Goal: Task Accomplishment & Management: Complete application form

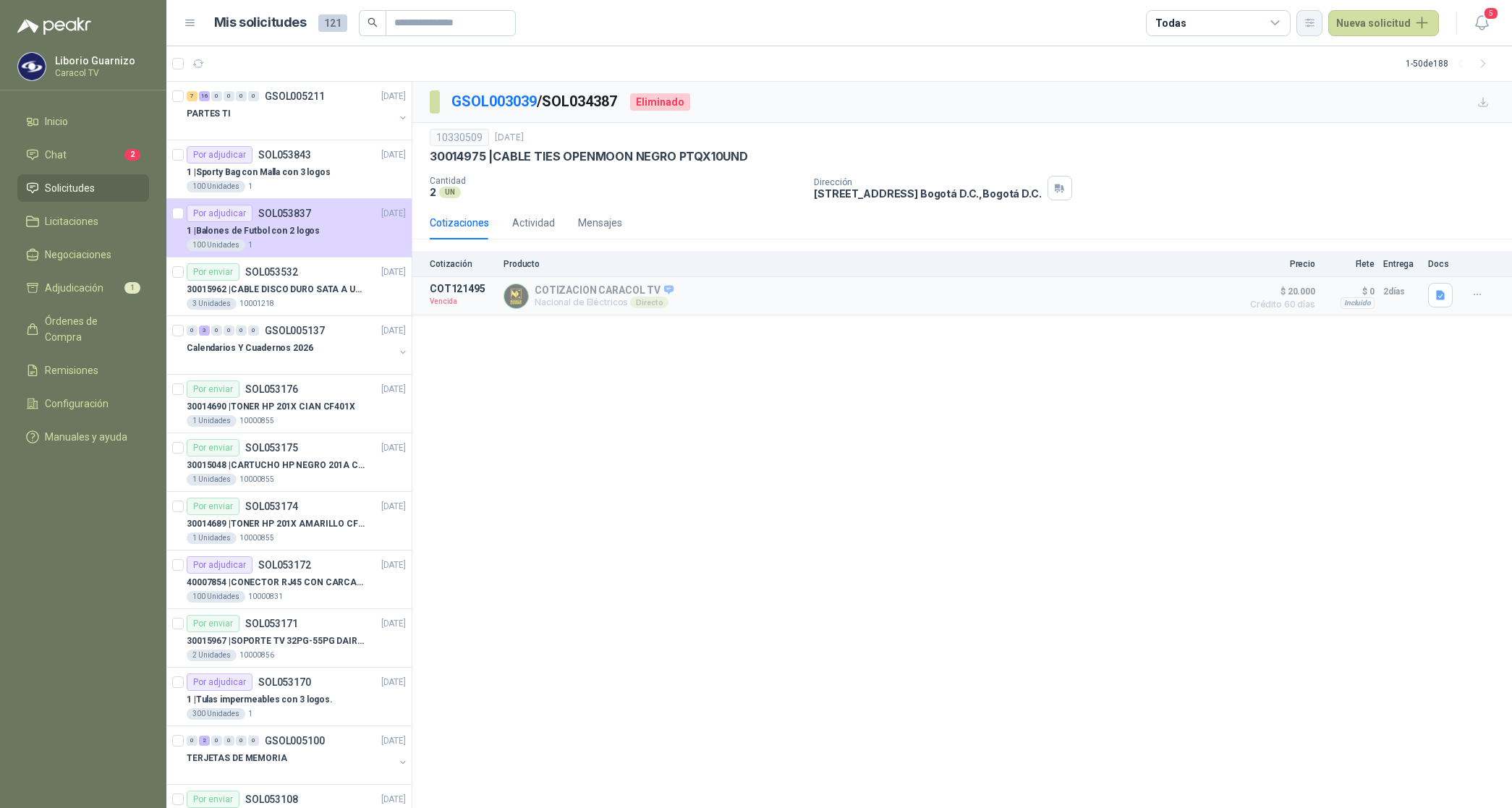
click at [1309, 19] on icon "button" at bounding box center [1309, 23] width 12 height 12
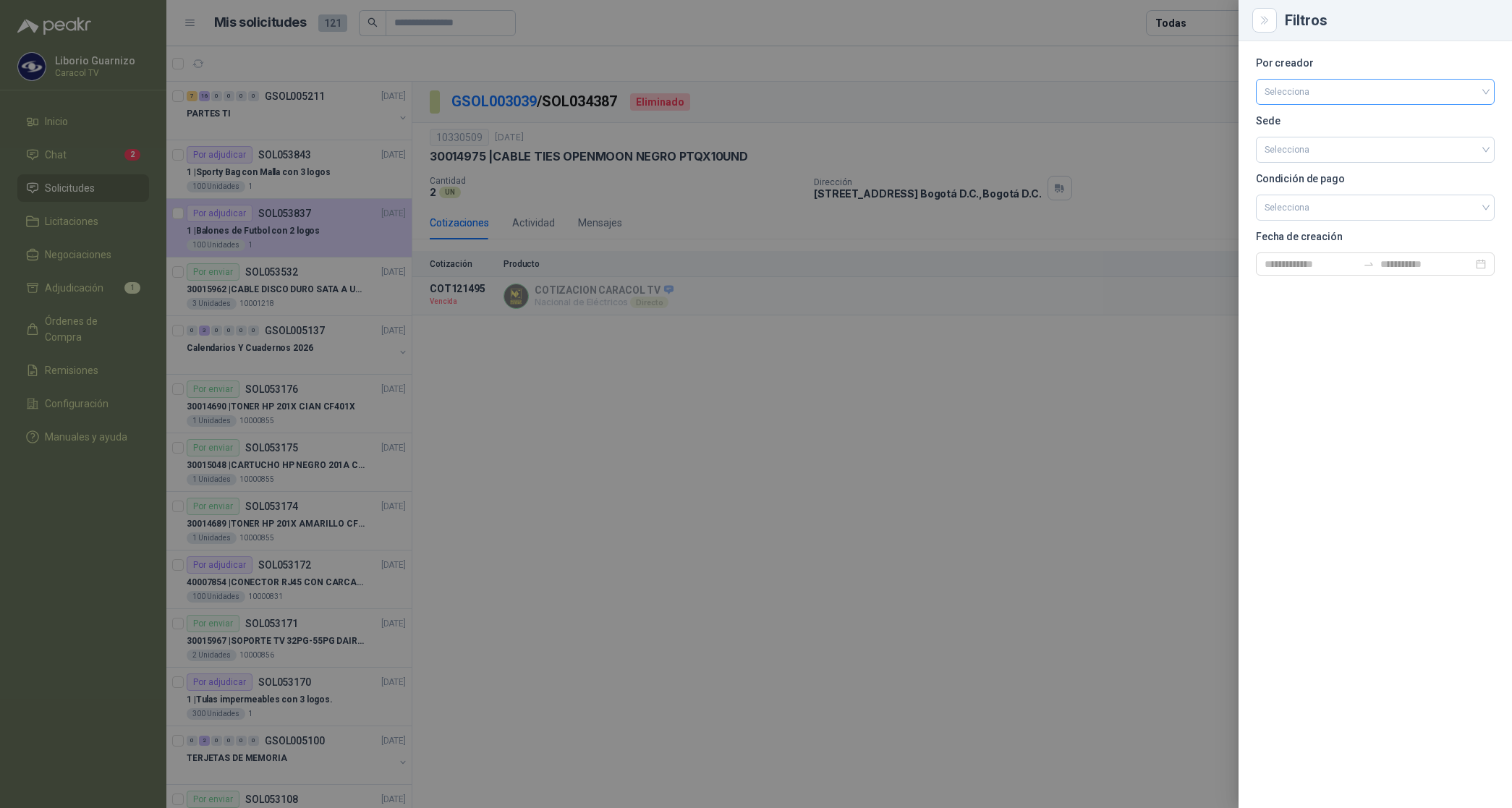
click at [1303, 90] on input "search" at bounding box center [1374, 91] width 222 height 22
click at [1307, 177] on div "[PERSON_NAME]" at bounding box center [1374, 168] width 233 height 23
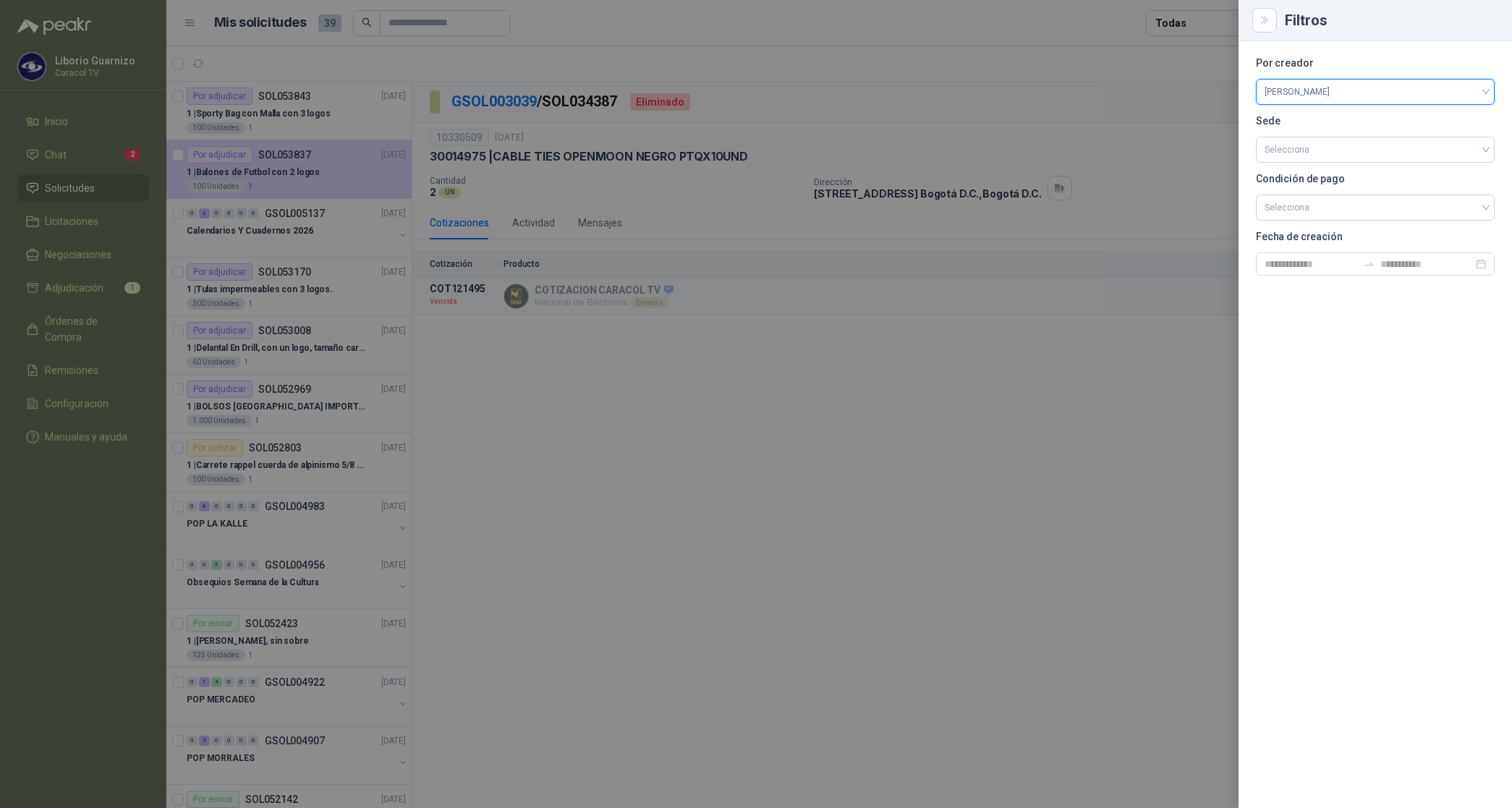
click at [1187, 23] on div at bounding box center [756, 404] width 1512 height 808
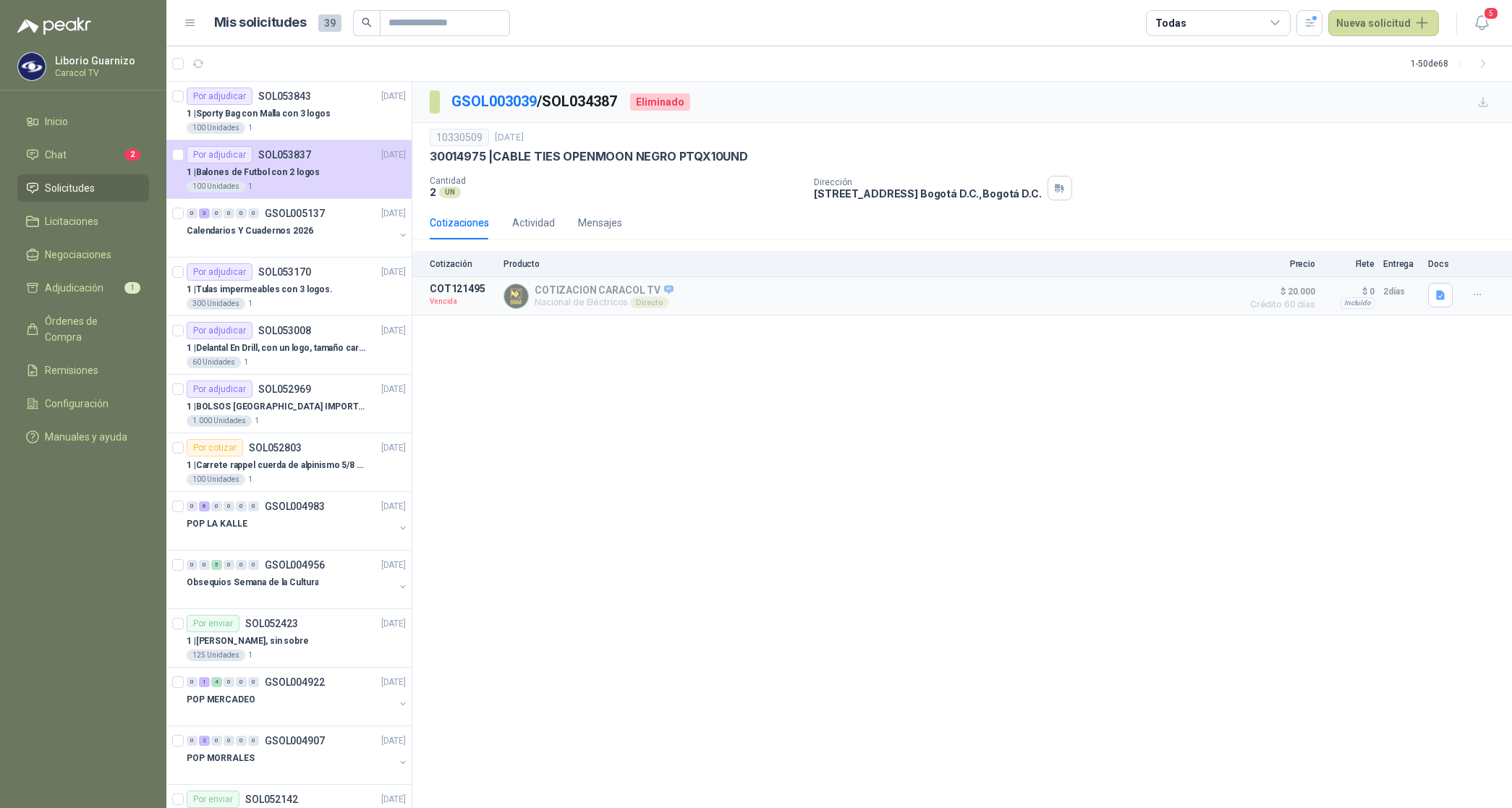
click at [1184, 23] on div "Todas" at bounding box center [1217, 23] width 144 height 26
drag, startPoint x: 1184, startPoint y: 23, endPoint x: 1209, endPoint y: 81, distance: 63.2
click at [1209, 78] on div "1 Por cotizar" at bounding box center [1197, 82] width 70 height 12
click at [1209, 102] on button "19 Por adjudicar" at bounding box center [1222, 108] width 132 height 23
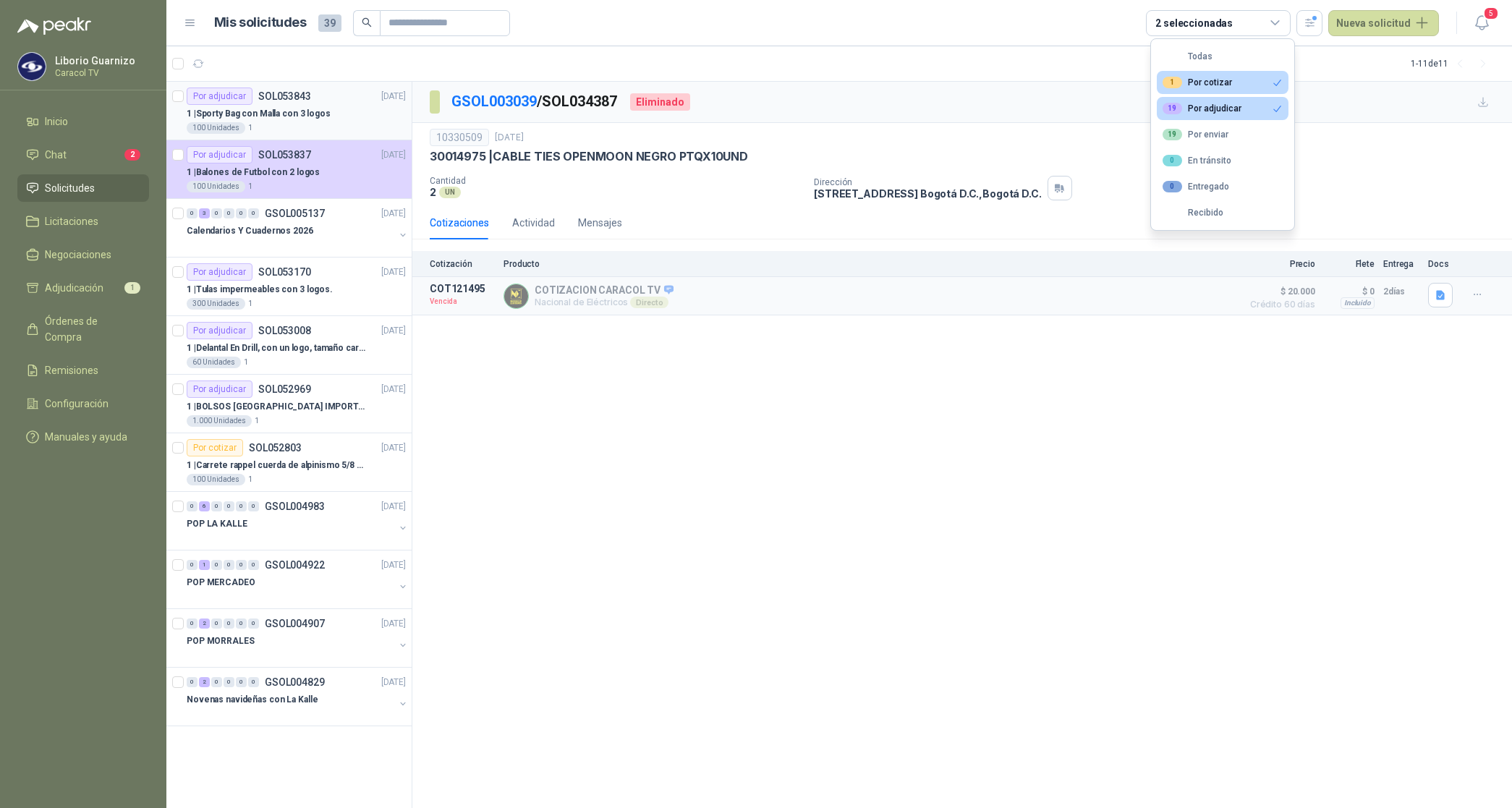
click at [288, 109] on p "1 | Sporty Bag con Malla con 3 logos" at bounding box center [259, 114] width 144 height 14
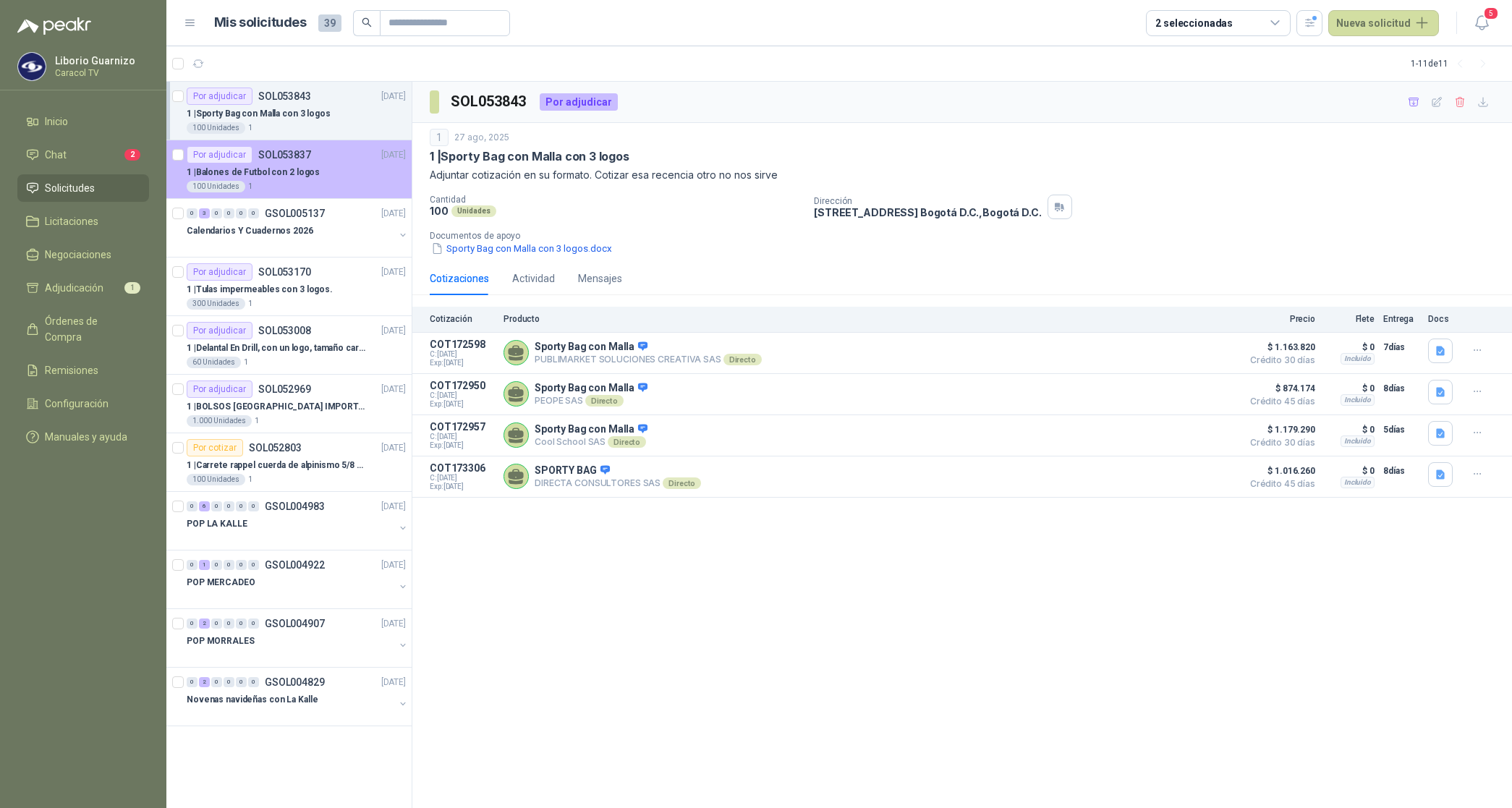
click at [305, 177] on p "1 | Balones de Futbol con 2 logos" at bounding box center [253, 172] width 133 height 14
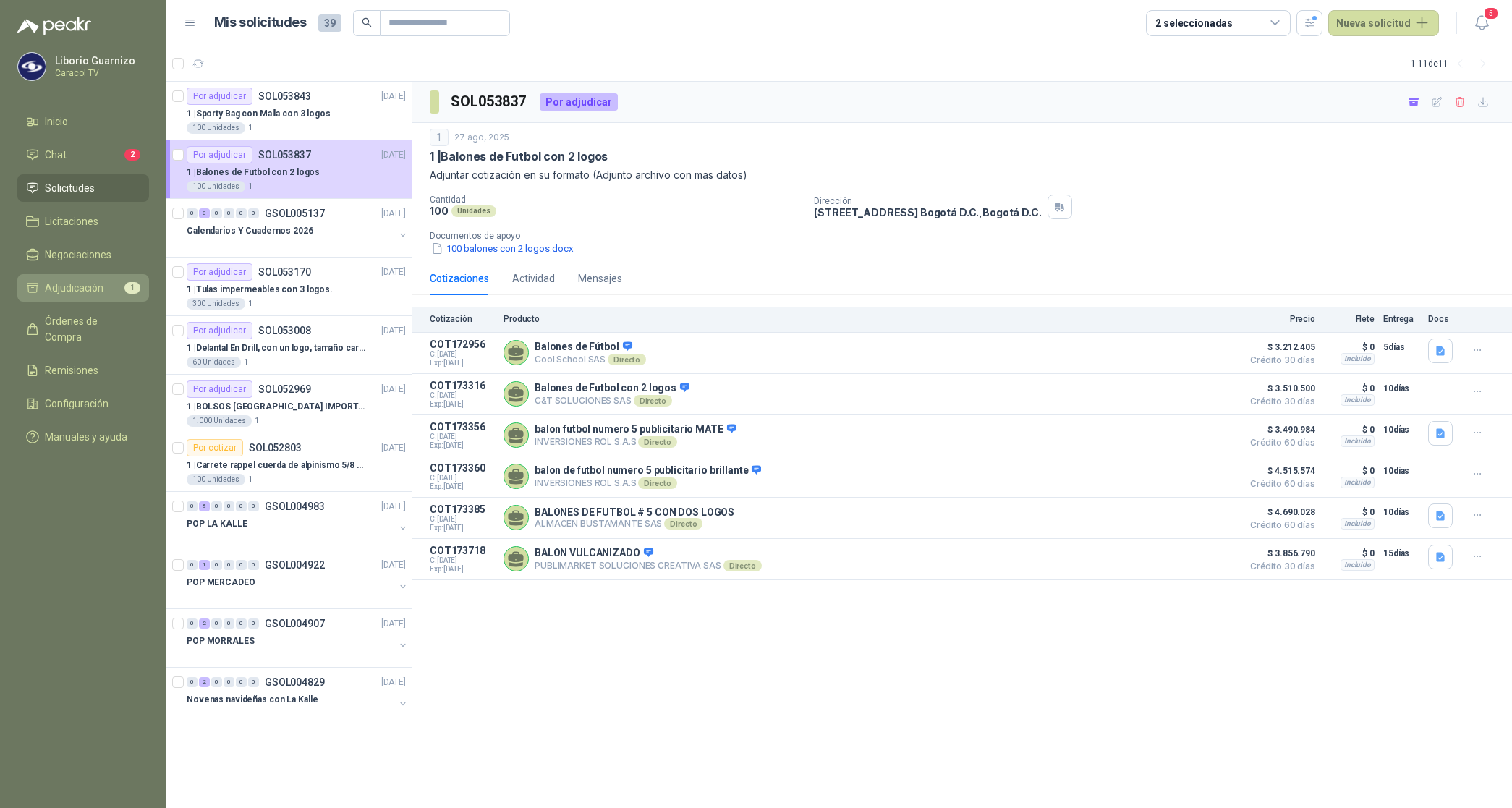
click at [47, 290] on span "Adjudicación" at bounding box center [74, 288] width 59 height 16
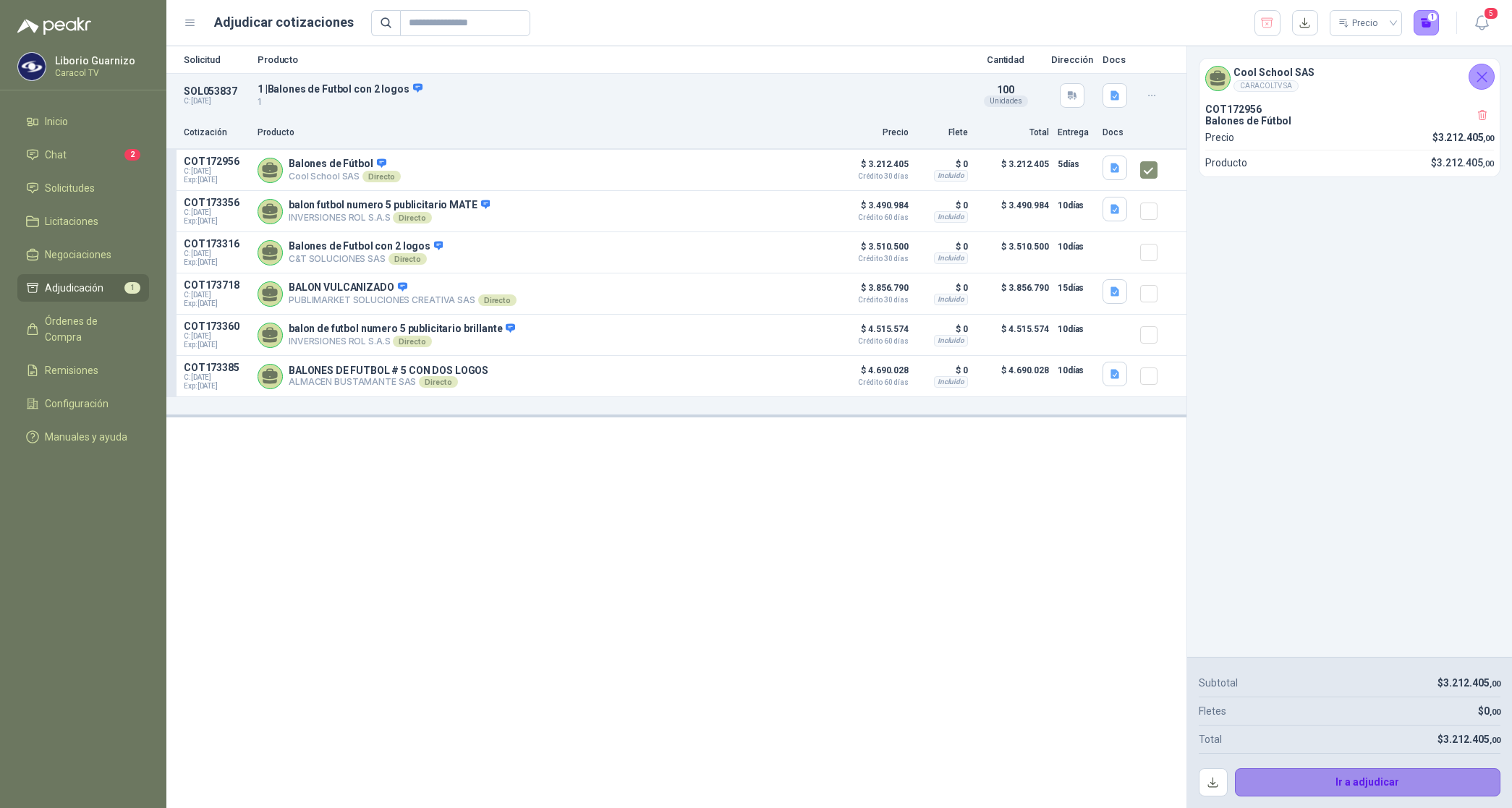
click at [1376, 777] on button "Ir a adjudicar" at bounding box center [1368, 783] width 267 height 29
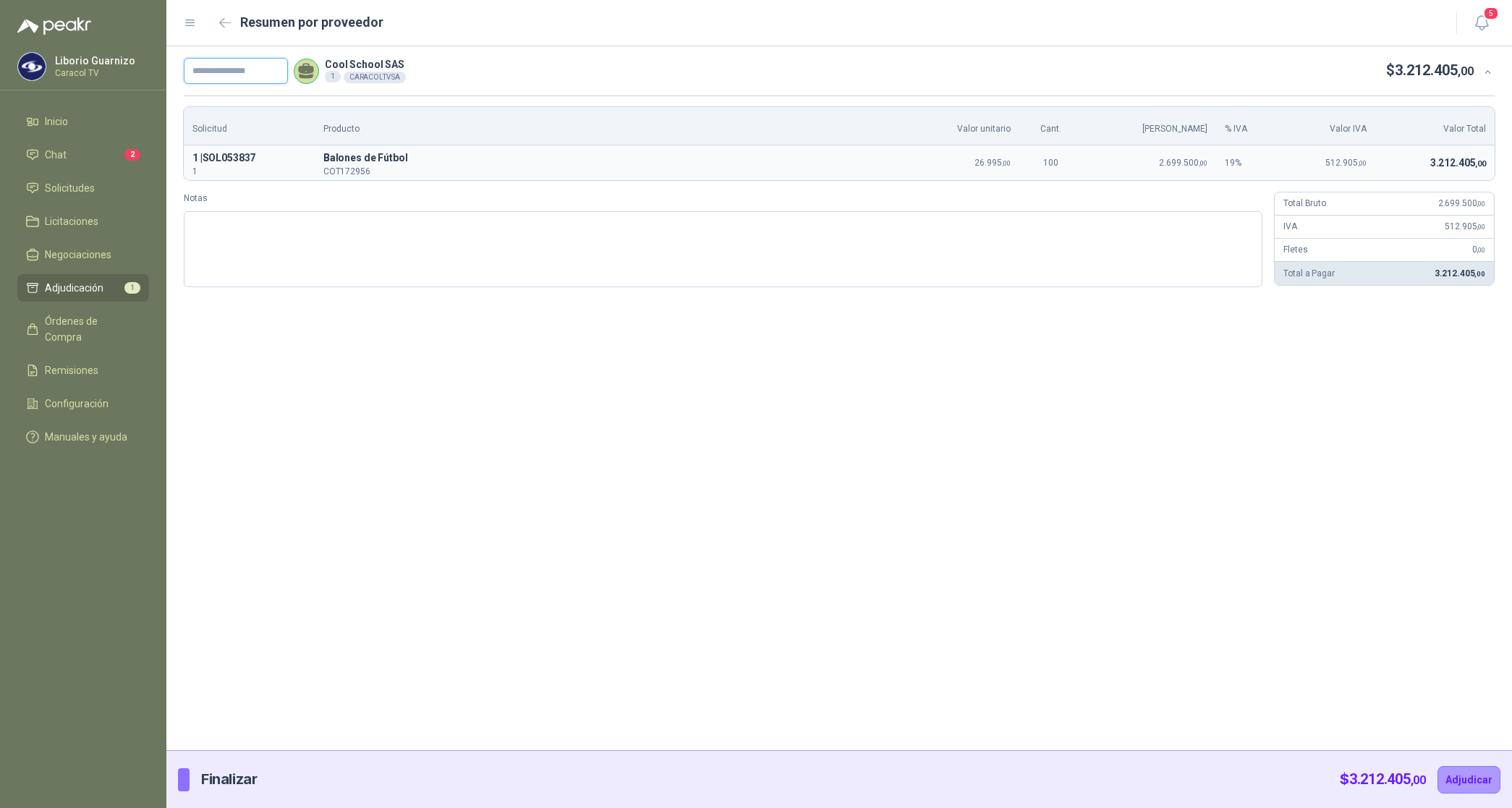
click at [243, 81] on input "text" at bounding box center [235, 70] width 104 height 26
paste input "**********"
type input "**********"
click at [1437, 766] on button "Adjudicar" at bounding box center [1469, 779] width 63 height 27
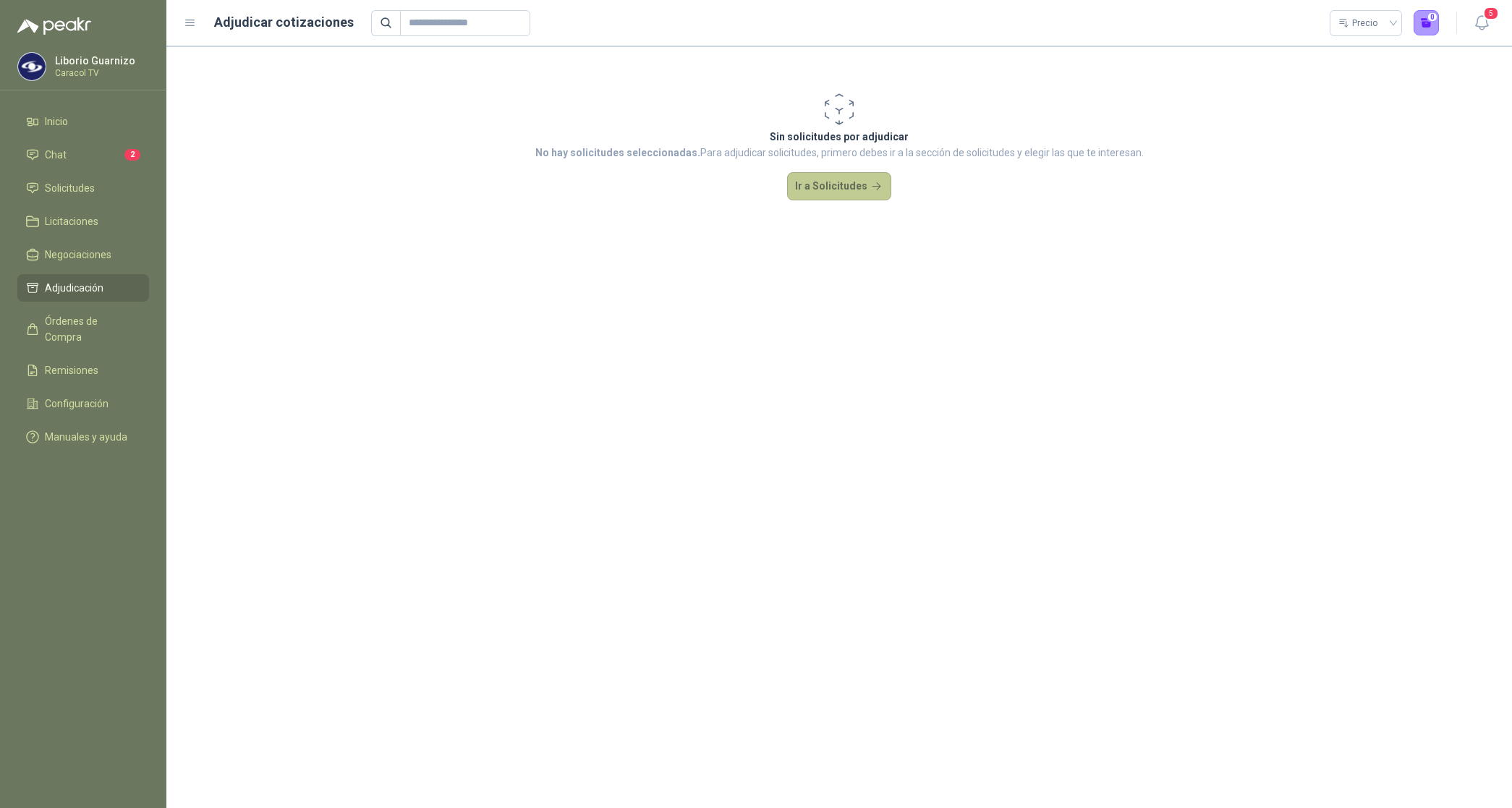
click at [813, 187] on button "Ir a Solicitudes" at bounding box center [839, 187] width 104 height 29
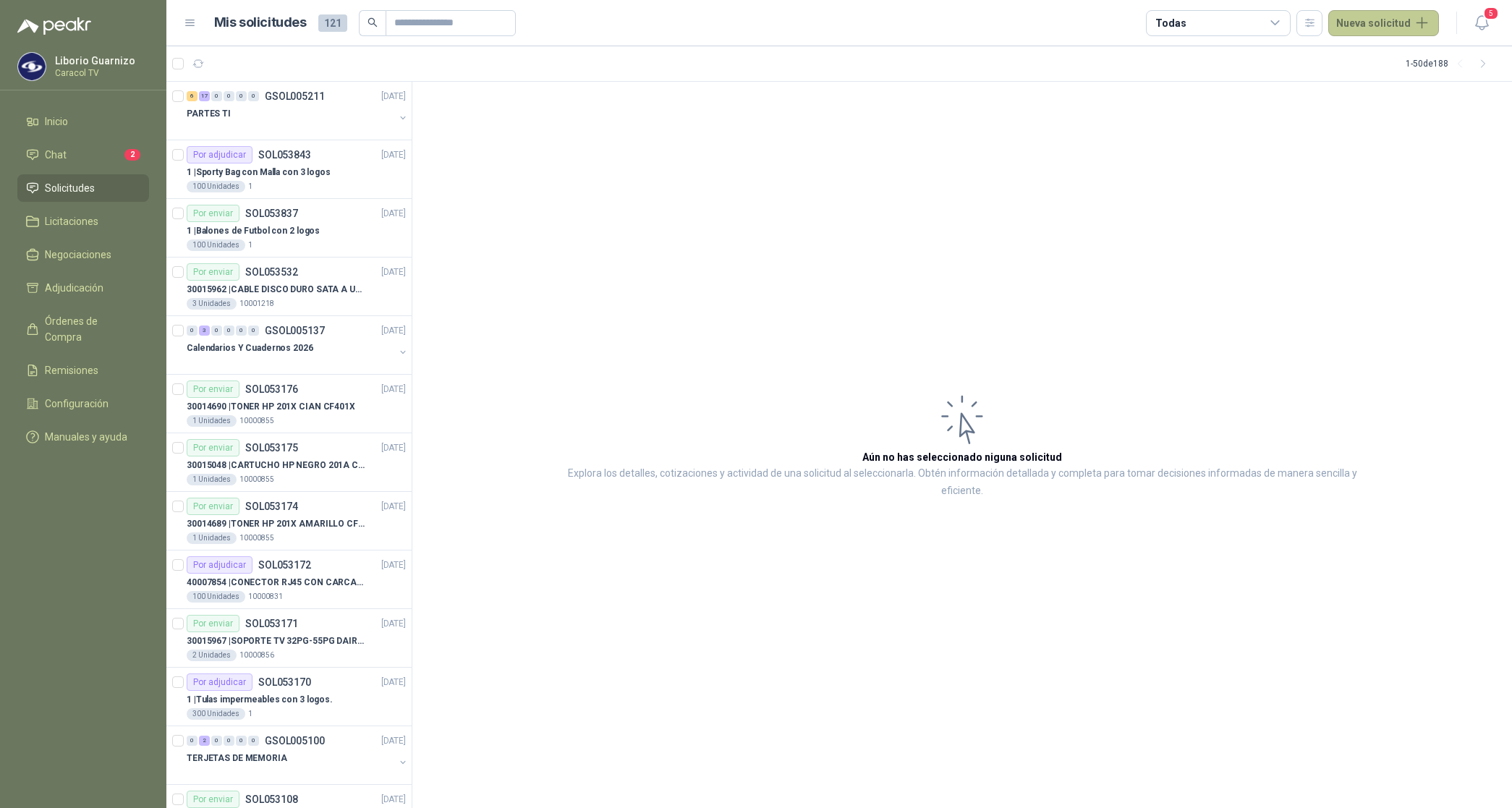
click at [1384, 16] on button "Nueva solicitud" at bounding box center [1383, 23] width 110 height 26
click at [1312, 24] on icon "button" at bounding box center [1309, 23] width 12 height 12
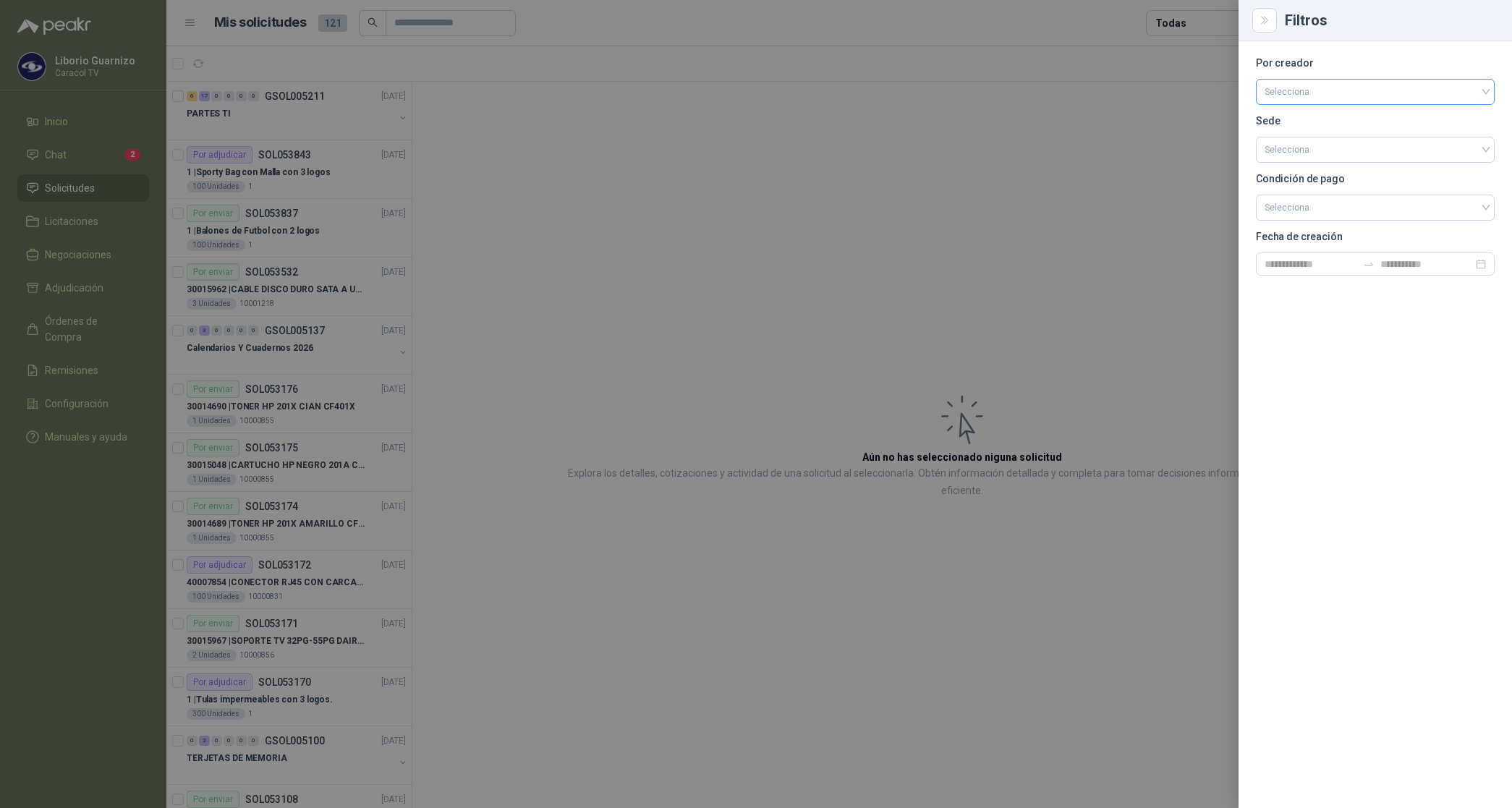
click at [1300, 84] on input "search" at bounding box center [1374, 91] width 222 height 22
click at [1315, 174] on div "[PERSON_NAME]" at bounding box center [1375, 168] width 216 height 16
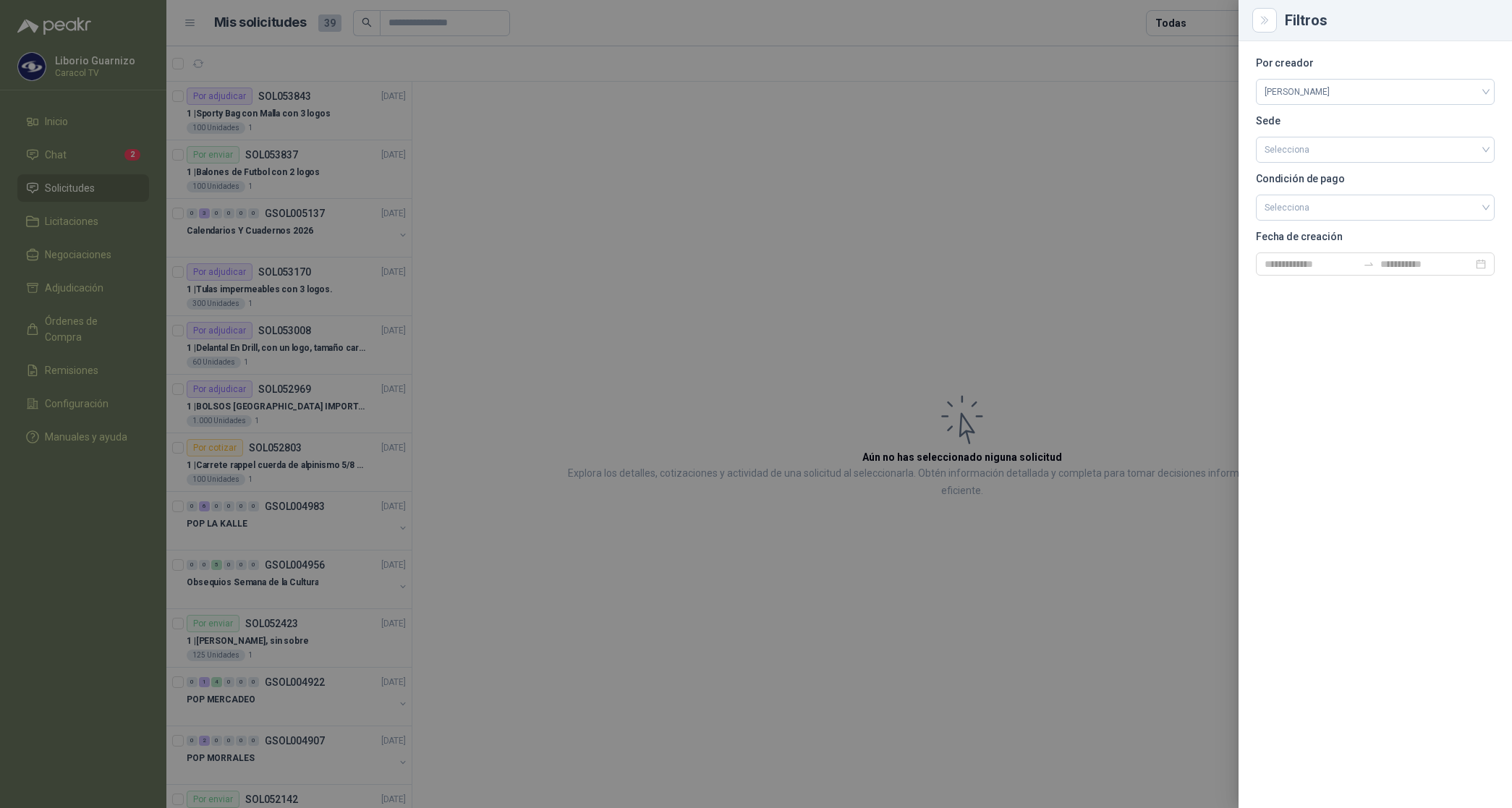
click at [1209, 20] on div at bounding box center [756, 404] width 1512 height 808
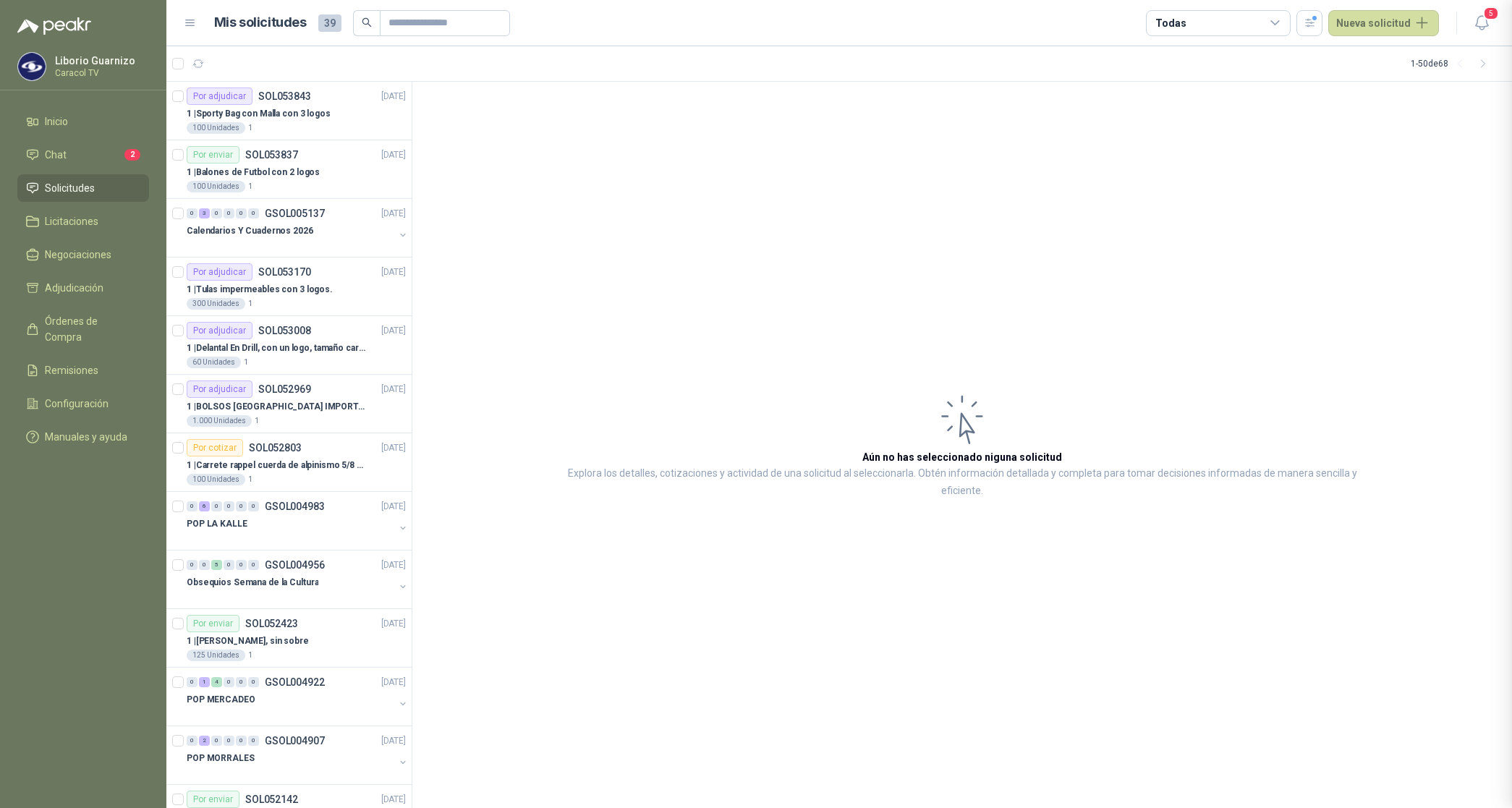
click at [1206, 22] on div "Todas" at bounding box center [1217, 23] width 144 height 26
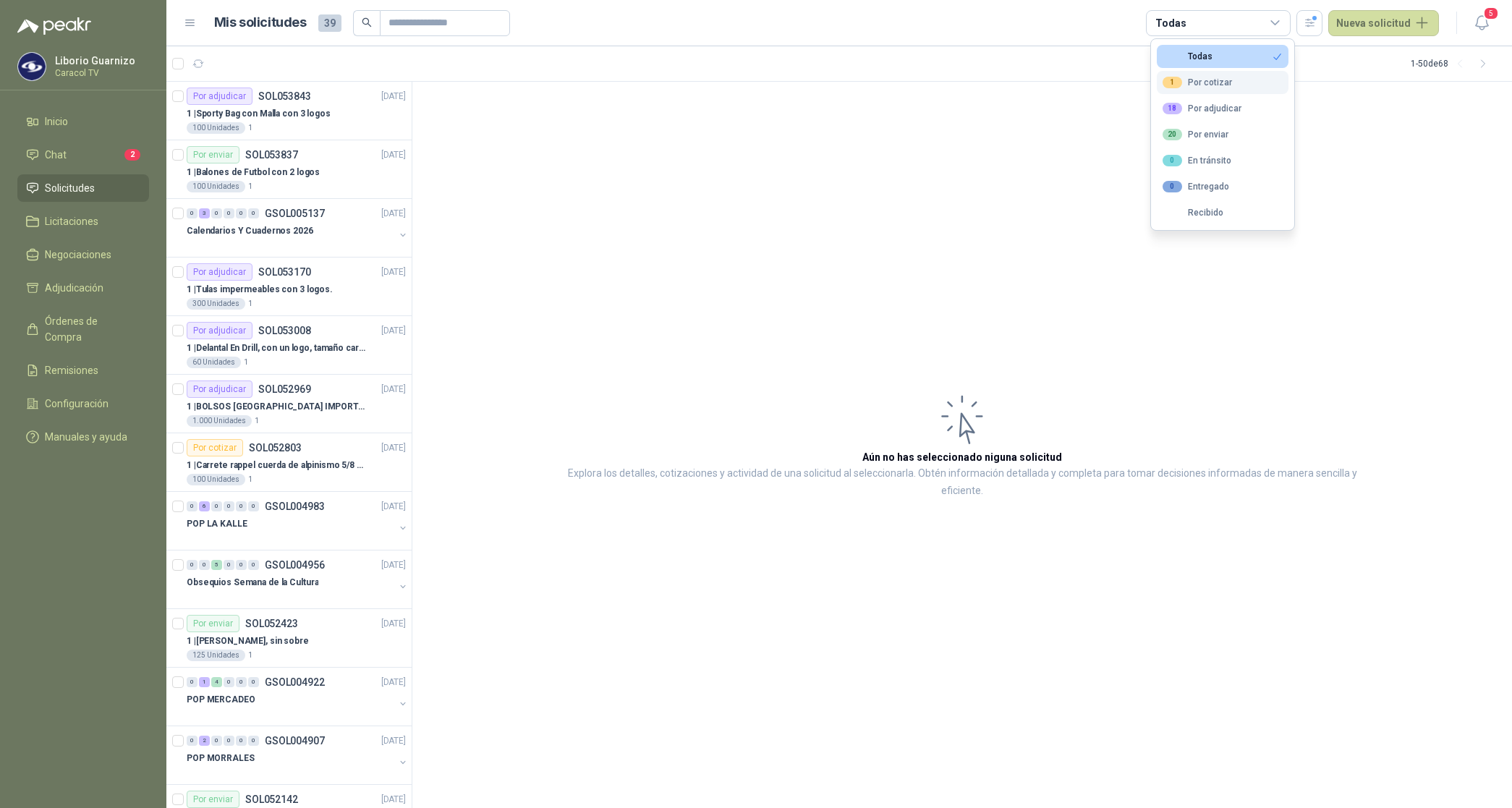
click at [1217, 81] on div "1 Por cotizar" at bounding box center [1197, 82] width 70 height 12
click at [1221, 95] on ul "Todas 1 Por cotizar 18 Por adjudicar 20 Por enviar 0 En tránsito 0 Entregado Re…" at bounding box center [1222, 134] width 143 height 191
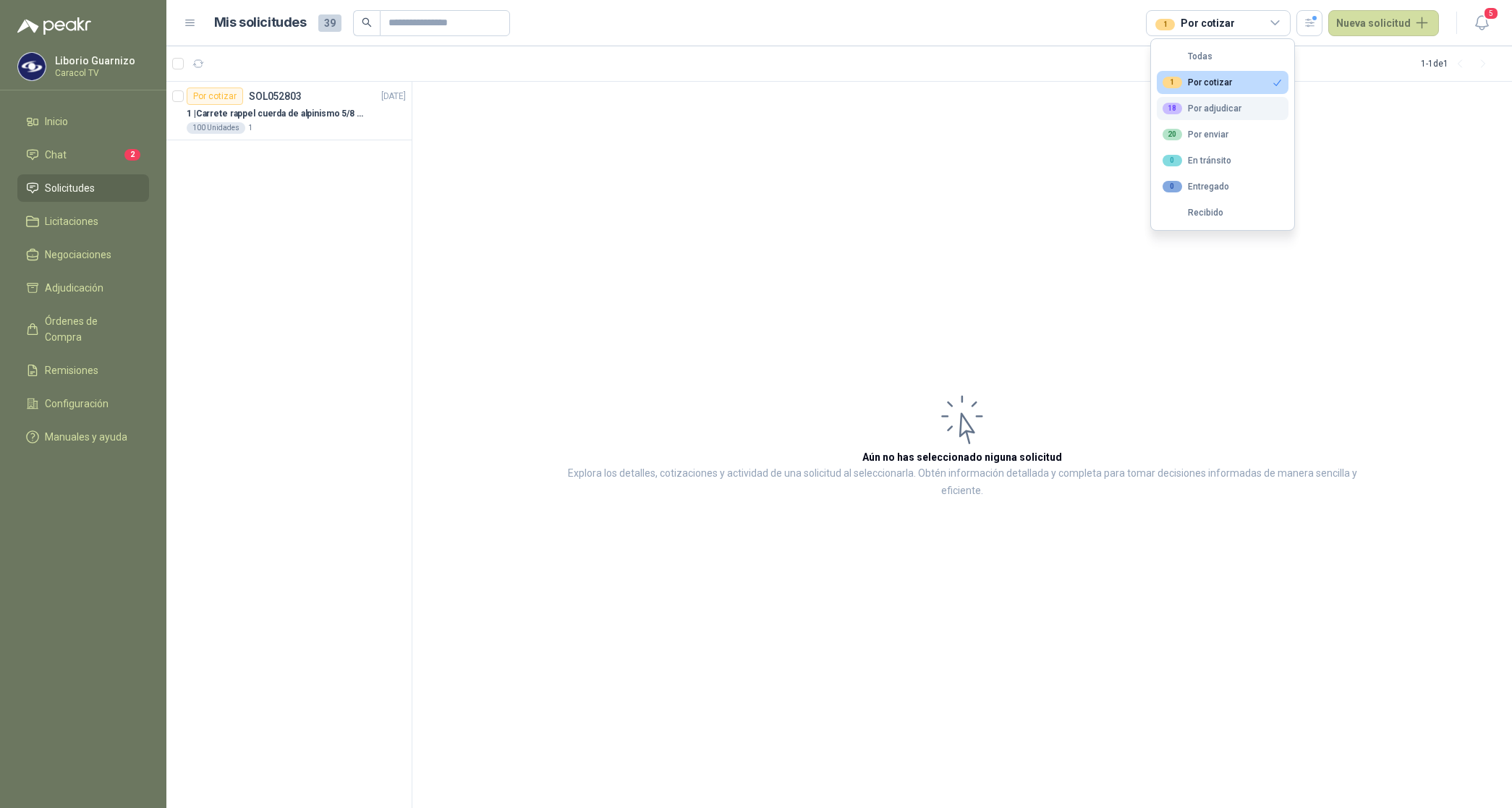
click at [1223, 109] on div "18 Por adjudicar" at bounding box center [1201, 109] width 79 height 12
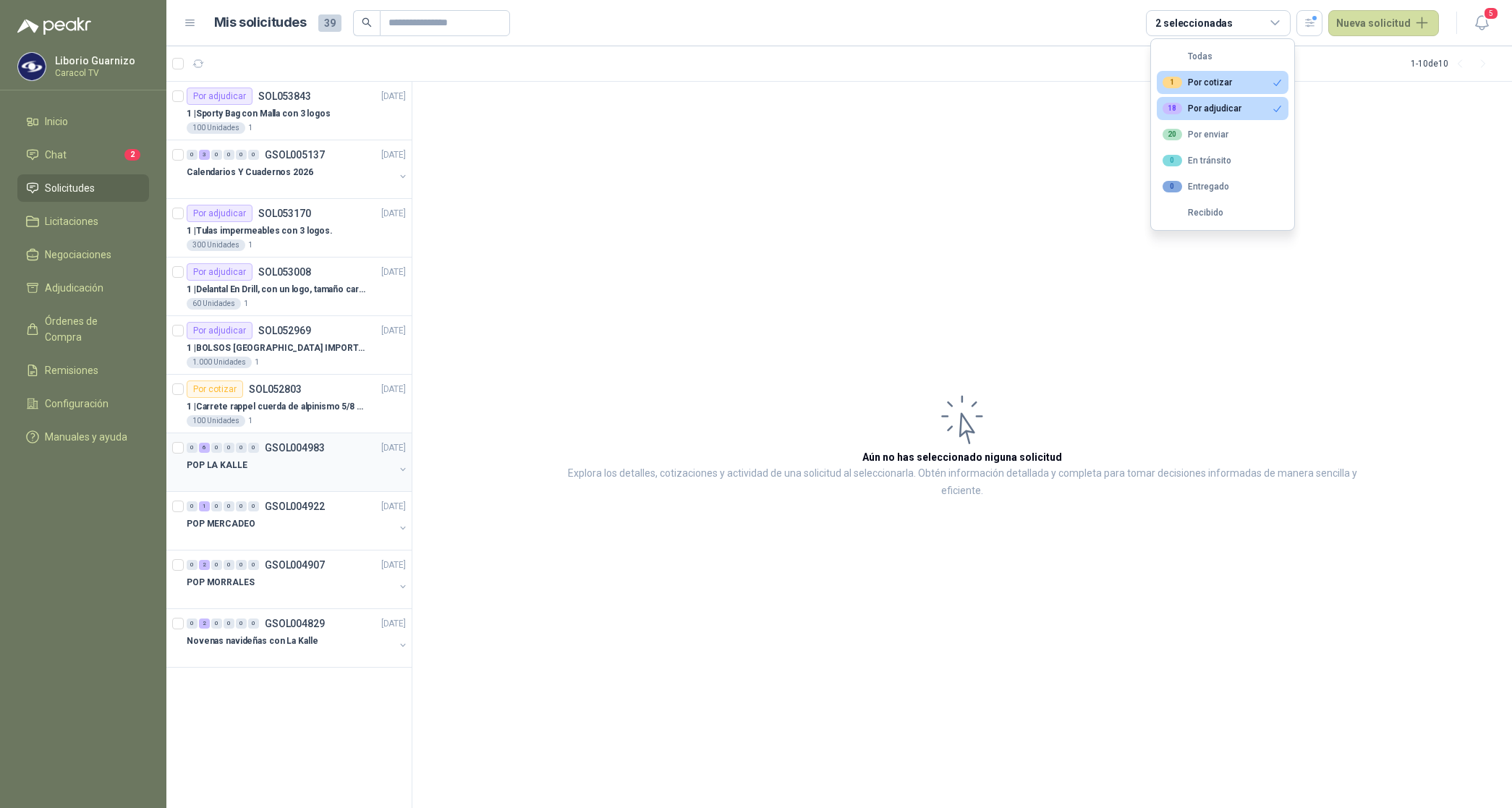
click at [225, 464] on p "POP LA KALLE" at bounding box center [217, 465] width 61 height 14
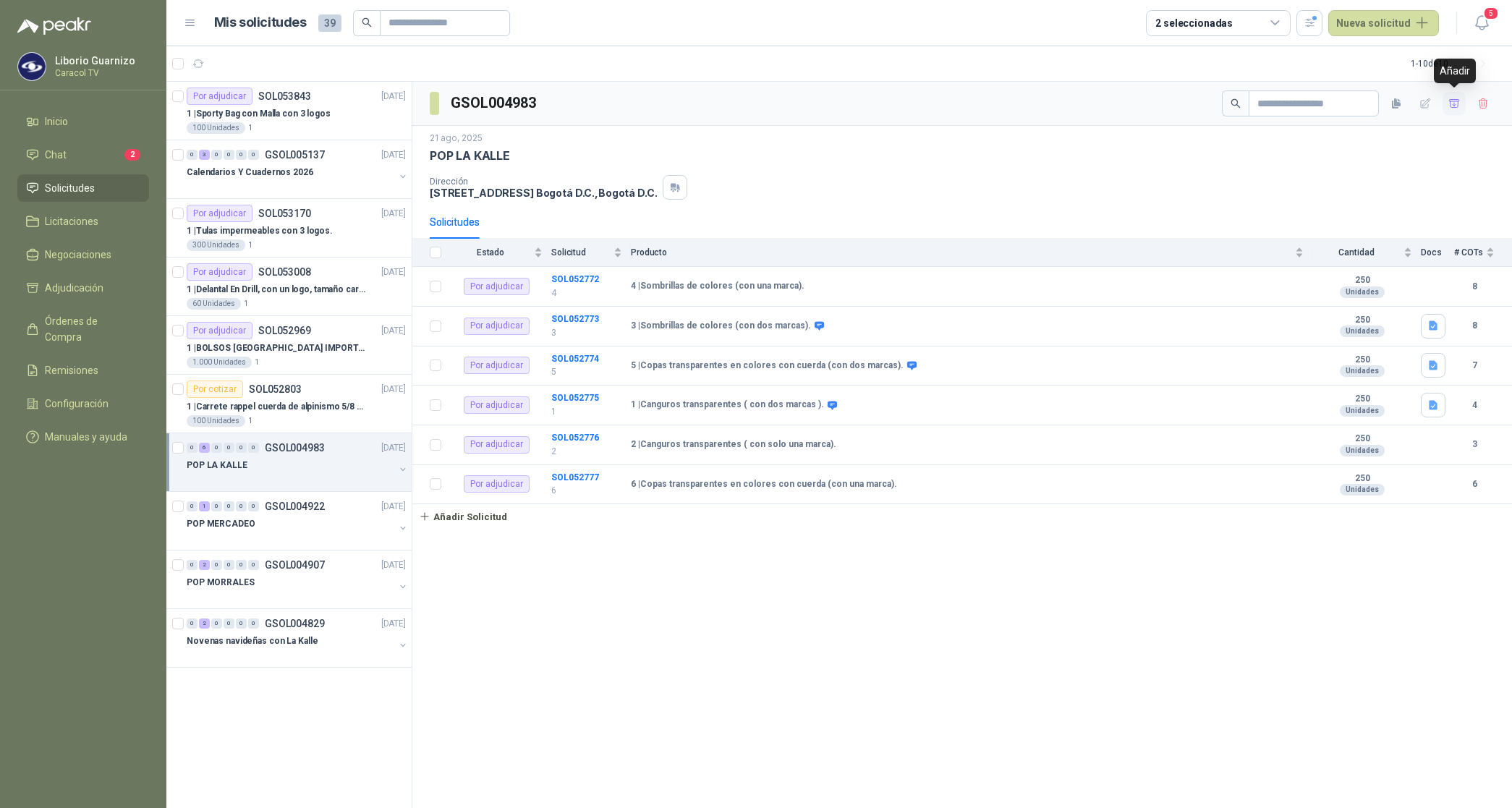
click at [1450, 103] on icon "button" at bounding box center [1454, 104] width 12 height 12
click at [100, 287] on span "Adjudicación" at bounding box center [74, 288] width 59 height 16
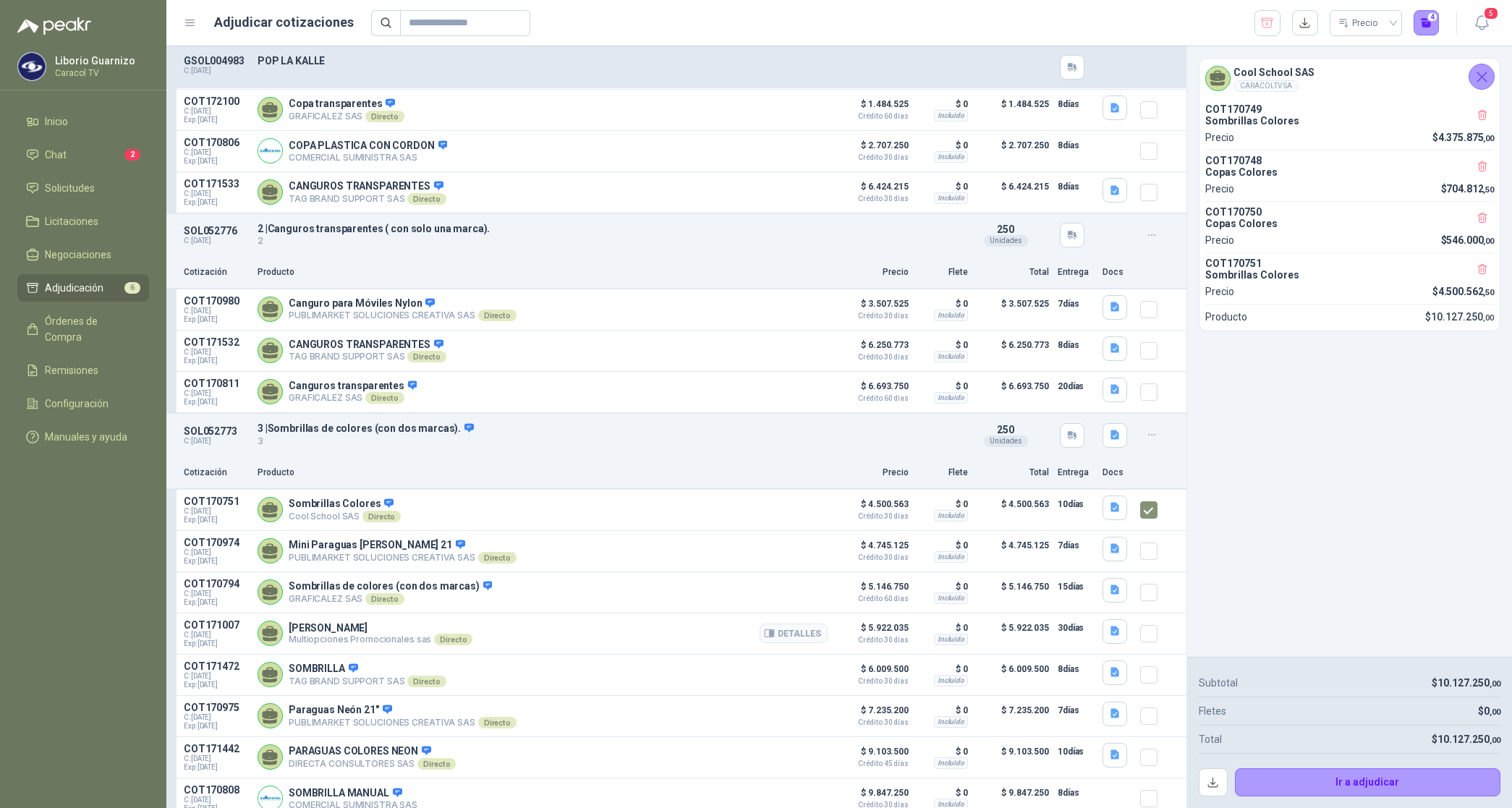
scroll to position [1292, 0]
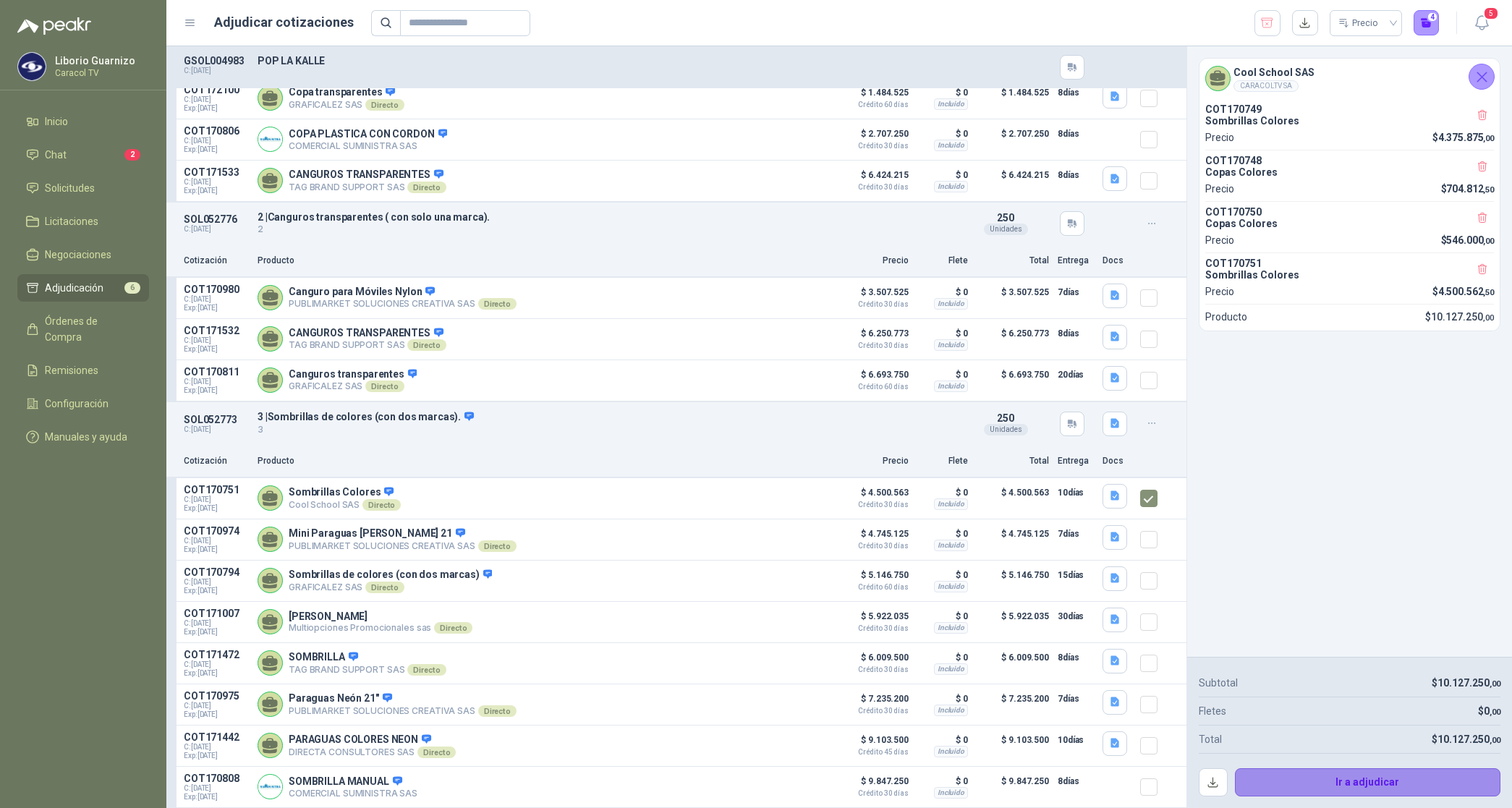
click at [1335, 783] on button "Ir a adjudicar" at bounding box center [1368, 783] width 267 height 29
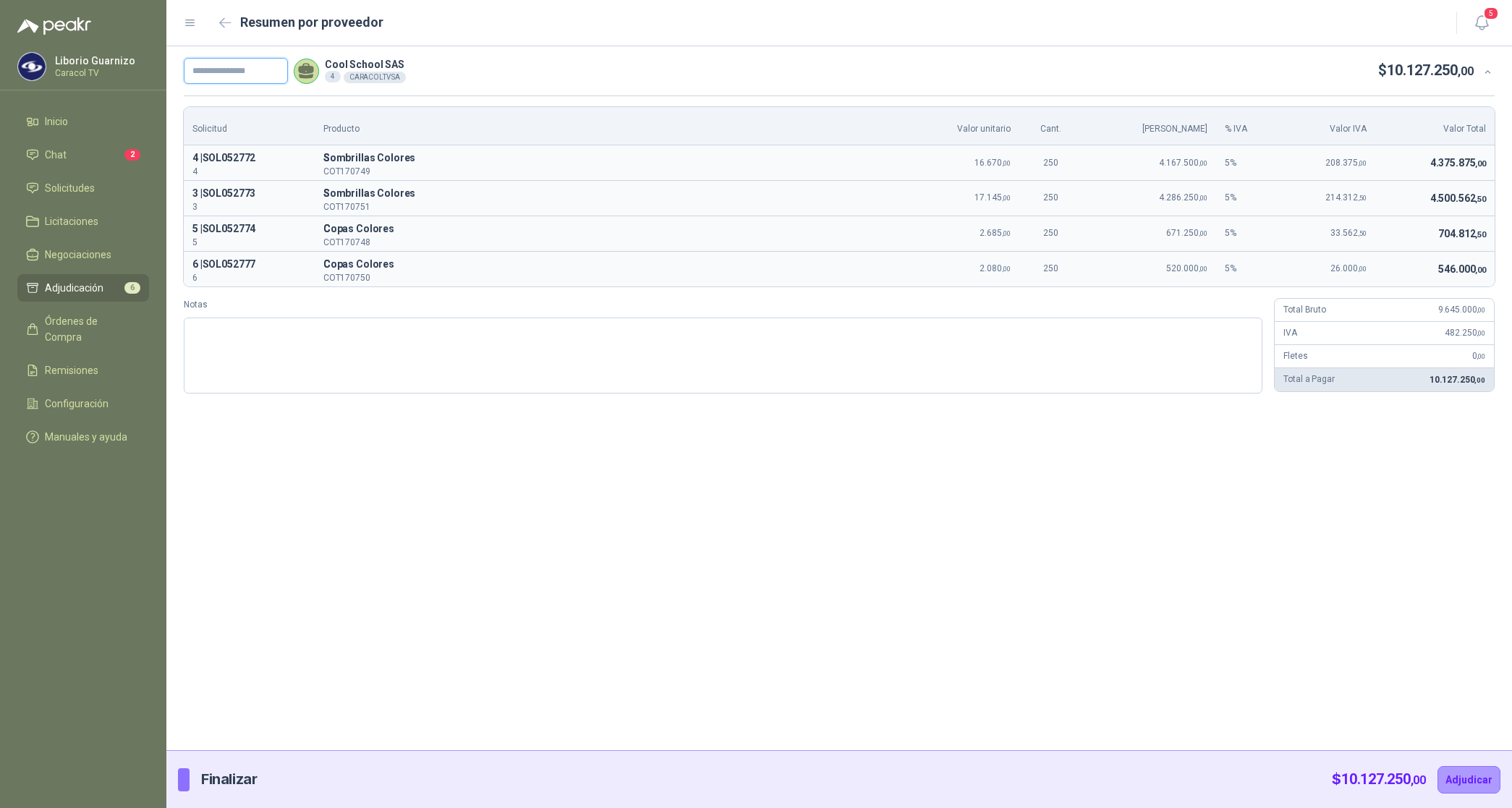
click at [233, 66] on input "text" at bounding box center [235, 70] width 104 height 26
paste input "**********"
type input "**********"
click at [1463, 781] on button "Adjudicar" at bounding box center [1469, 779] width 63 height 27
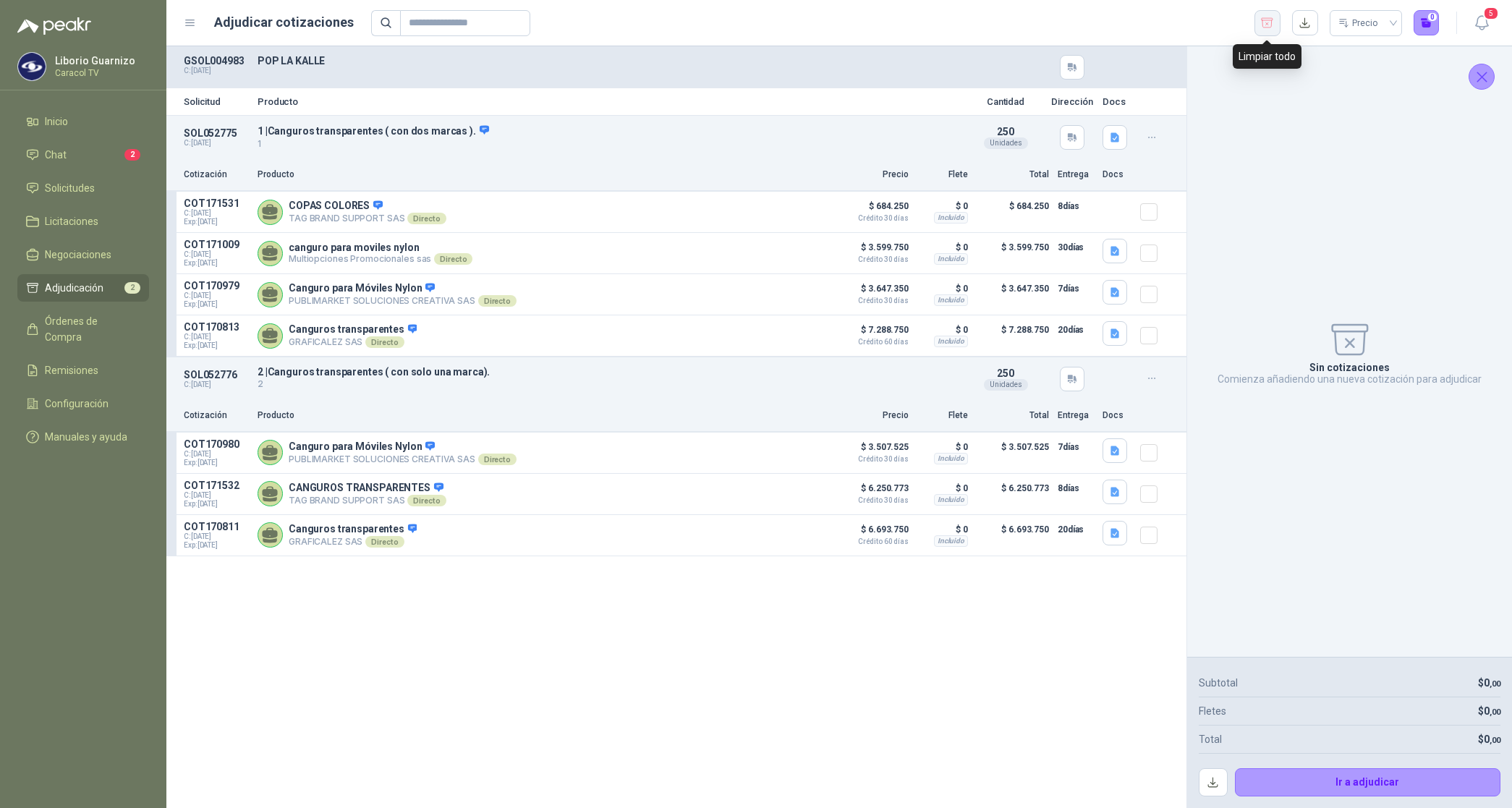
click at [1266, 25] on icon "button" at bounding box center [1267, 23] width 14 height 14
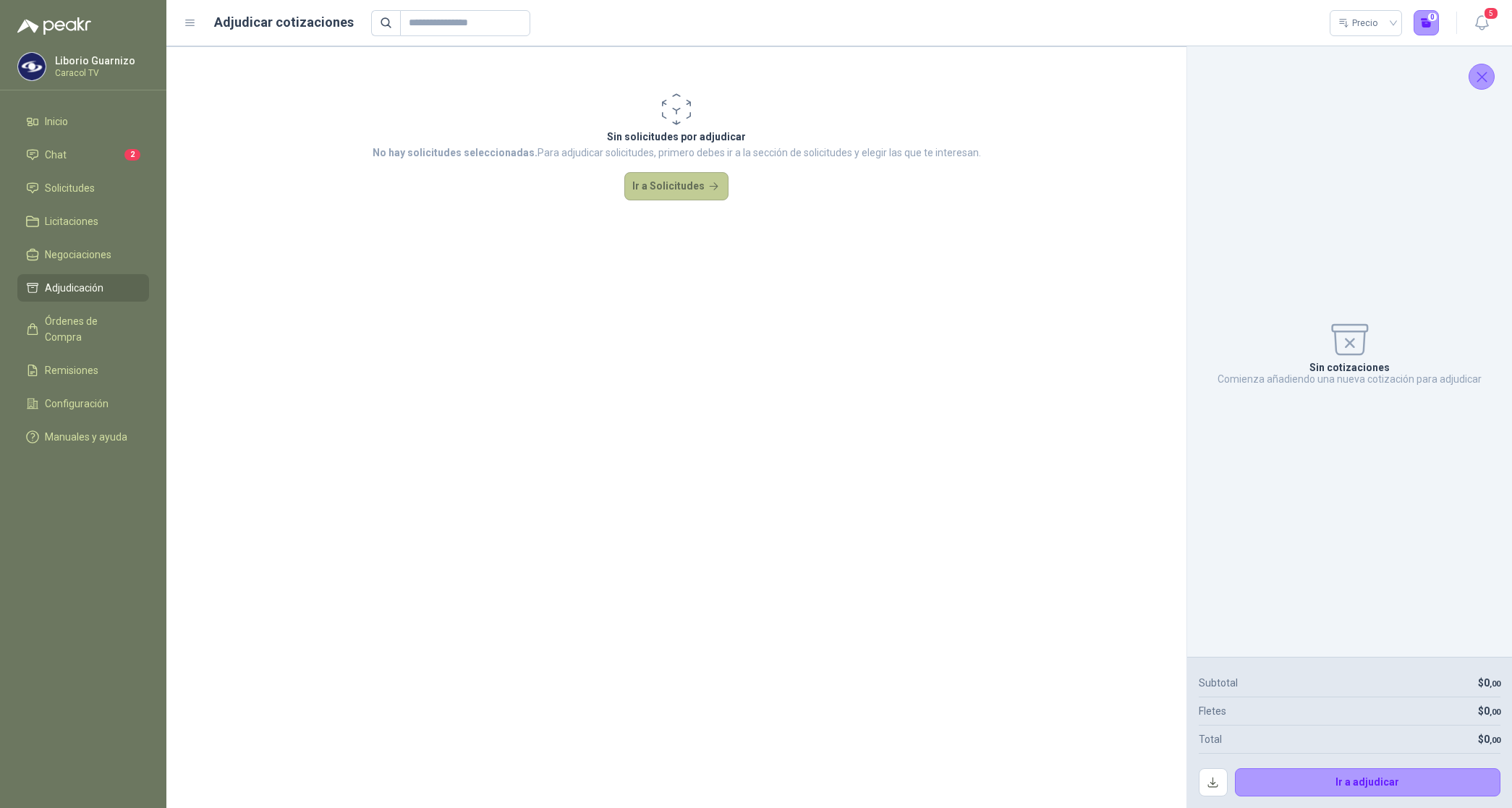
click at [689, 187] on button "Ir a Solicitudes" at bounding box center [676, 187] width 104 height 29
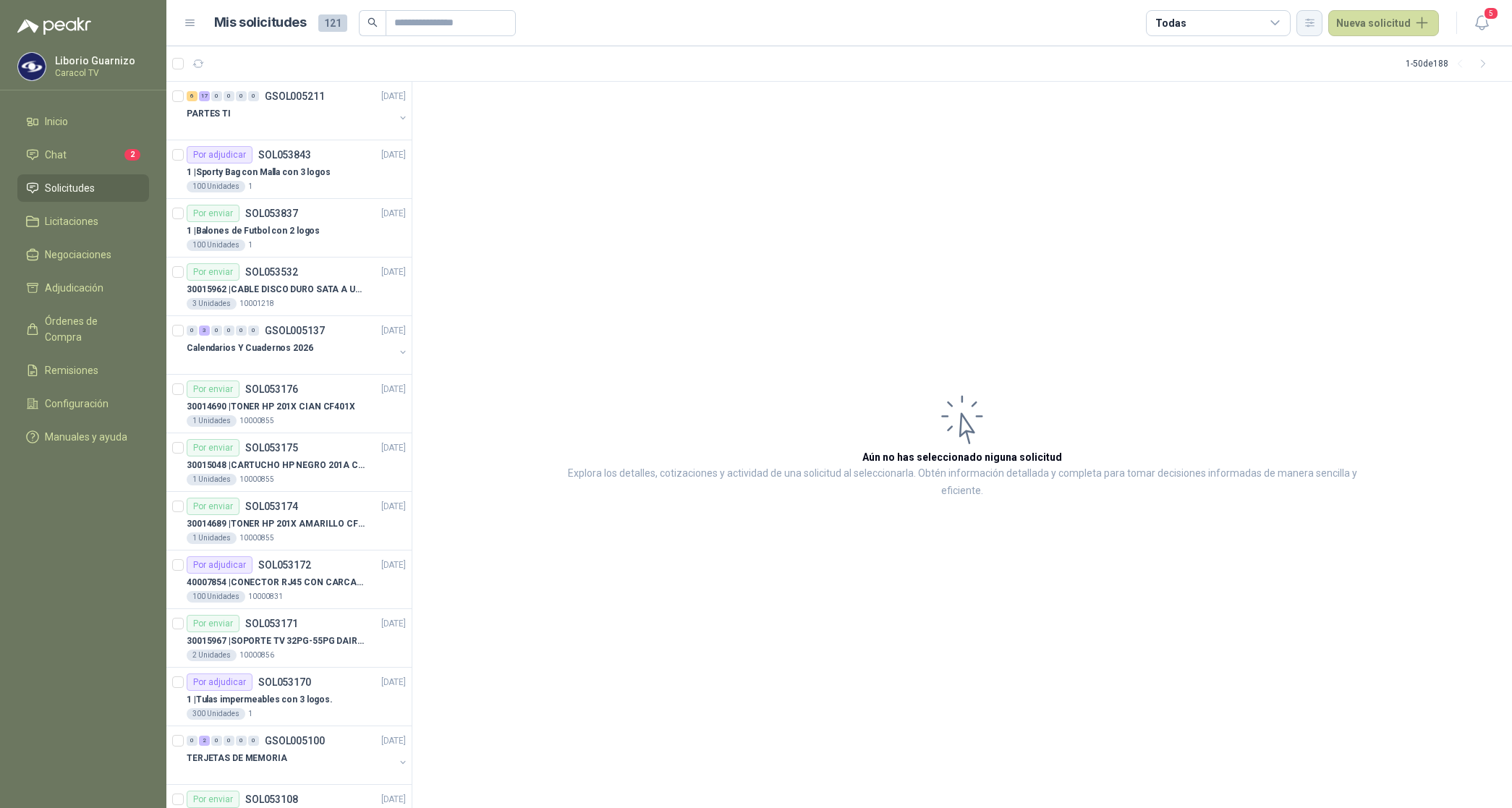
click at [1307, 18] on icon "button" at bounding box center [1309, 23] width 12 height 12
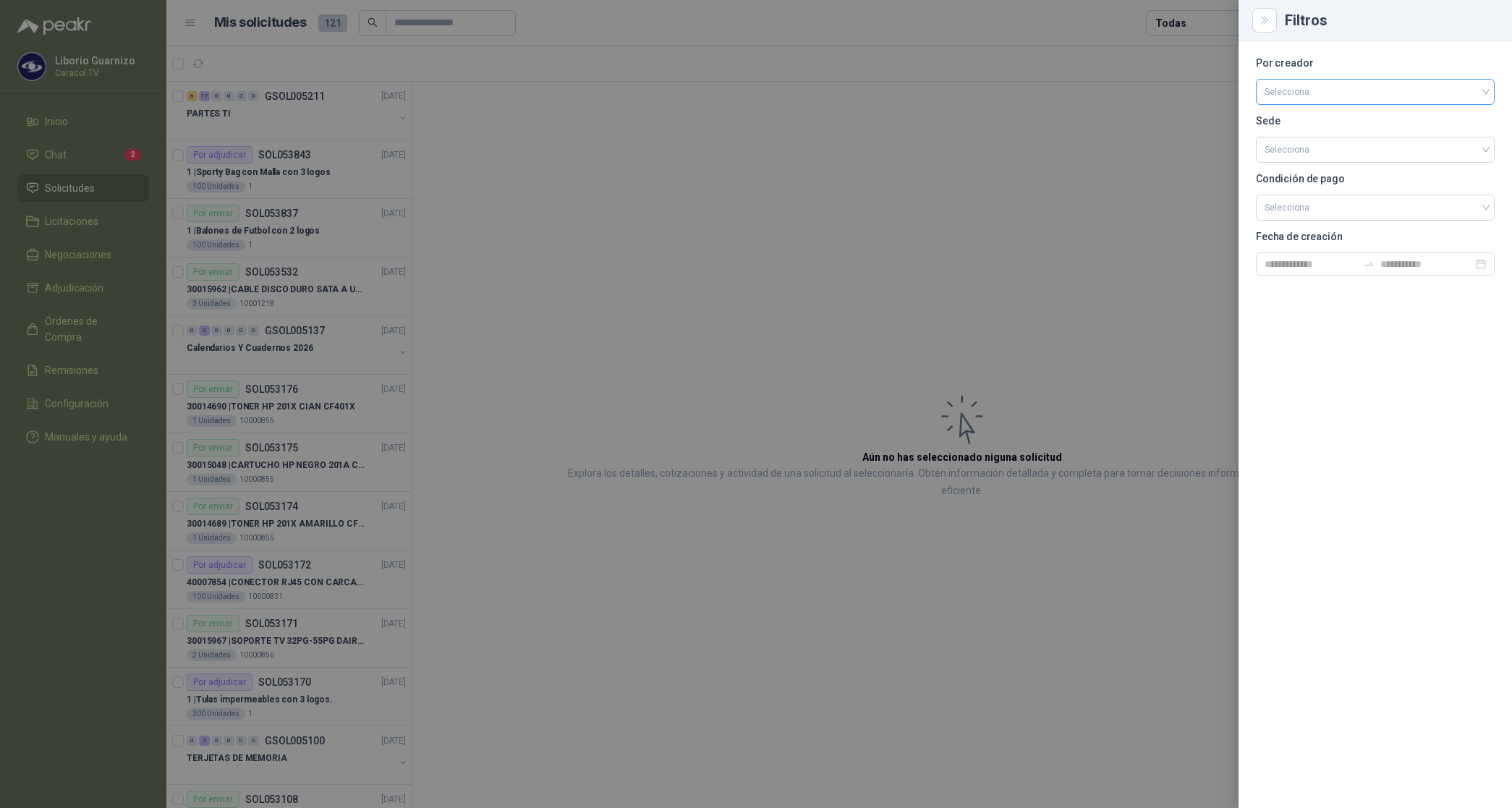
click at [1290, 93] on input "search" at bounding box center [1374, 91] width 222 height 22
click at [1303, 164] on div "[PERSON_NAME]" at bounding box center [1375, 168] width 216 height 16
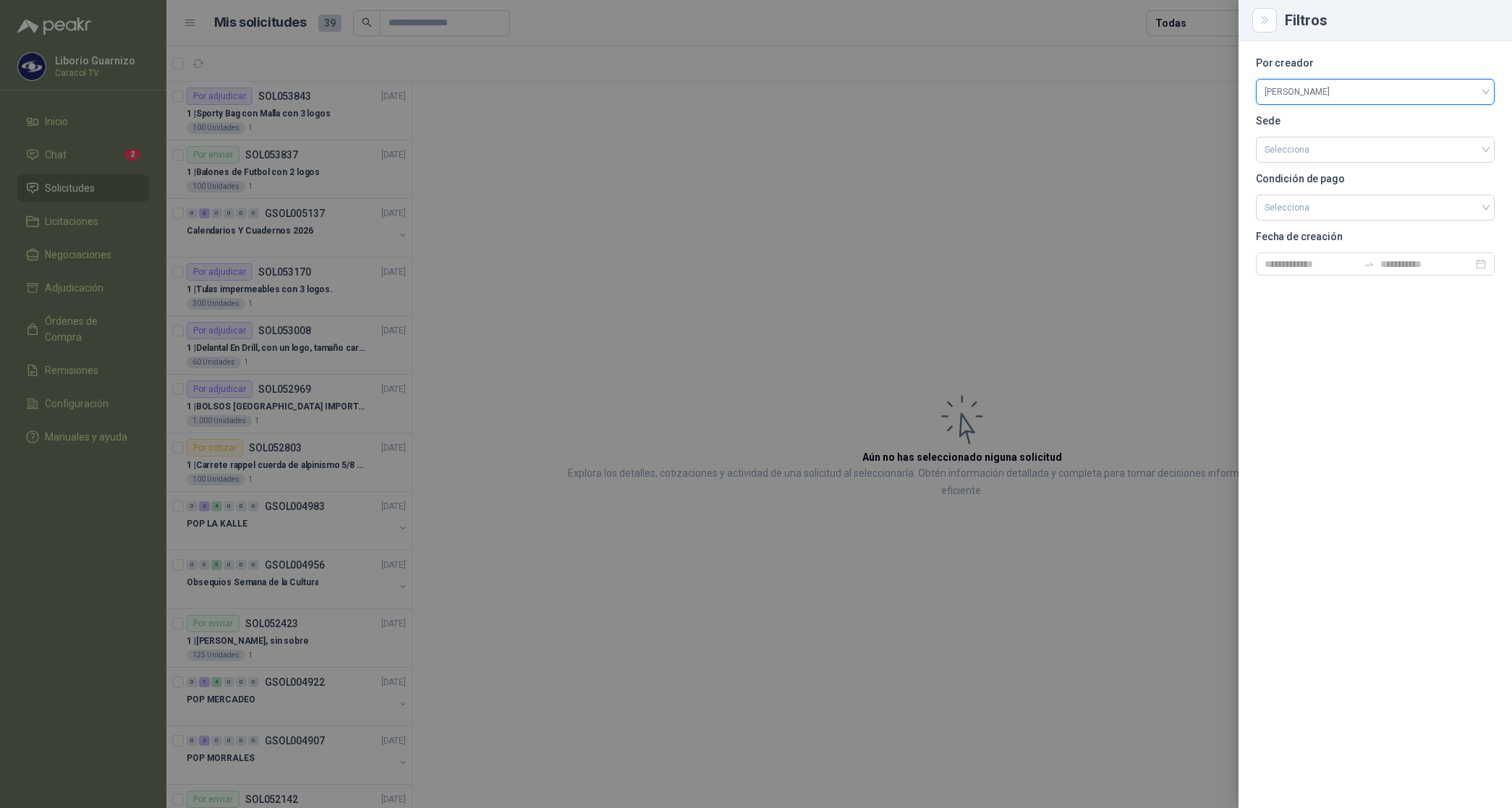
click at [1175, 22] on div at bounding box center [756, 404] width 1512 height 808
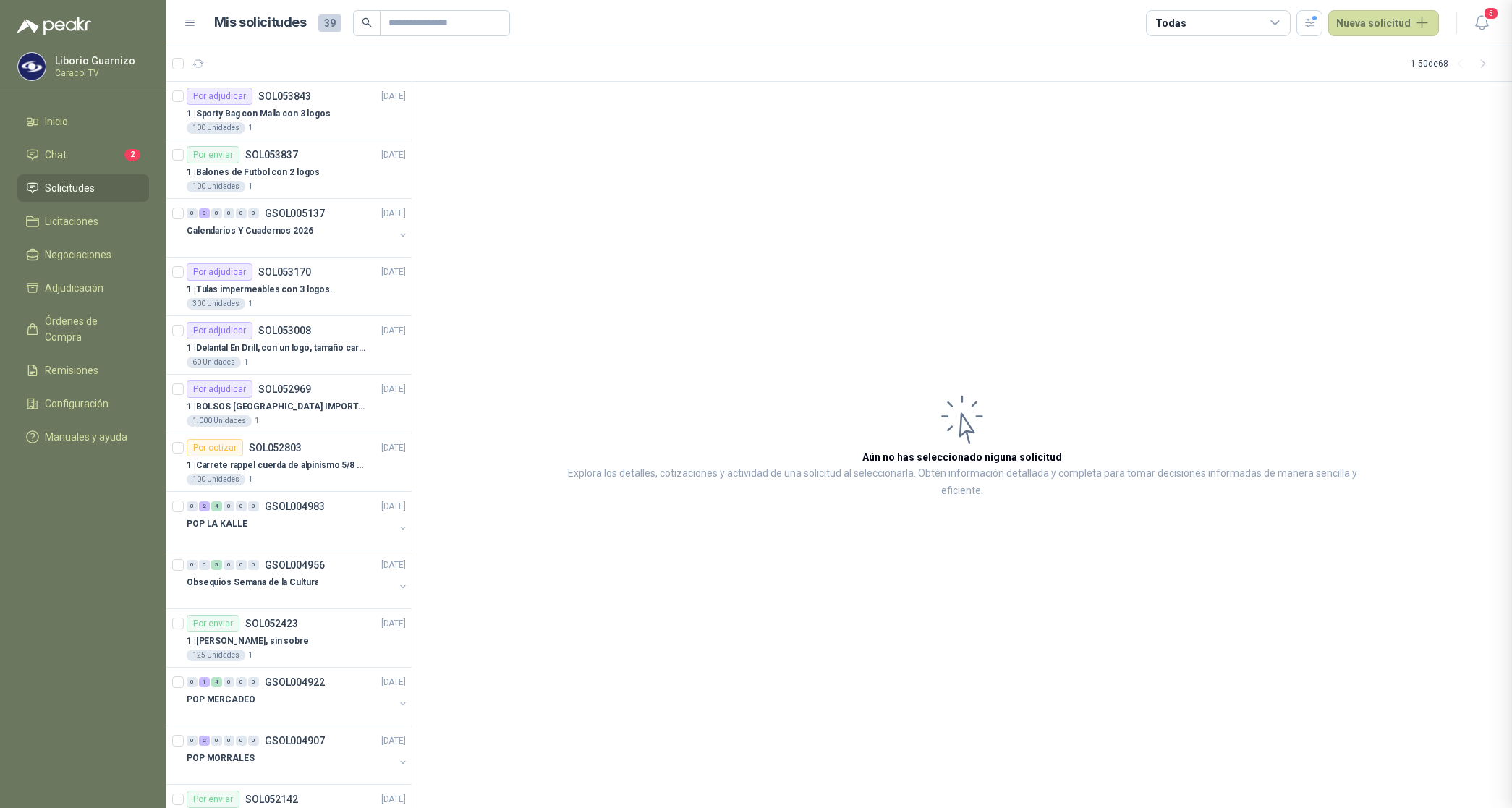
click at [1168, 22] on div "Todas" at bounding box center [1171, 23] width 31 height 16
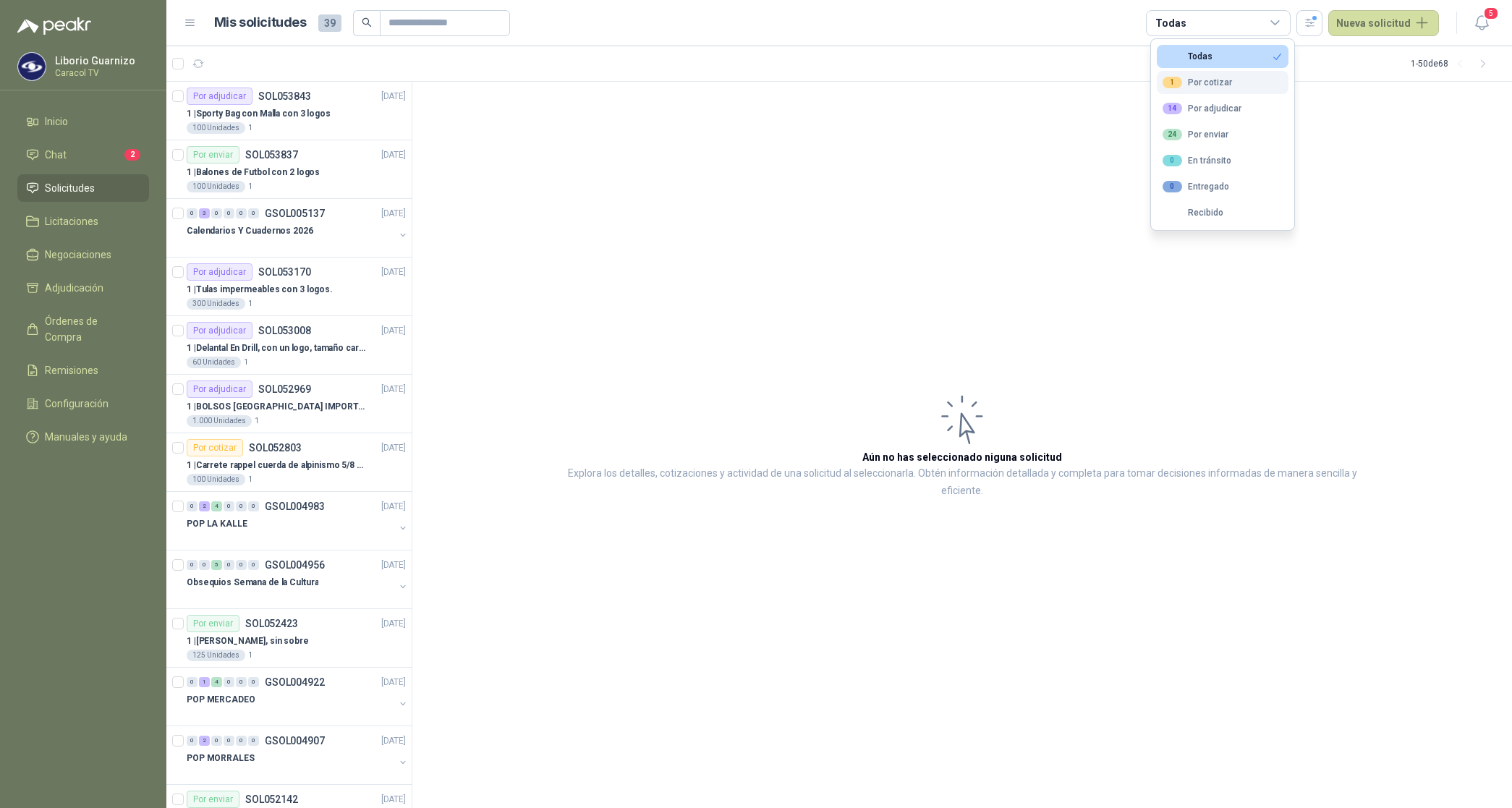
click at [1220, 77] on div "1 Por cotizar" at bounding box center [1197, 82] width 70 height 12
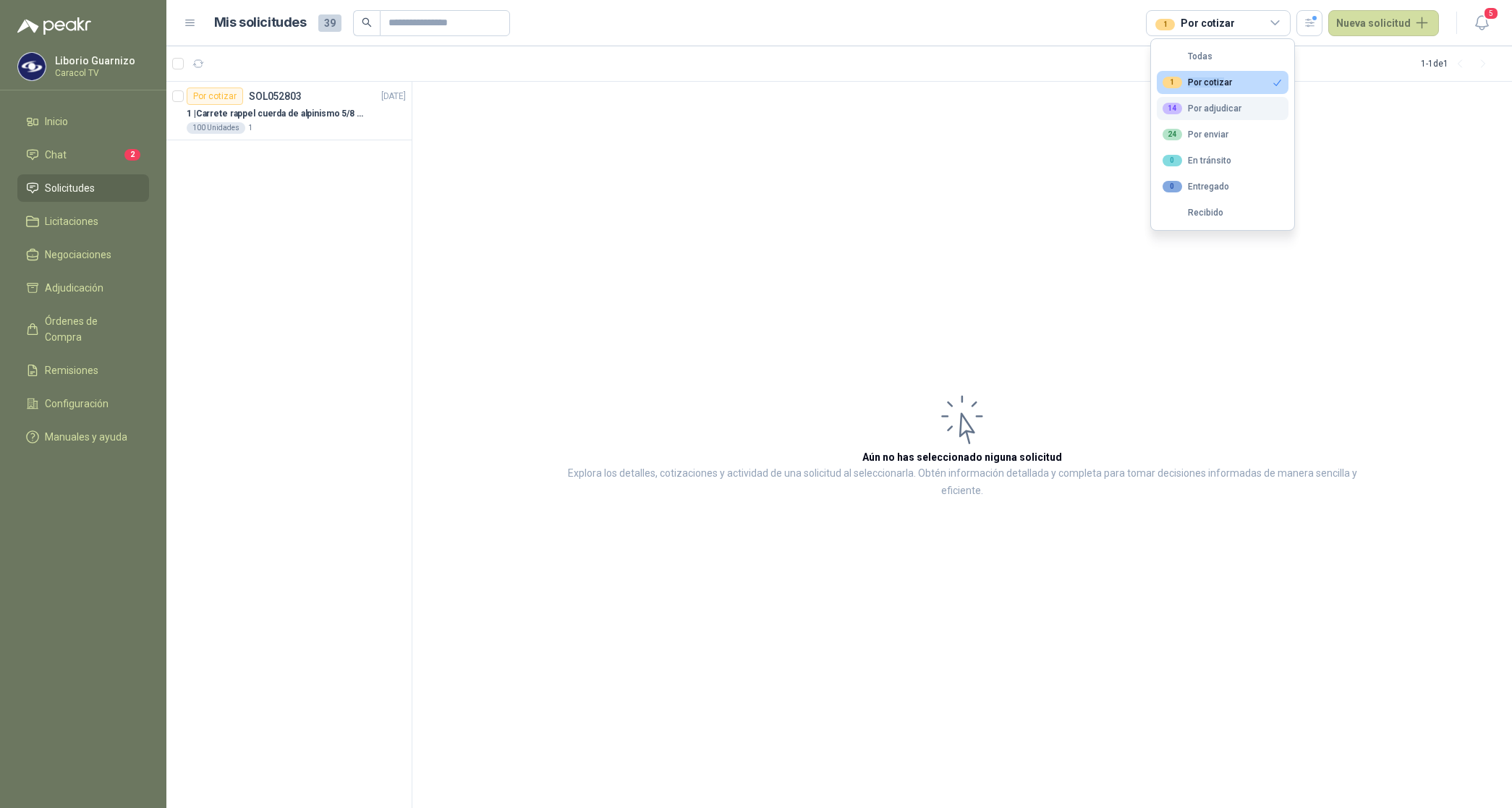
drag, startPoint x: 1221, startPoint y: 83, endPoint x: 1232, endPoint y: 115, distance: 33.8
click at [1232, 115] on button "14 Por adjudicar" at bounding box center [1222, 108] width 132 height 23
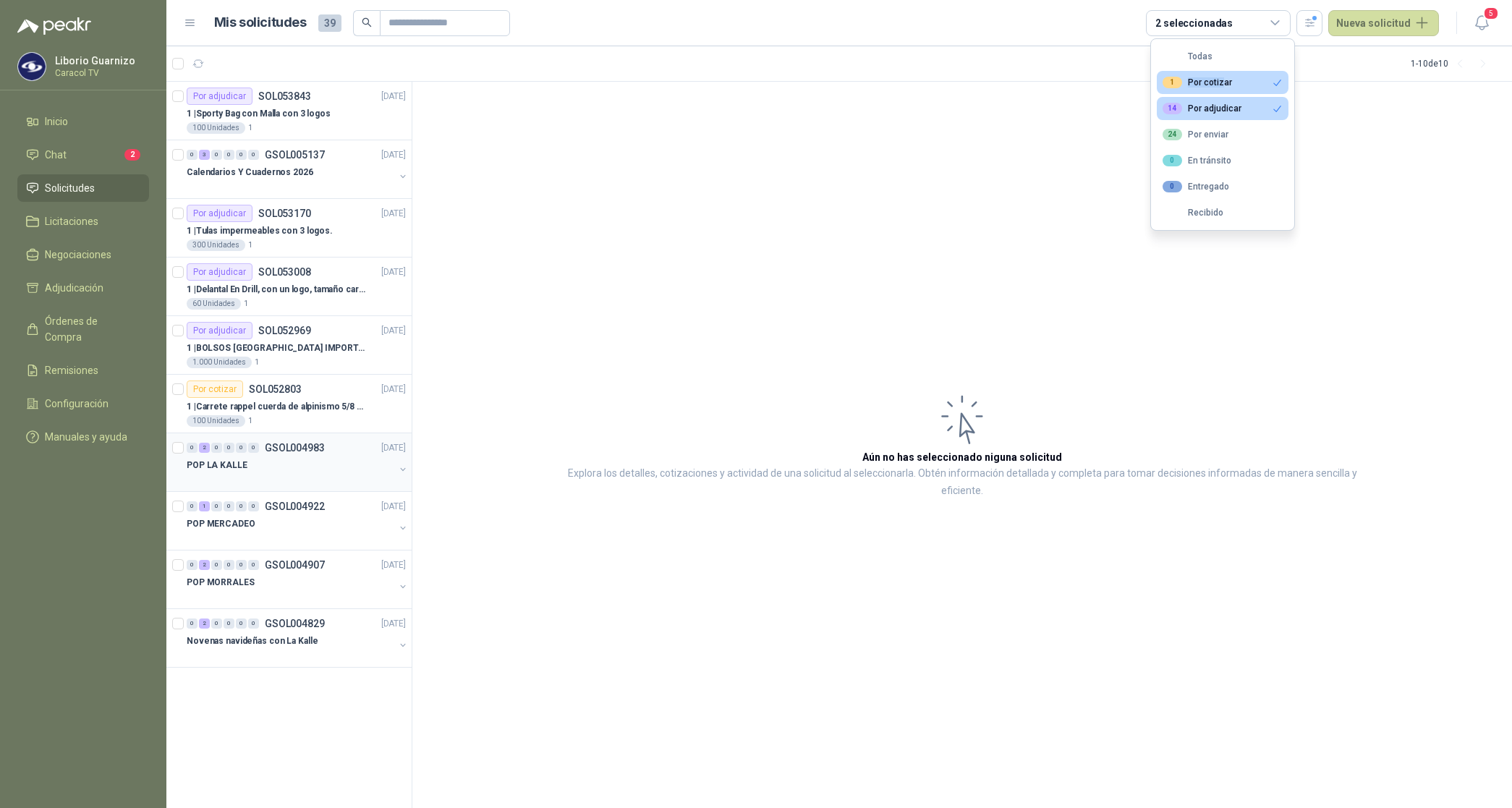
click at [237, 463] on p "POP LA KALLE" at bounding box center [217, 465] width 61 height 14
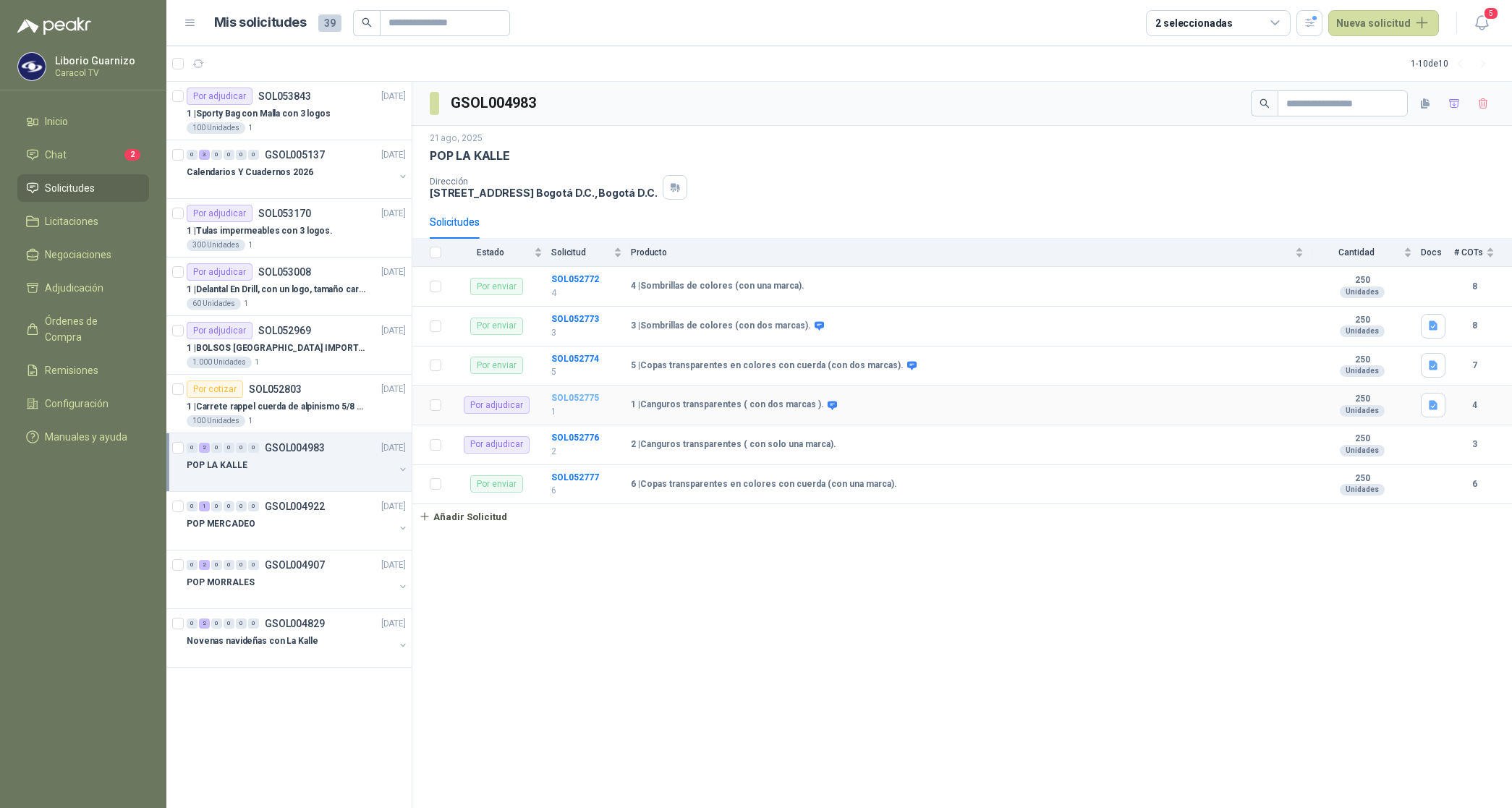
click at [571, 401] on b "SOL052775" at bounding box center [575, 398] width 48 height 10
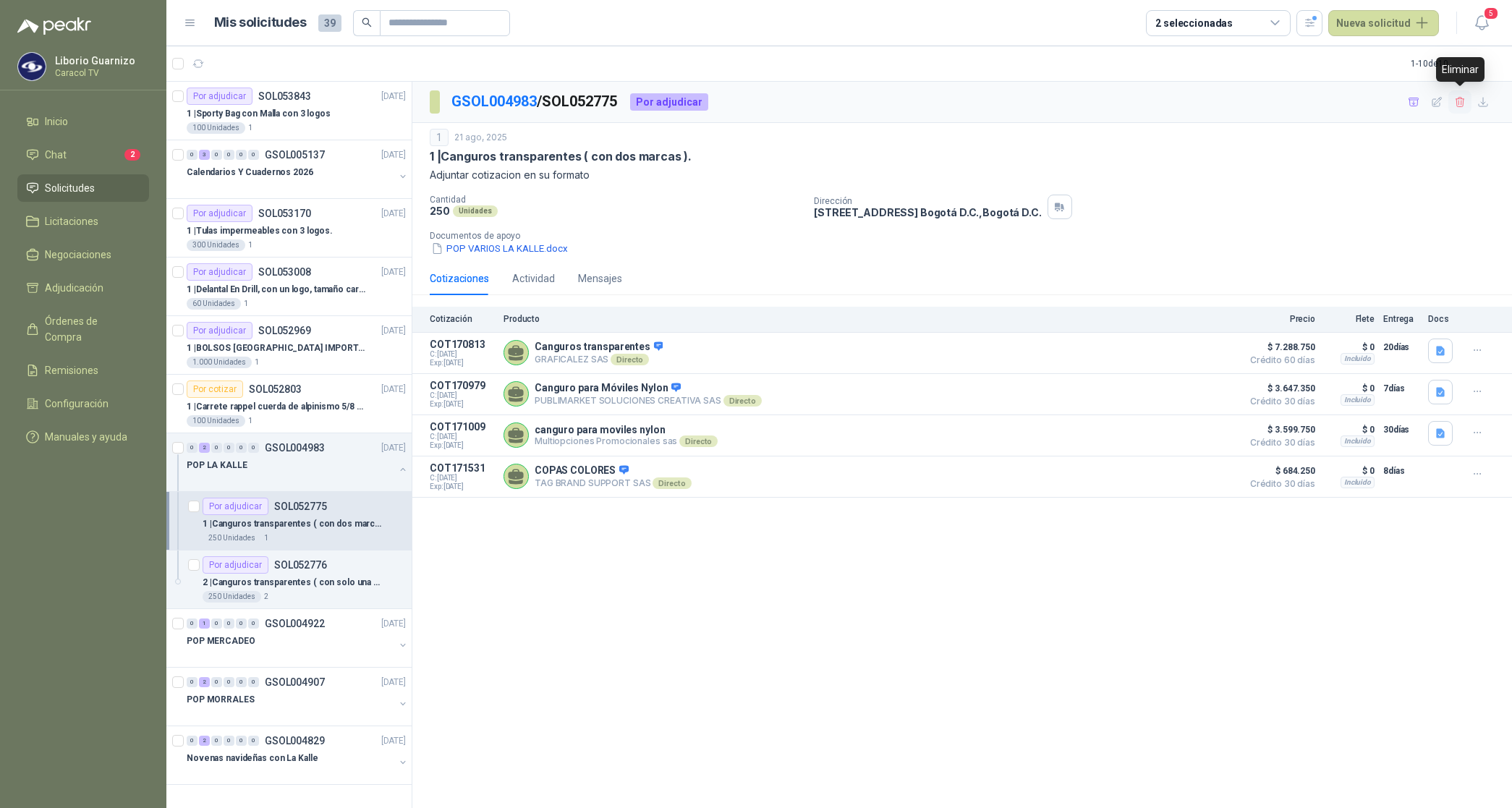
click at [1462, 102] on icon "button" at bounding box center [1459, 102] width 12 height 12
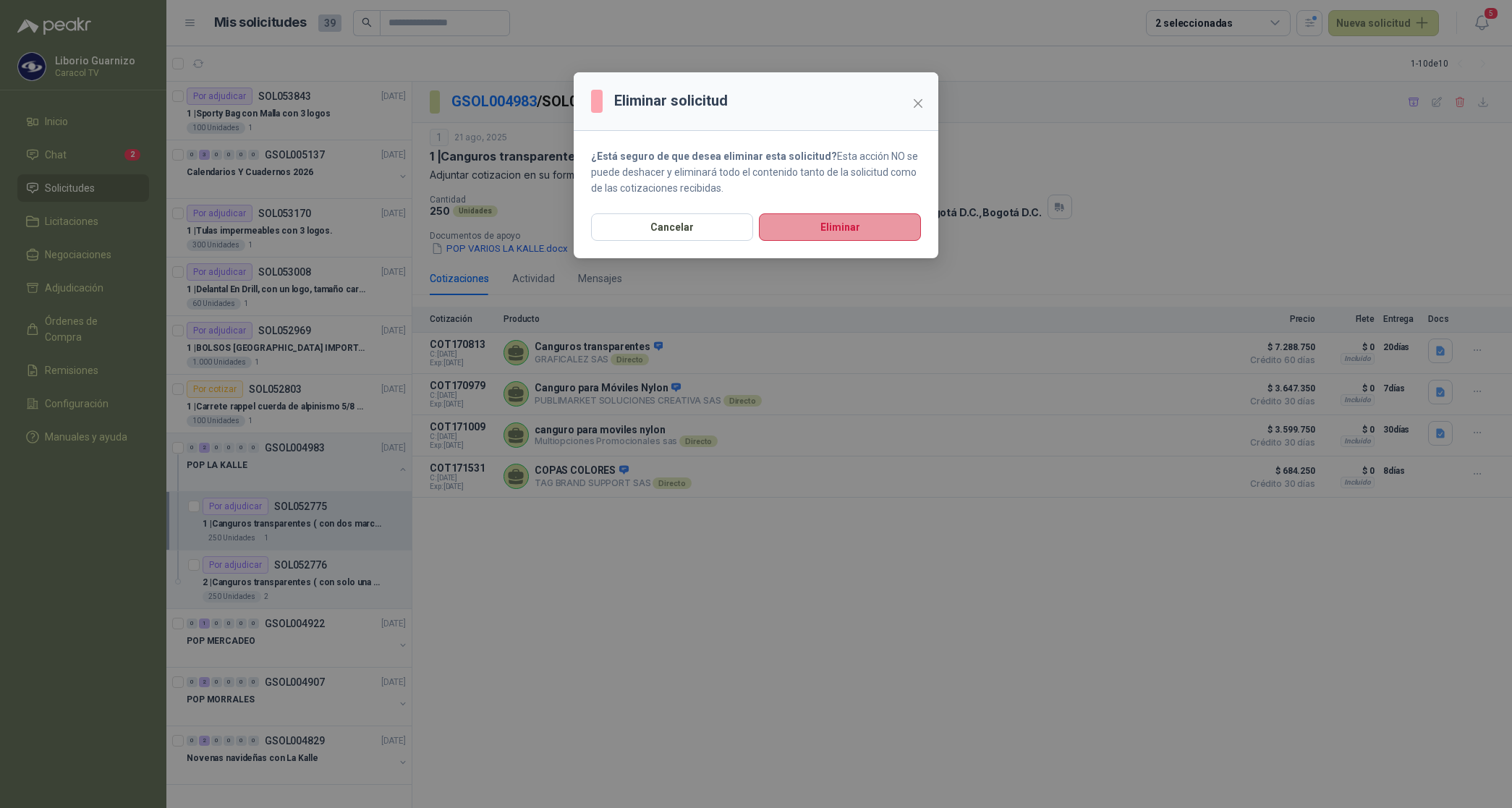
click at [837, 224] on button "Eliminar" at bounding box center [840, 227] width 162 height 27
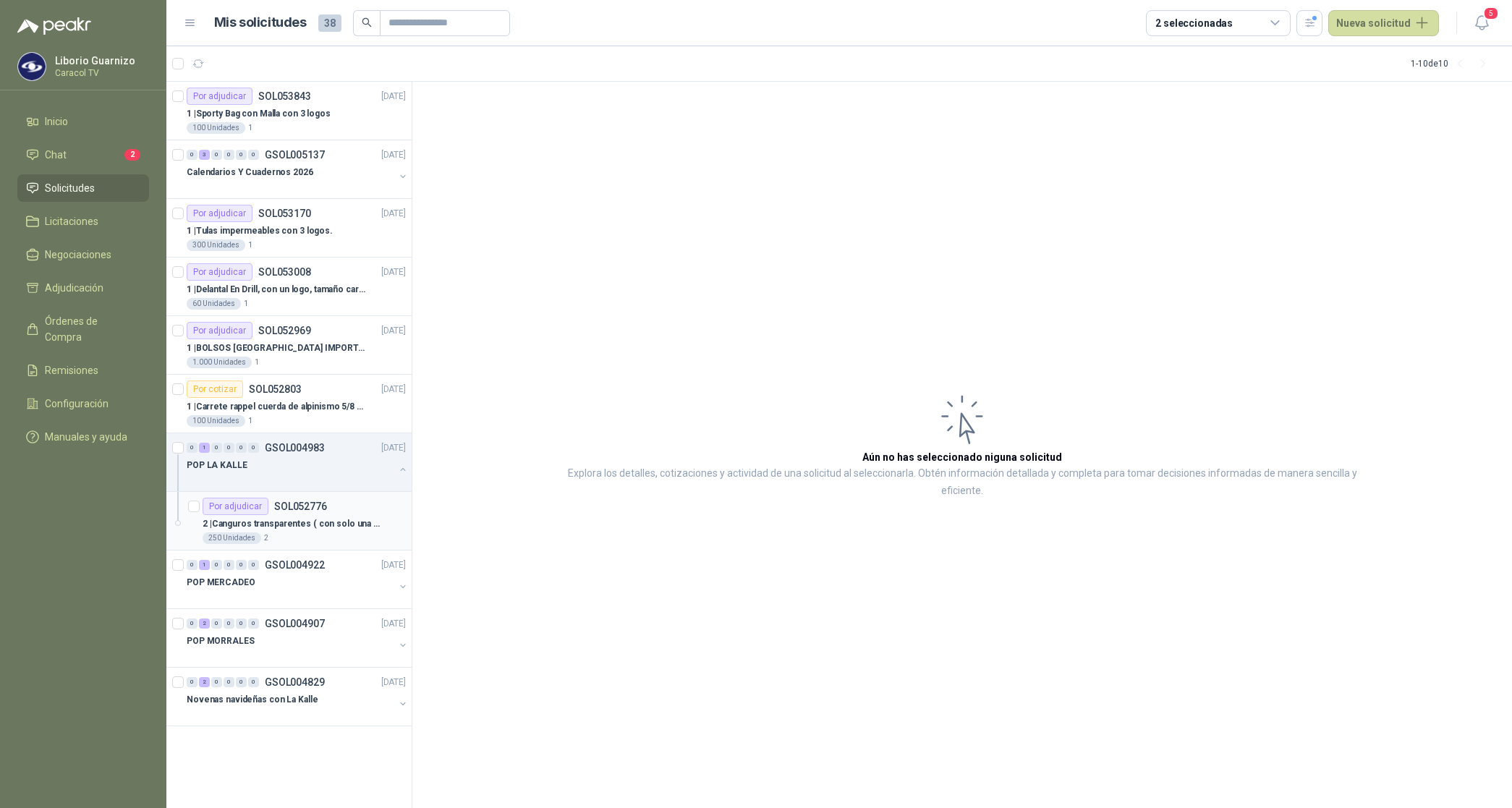
click at [270, 523] on p "2 | Canguros transparentes ( con solo una marca)." at bounding box center [293, 524] width 180 height 14
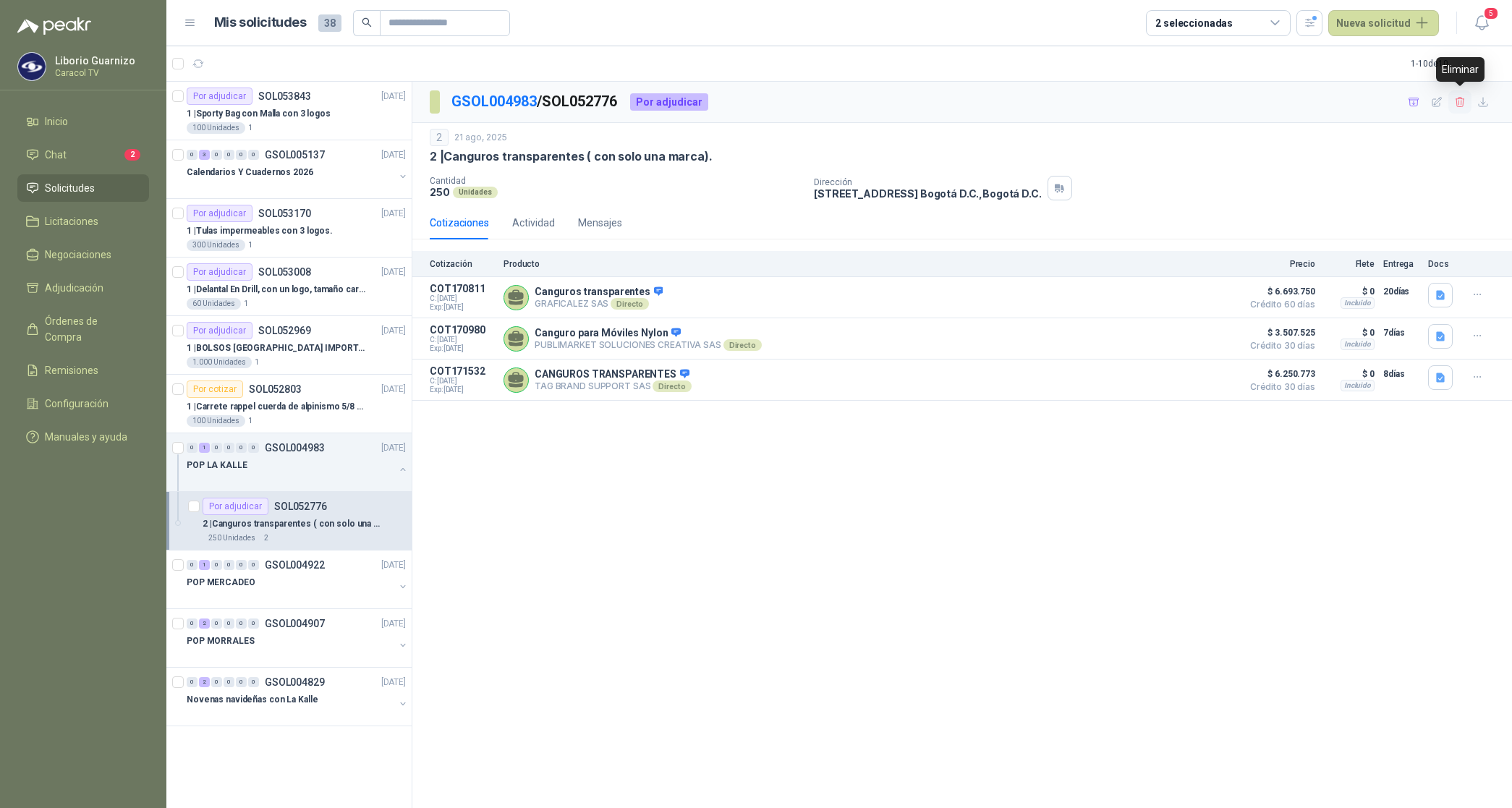
click at [1453, 101] on icon "button" at bounding box center [1459, 102] width 12 height 12
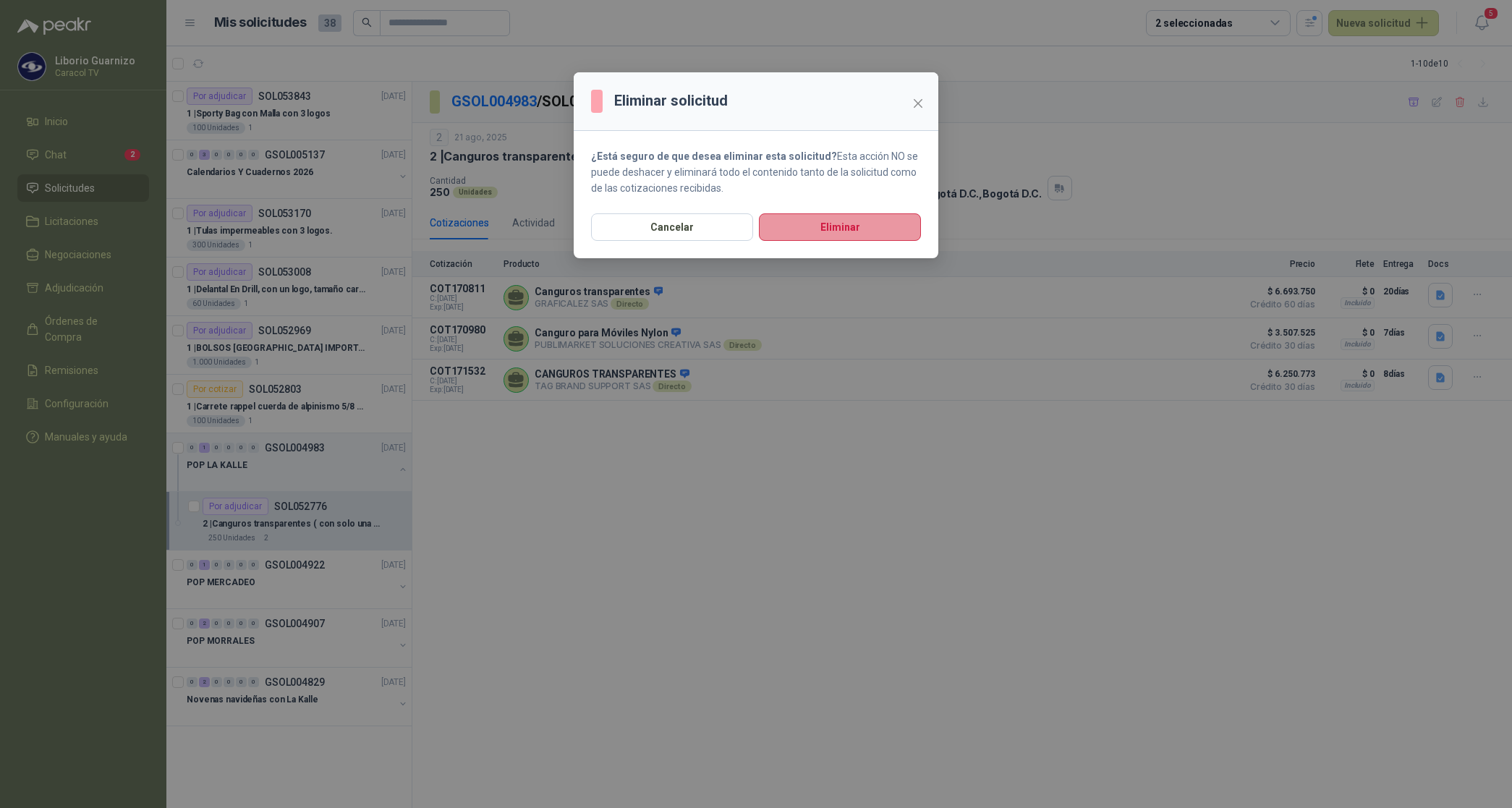
click at [868, 236] on button "Eliminar" at bounding box center [840, 227] width 162 height 27
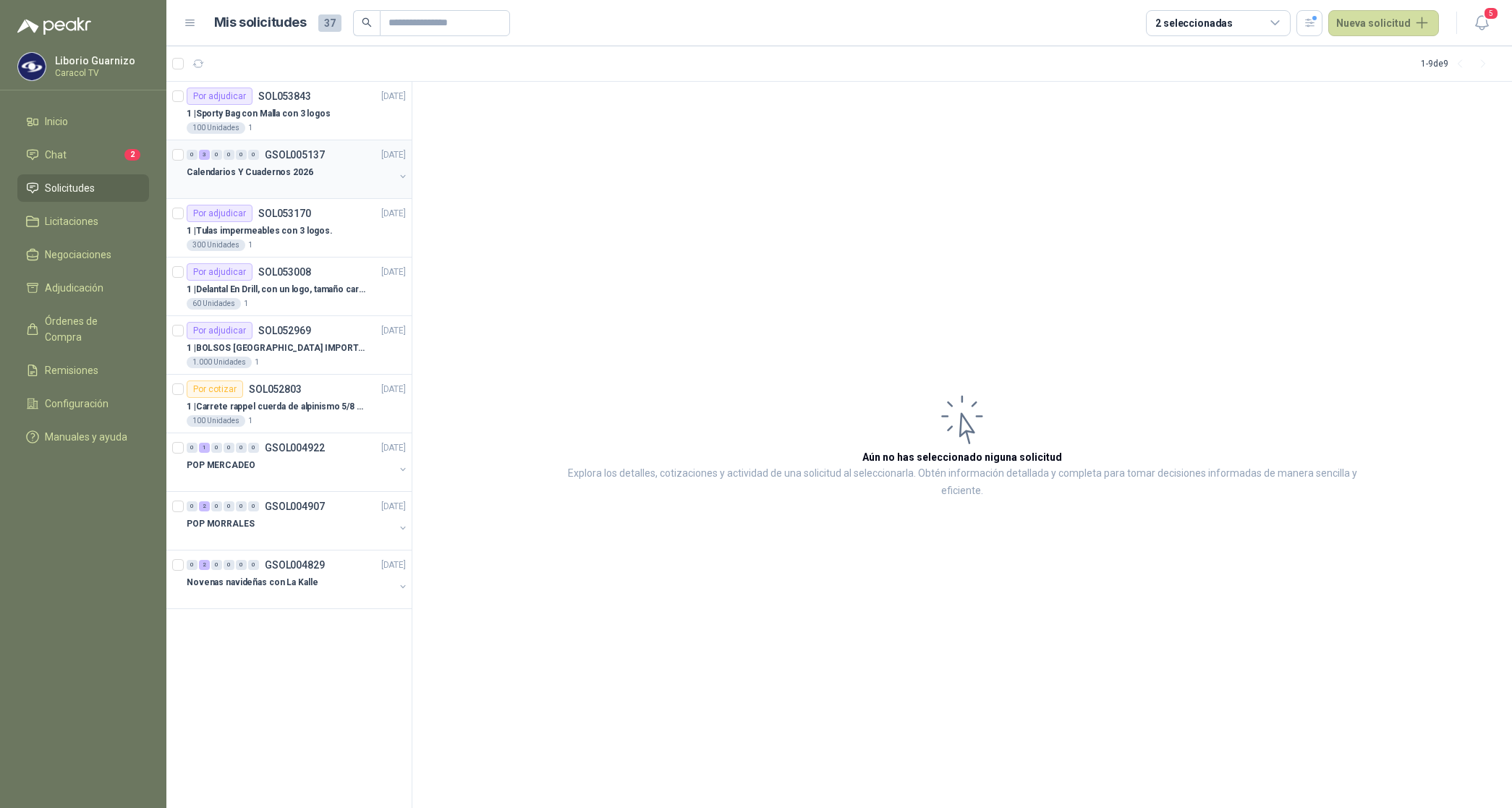
click at [256, 161] on div "0 3 0 0 0 0 GSOL005137 [DATE]" at bounding box center [298, 154] width 222 height 17
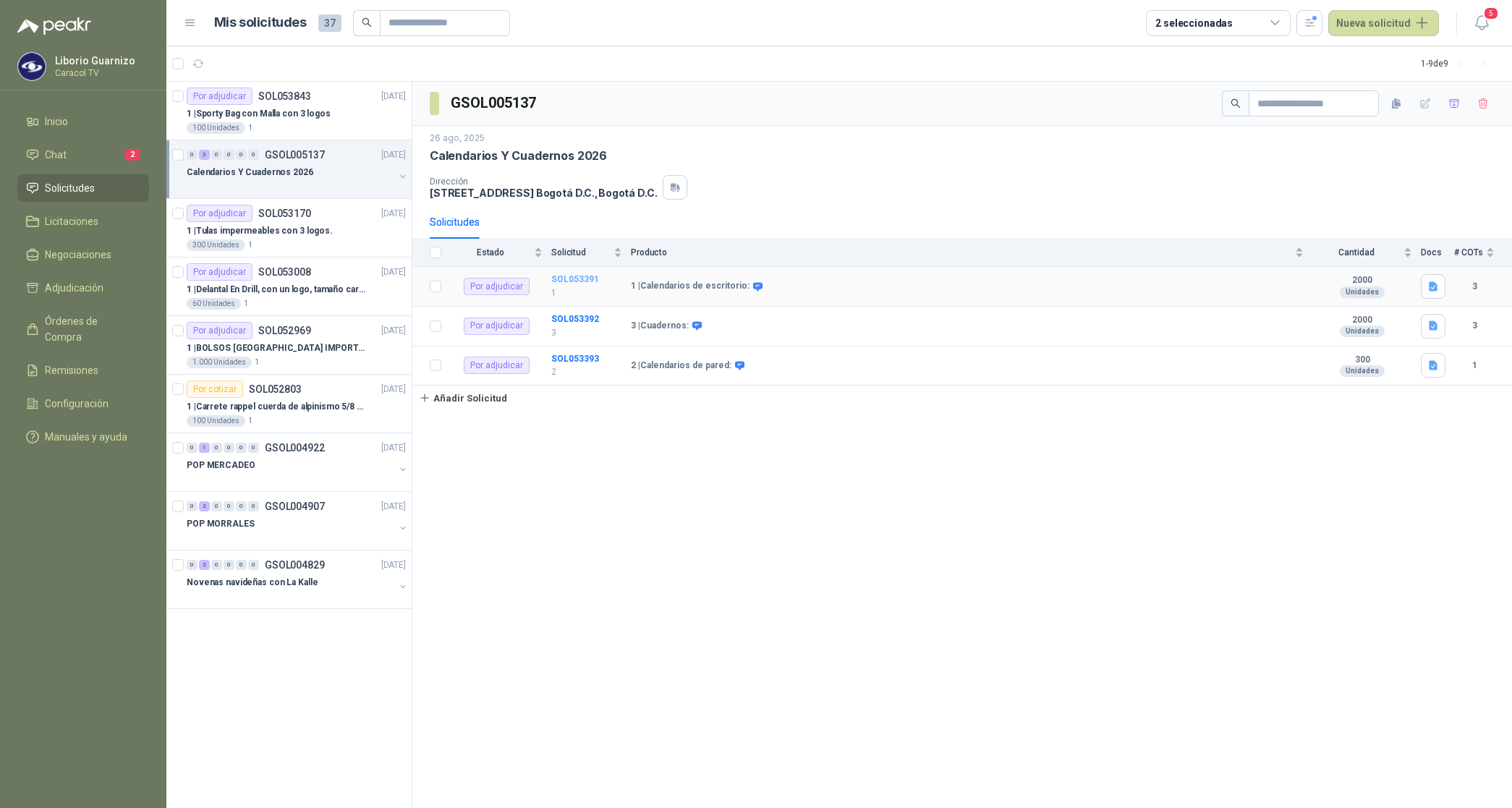
click at [554, 283] on b "SOL053391" at bounding box center [575, 279] width 48 height 10
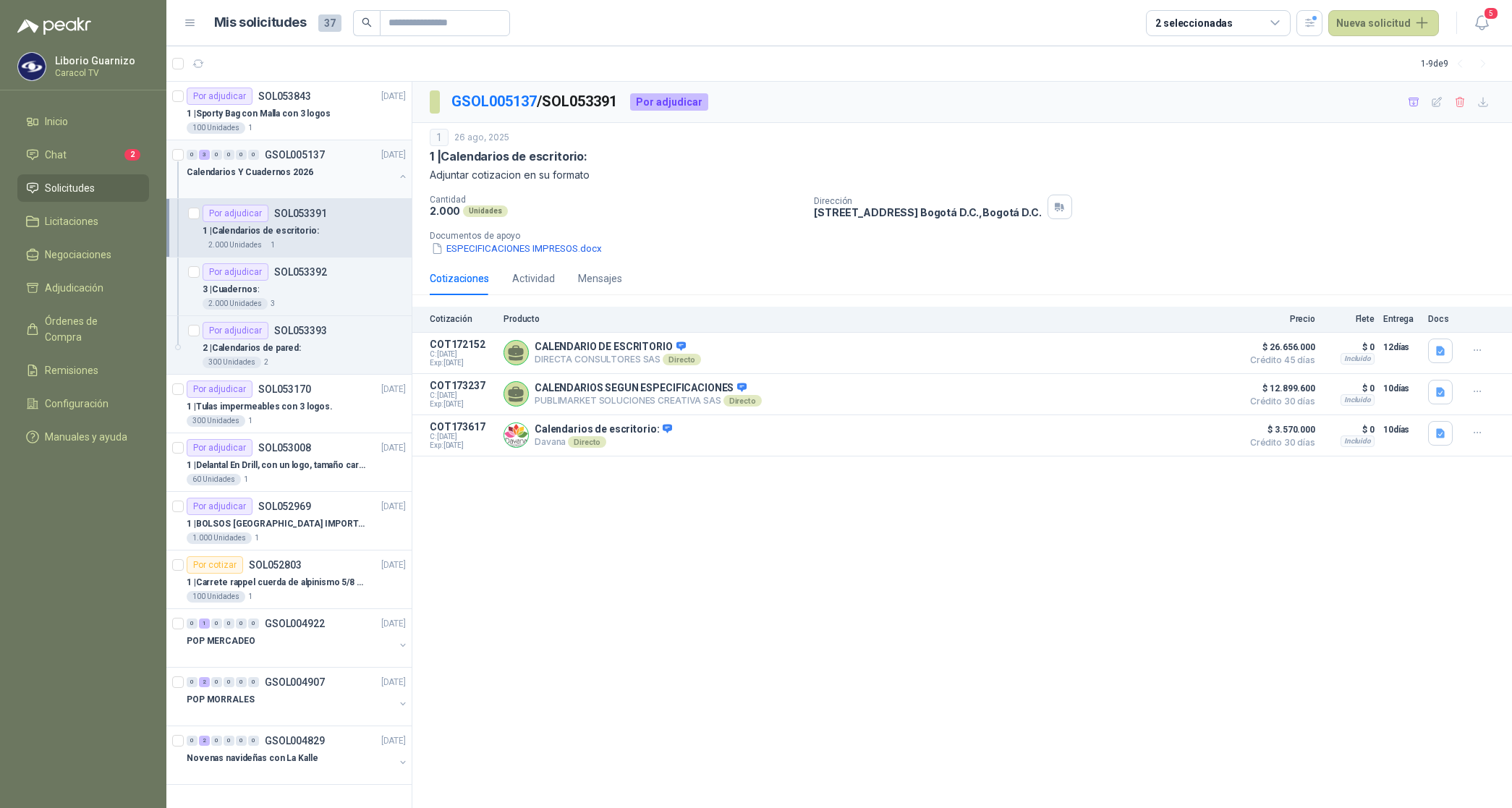
click at [256, 173] on p "Calendarios Y Cuadernos 2026" at bounding box center [250, 172] width 126 height 14
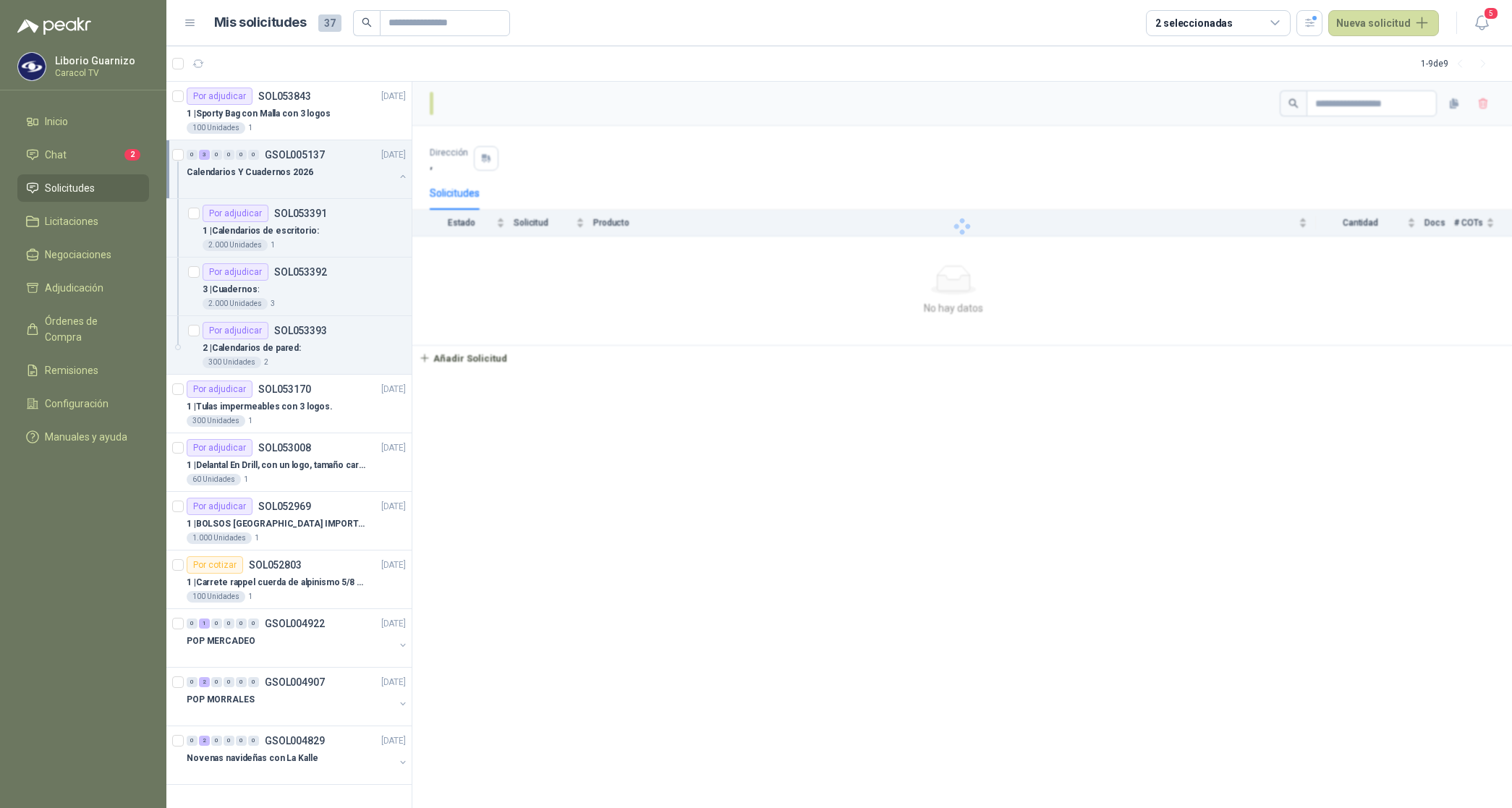
click at [256, 173] on p "Calendarios Y Cuadernos 2026" at bounding box center [250, 172] width 126 height 14
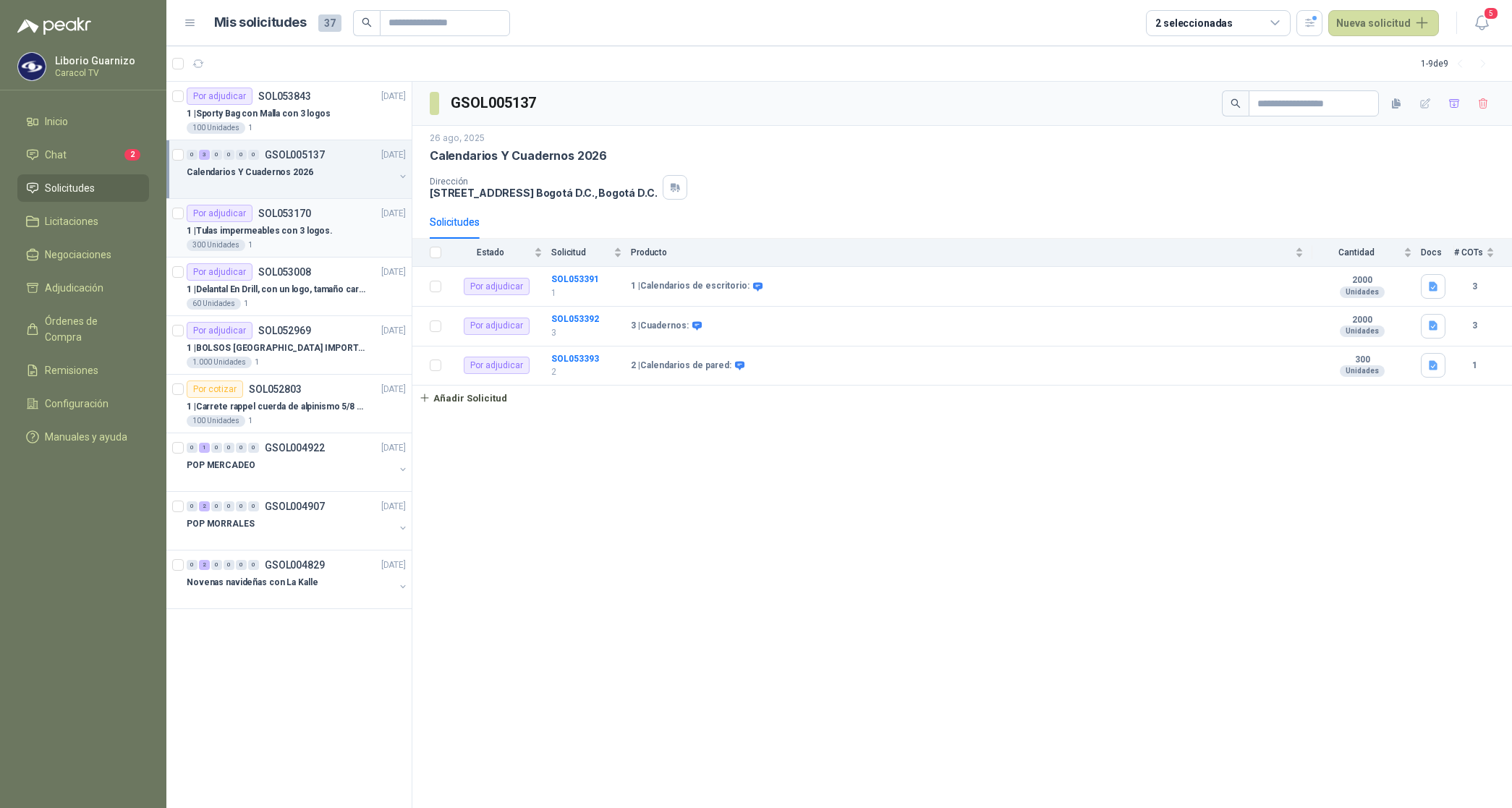
click at [291, 238] on div "1 | Tulas impermeables con 3 logos." at bounding box center [296, 231] width 219 height 17
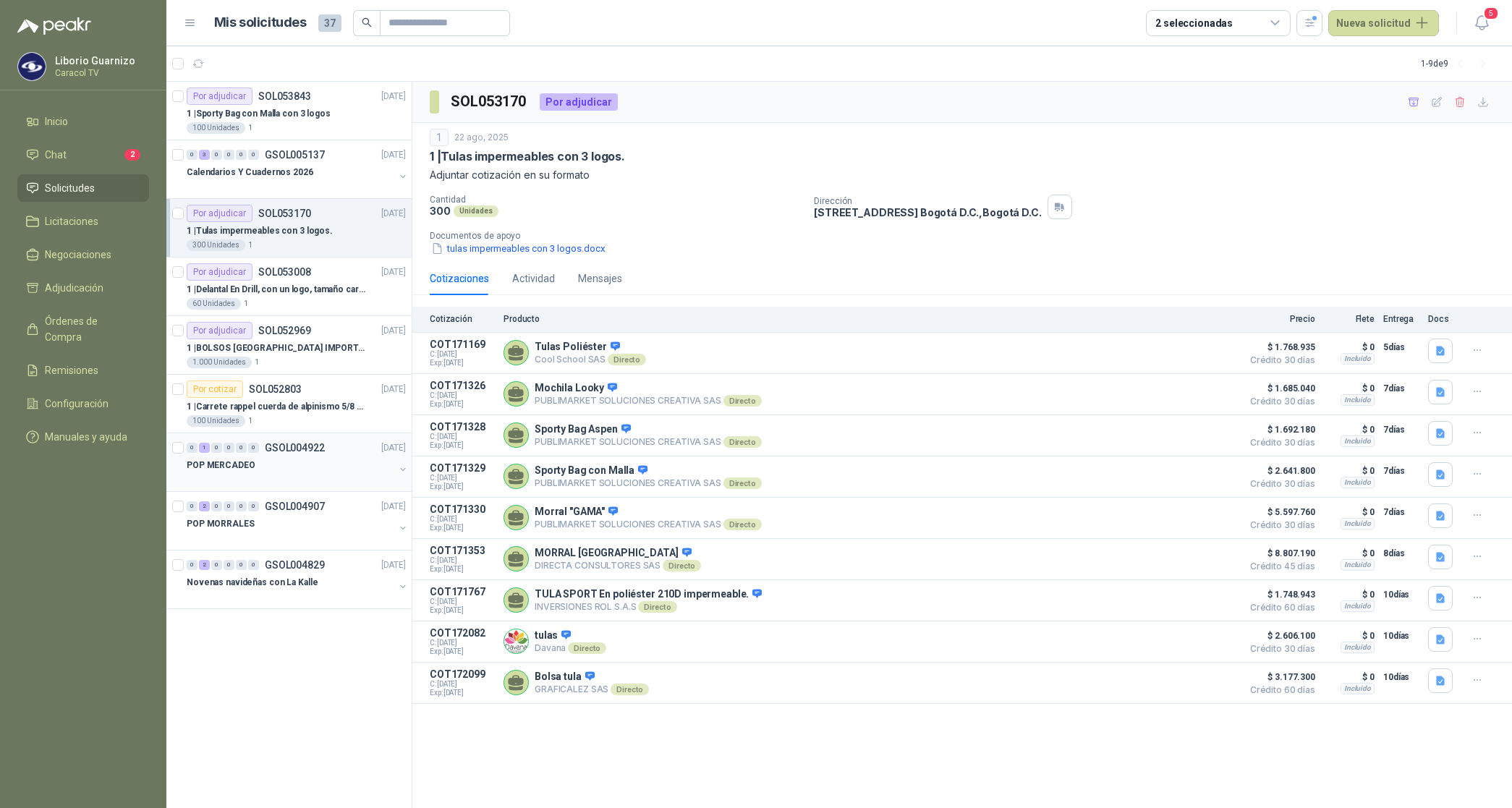
click at [222, 466] on p "POP MERCADEO" at bounding box center [221, 465] width 69 height 14
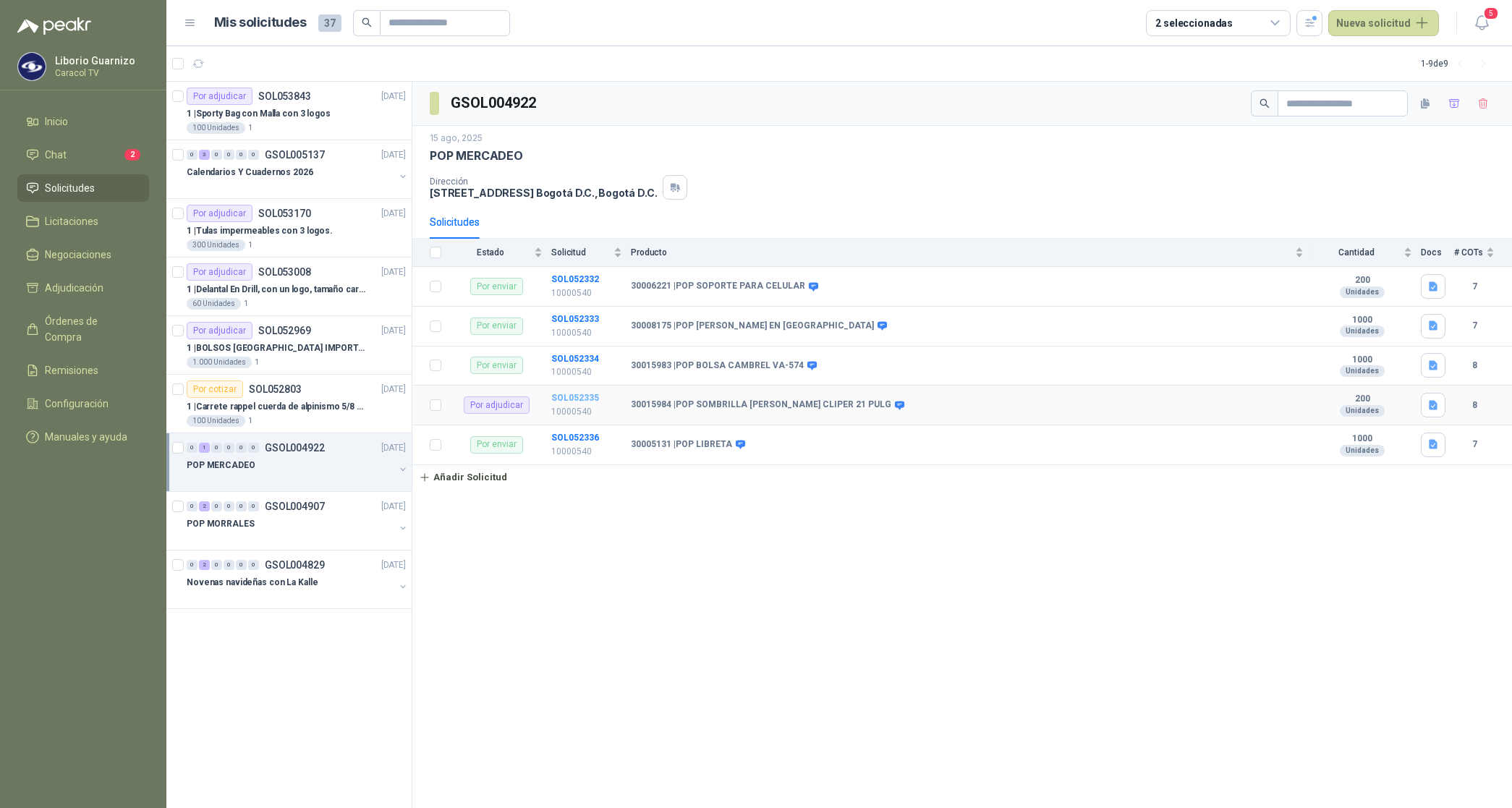
click at [570, 402] on b "SOL052335" at bounding box center [575, 398] width 48 height 10
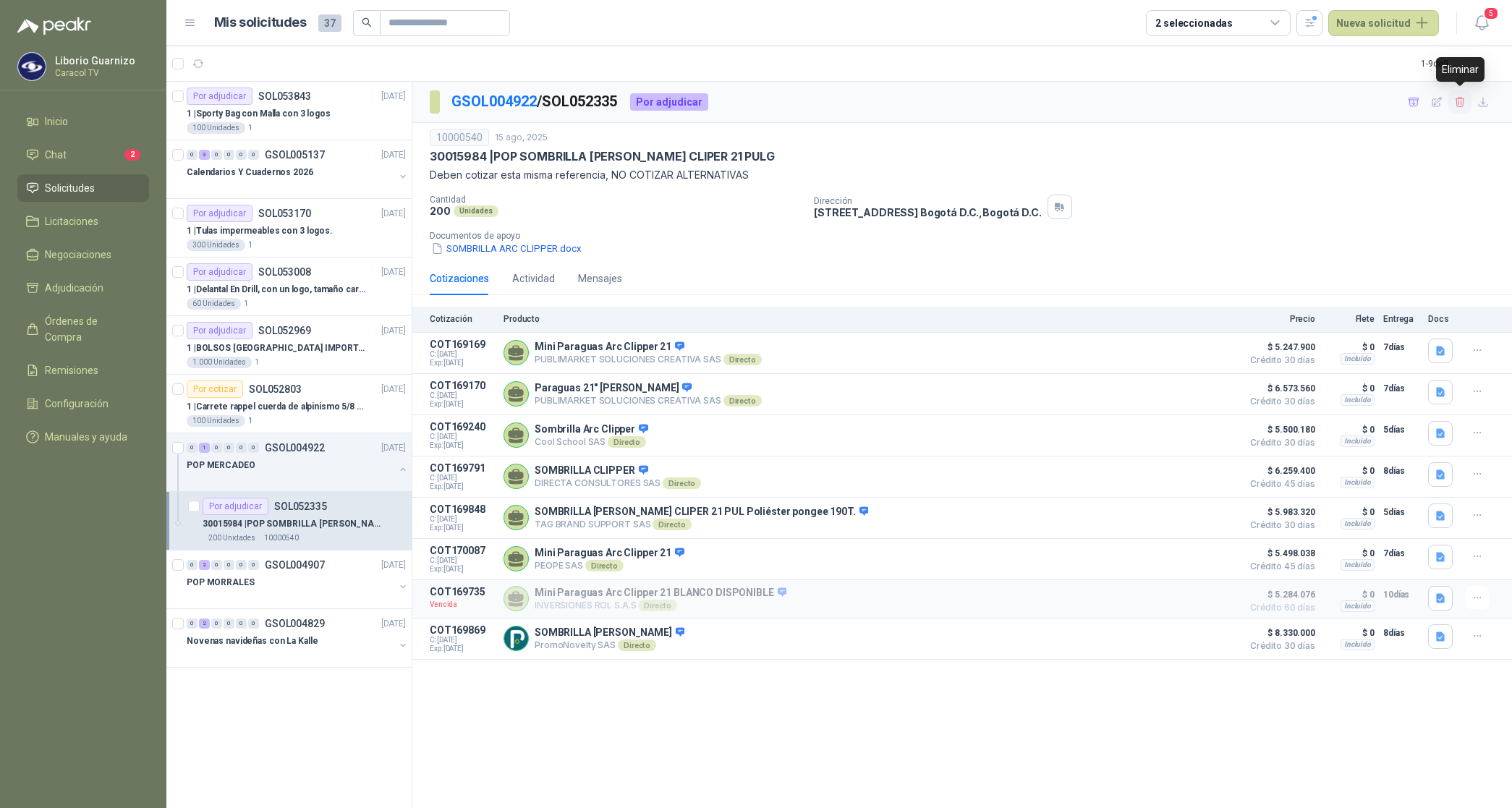
click at [1463, 101] on icon "button" at bounding box center [1459, 102] width 12 height 12
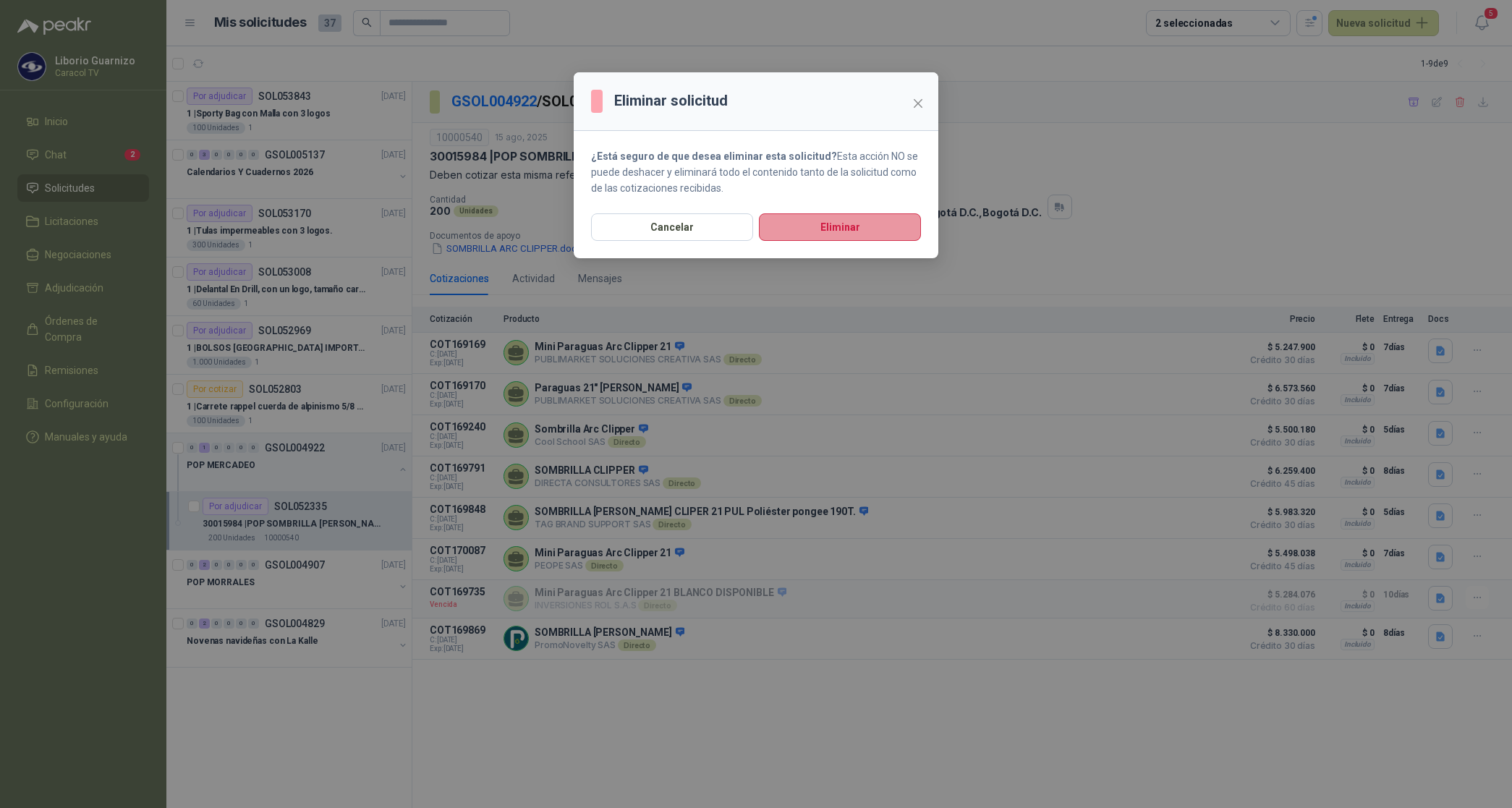
click at [838, 235] on button "Eliminar" at bounding box center [840, 227] width 162 height 27
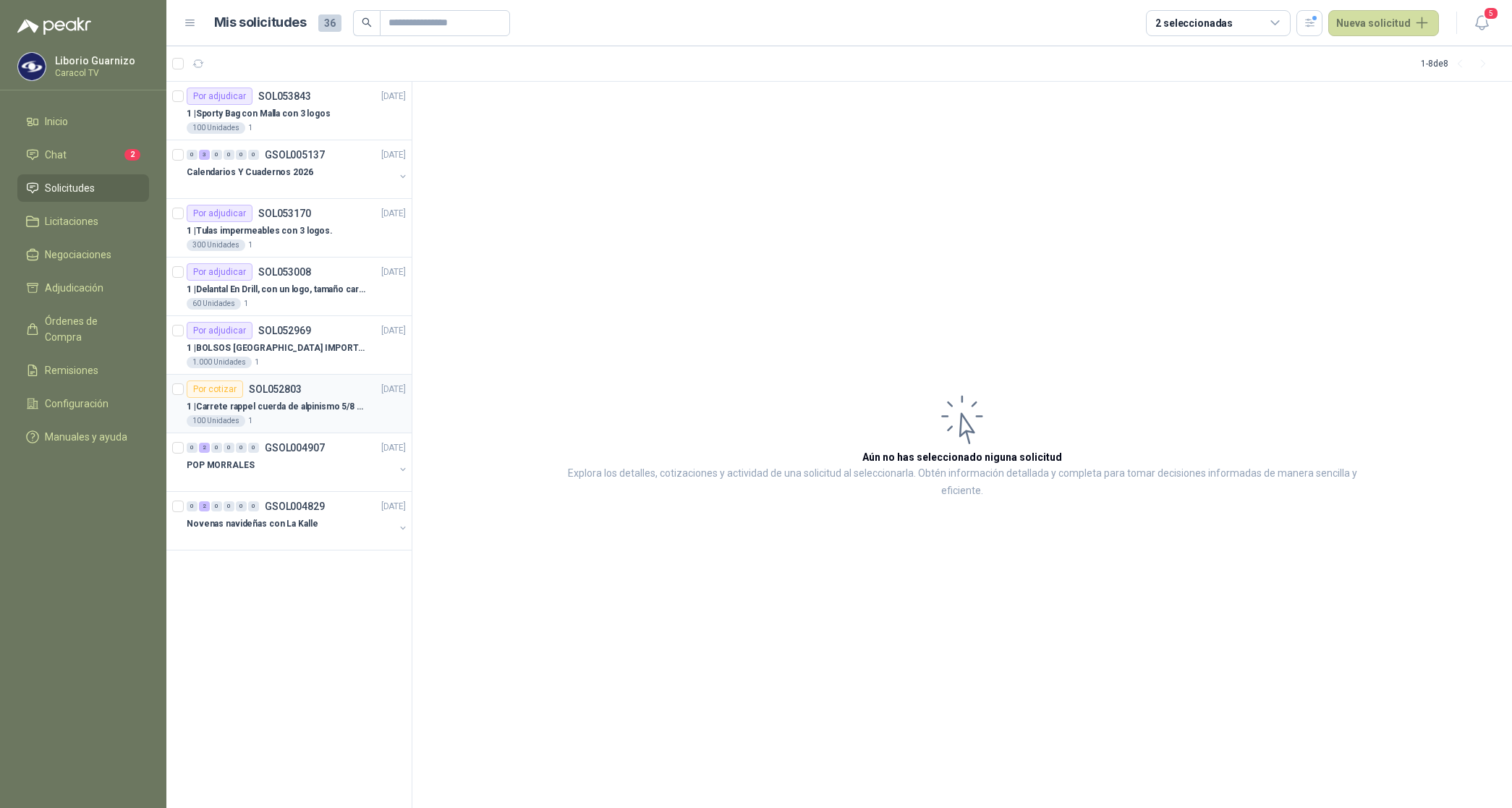
click at [326, 408] on p "1 | Carrete rappel cuerda de alpinismo 5/8 negra 16mm" at bounding box center [277, 407] width 180 height 14
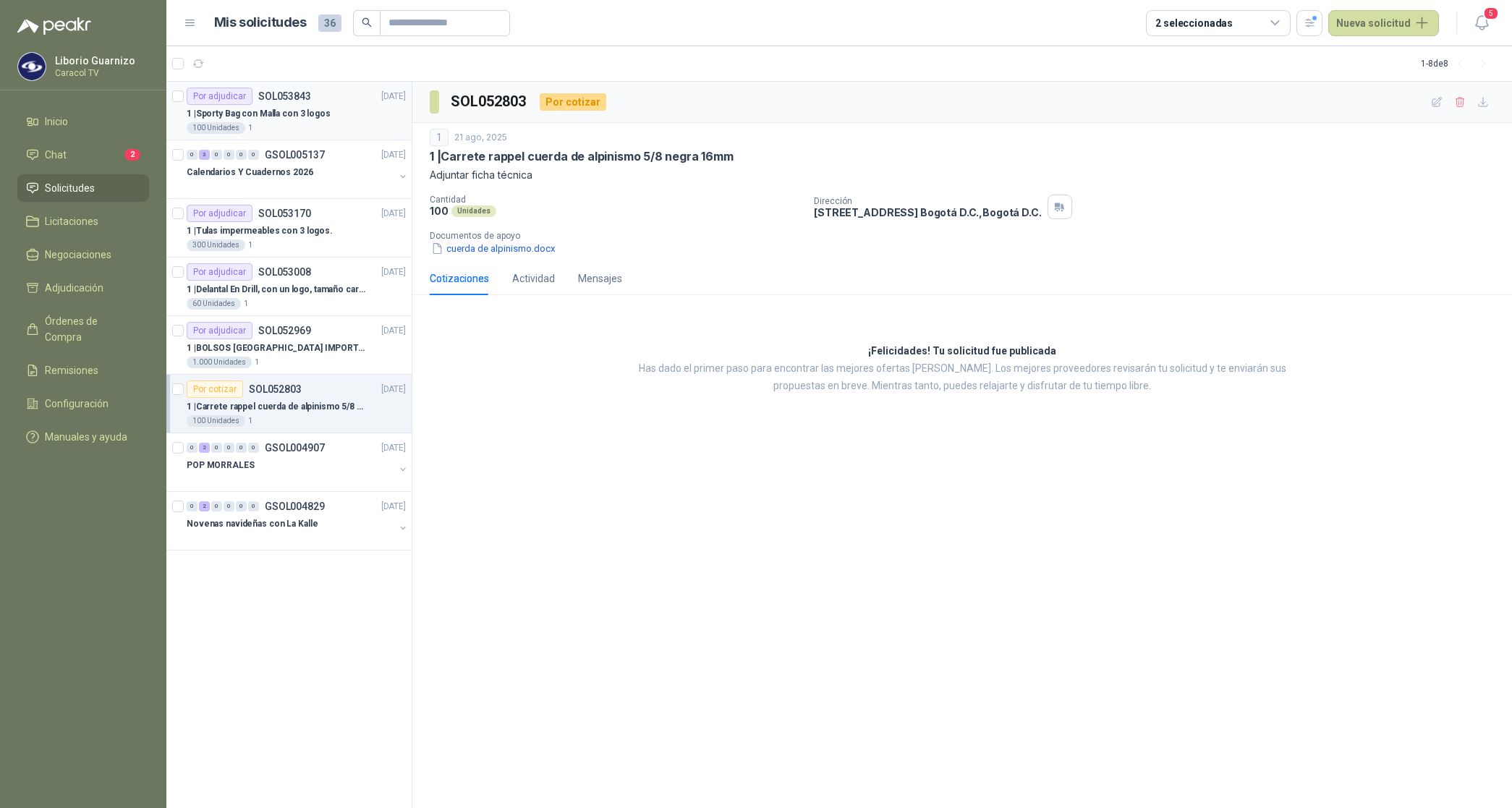
click at [281, 120] on p "1 | Sporty Bag con Malla con 3 logos" at bounding box center [259, 114] width 144 height 14
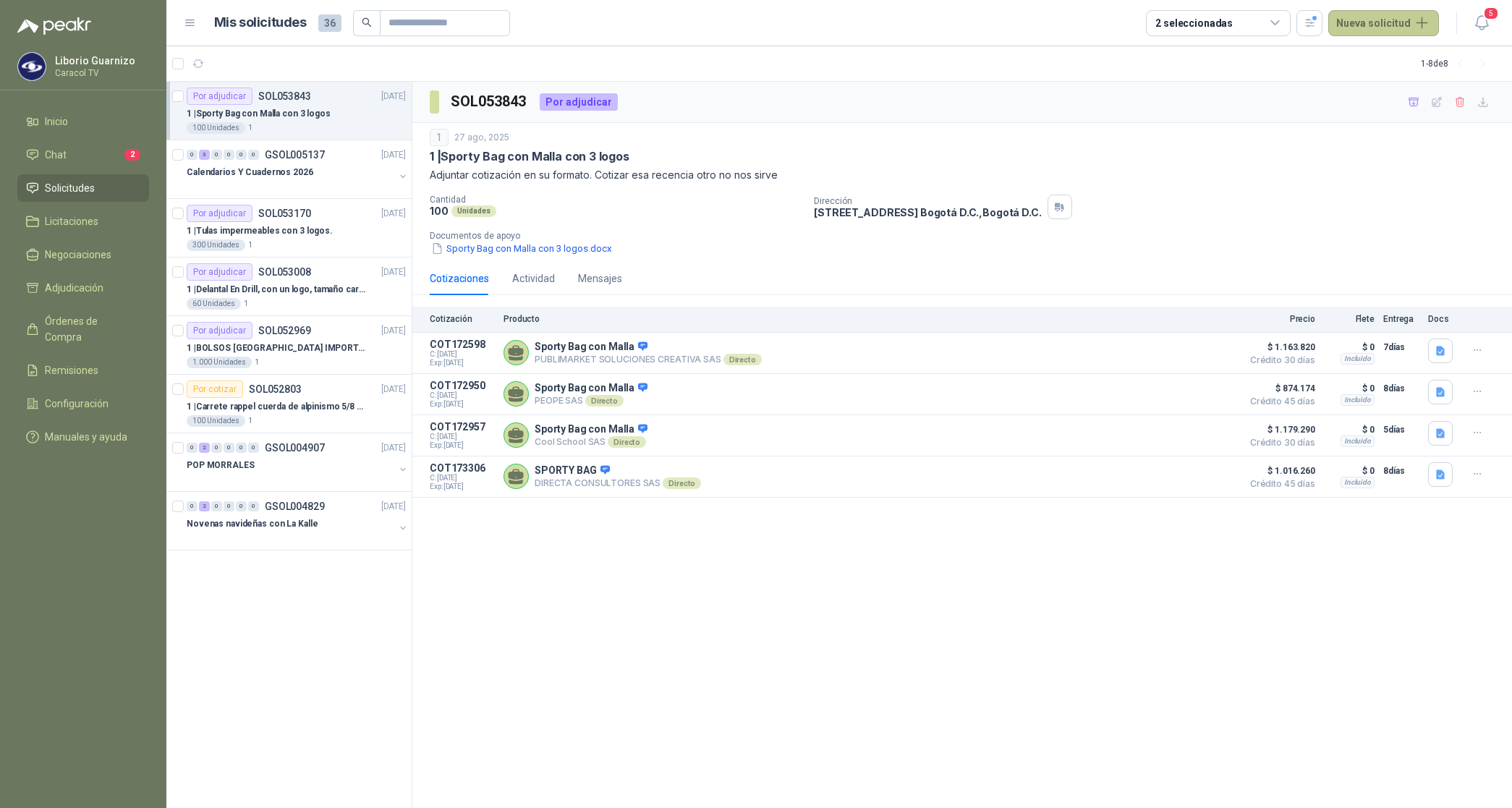
click at [1379, 17] on button "Nueva solicitud" at bounding box center [1383, 23] width 110 height 26
click at [1398, 44] on div "Solicitud Solicitud grupal" at bounding box center [1400, 70] width 134 height 62
click at [1400, 54] on link "Solicitud" at bounding box center [1400, 58] width 123 height 25
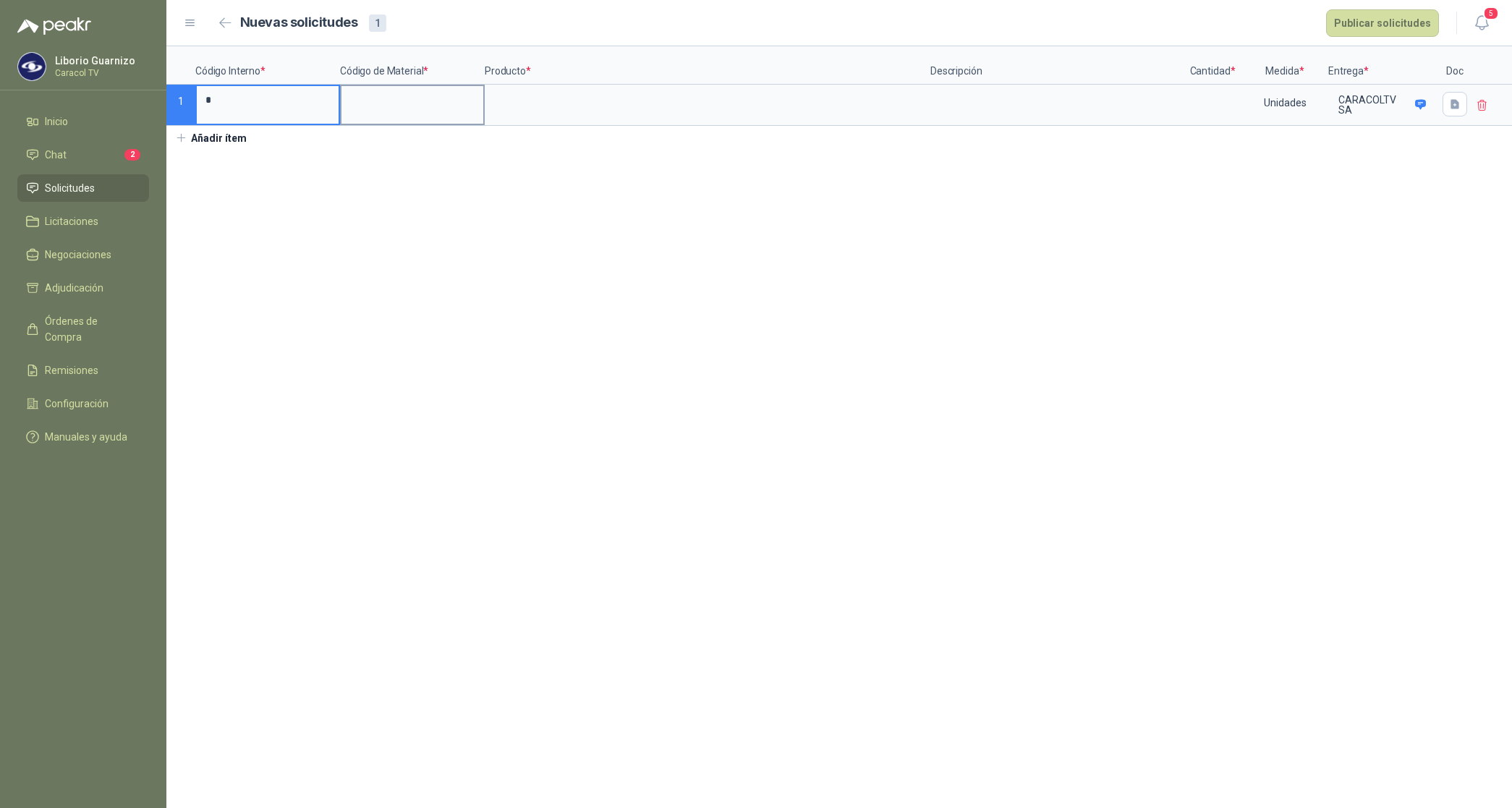
type input "*"
click at [419, 109] on input at bounding box center [412, 99] width 142 height 28
type input "*"
click at [509, 101] on input at bounding box center [706, 99] width 442 height 28
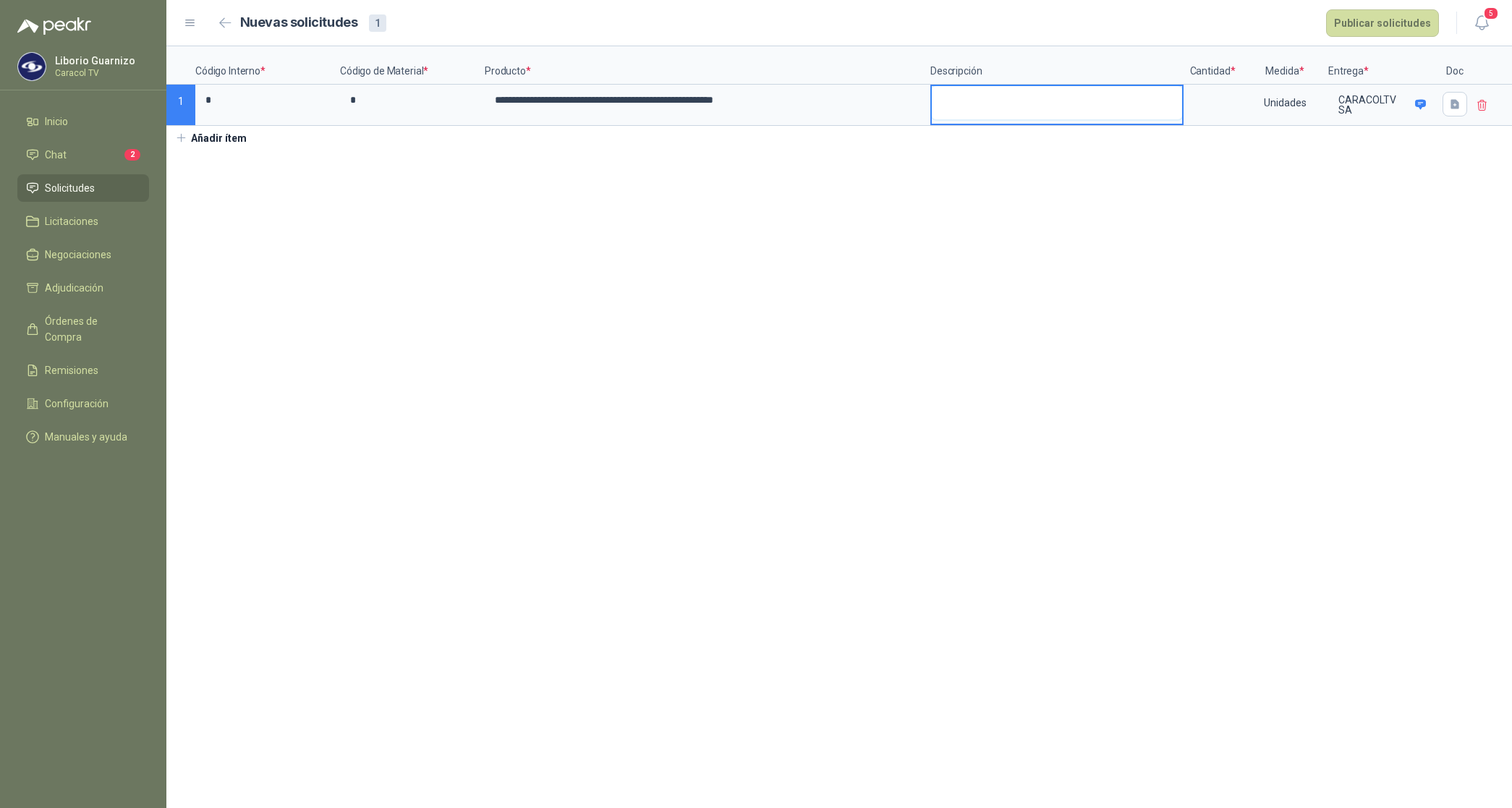
click at [970, 109] on textarea at bounding box center [1056, 102] width 250 height 33
type textarea "*"
type textarea "**"
type textarea "*"
type textarea "**"
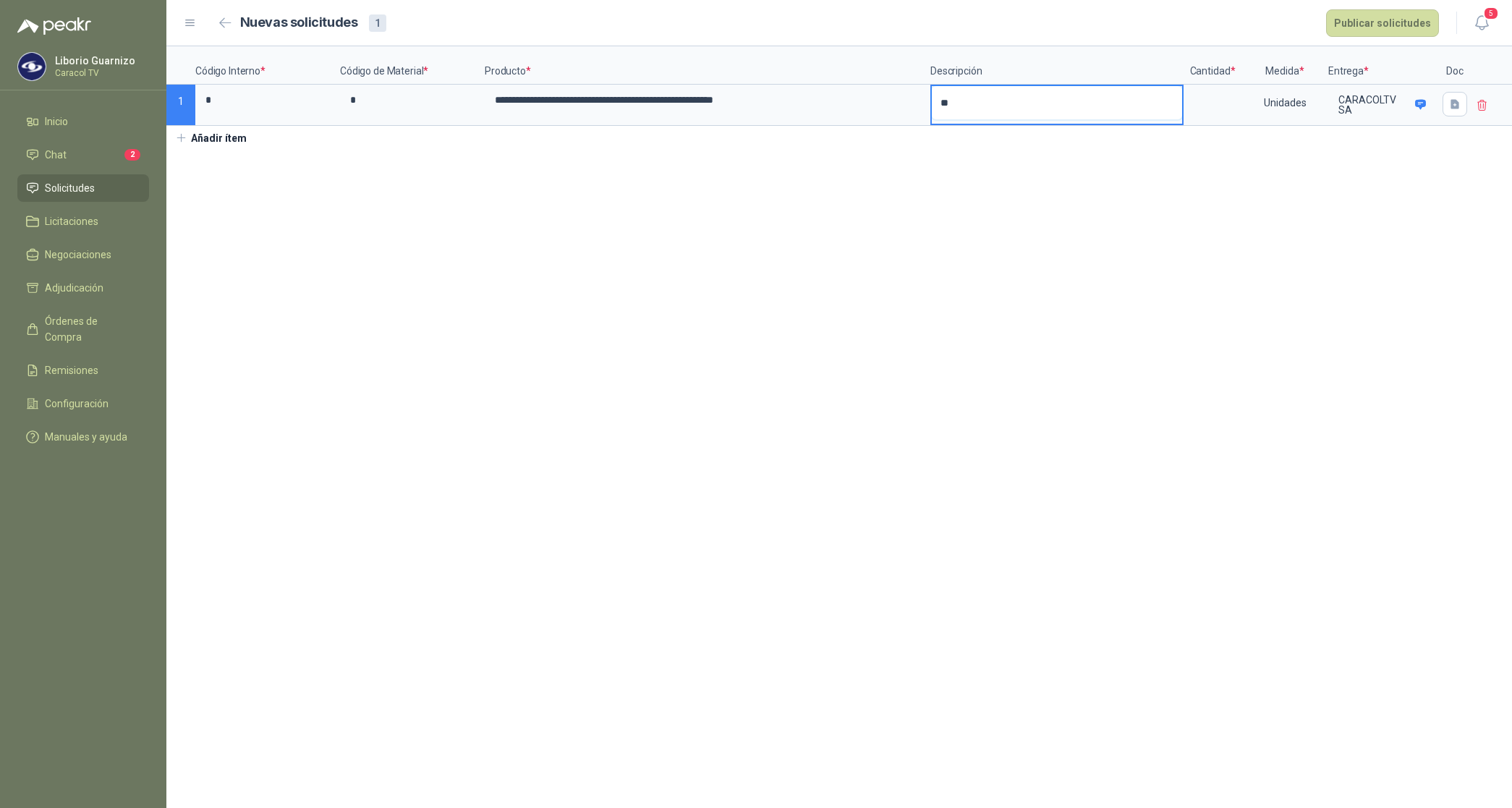
type textarea "***"
type textarea "****"
type textarea "*****"
type textarea "*******"
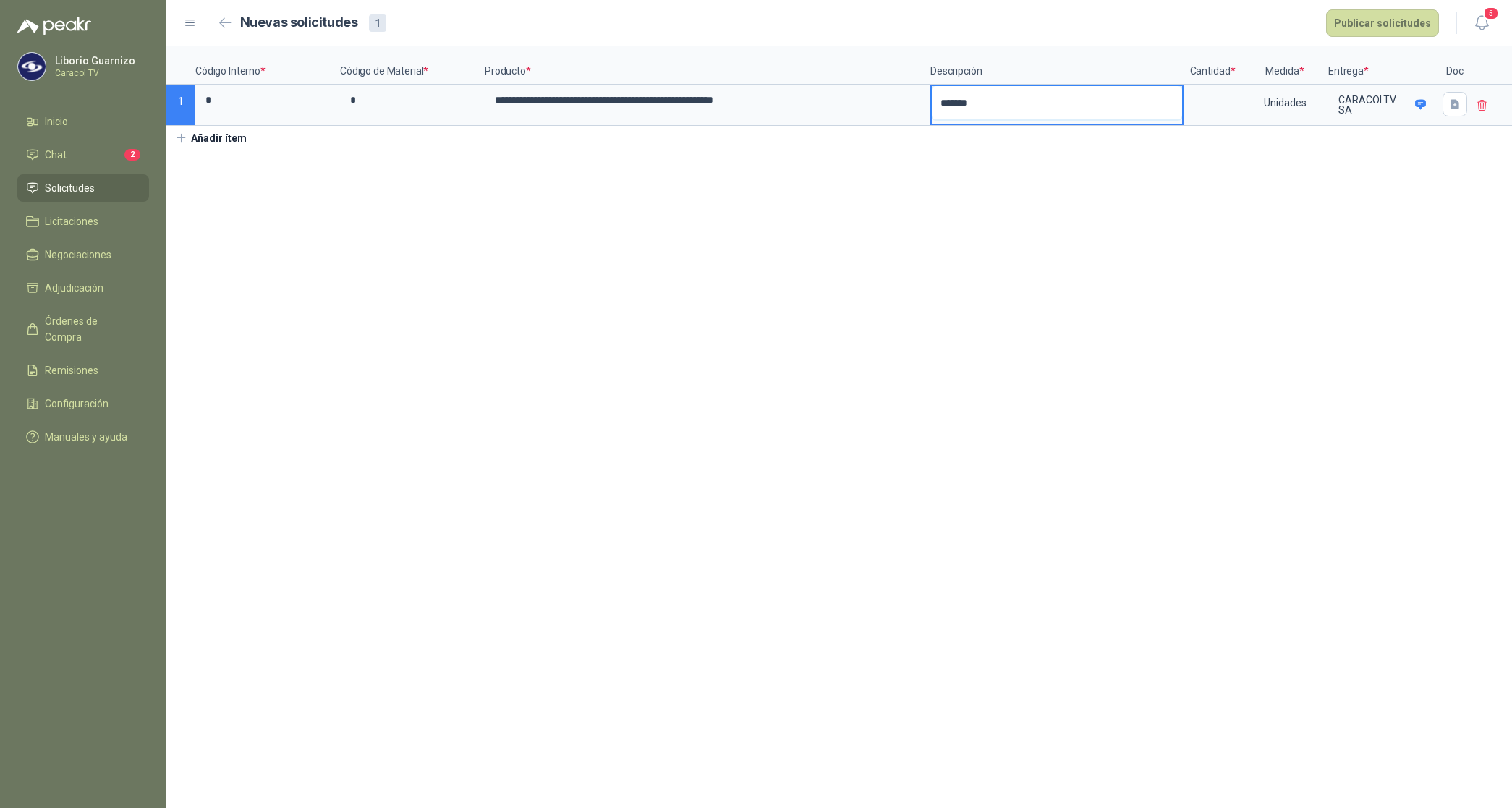
type textarea "********"
type textarea "*********"
type textarea "**********"
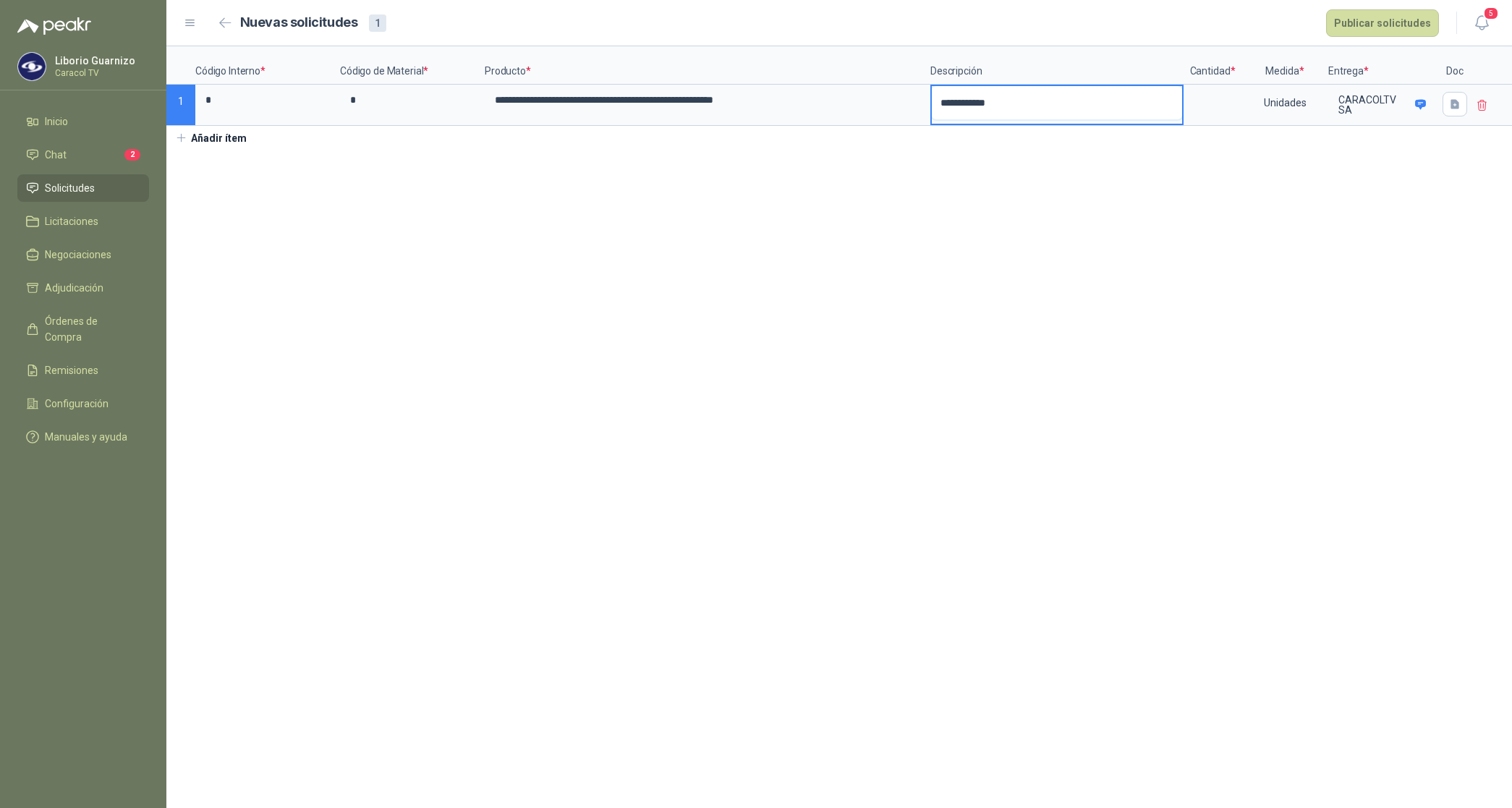
type textarea "**********"
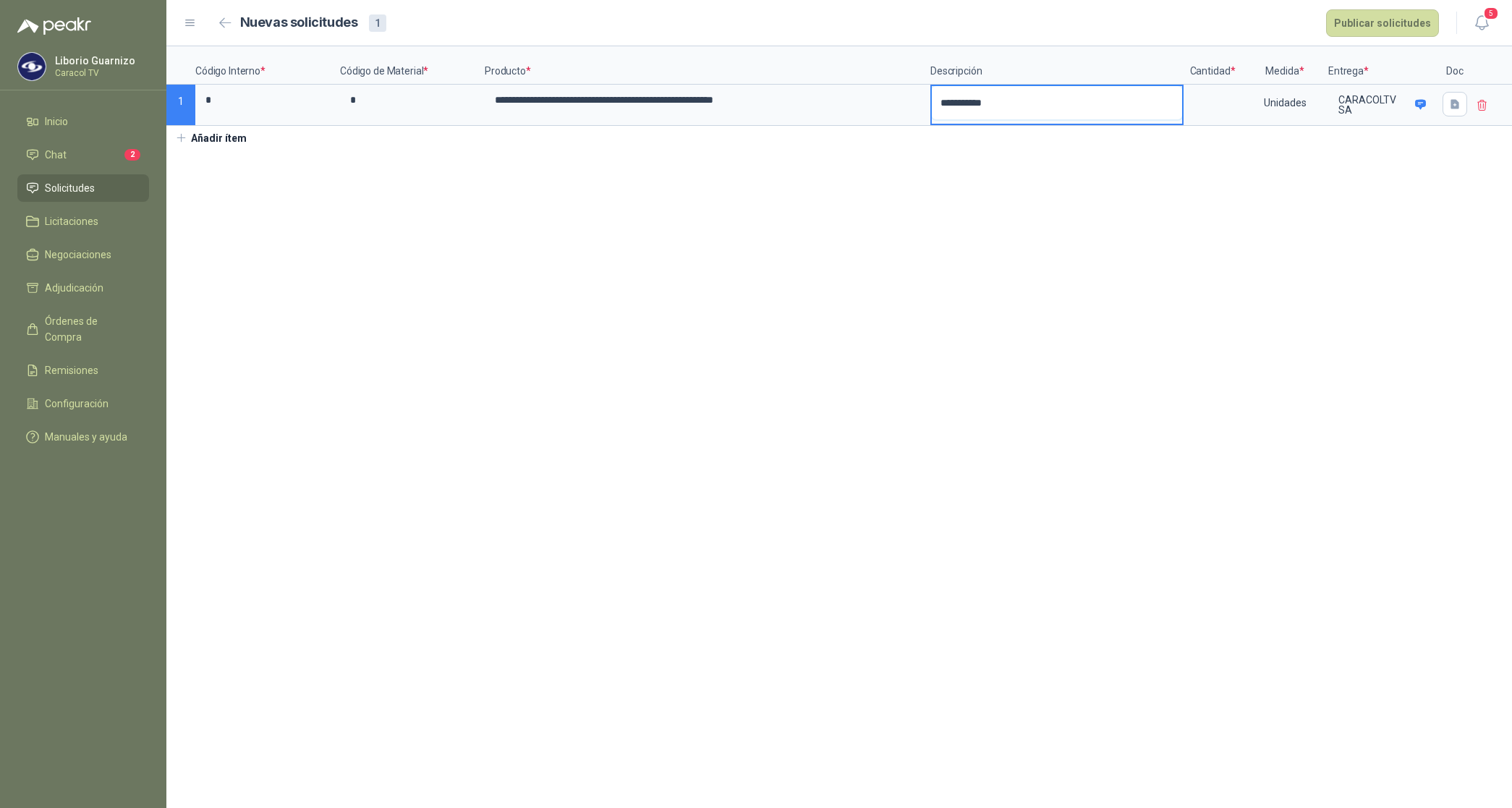
type textarea "**********"
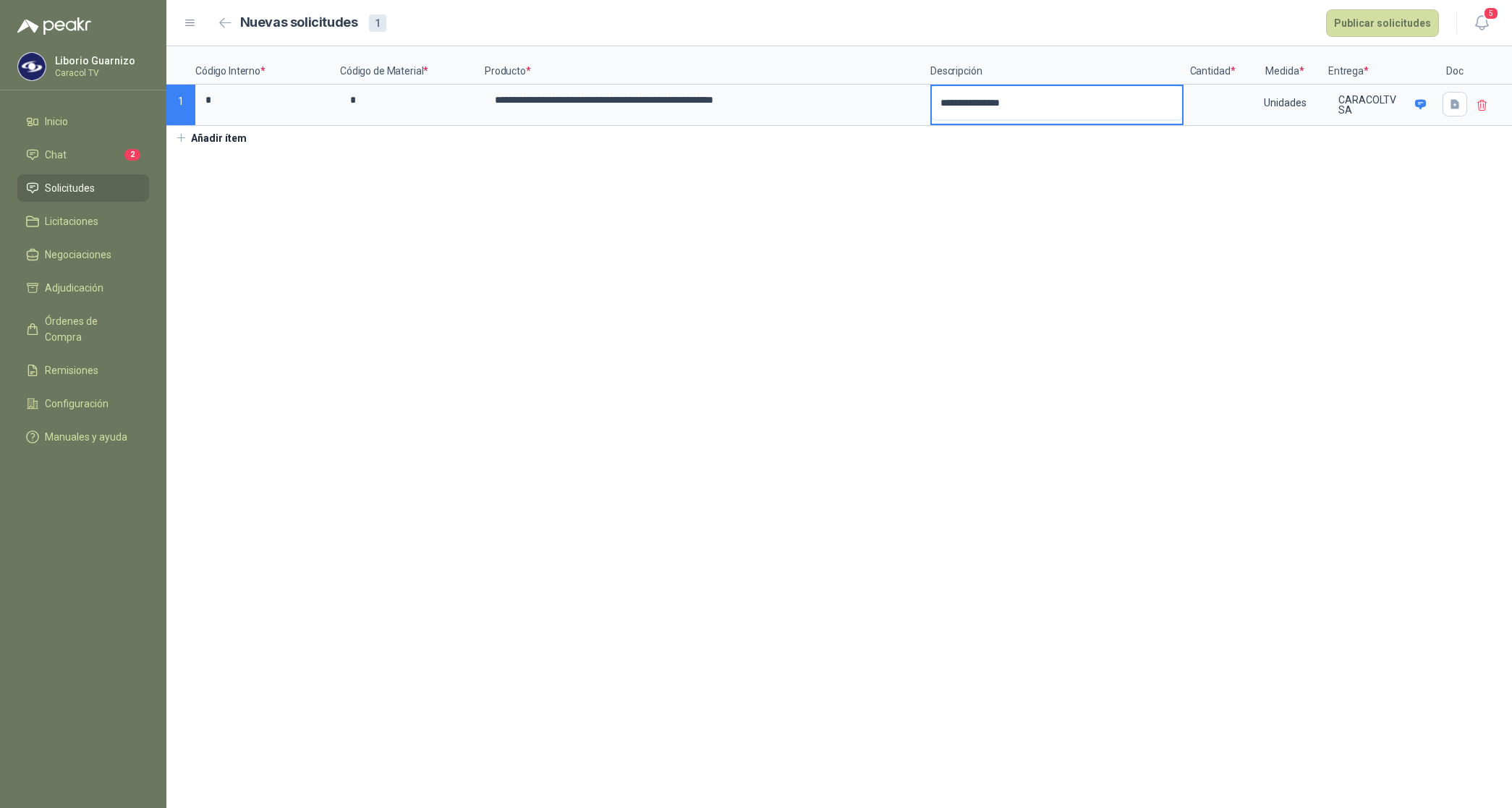
type textarea "**********"
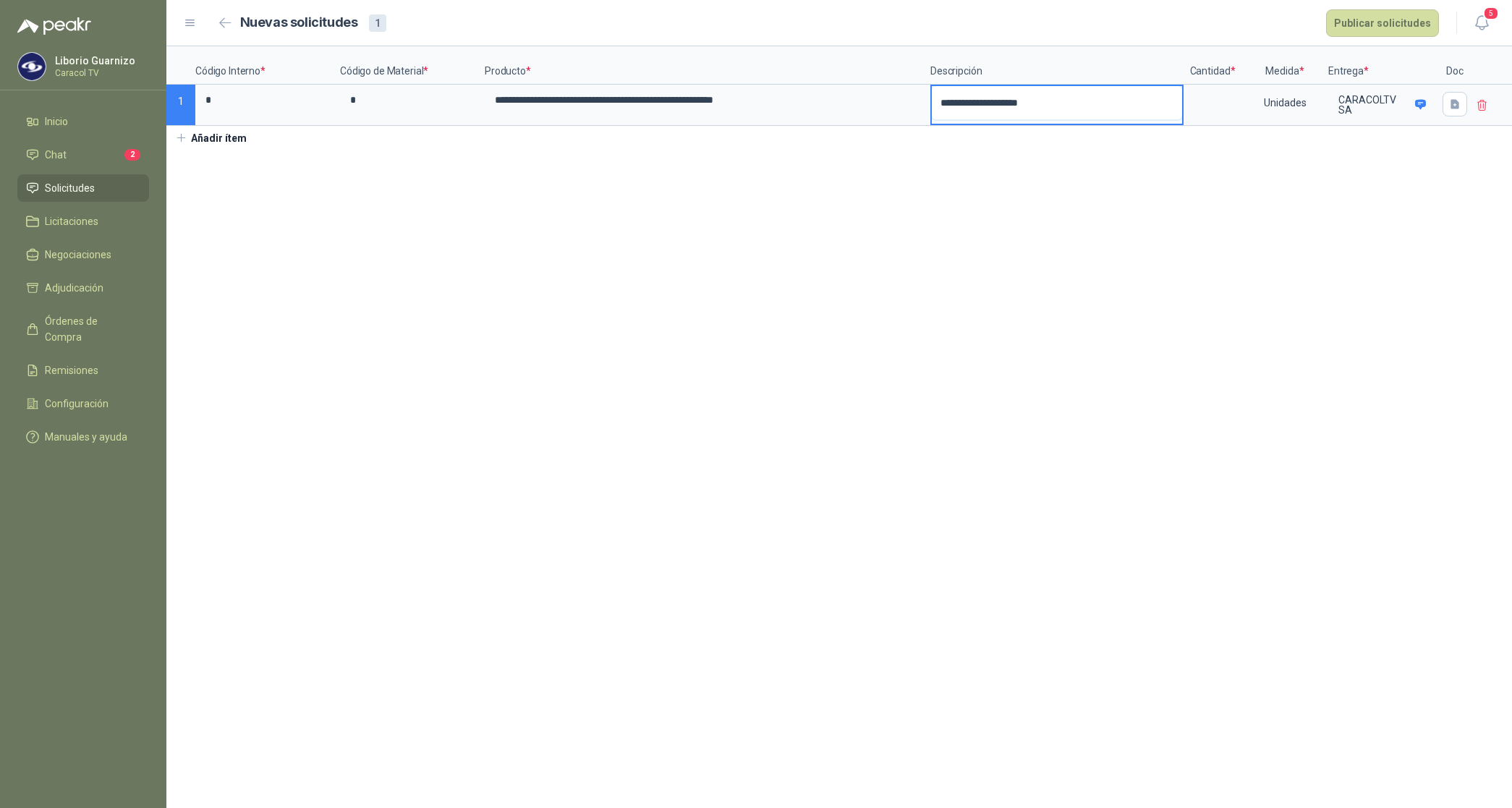
type textarea "**********"
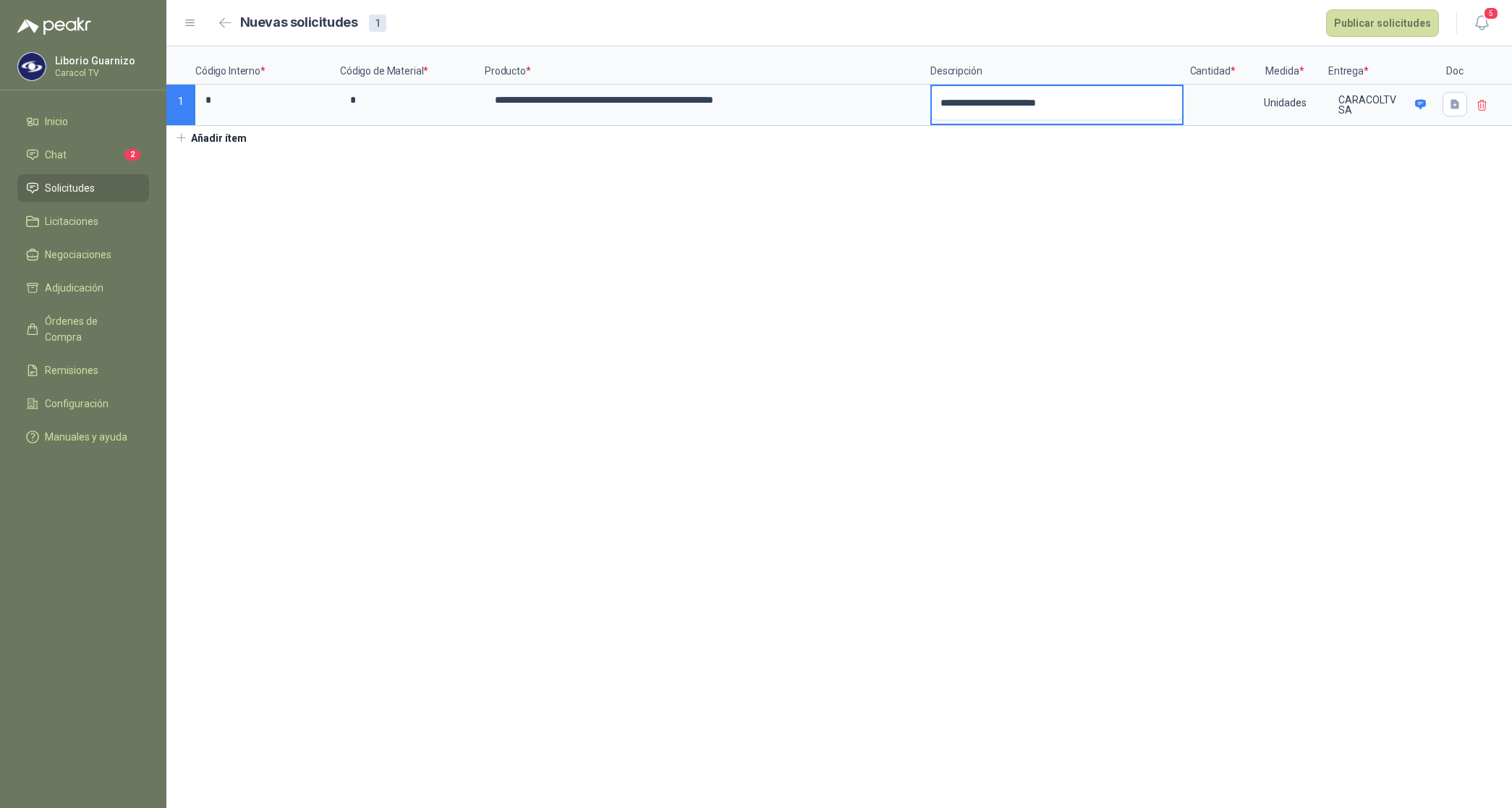
type textarea "**********"
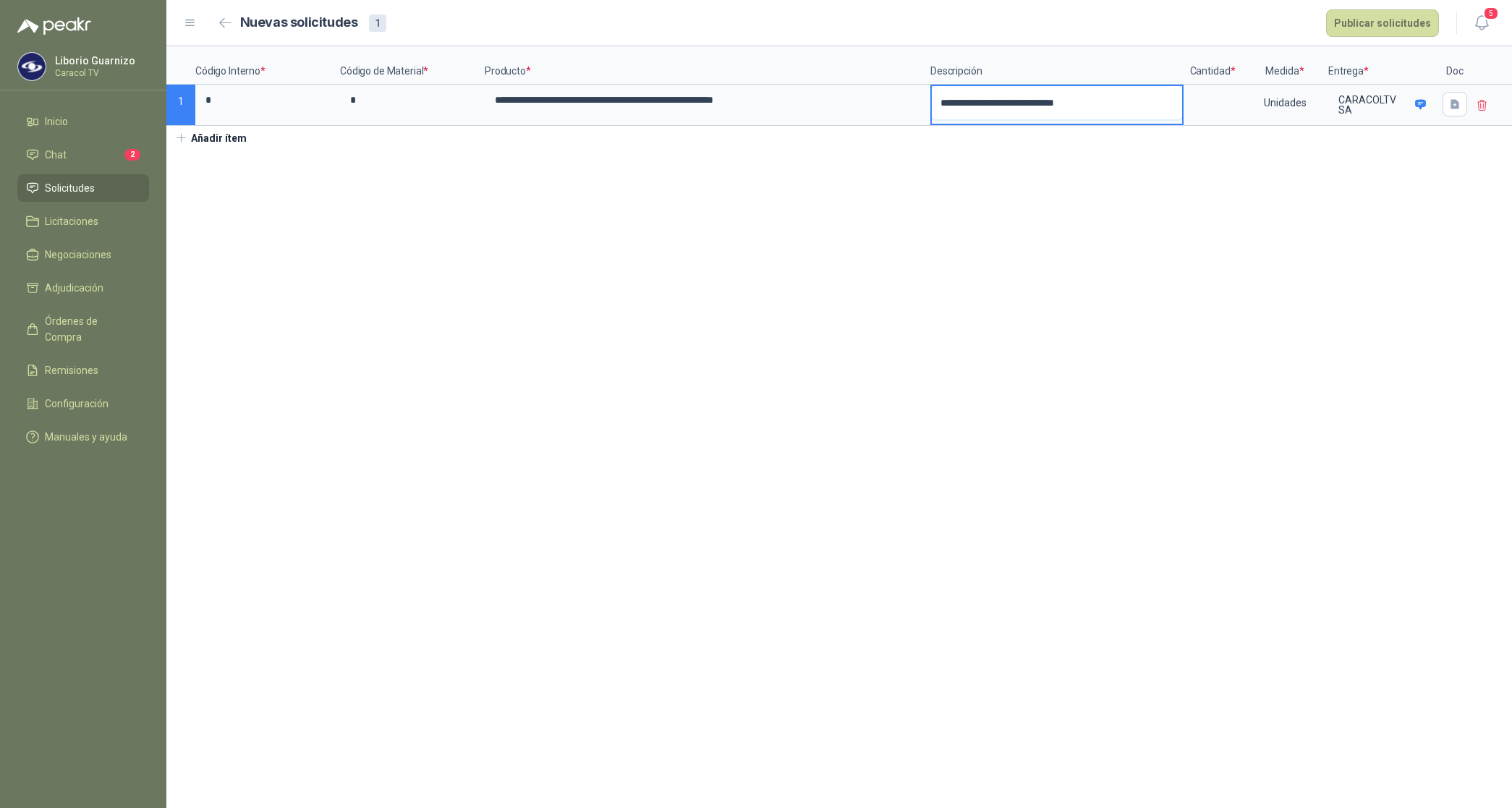
type textarea "**********"
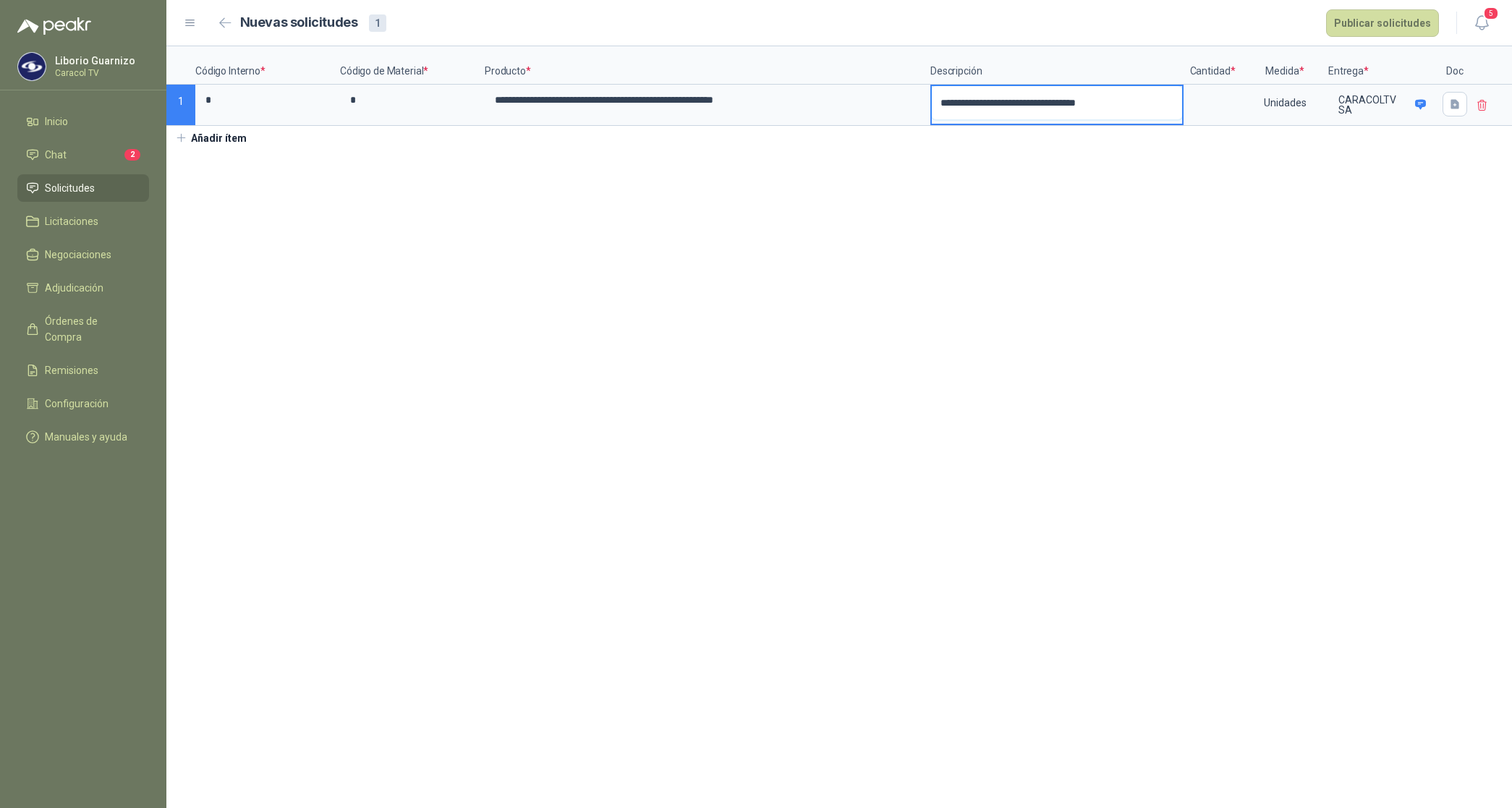
type textarea "**********"
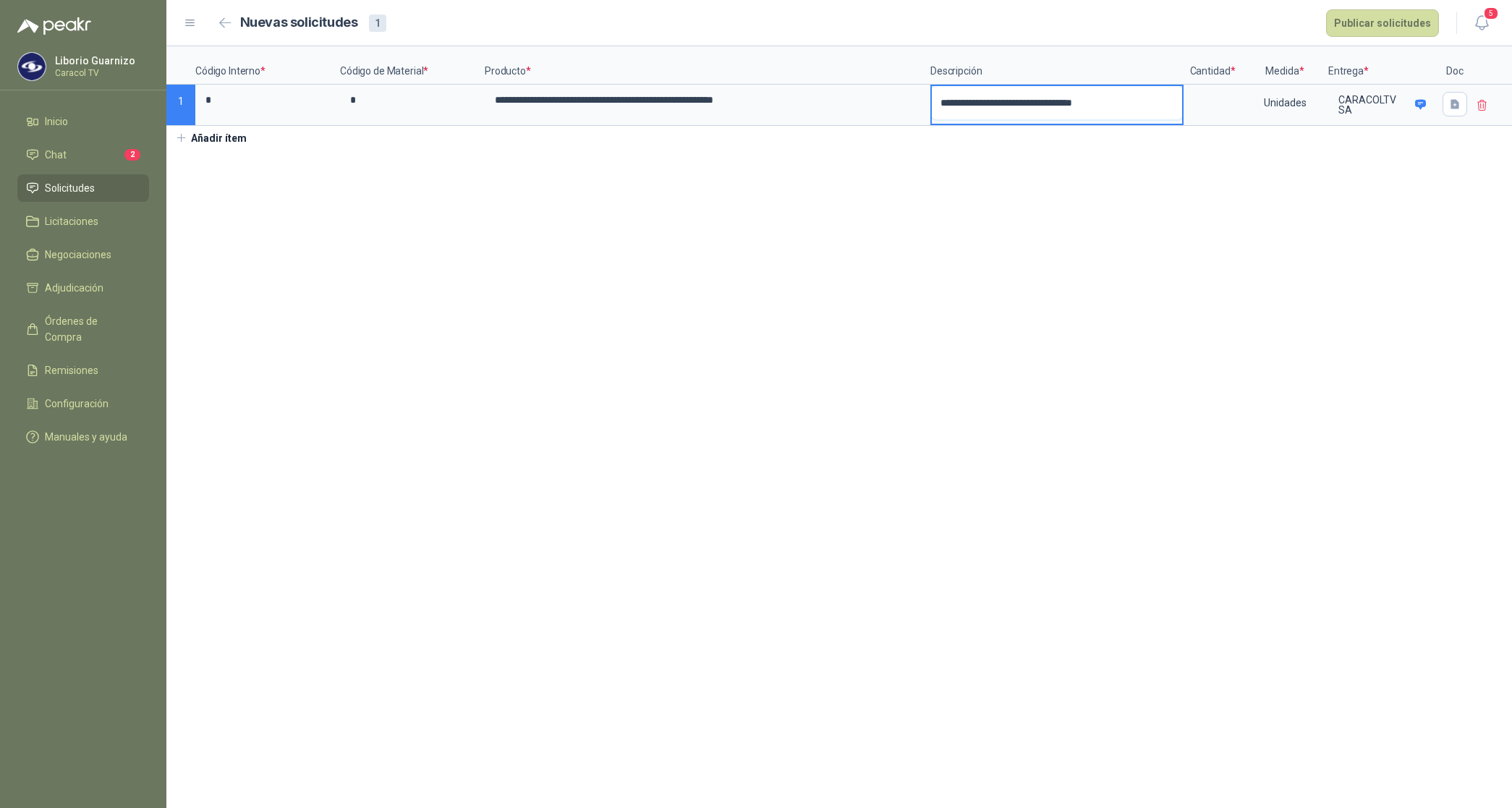
type textarea "**********"
click at [1211, 105] on input at bounding box center [1211, 99] width 55 height 28
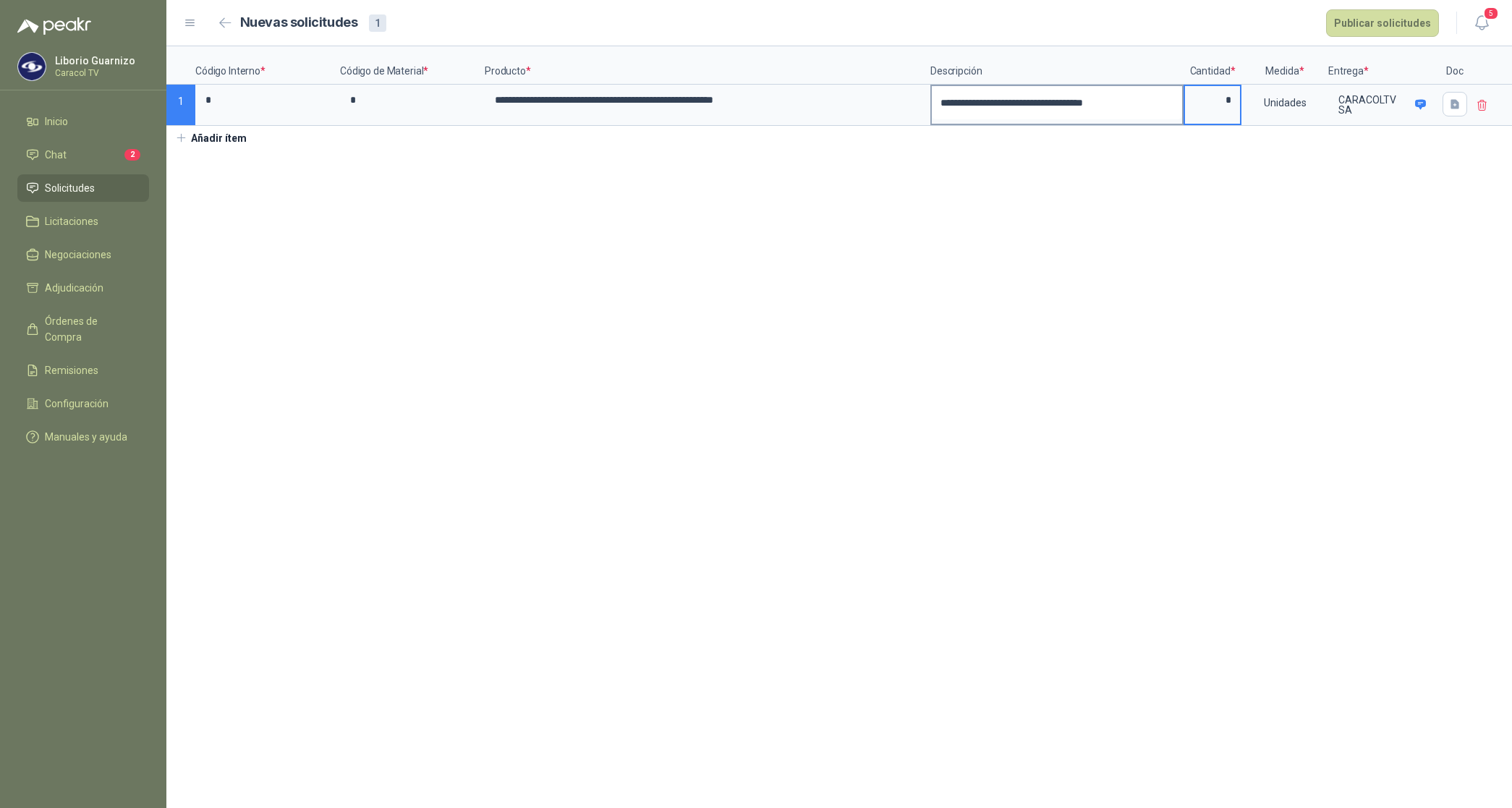
type input "*"
click at [1136, 106] on textarea "**********" at bounding box center [1056, 102] width 250 height 33
type textarea "**********"
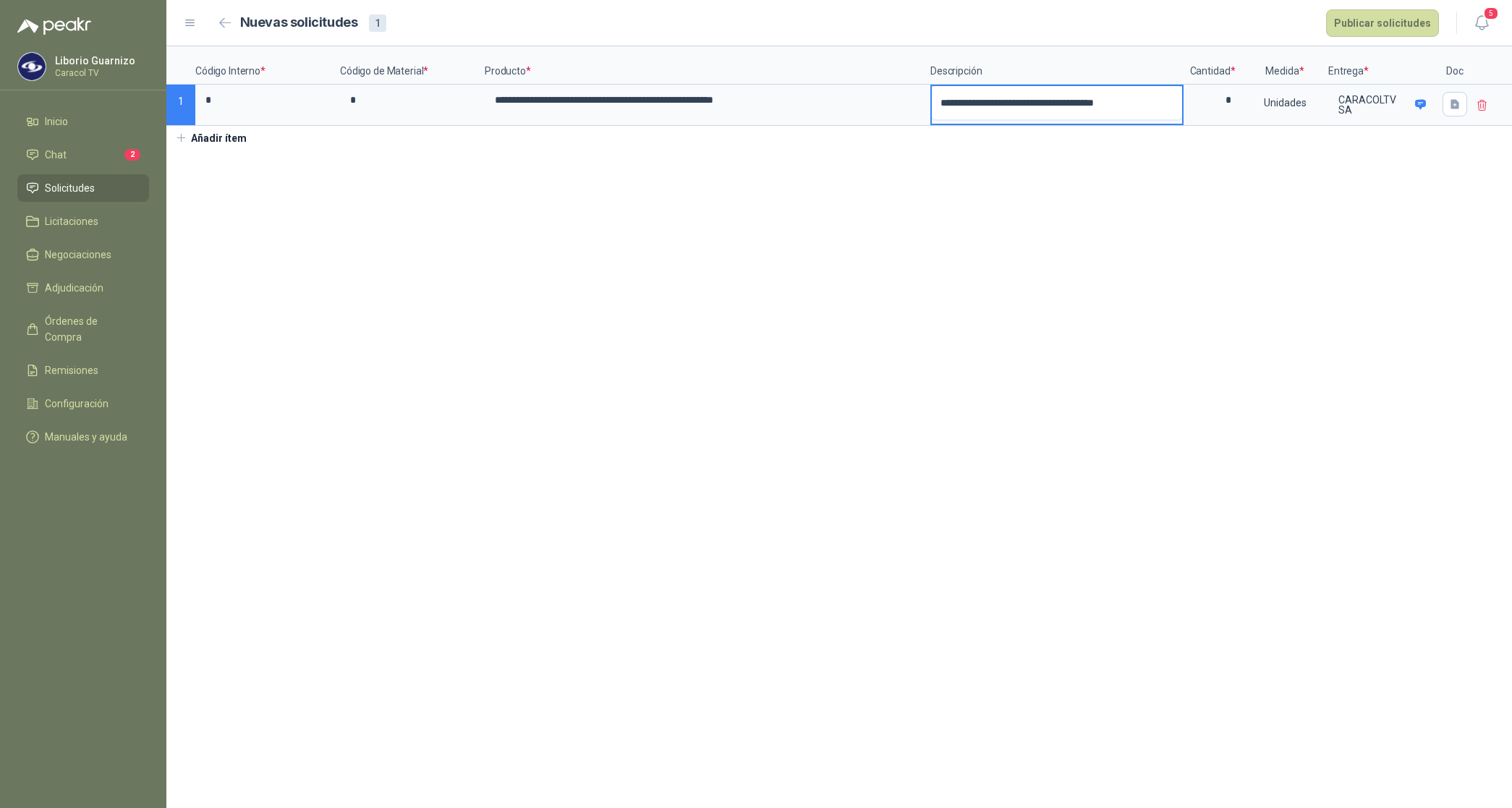
type textarea "**********"
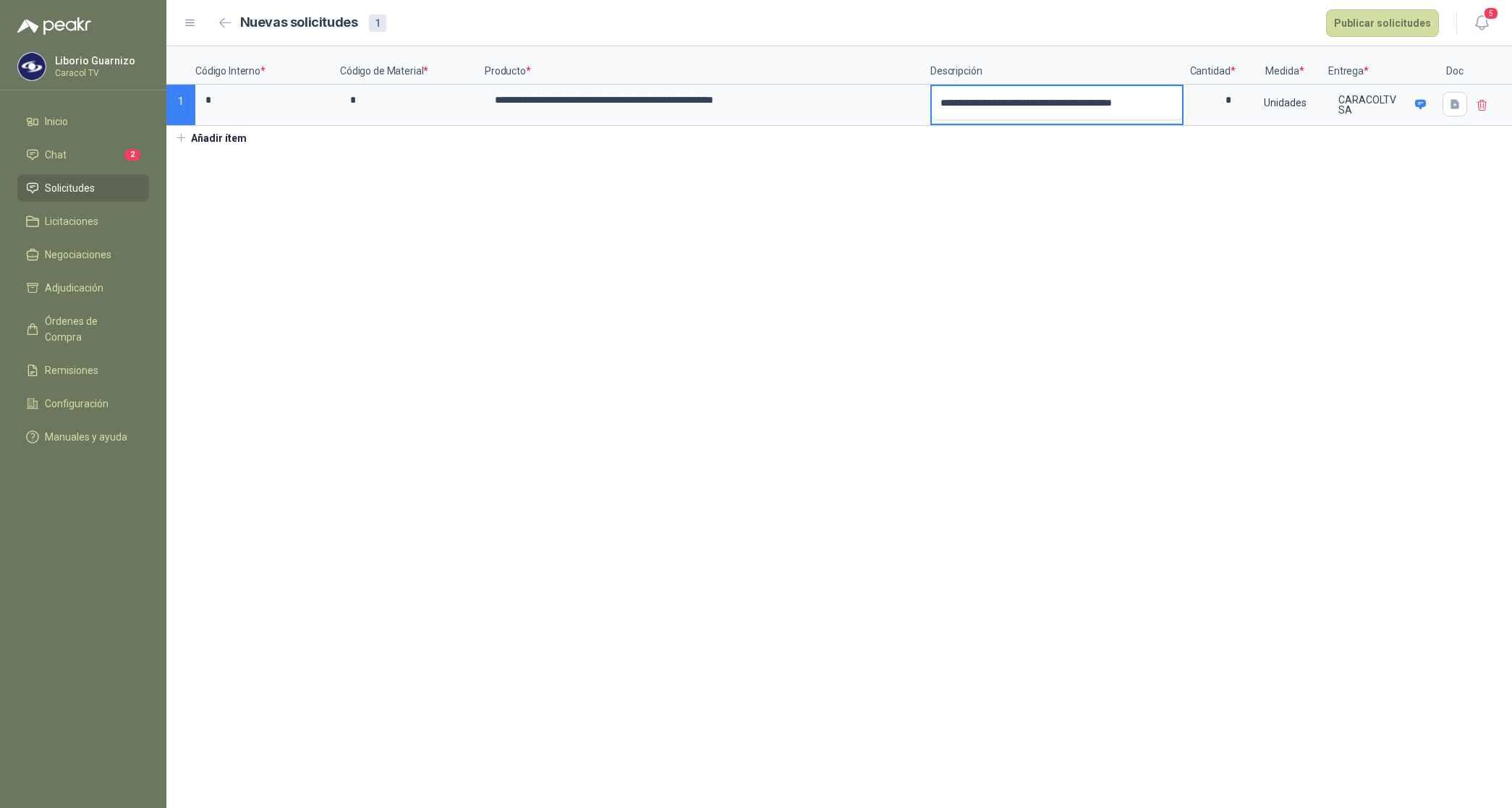
type textarea "**********"
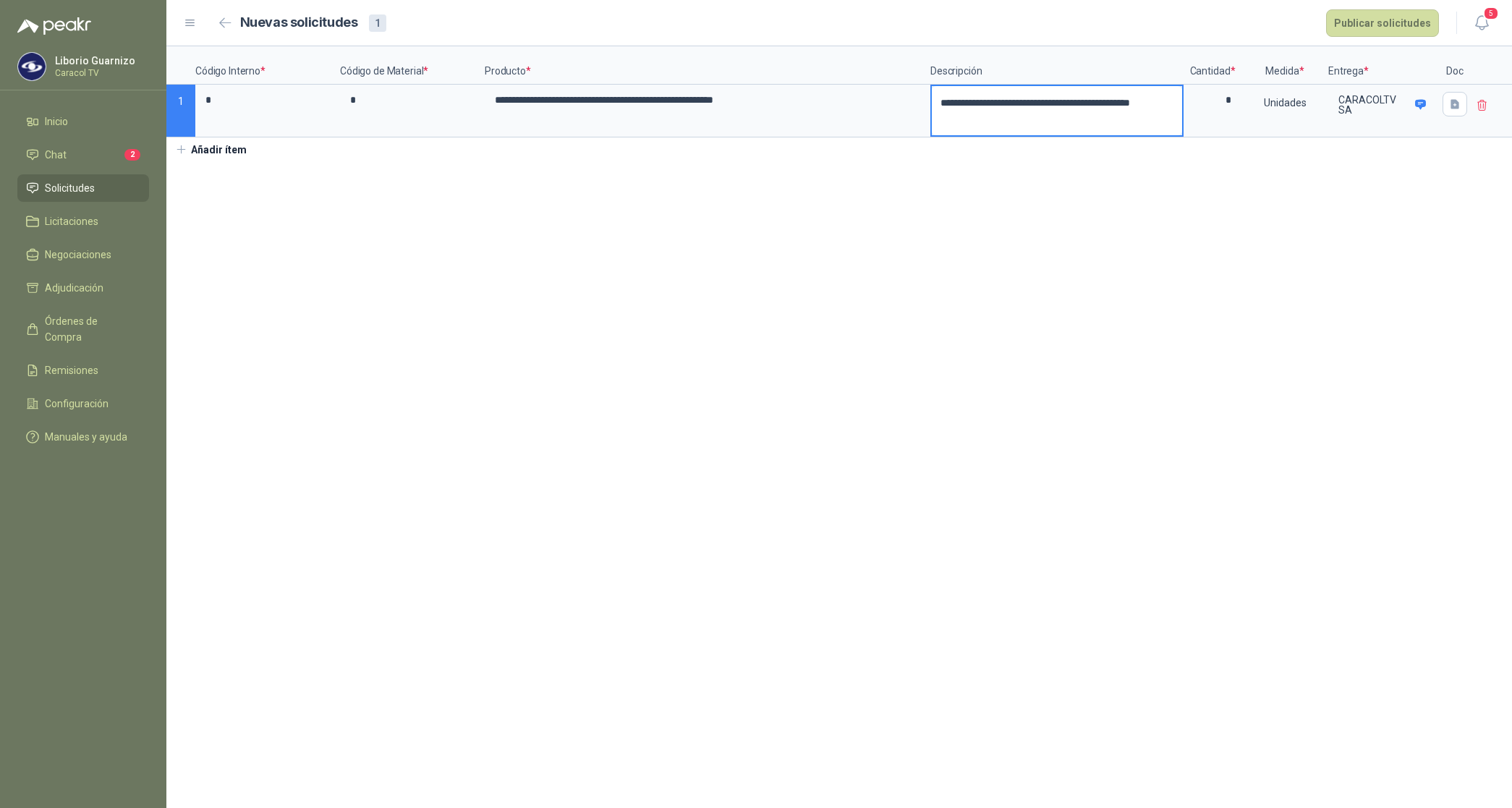
type textarea "**********"
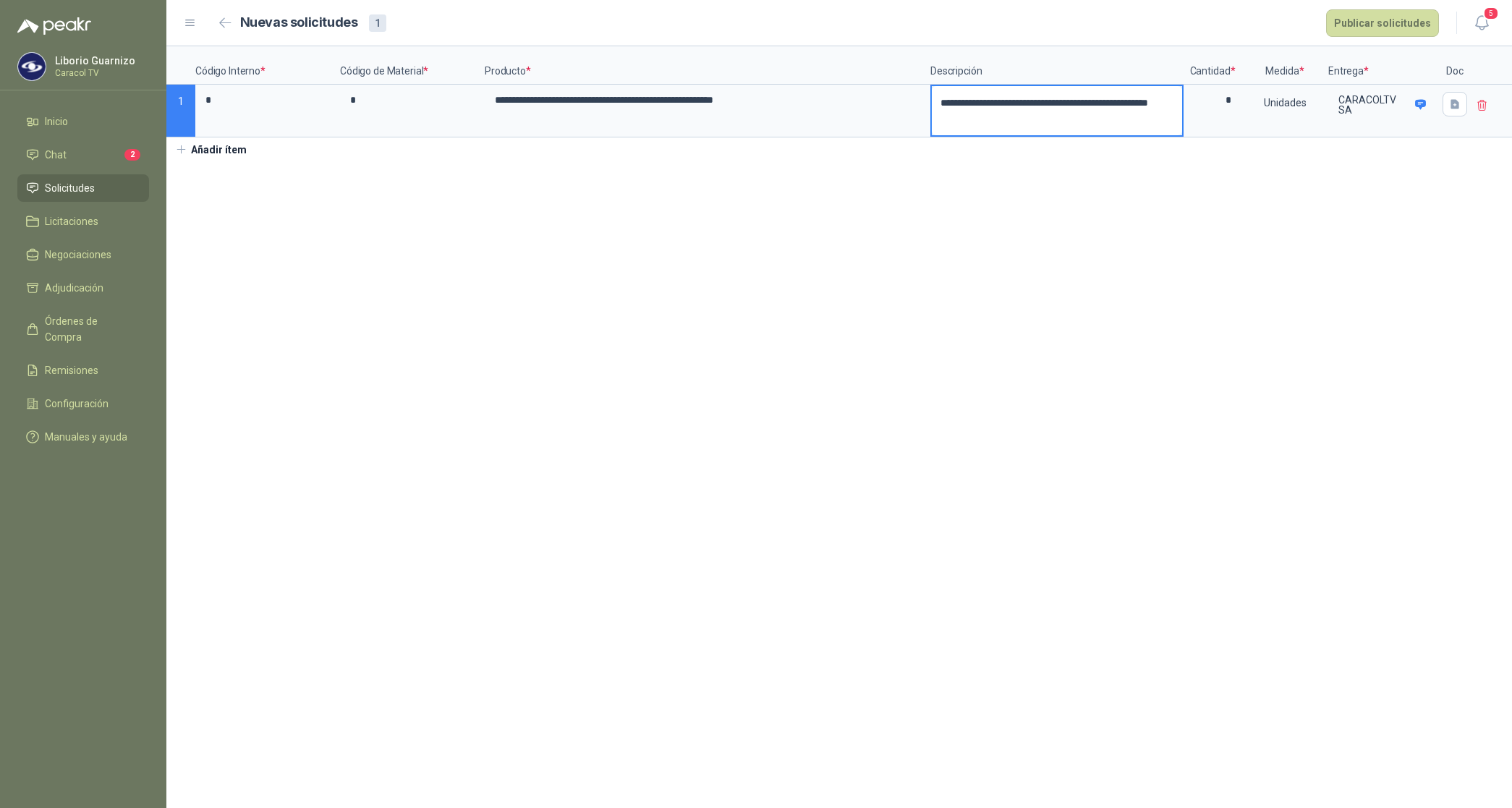
type textarea "**********"
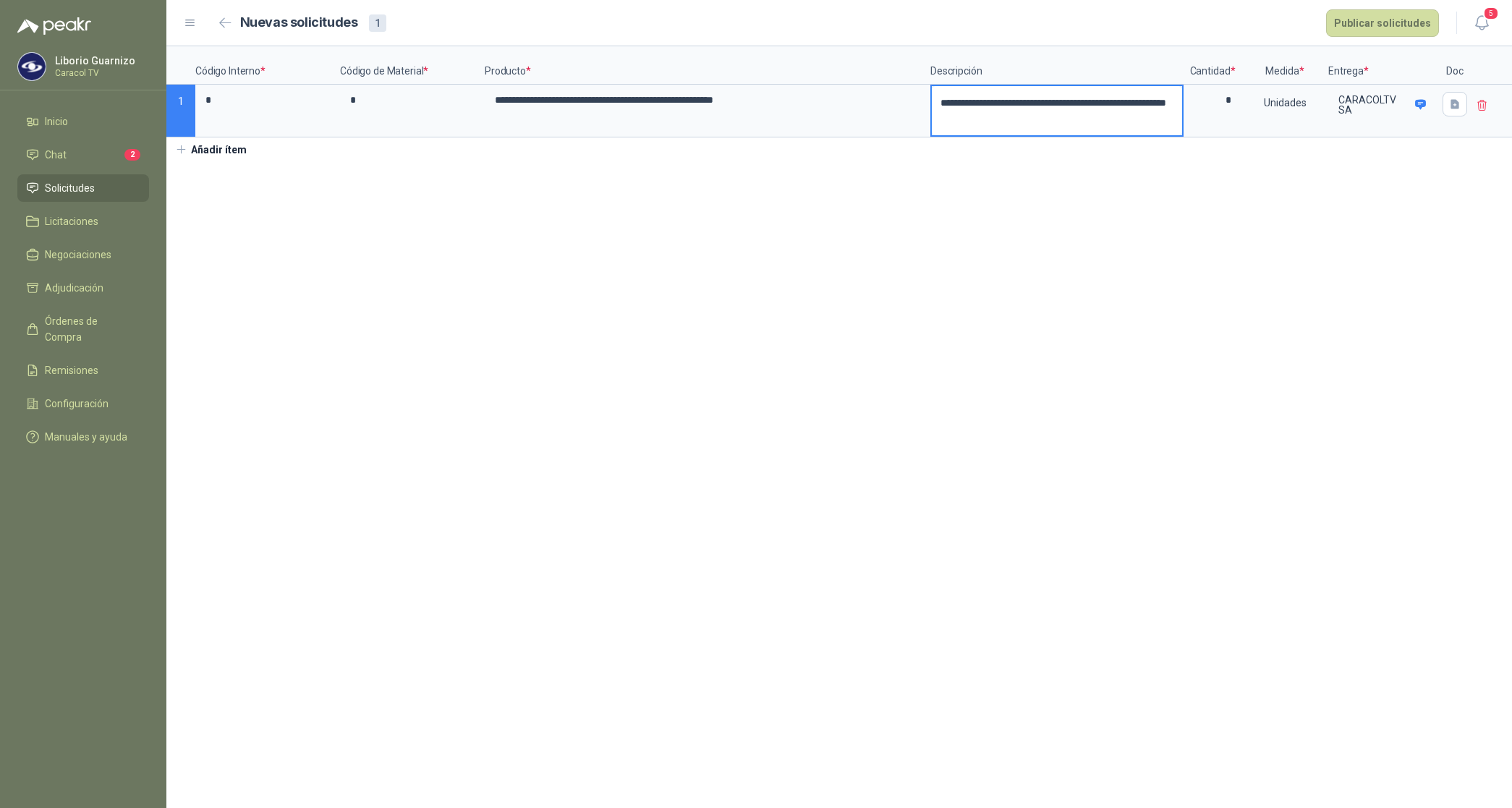
type textarea "**********"
drag, startPoint x: 1128, startPoint y: 105, endPoint x: 1155, endPoint y: 115, distance: 28.8
click at [1155, 115] on textarea "**********" at bounding box center [1056, 110] width 250 height 49
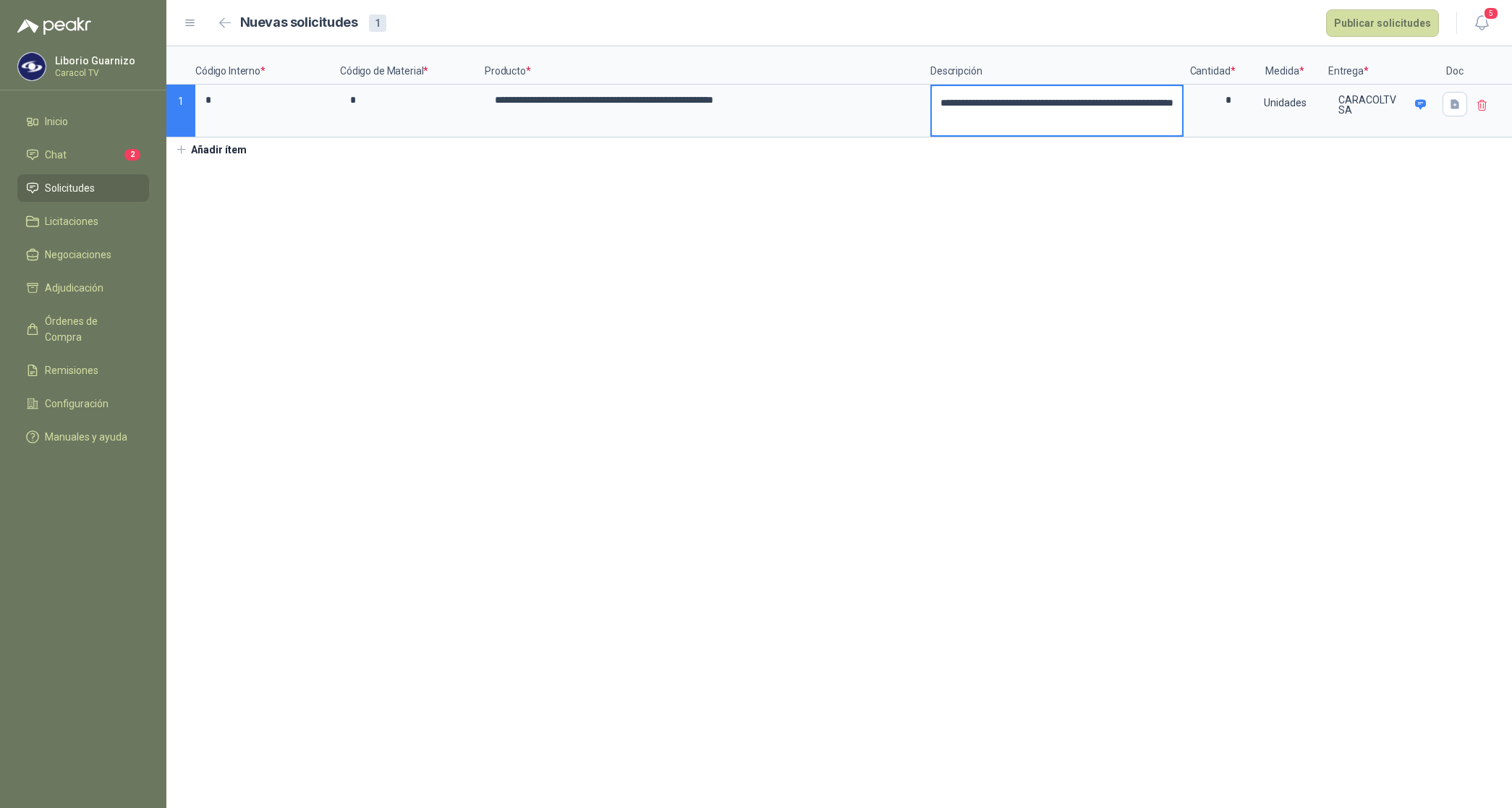
type textarea "**********"
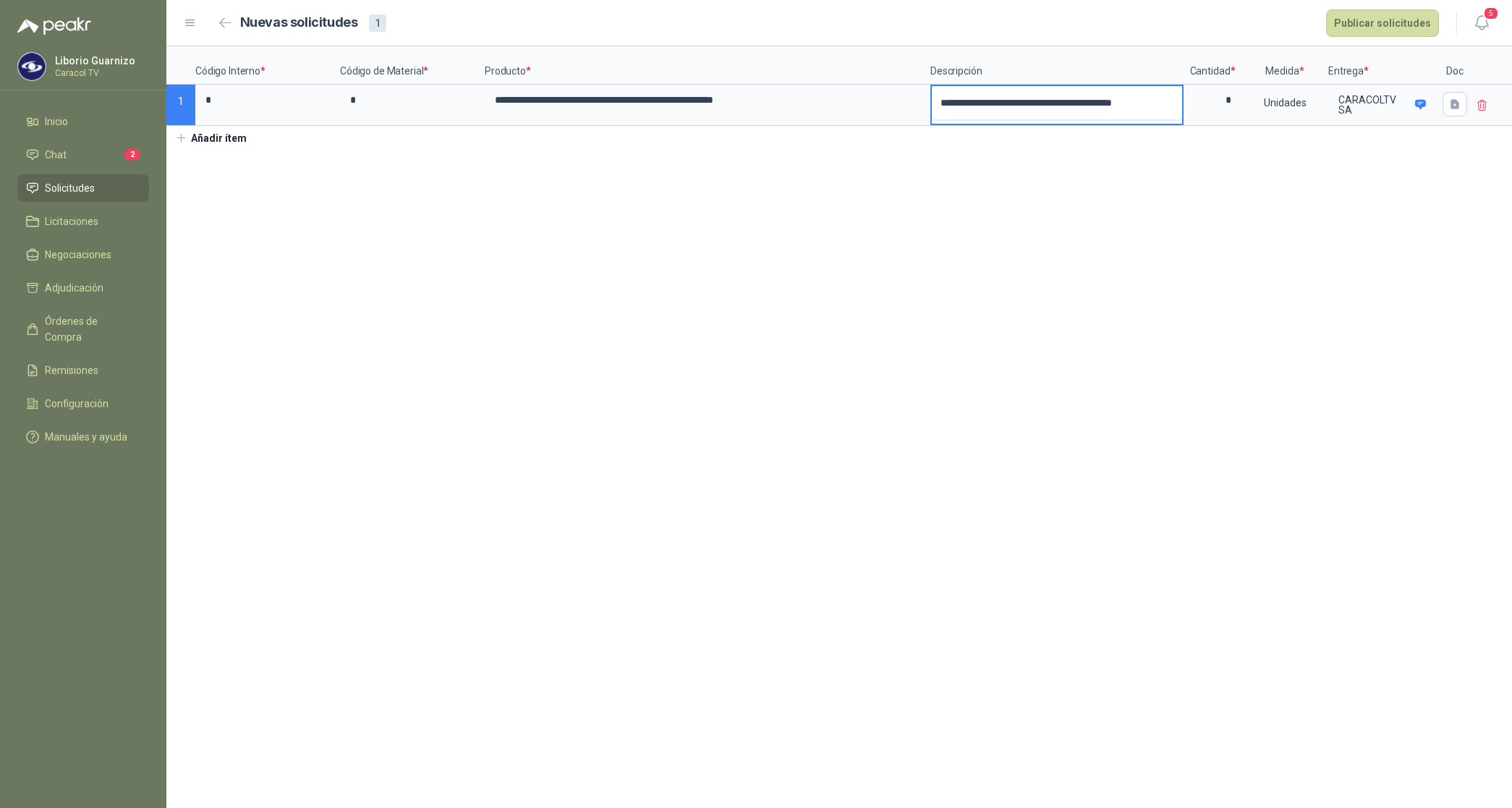
type textarea "**********"
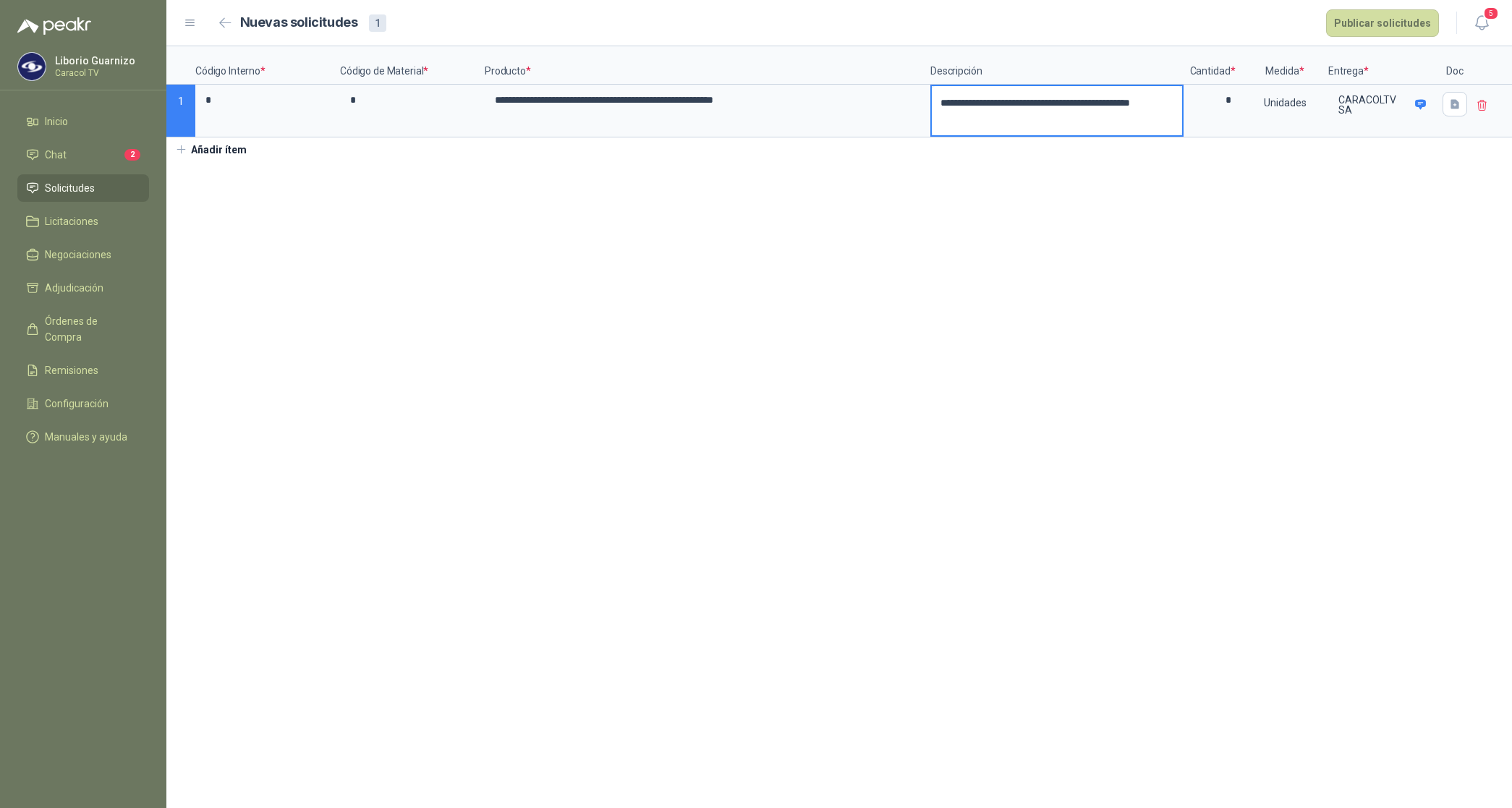
type textarea "**********"
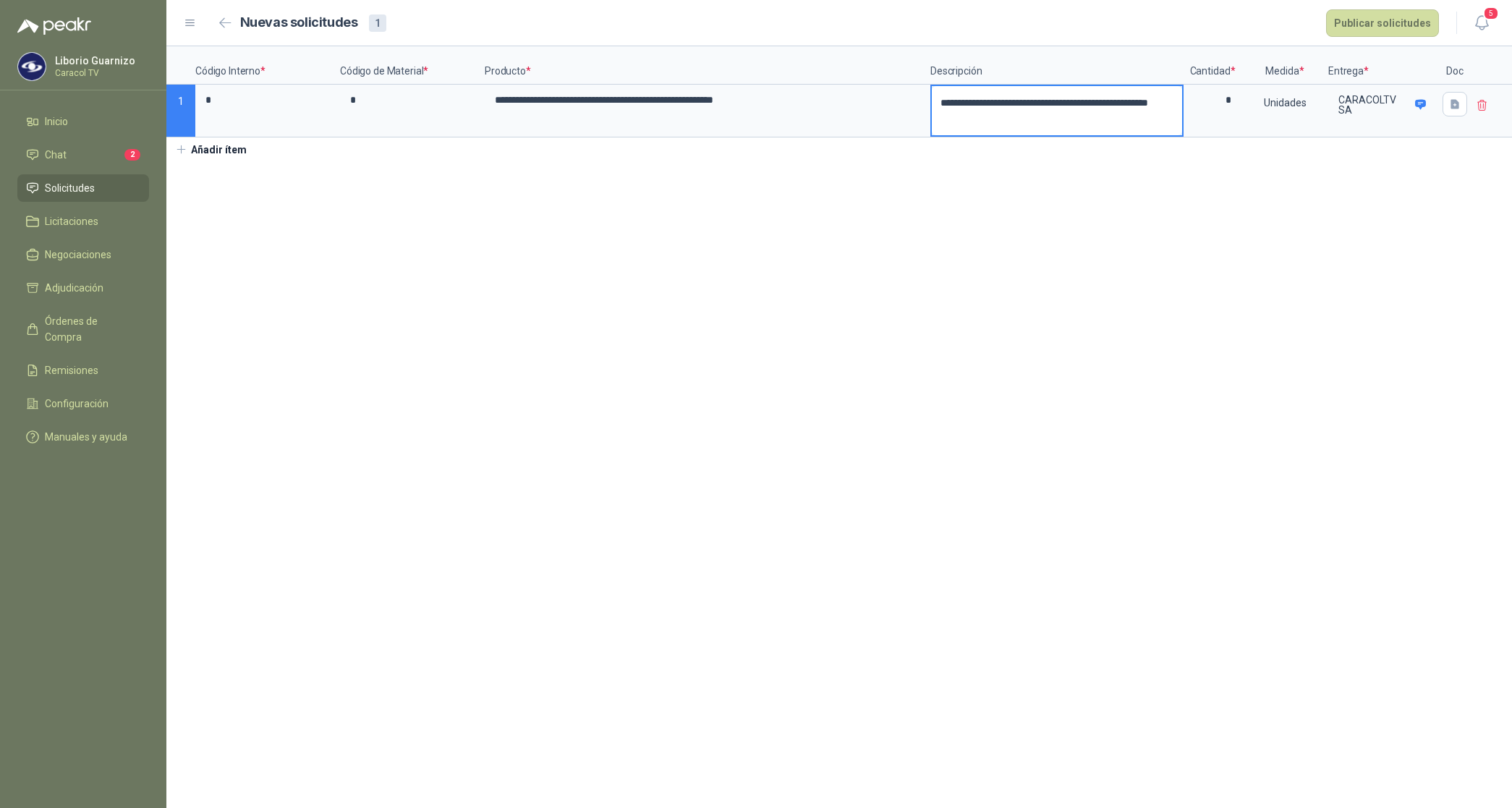
type textarea "**********"
click at [827, 105] on input "**********" at bounding box center [706, 99] width 442 height 28
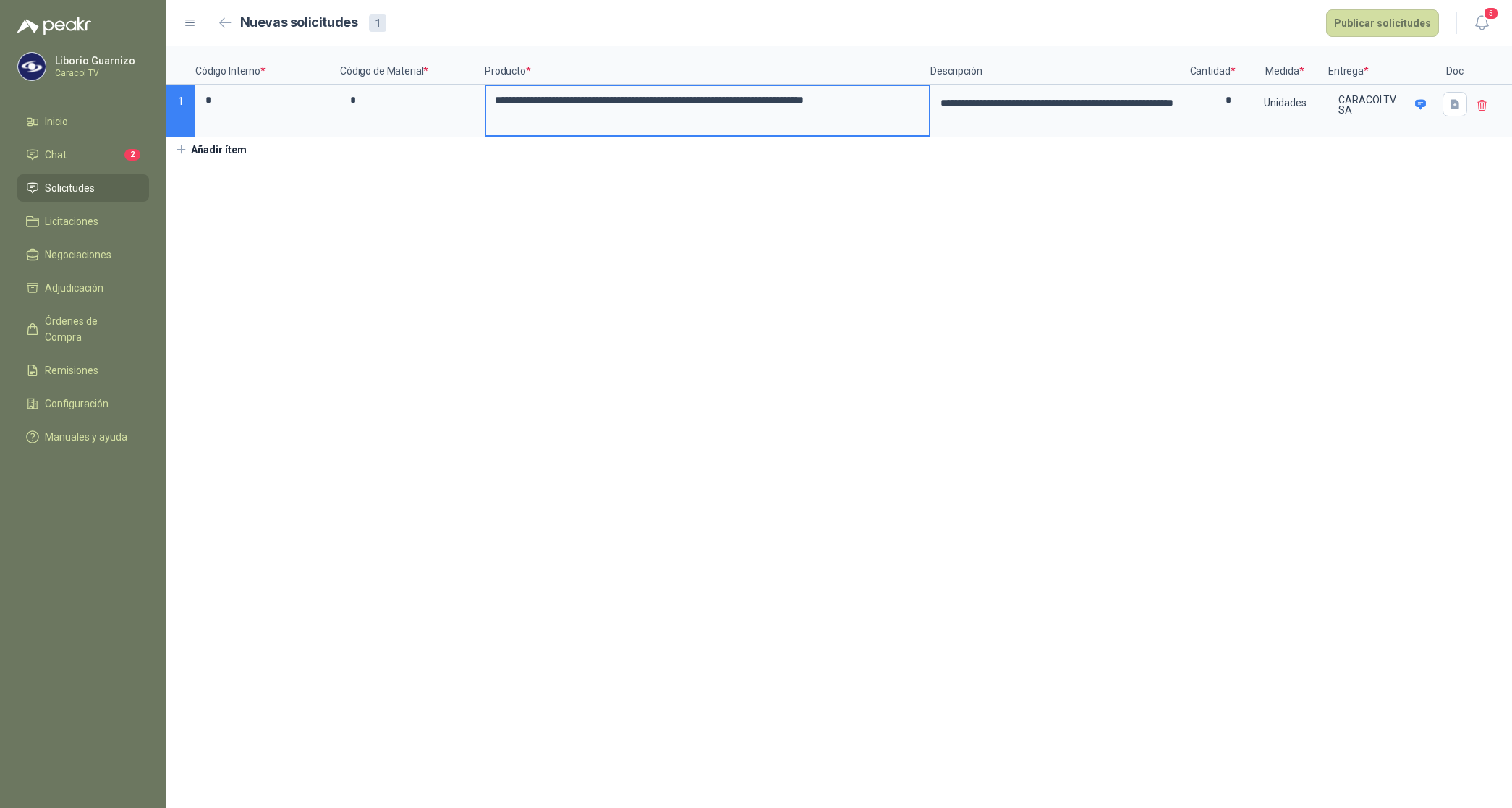
scroll to position [0, 3]
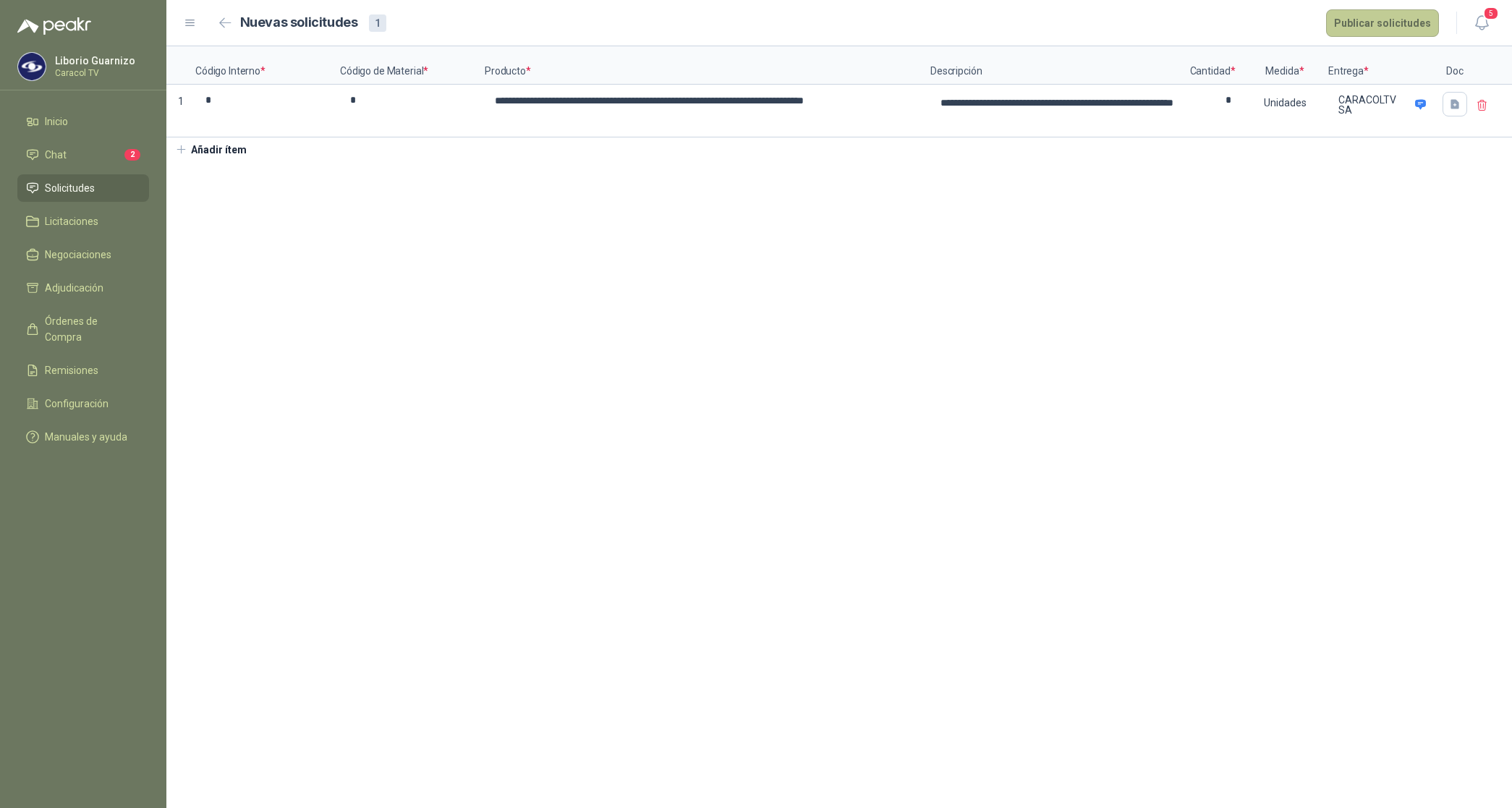
click at [1394, 18] on button "Publicar solicitudes" at bounding box center [1382, 23] width 113 height 27
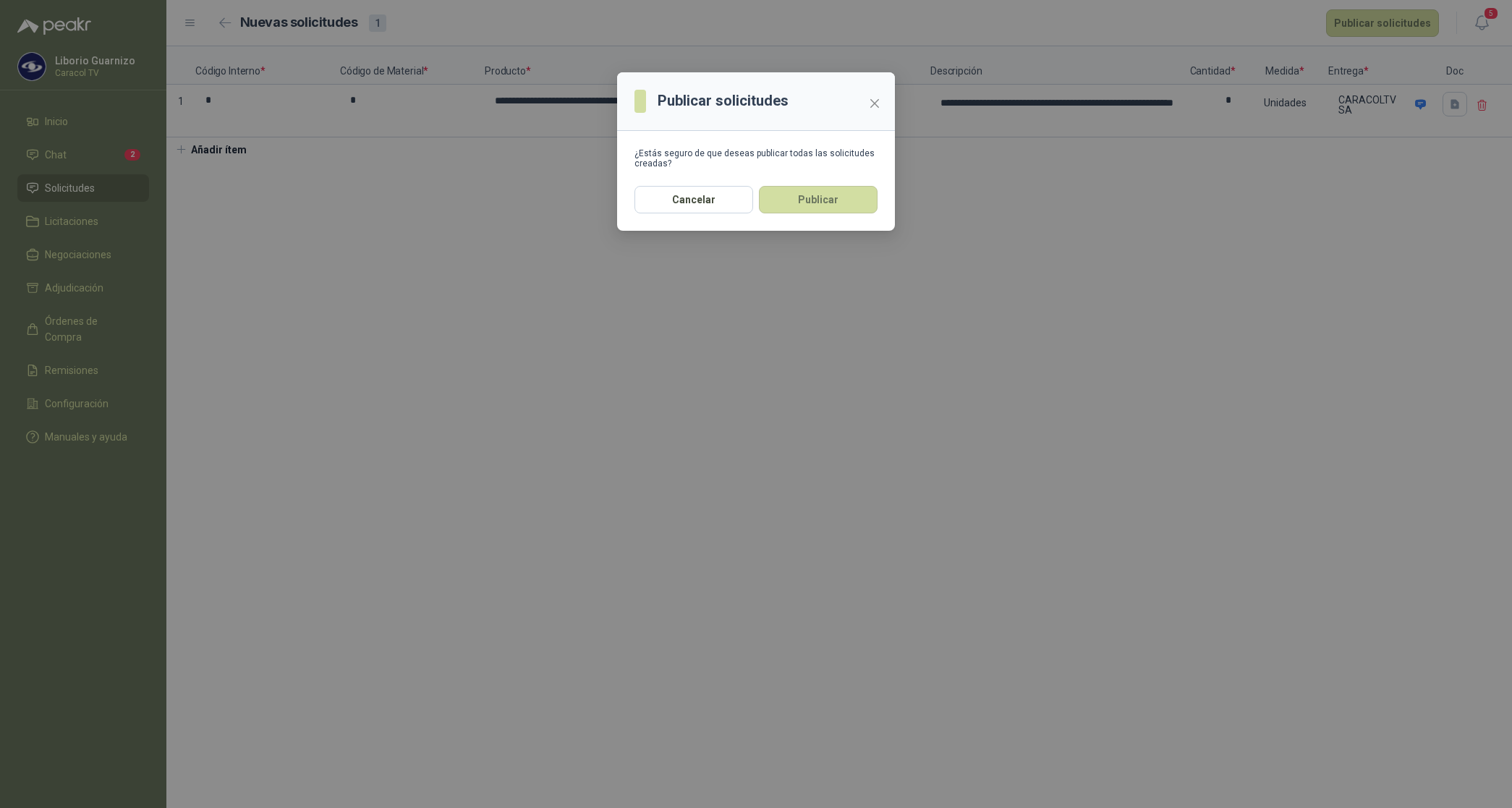
click at [840, 203] on button "Publicar" at bounding box center [818, 199] width 119 height 27
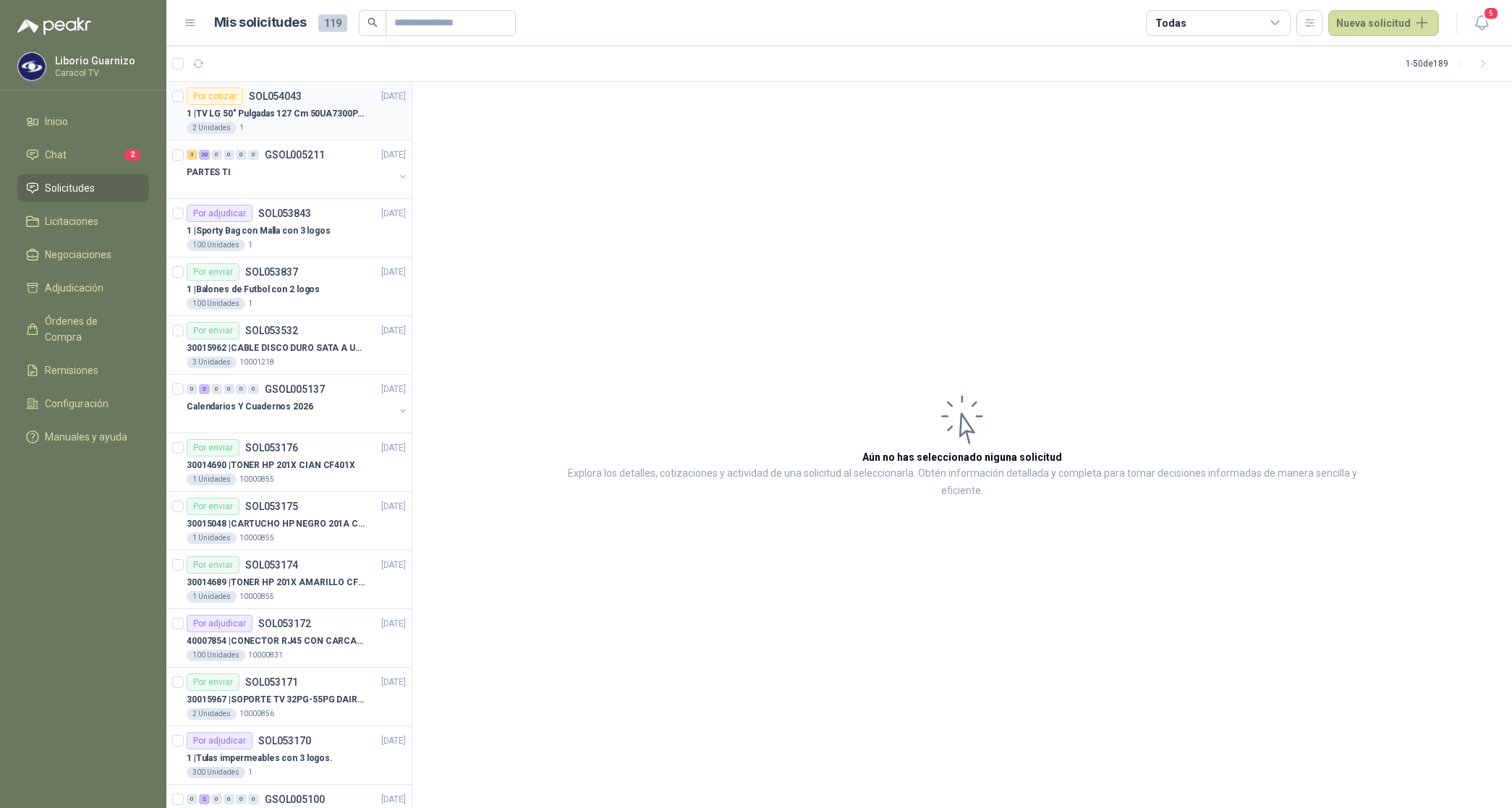
click at [280, 115] on p "1 | TV LG 50" Pulgadas 127 Cm 50UA7300PSB 4K-UHD Smart TV Con IA (TIENE QUE SER…" at bounding box center [277, 114] width 180 height 14
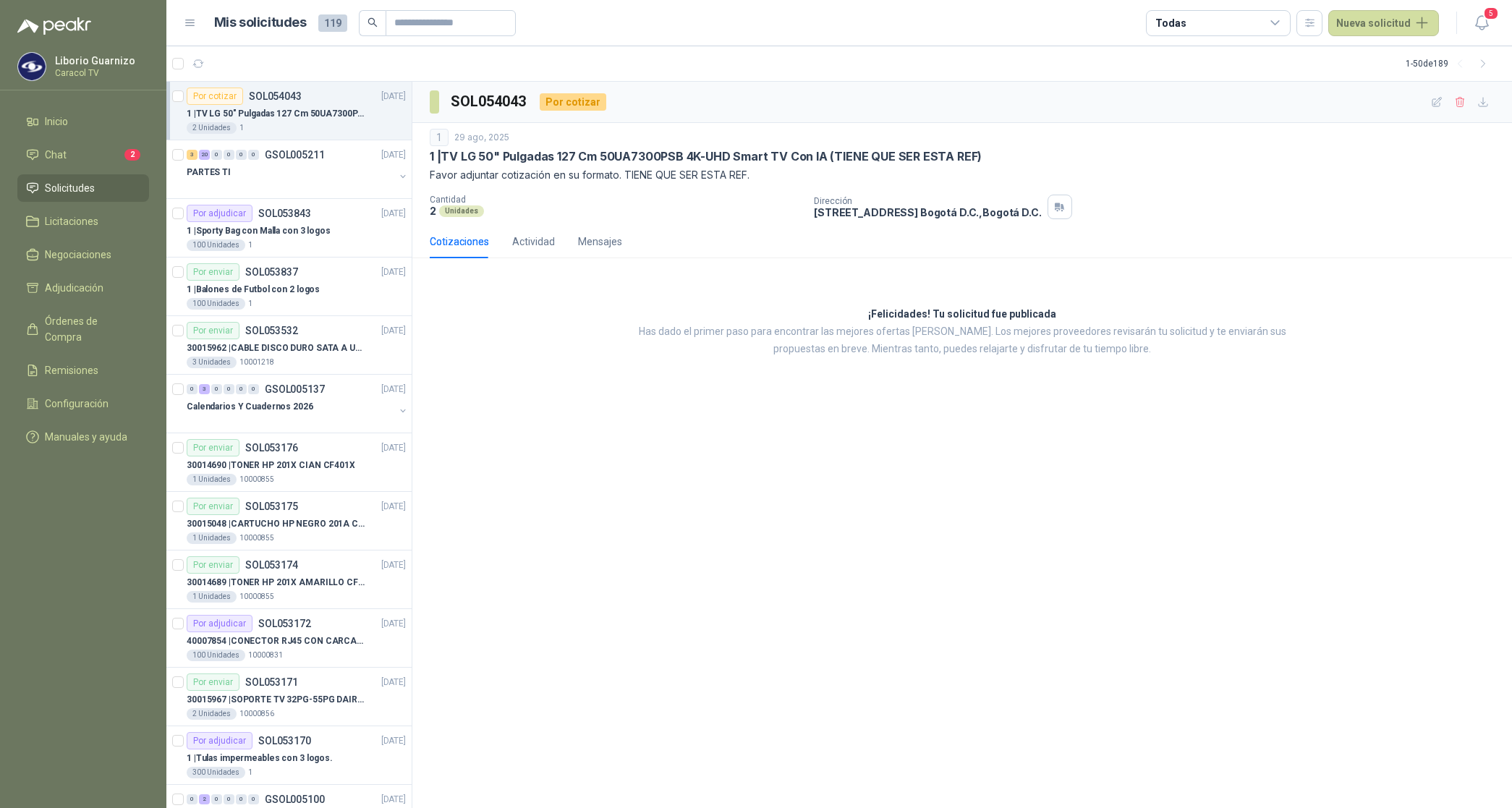
click at [261, 120] on p "1 | TV LG 50" Pulgadas 127 Cm 50UA7300PSB 4K-UHD Smart TV Con IA (TIENE QUE SER…" at bounding box center [277, 114] width 180 height 14
click at [278, 113] on p "1 | TV LG 50" Pulgadas 127 Cm 50UA7300PSB 4K-UHD Smart TV Con IA (TIENE QUE SER…" at bounding box center [277, 114] width 180 height 14
click at [270, 232] on p "1 | Sporty Bag con Malla con 3 logos" at bounding box center [259, 231] width 144 height 14
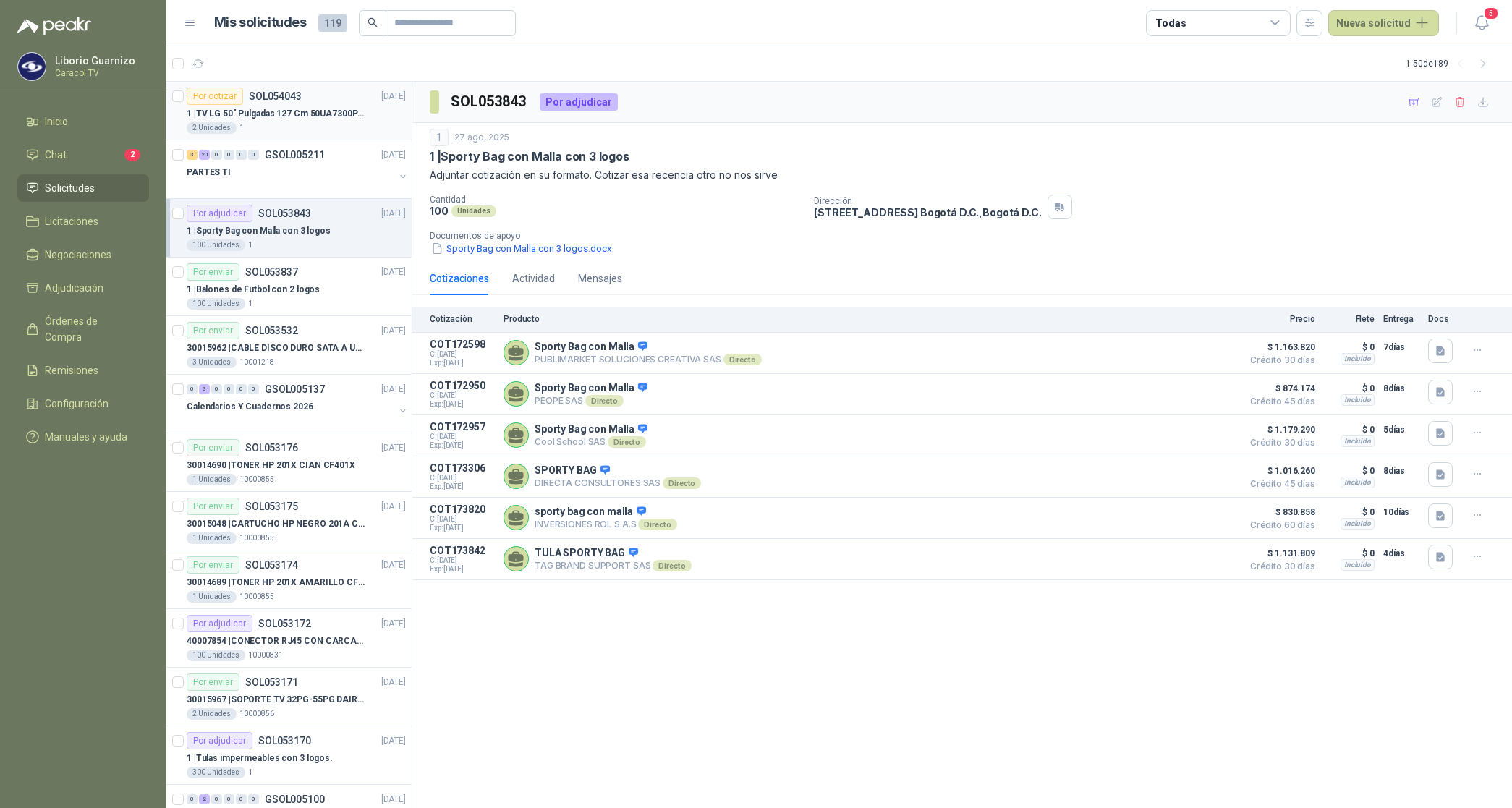
click at [288, 109] on p "1 | TV LG 50" Pulgadas 127 Cm 50UA7300PSB 4K-UHD Smart TV Con IA (TIENE QUE SER…" at bounding box center [277, 114] width 180 height 14
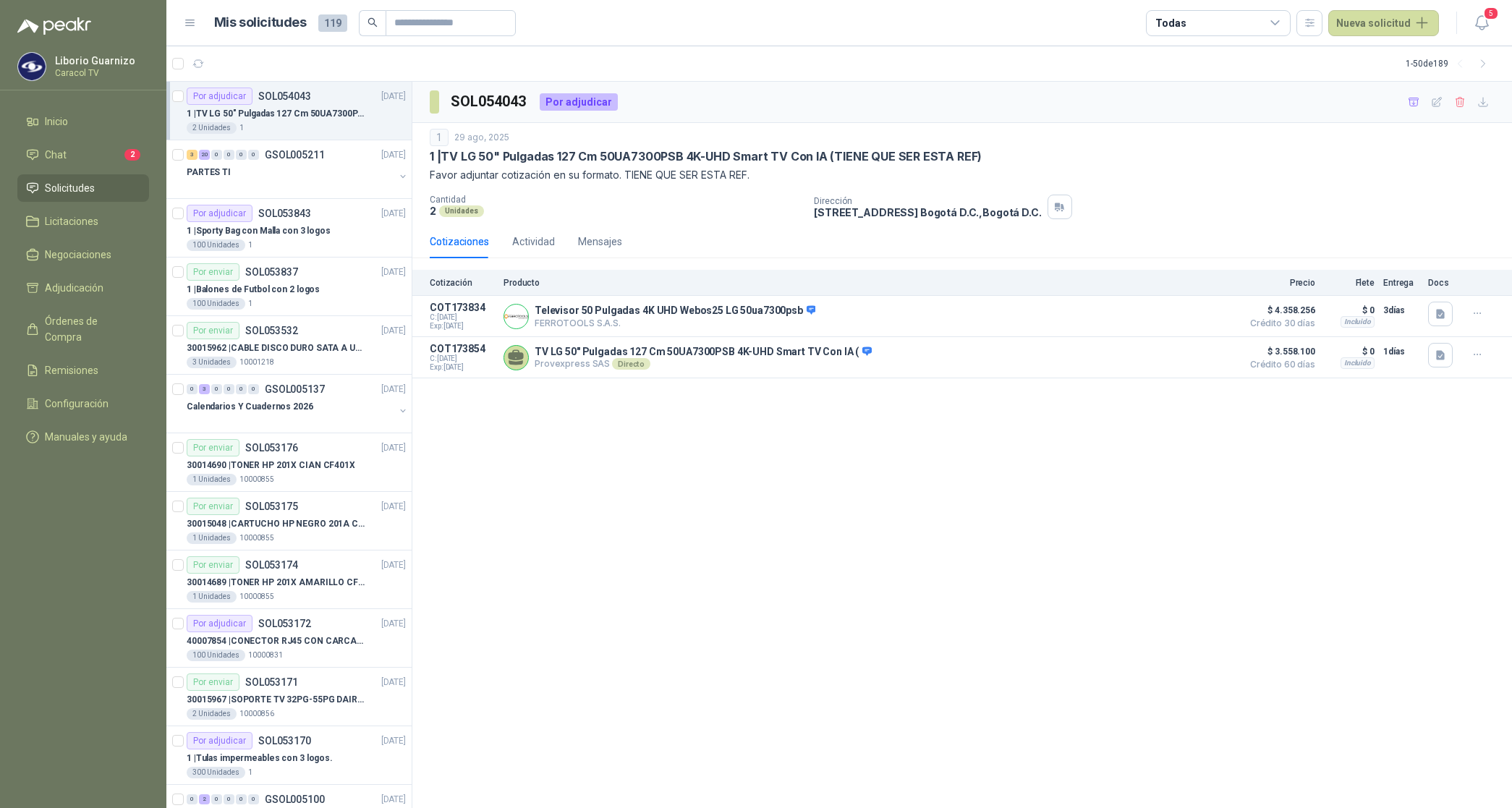
click at [278, 113] on p "1 | TV LG 50" Pulgadas 127 Cm 50UA7300PSB 4K-UHD Smart TV Con IA (TIENE QUE SER…" at bounding box center [277, 114] width 180 height 14
click at [271, 242] on div "100 Unidades 1" at bounding box center [296, 245] width 219 height 12
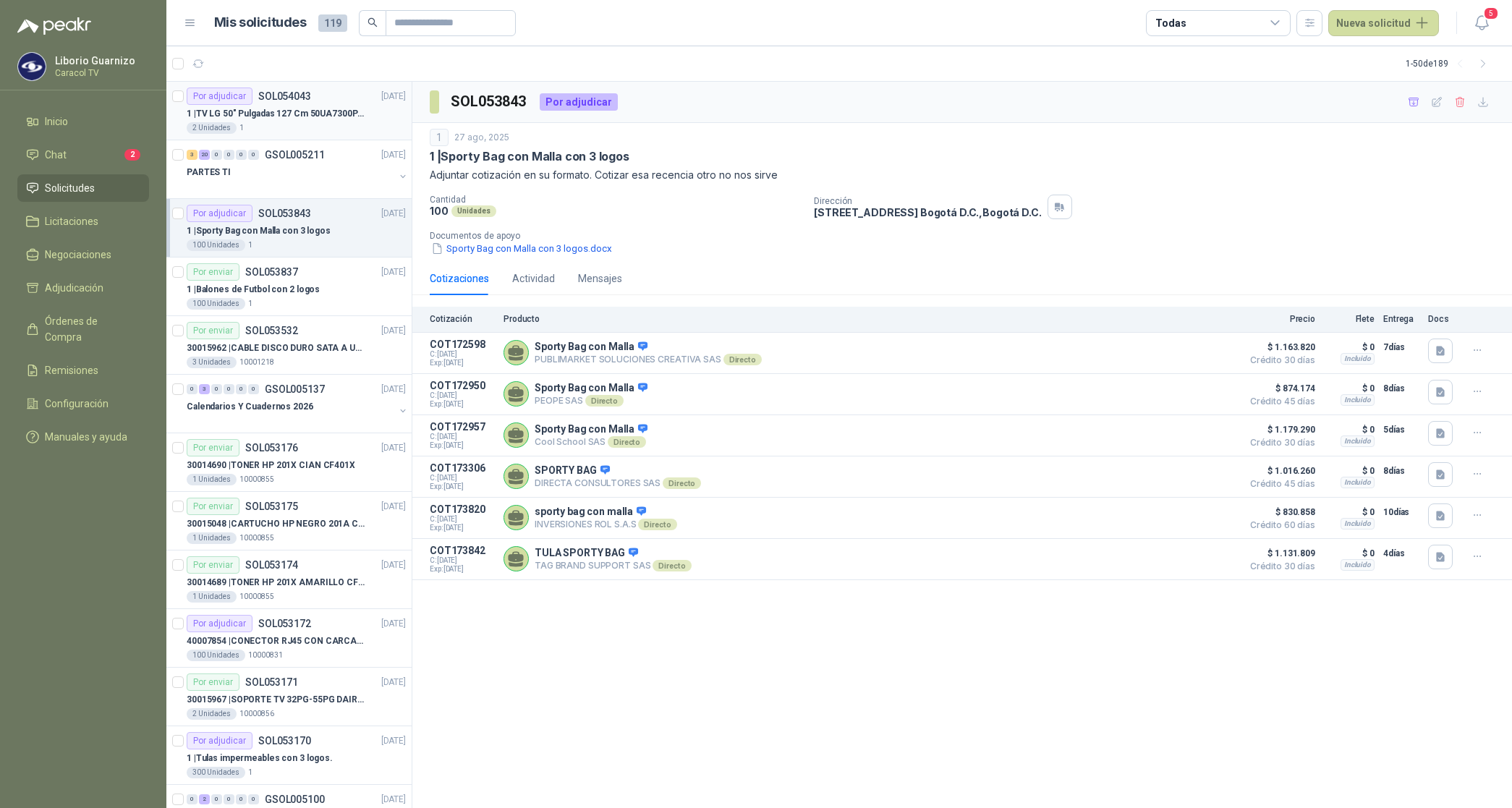
click at [315, 123] on div "2 Unidades 1" at bounding box center [296, 128] width 219 height 12
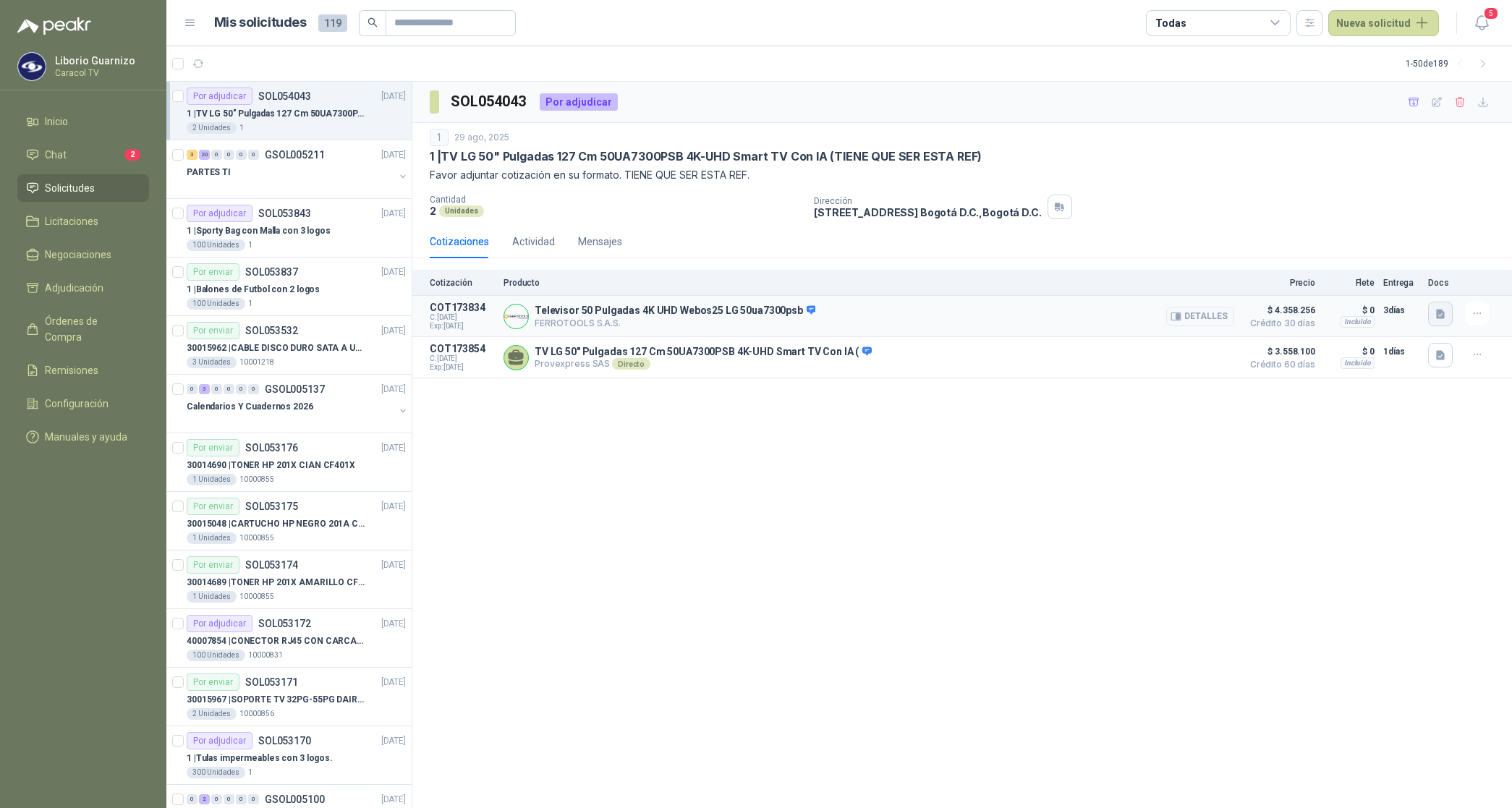
click at [1434, 318] on icon "button" at bounding box center [1440, 314] width 12 height 12
click at [1413, 255] on button "image.png" at bounding box center [1412, 253] width 63 height 15
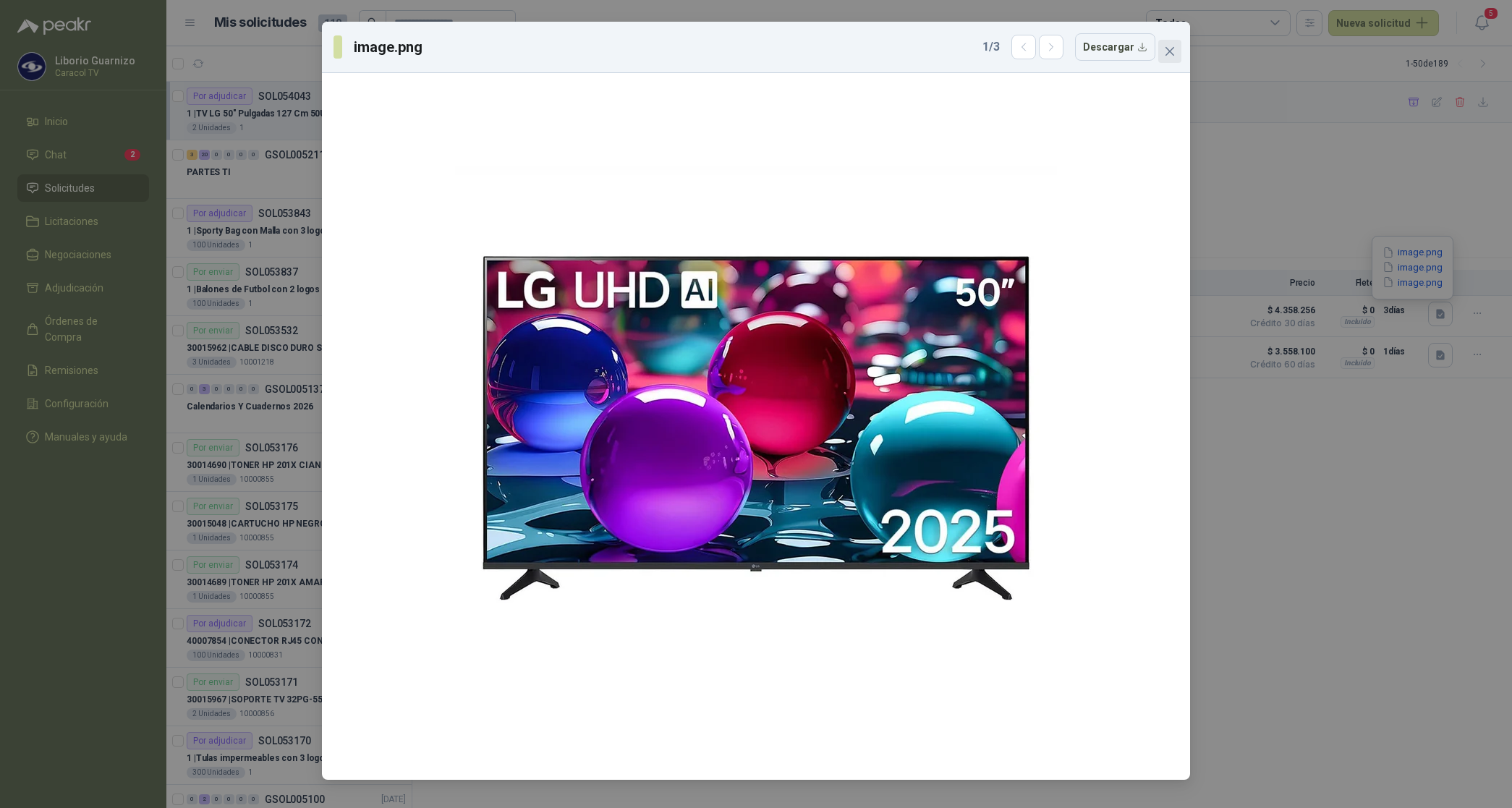
click at [1173, 47] on icon "close" at bounding box center [1170, 52] width 12 height 12
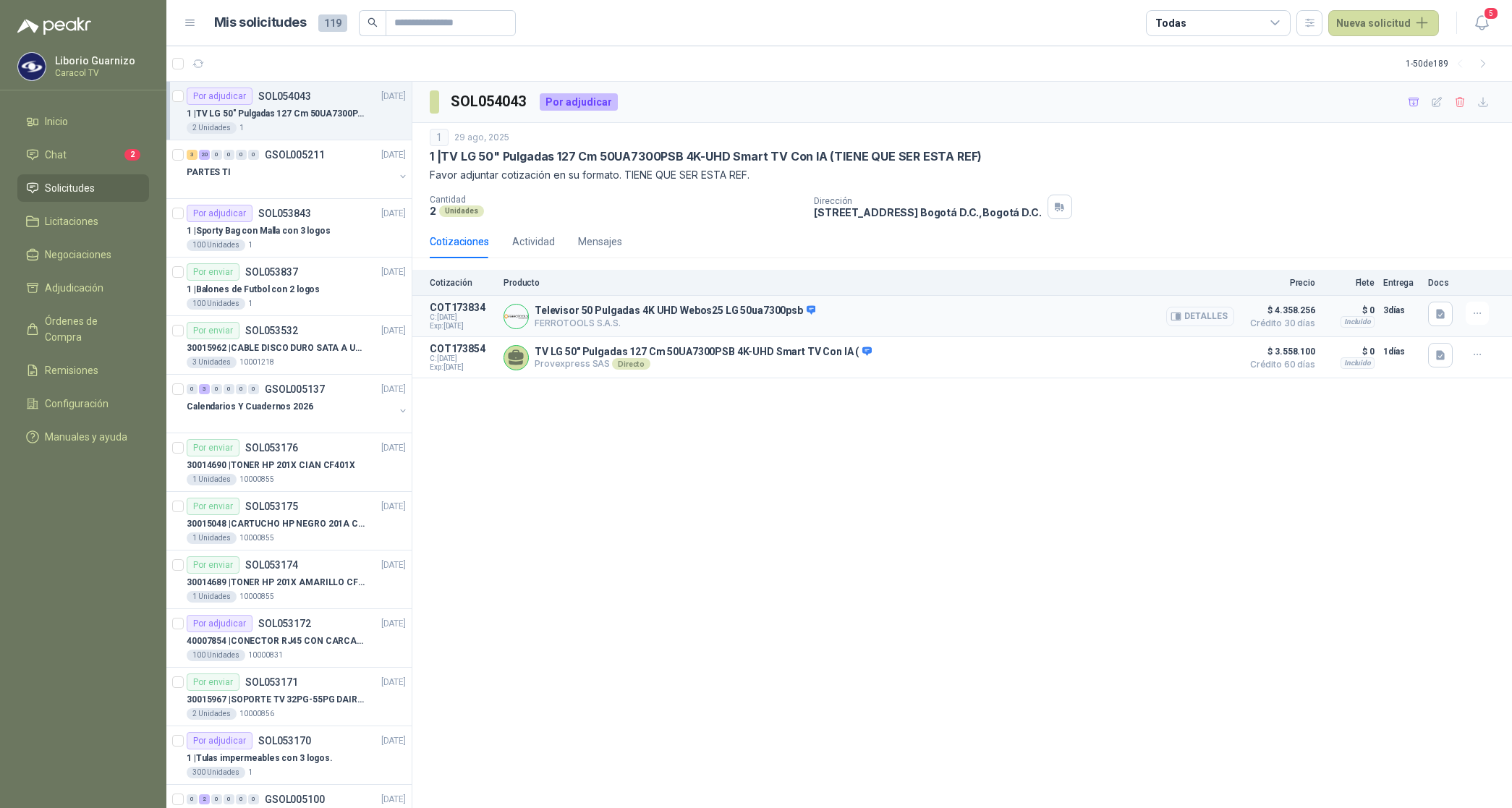
click at [1214, 311] on button "Detalles" at bounding box center [1200, 316] width 68 height 20
click at [1211, 362] on button "Detalles" at bounding box center [1200, 357] width 68 height 20
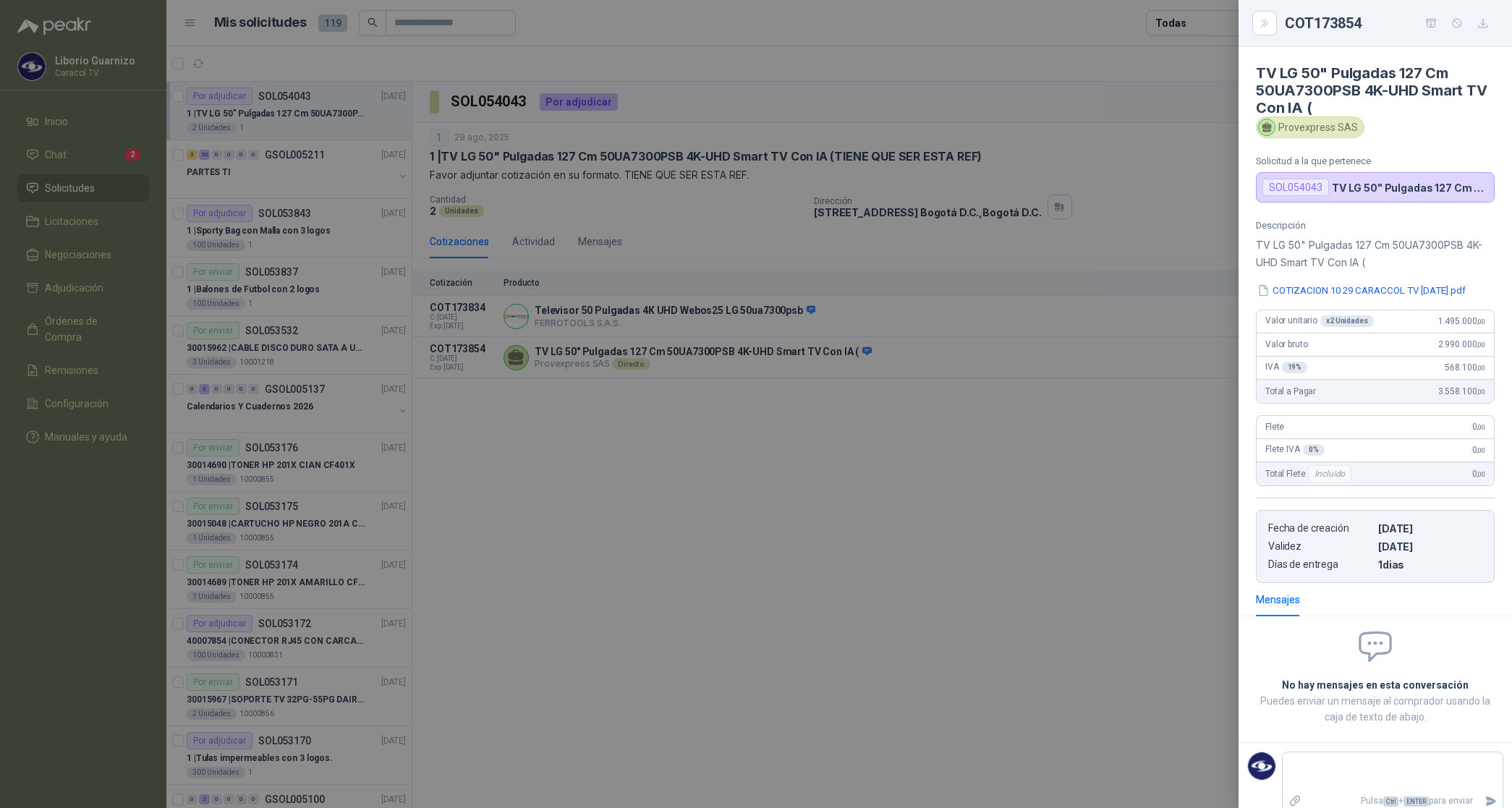
click at [1168, 393] on div at bounding box center [756, 404] width 1512 height 808
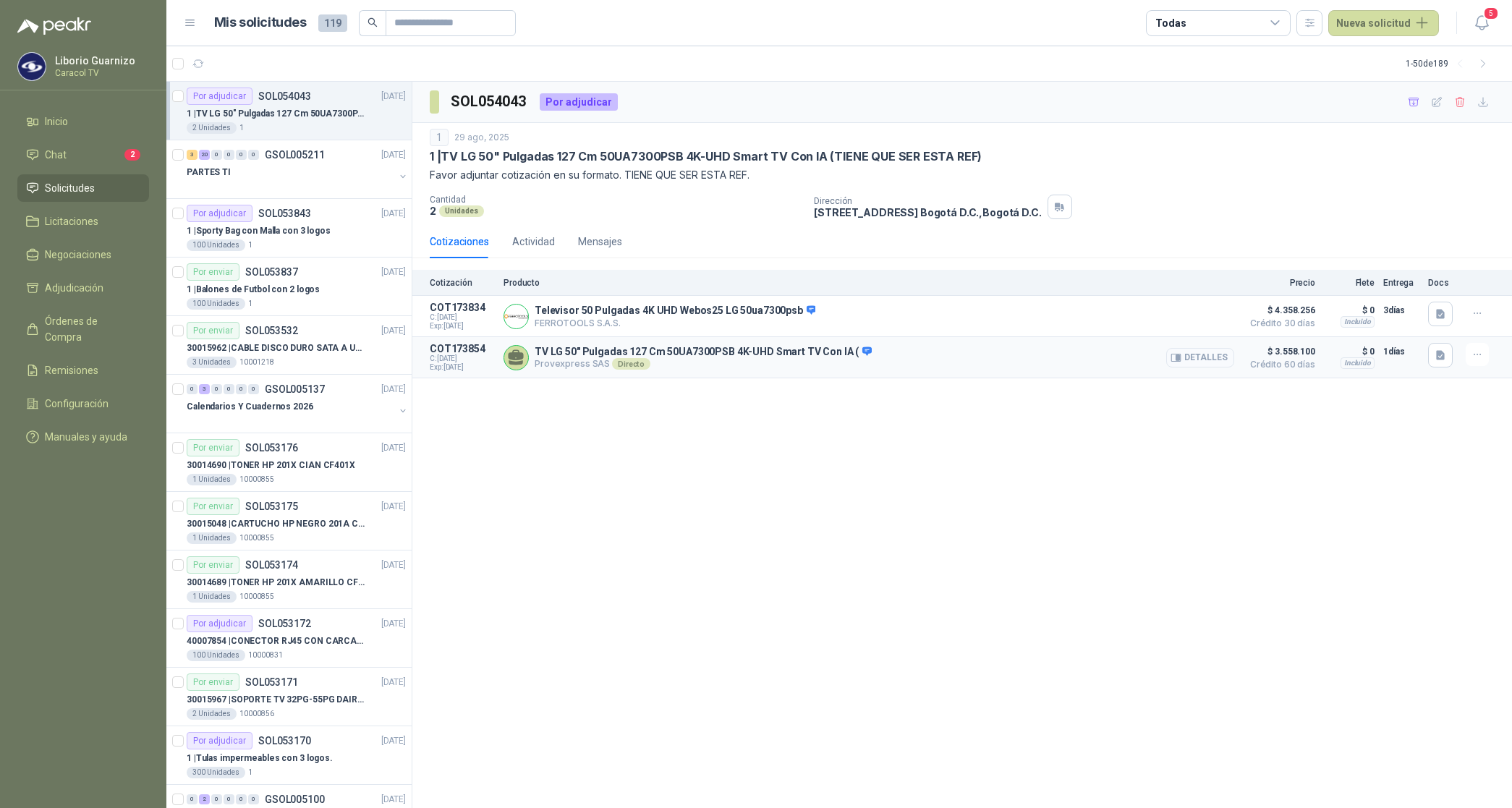
click at [1210, 359] on button "Detalles" at bounding box center [1200, 357] width 68 height 20
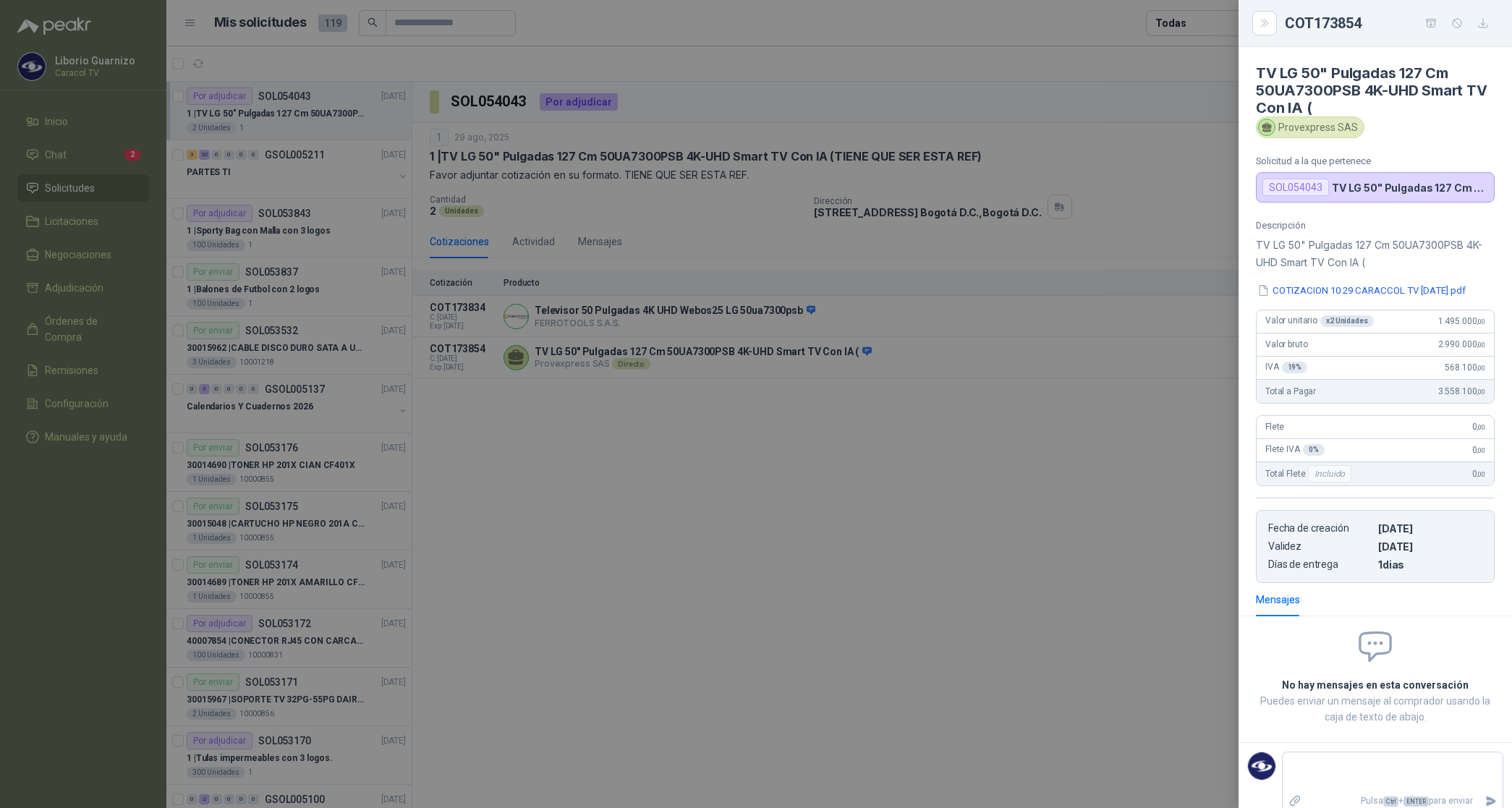
click at [1166, 385] on div at bounding box center [756, 404] width 1512 height 808
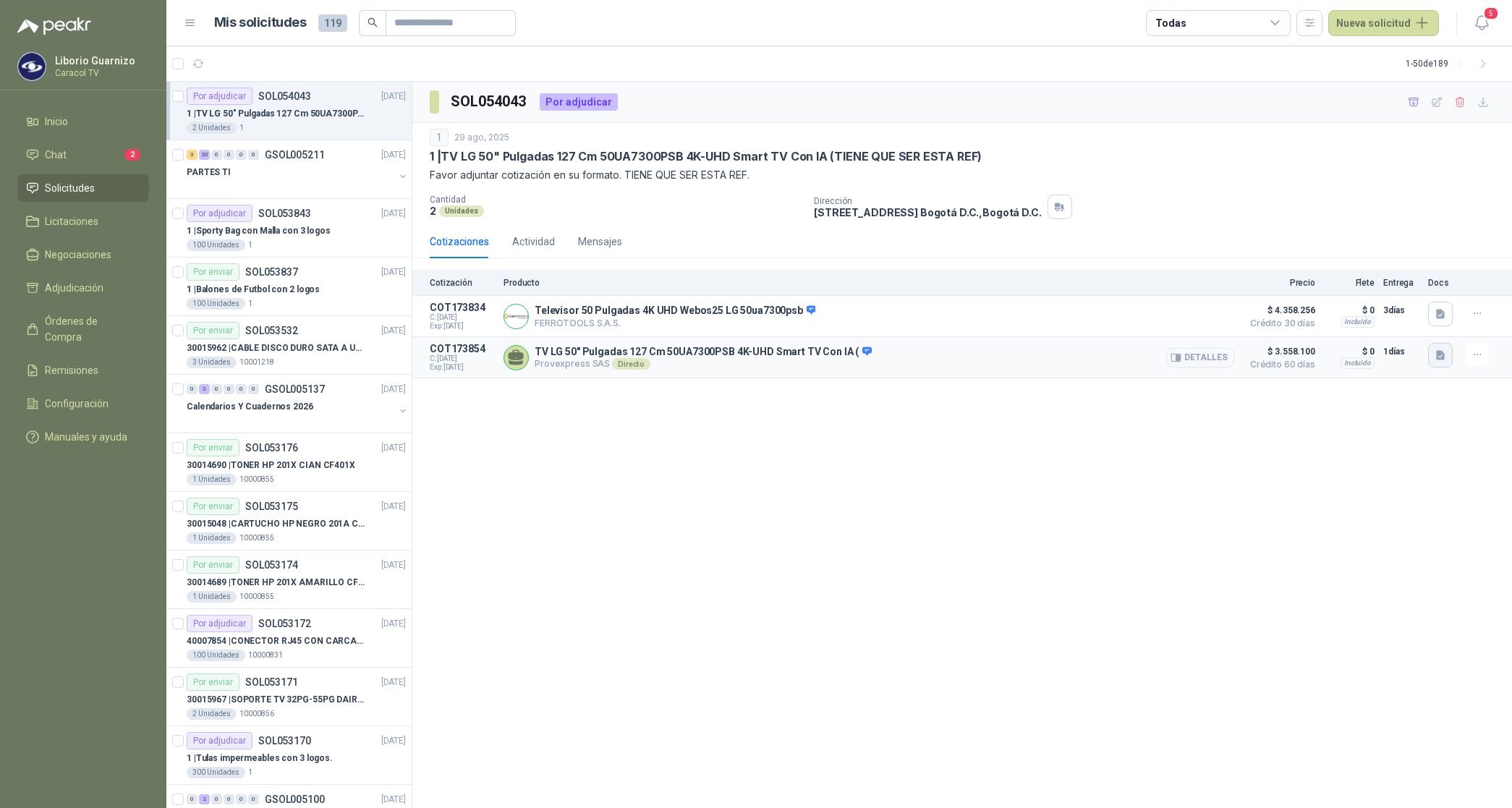
drag, startPoint x: 1439, startPoint y: 356, endPoint x: 1447, endPoint y: 358, distance: 8.2
click at [1443, 358] on icon "button" at bounding box center [1440, 355] width 8 height 9
click at [1322, 317] on button "COTIZACION 10 29 CARACCOL TV [DATE].pdf" at bounding box center [1338, 325] width 211 height 15
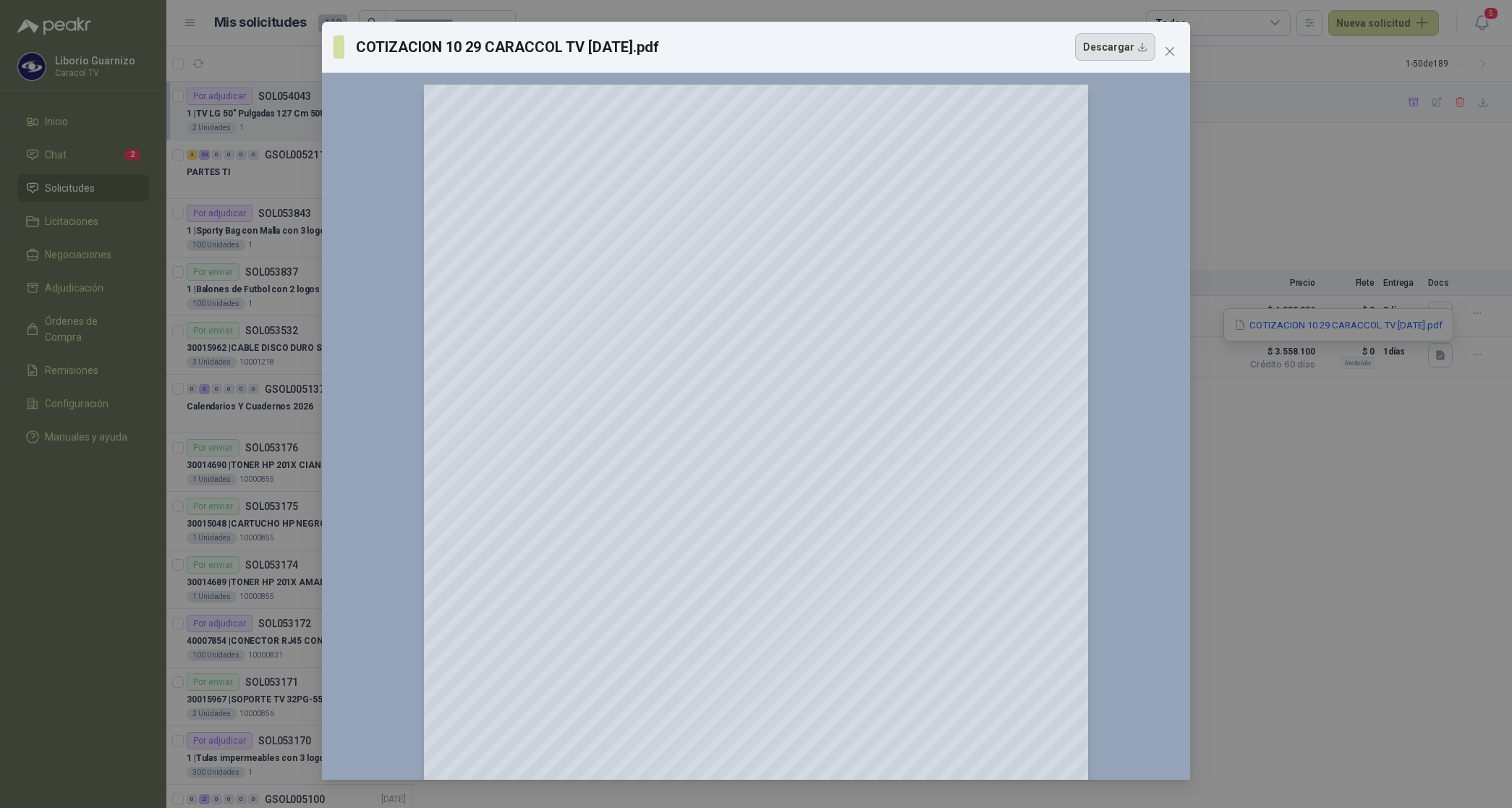
drag, startPoint x: 1098, startPoint y: 46, endPoint x: 1103, endPoint y: 52, distance: 7.8
click at [1101, 51] on button "Descargar" at bounding box center [1115, 47] width 81 height 27
click at [1170, 51] on icon "close" at bounding box center [1169, 51] width 8 height 8
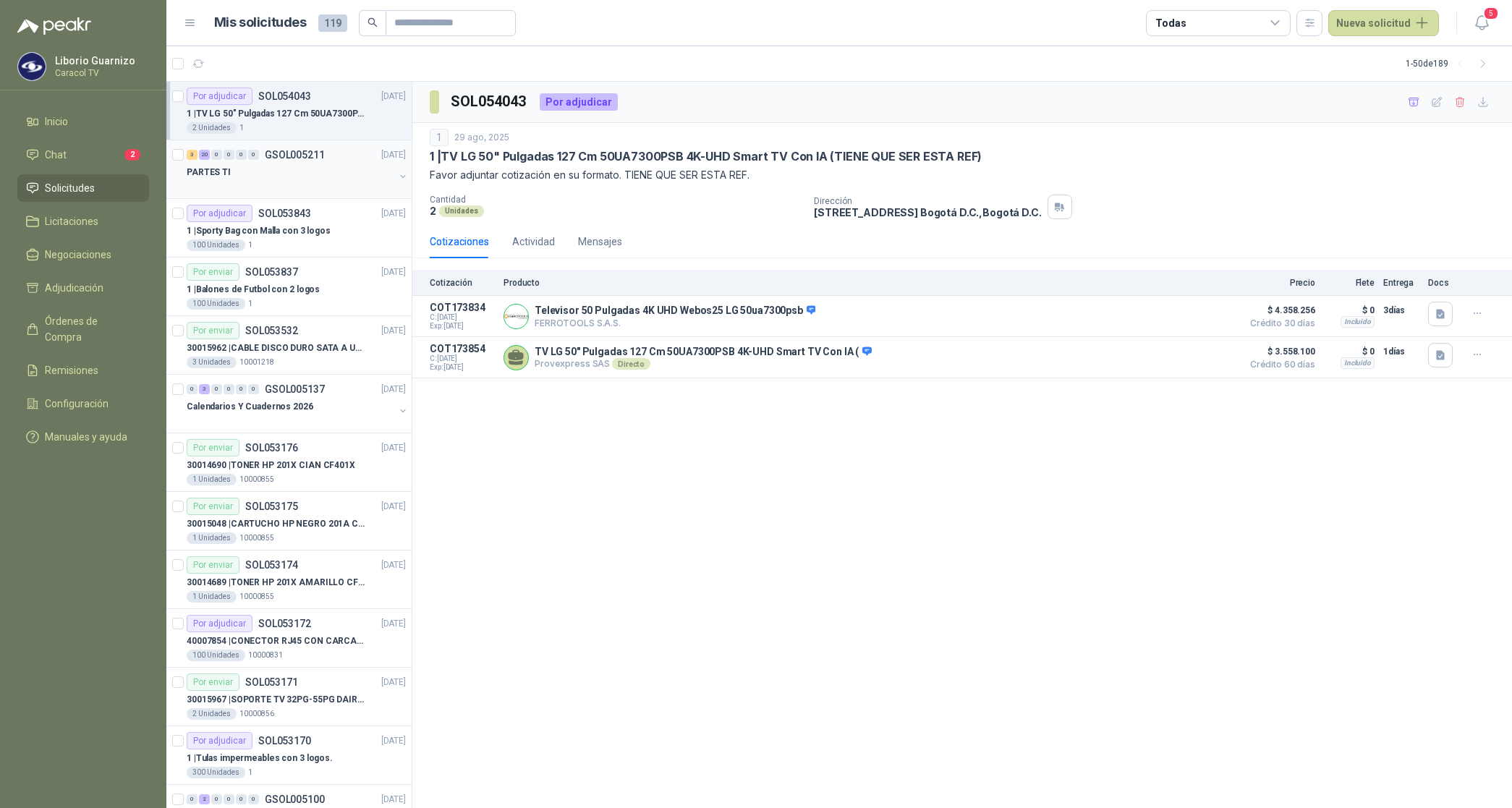
click at [222, 166] on p "PARTES TI" at bounding box center [209, 172] width 44 height 14
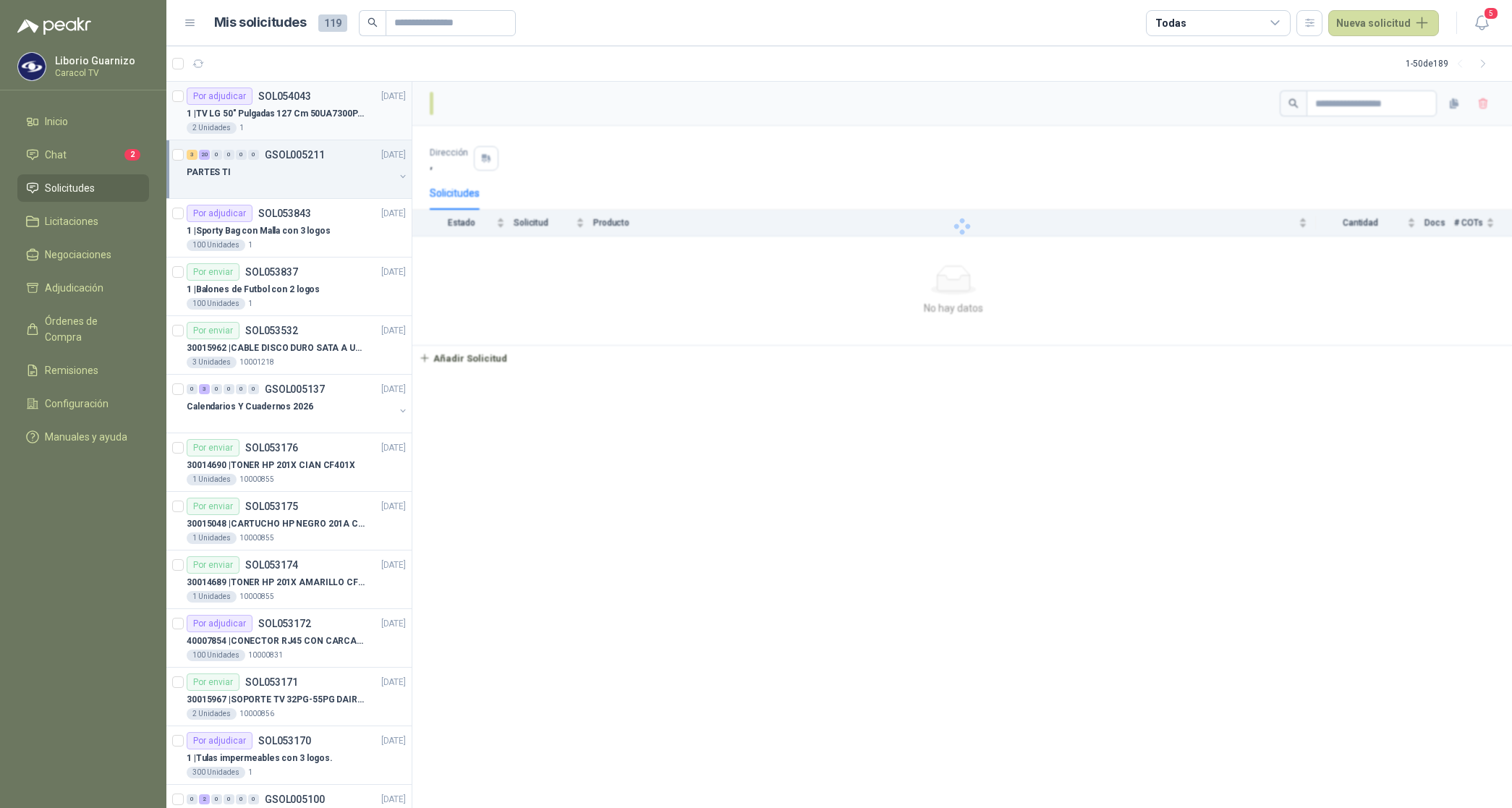
click at [261, 101] on p "SOL054043" at bounding box center [284, 96] width 53 height 10
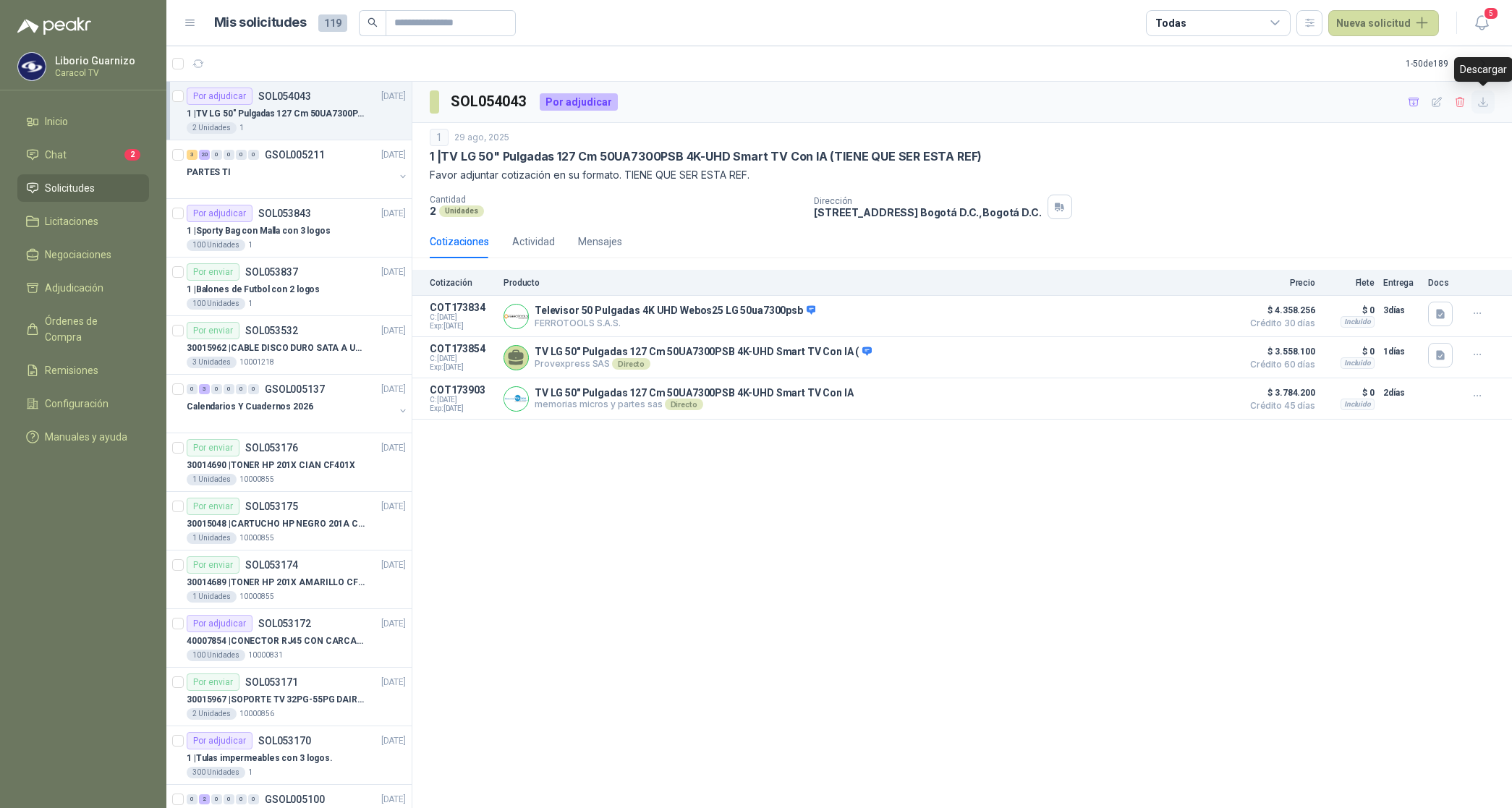
click at [1481, 99] on icon "button" at bounding box center [1483, 102] width 12 height 12
click at [1335, 211] on div "Dirección [STREET_ADDRESS] , [GEOGRAPHIC_DATA] D.C." at bounding box center [1159, 206] width 692 height 25
click at [1412, 105] on icon "button" at bounding box center [1414, 102] width 12 height 12
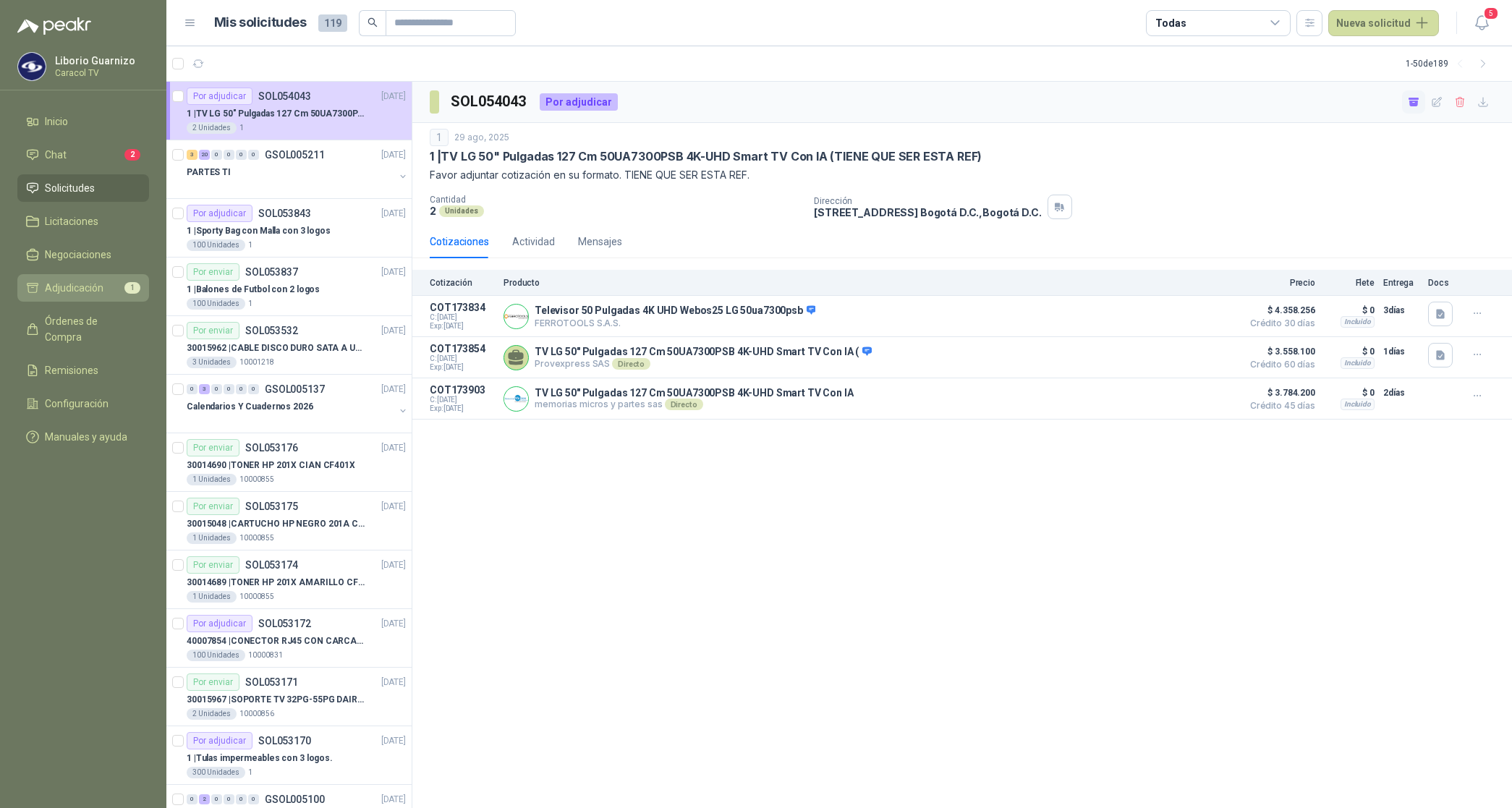
click at [91, 283] on span "Adjudicación" at bounding box center [74, 288] width 59 height 16
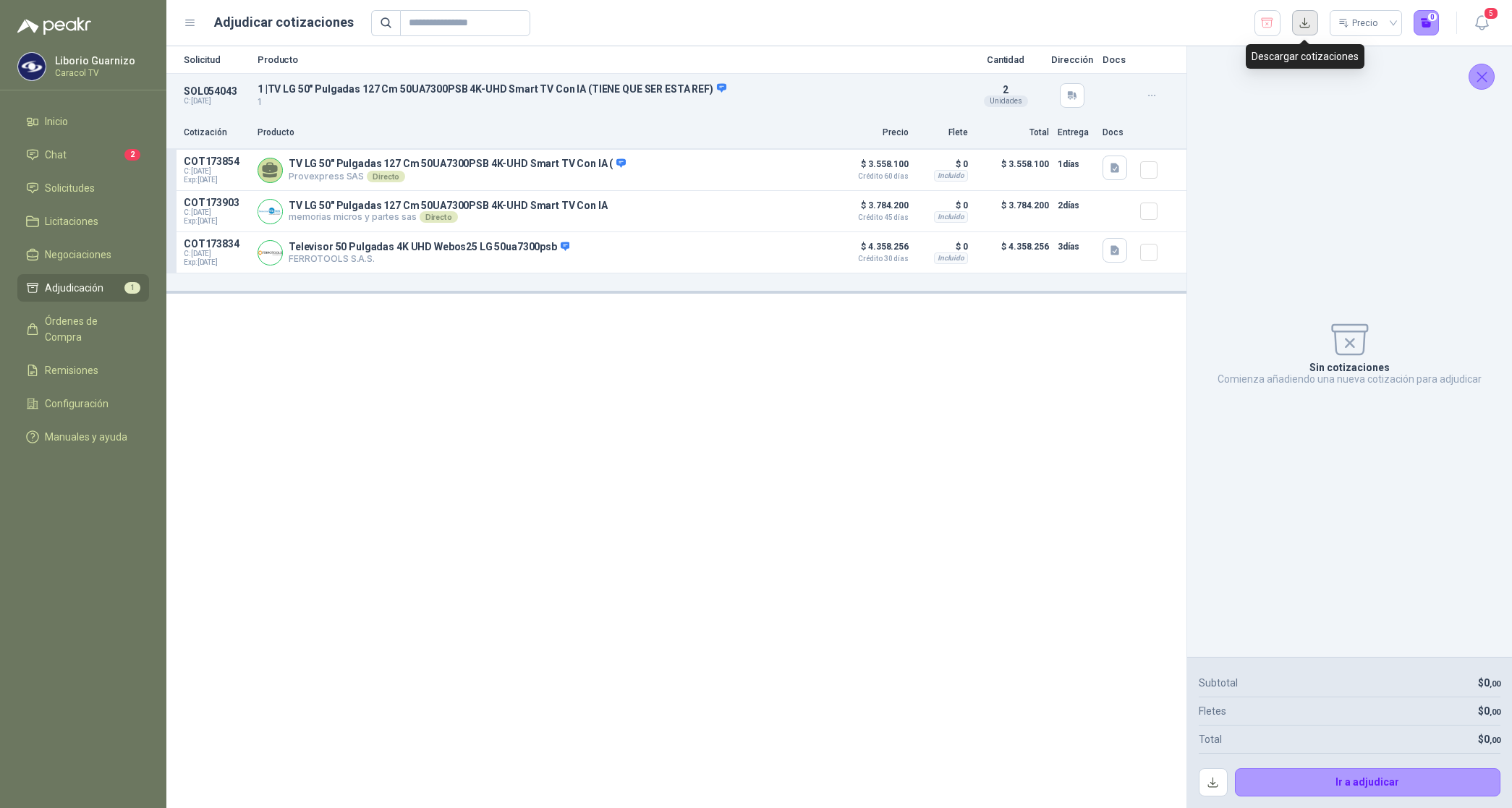
drag, startPoint x: 1303, startPoint y: 22, endPoint x: 1312, endPoint y: 27, distance: 10.3
click at [1307, 23] on button "button" at bounding box center [1305, 23] width 26 height 26
click at [1266, 24] on icon "button" at bounding box center [1267, 22] width 12 height 9
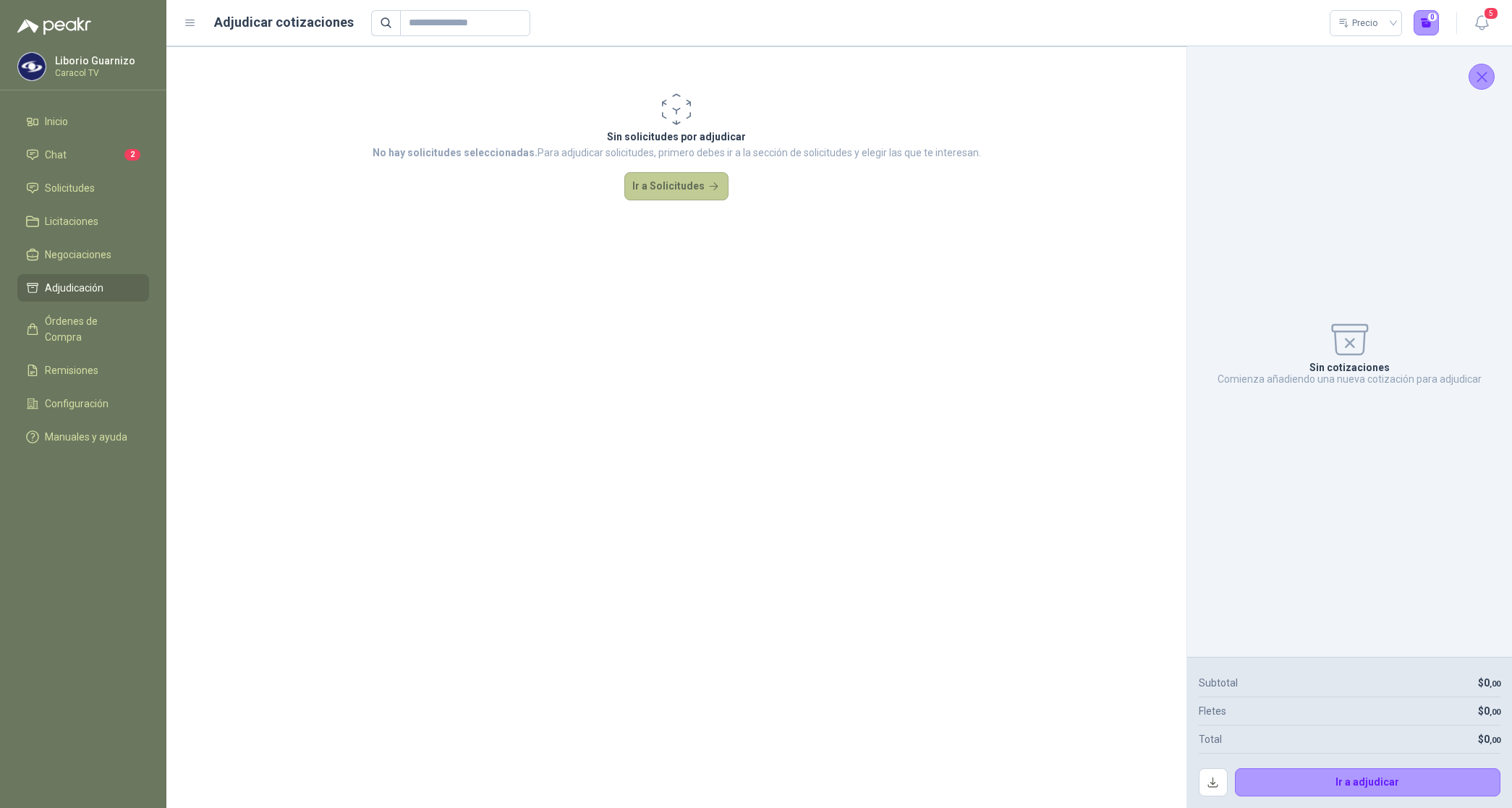
click at [652, 186] on button "Ir a Solicitudes" at bounding box center [676, 187] width 104 height 29
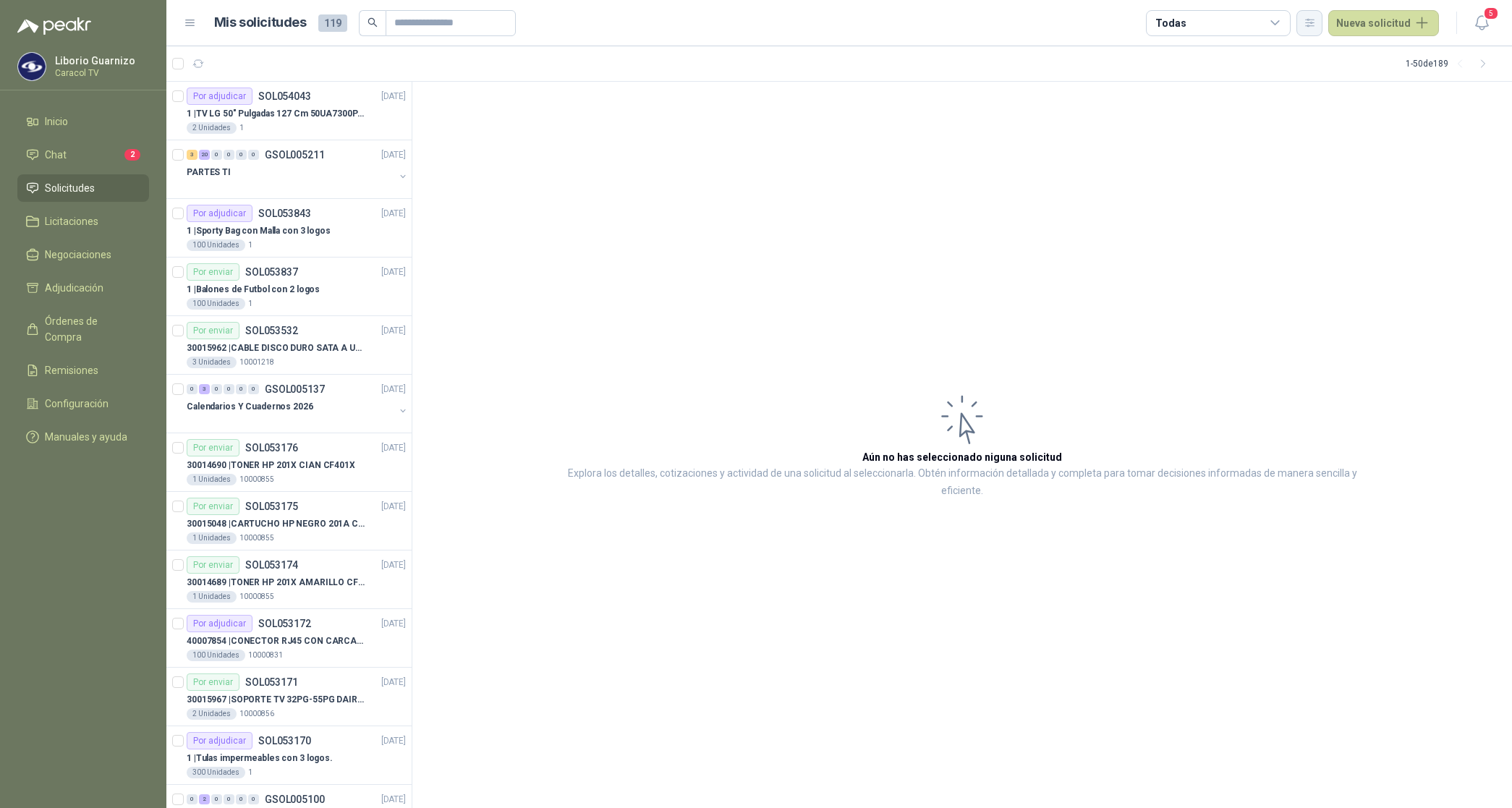
click at [1309, 17] on icon "button" at bounding box center [1309, 23] width 12 height 12
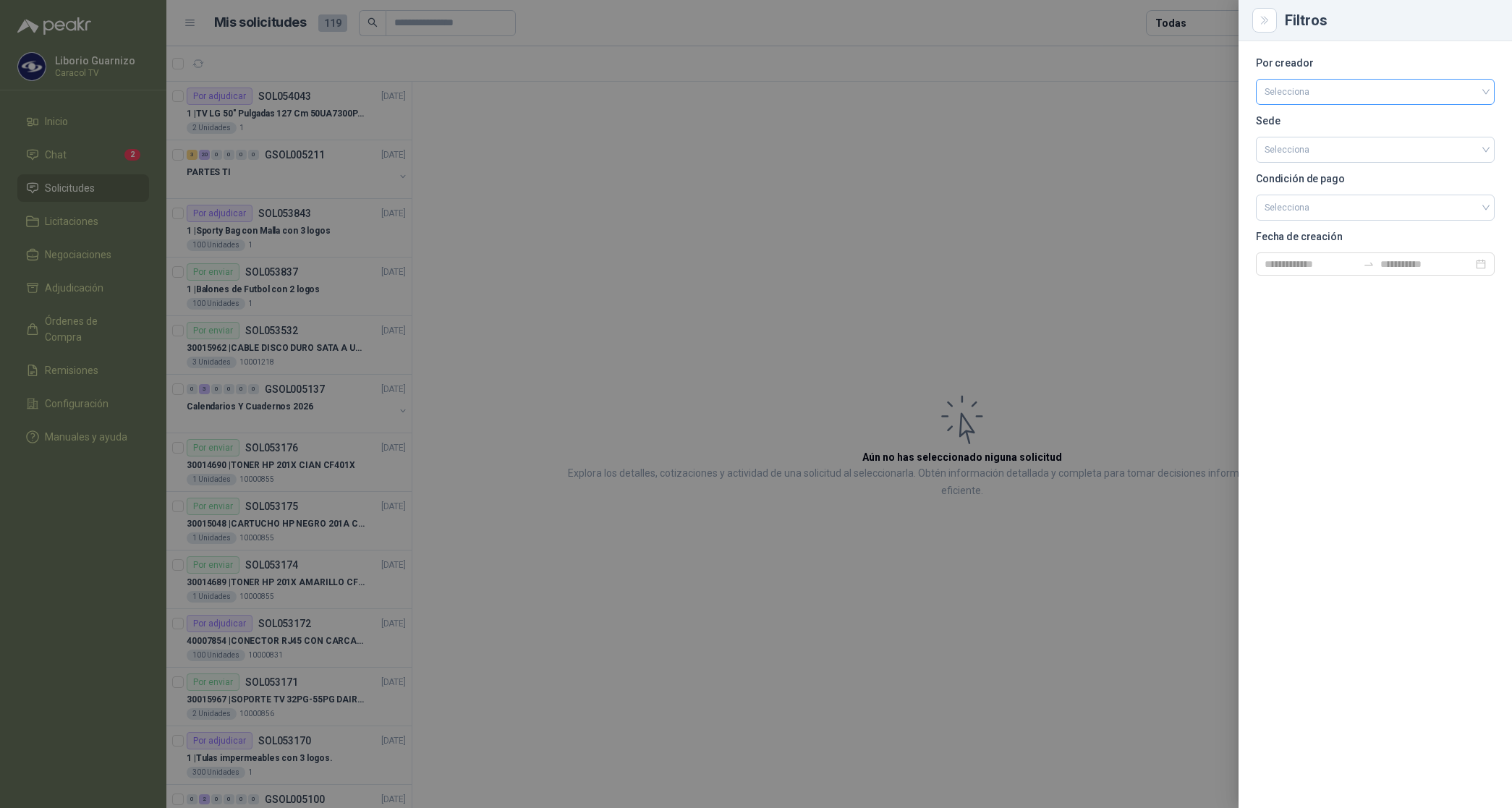
click at [1313, 81] on input "search" at bounding box center [1374, 91] width 222 height 22
click at [1329, 168] on div "[PERSON_NAME]" at bounding box center [1375, 168] width 216 height 16
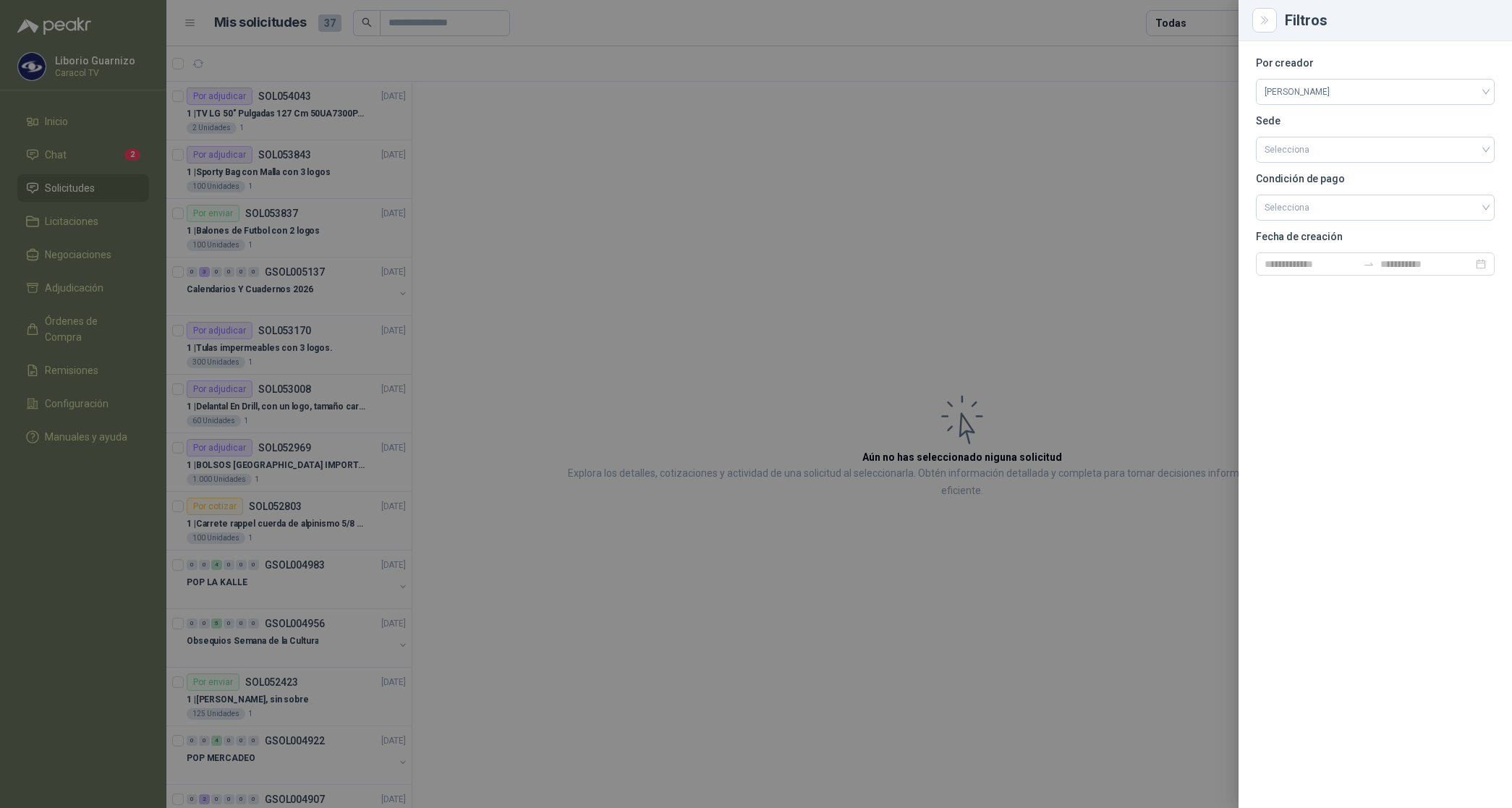
click at [1170, 15] on div at bounding box center [756, 404] width 1512 height 808
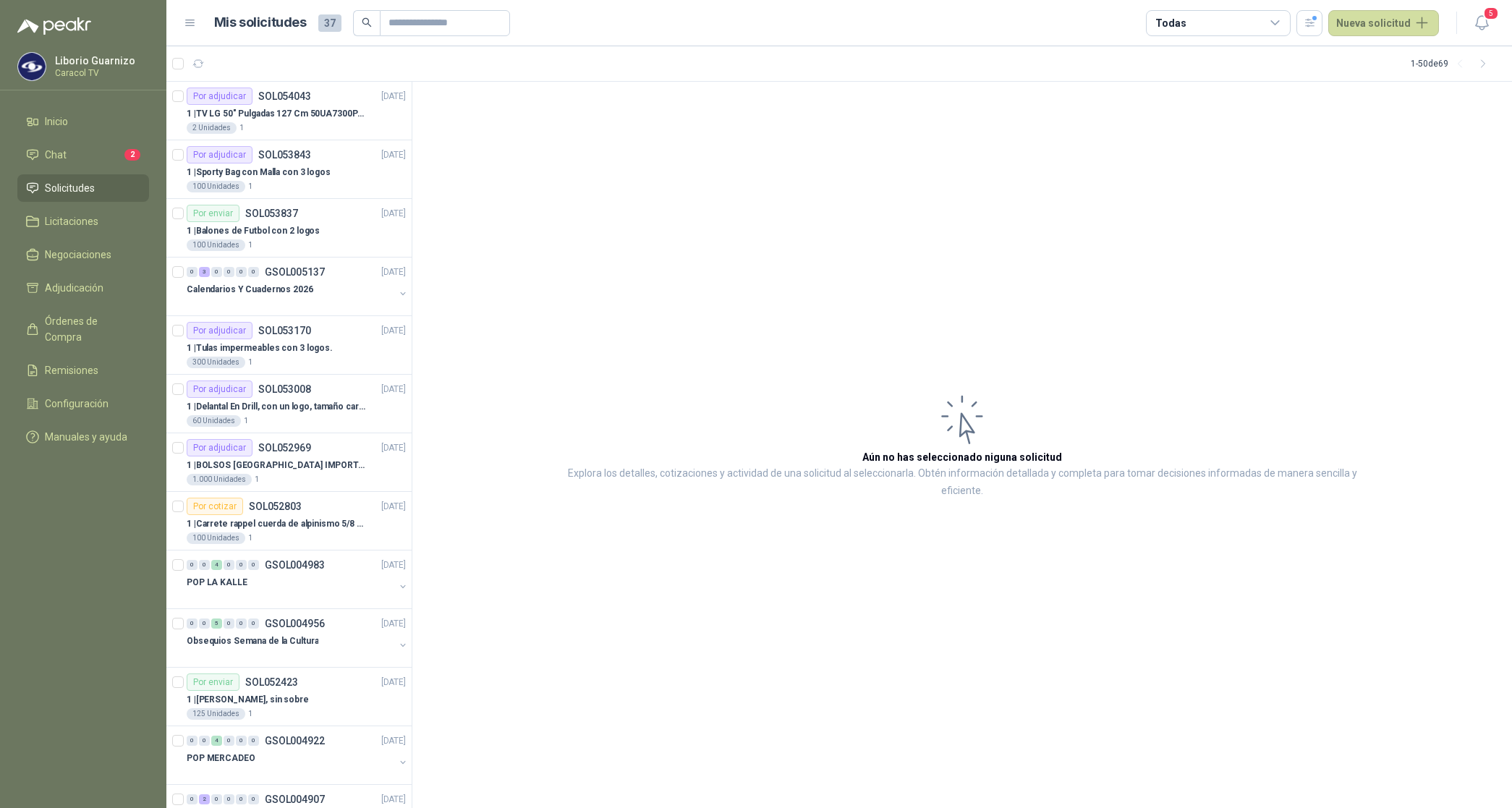
click at [1170, 12] on div "Todas" at bounding box center [1217, 23] width 144 height 26
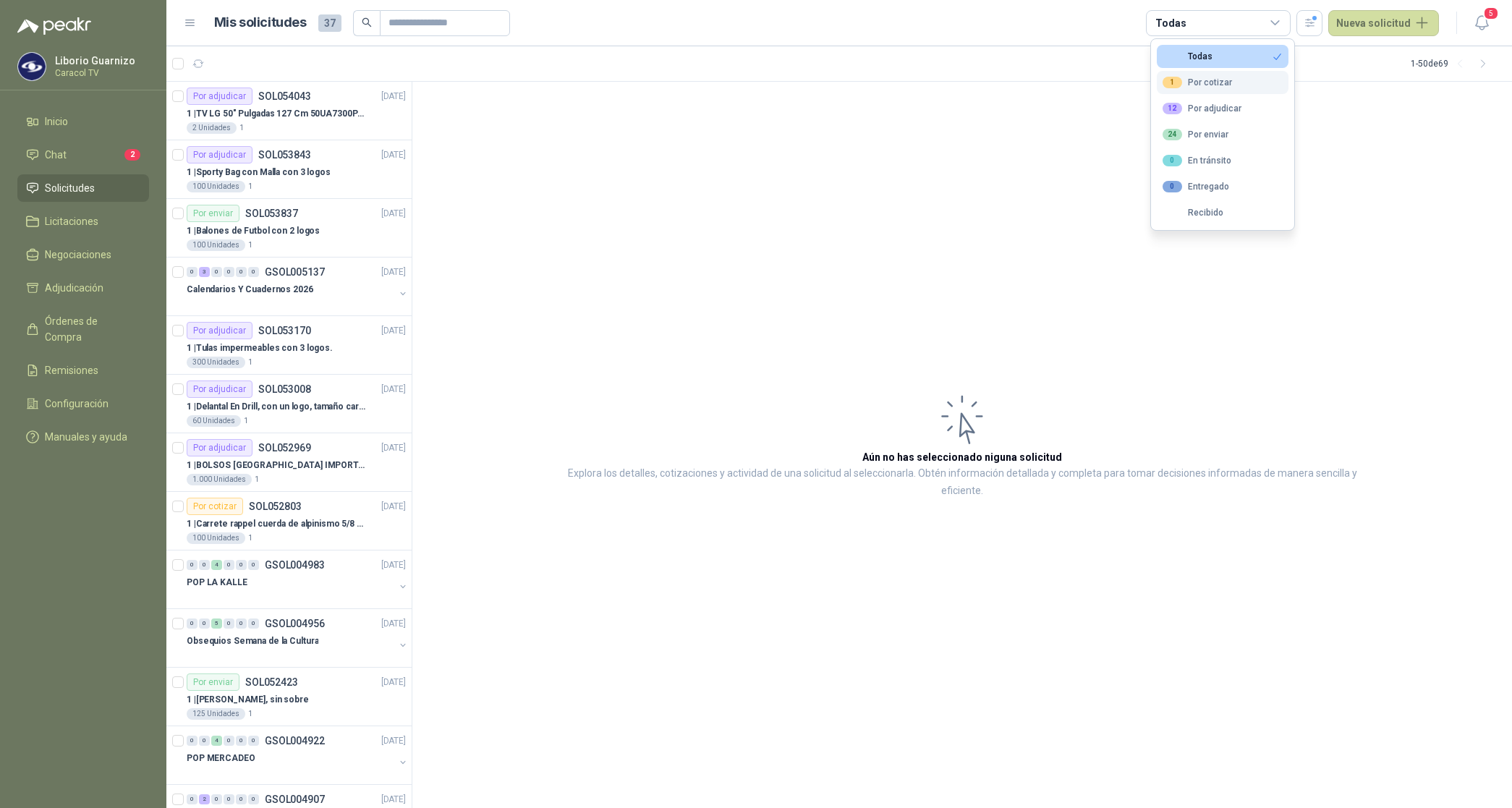
drag, startPoint x: 1210, startPoint y: 80, endPoint x: 1218, endPoint y: 90, distance: 12.8
click at [1212, 81] on div "1 Por cotizar" at bounding box center [1197, 82] width 70 height 12
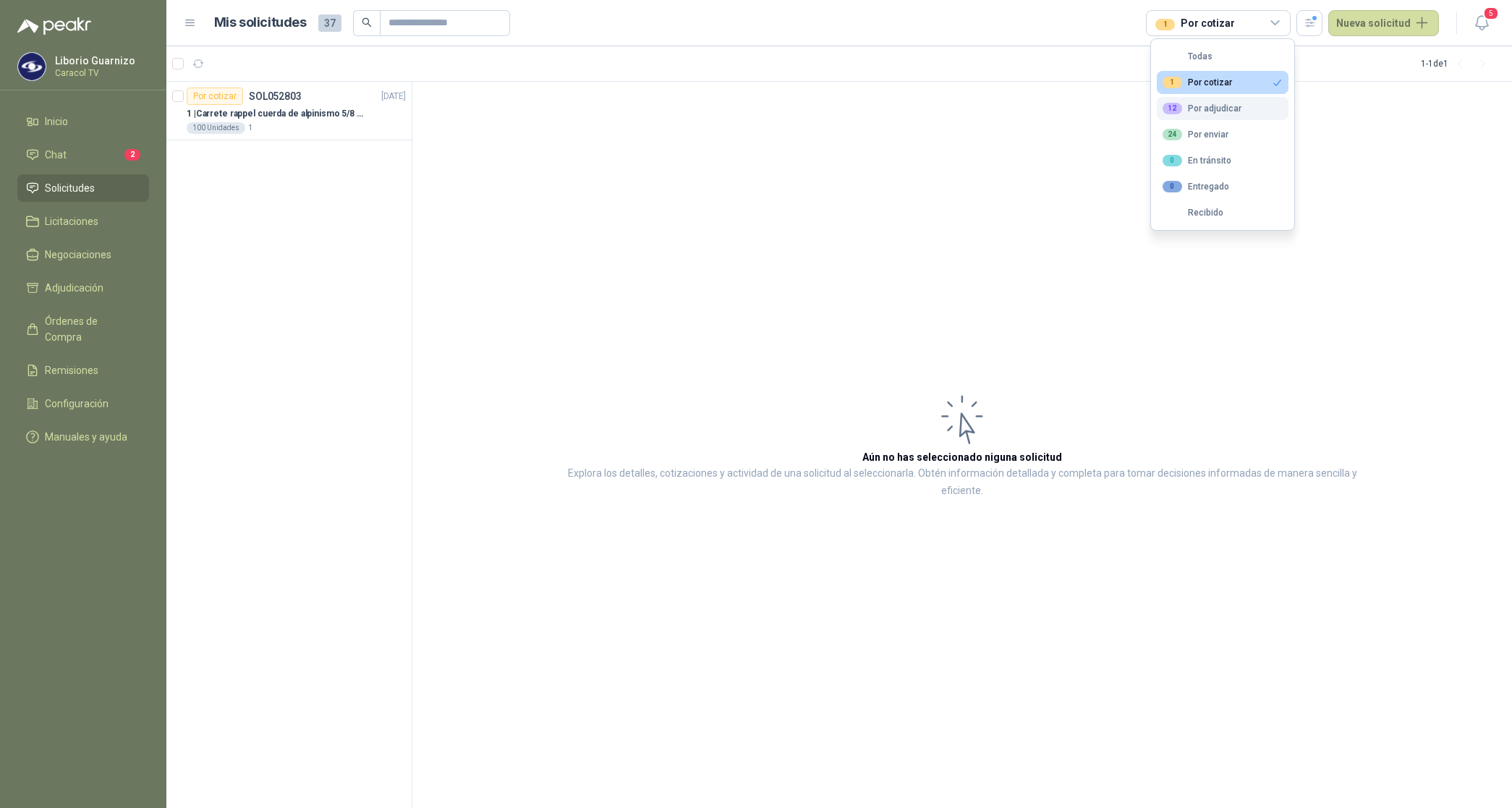
click at [1223, 104] on div "12 Por adjudicar" at bounding box center [1201, 109] width 79 height 12
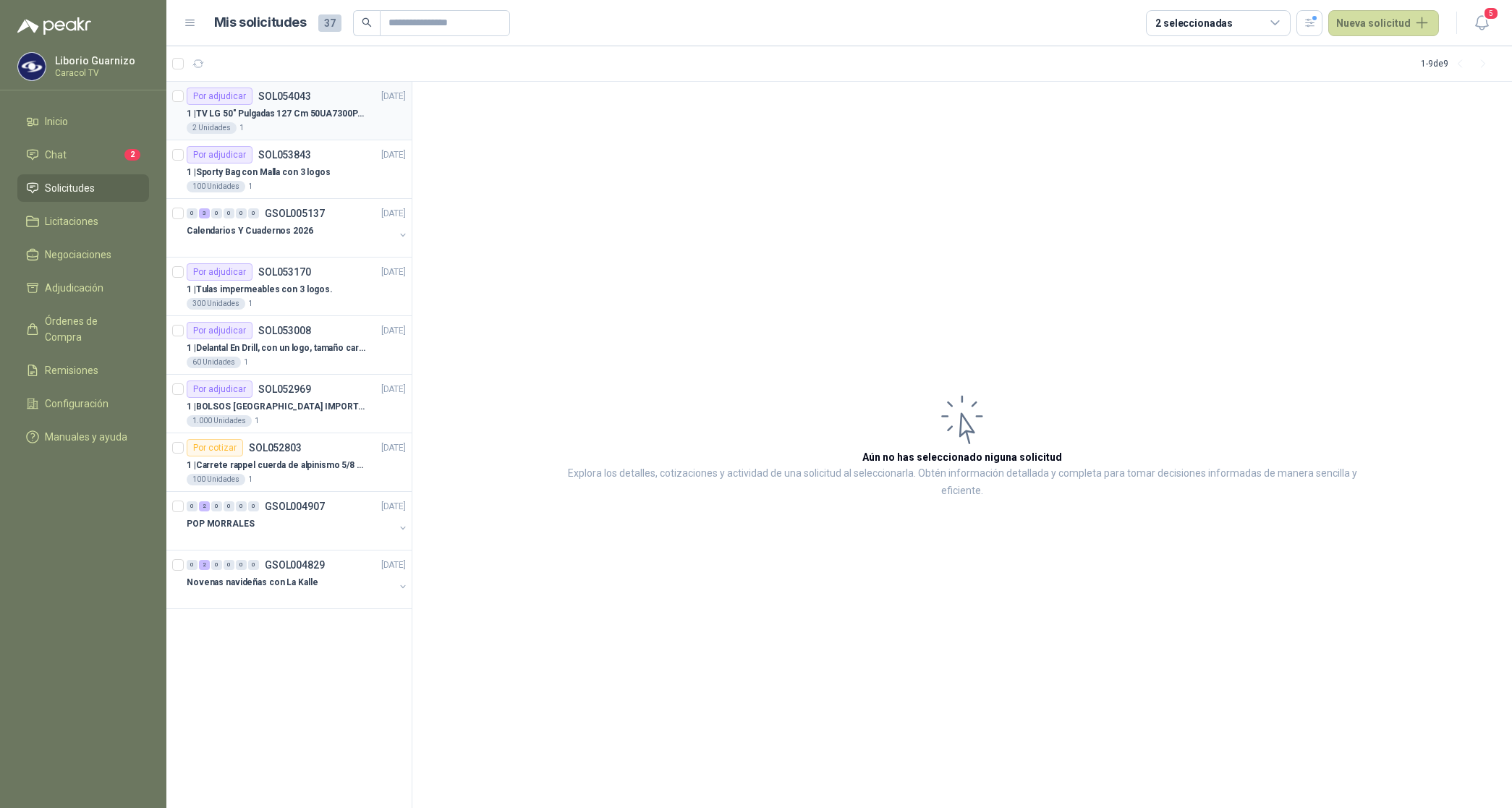
click at [312, 125] on div "2 Unidades 1" at bounding box center [296, 128] width 219 height 12
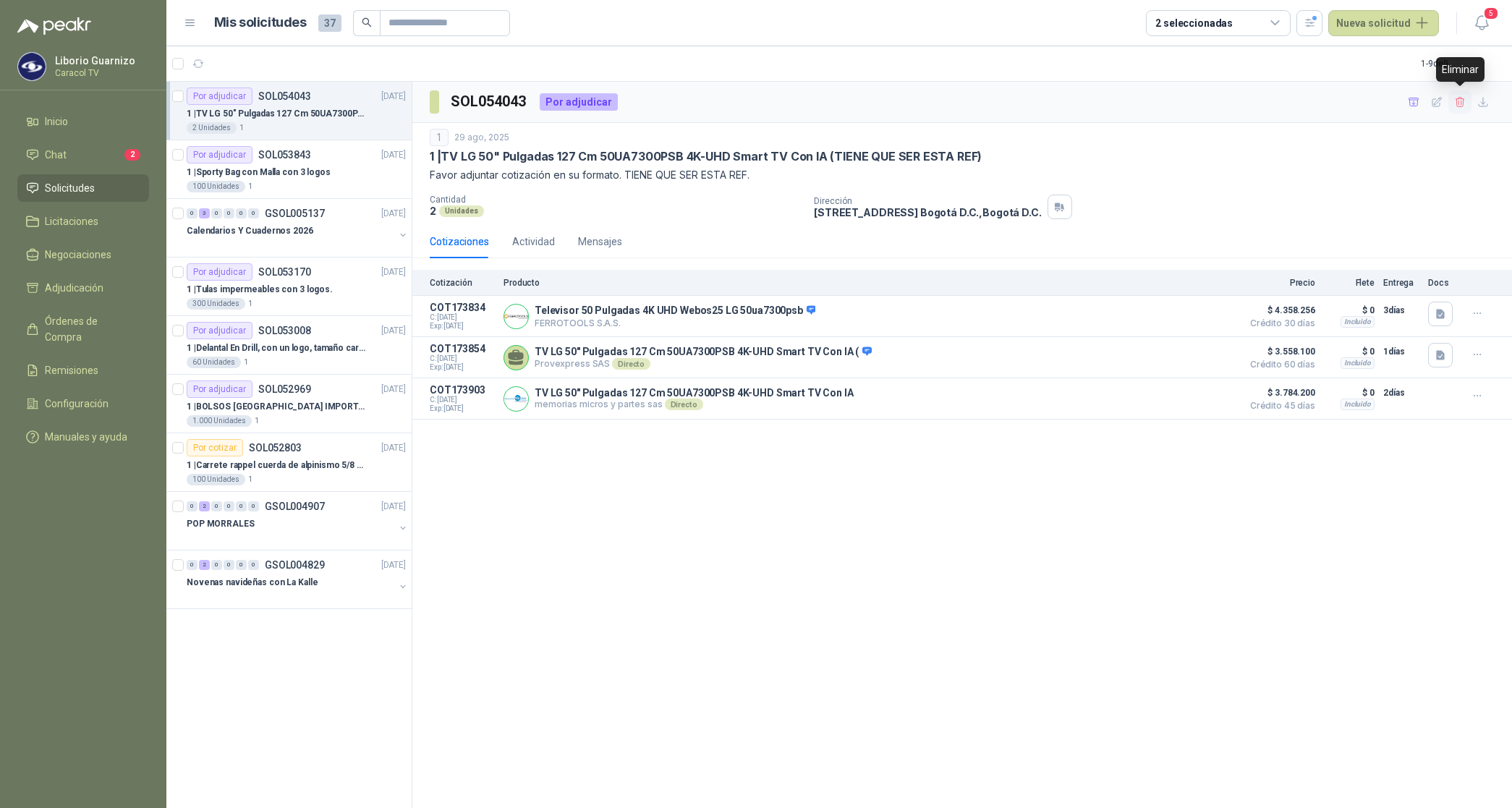
click at [1462, 103] on icon "button" at bounding box center [1459, 102] width 12 height 12
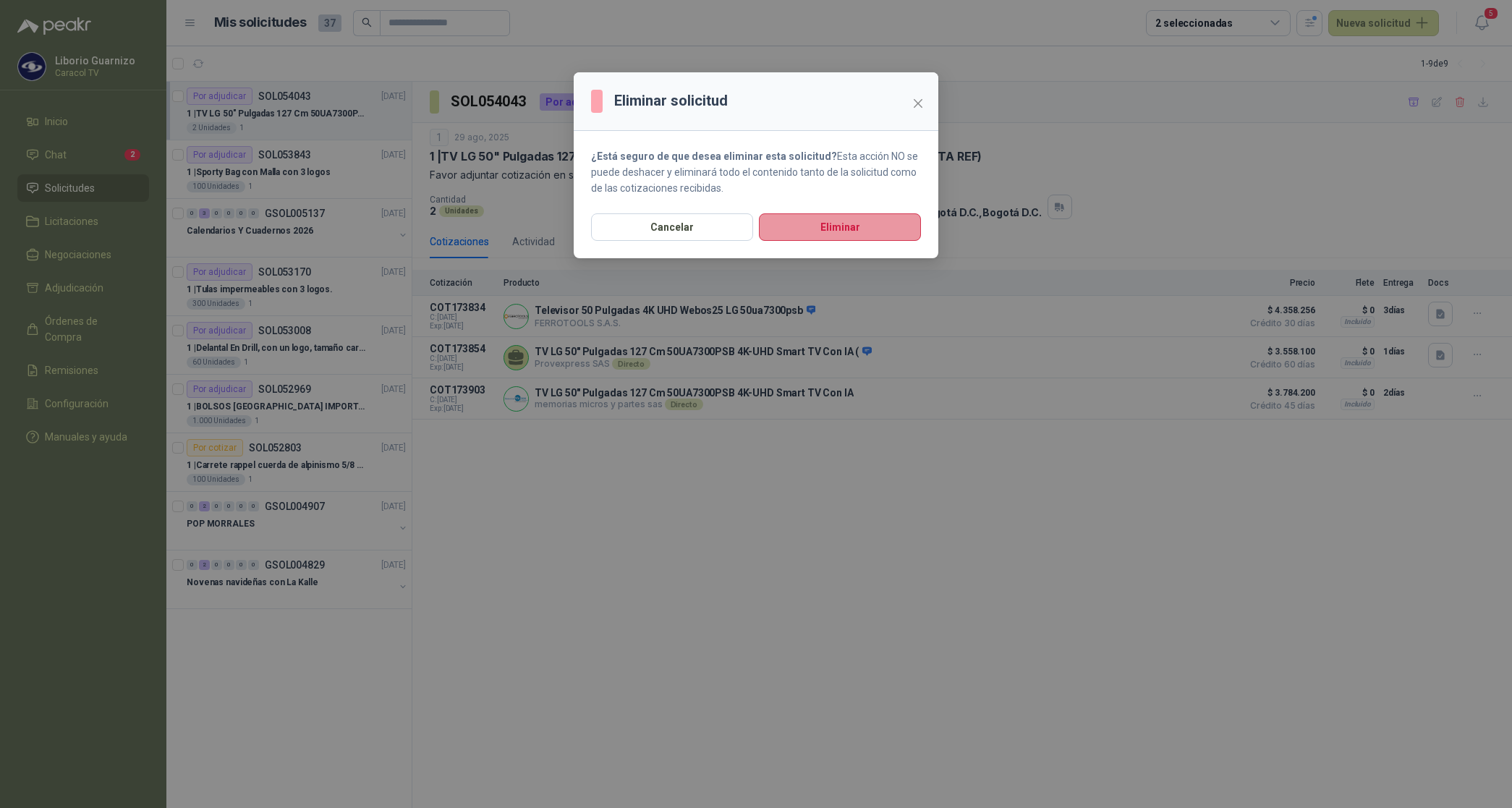
click at [814, 227] on button "Eliminar" at bounding box center [840, 227] width 162 height 27
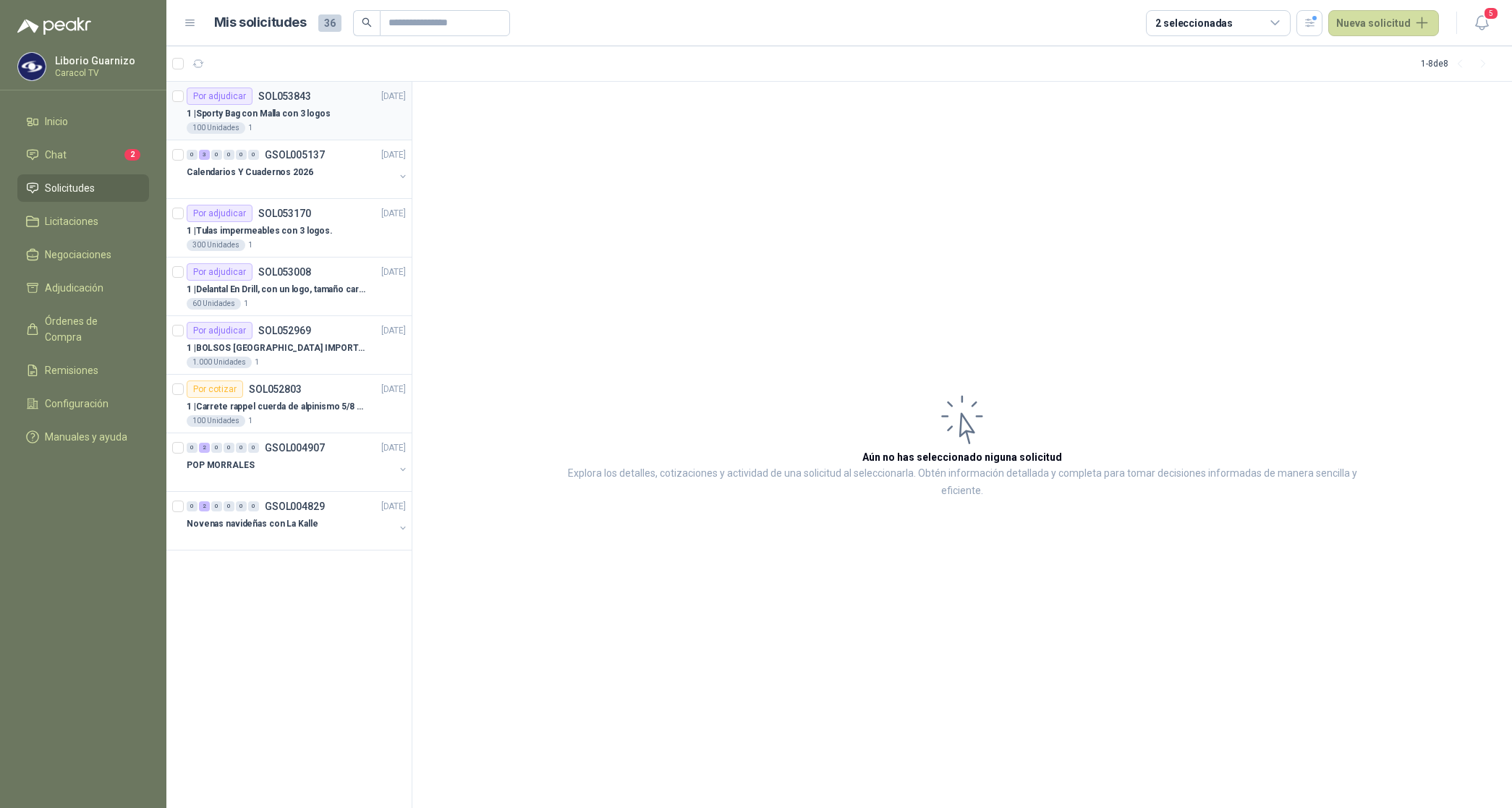
click at [288, 112] on p "1 | Sporty Bag con Malla con 3 logos" at bounding box center [259, 114] width 144 height 14
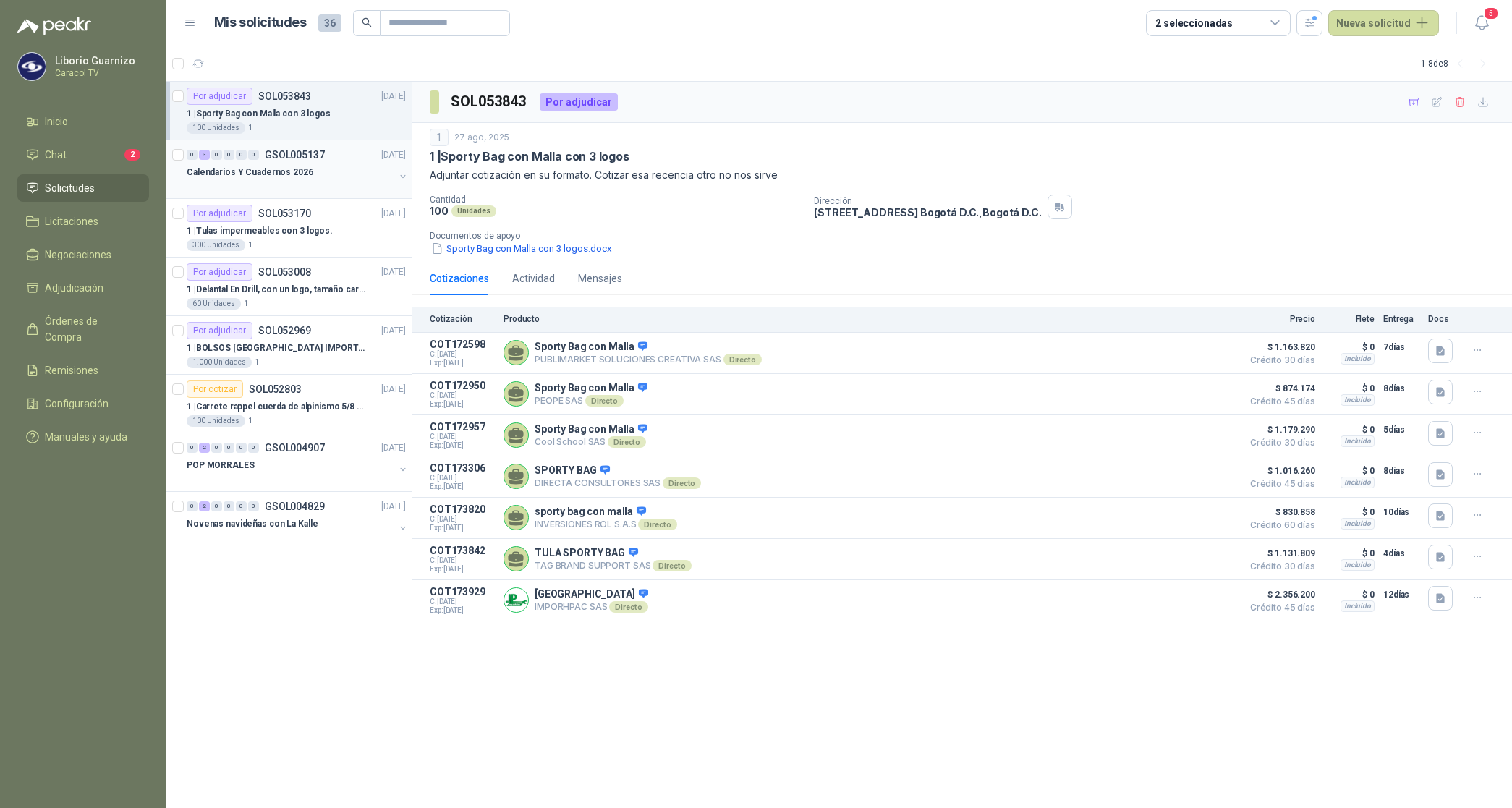
click at [268, 181] on div at bounding box center [290, 187] width 208 height 12
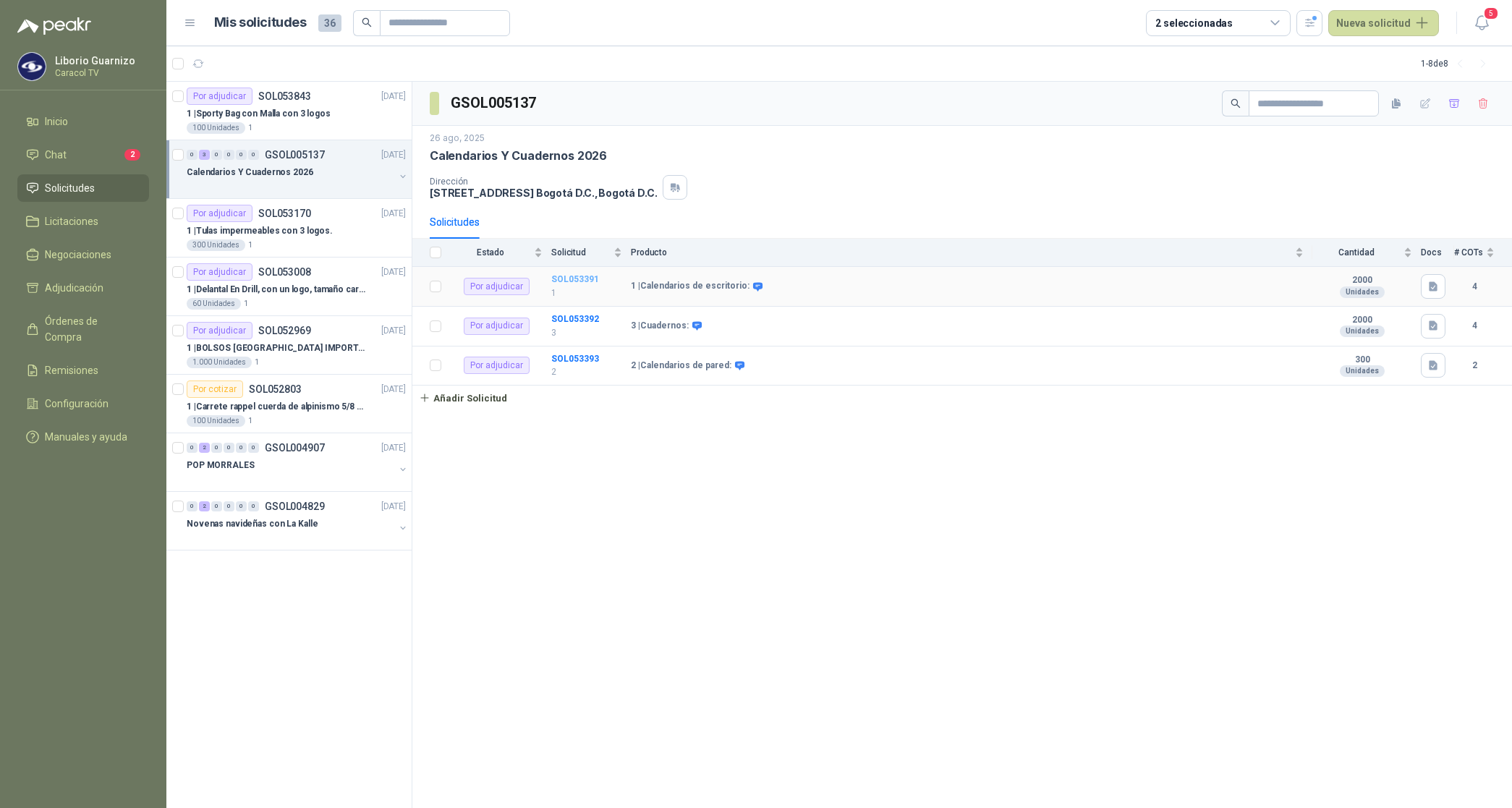
click at [572, 281] on b "SOL053391" at bounding box center [575, 279] width 48 height 10
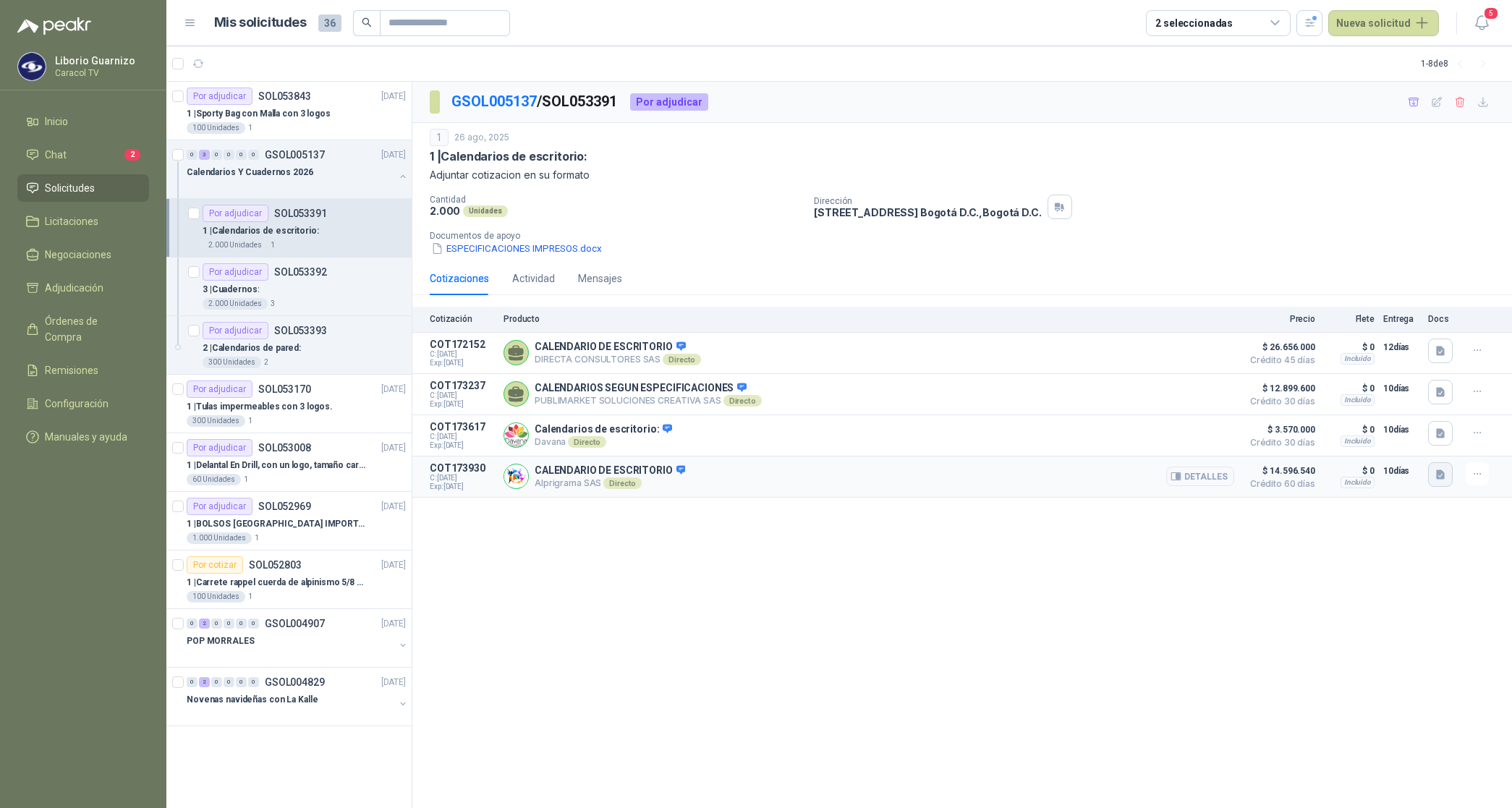
click at [1443, 481] on icon "button" at bounding box center [1440, 474] width 12 height 12
click at [1258, 446] on button "COT 00033920 CARACOL 2000 CALENDARIOS DE ESCRITORIO.pdf" at bounding box center [1295, 446] width 297 height 15
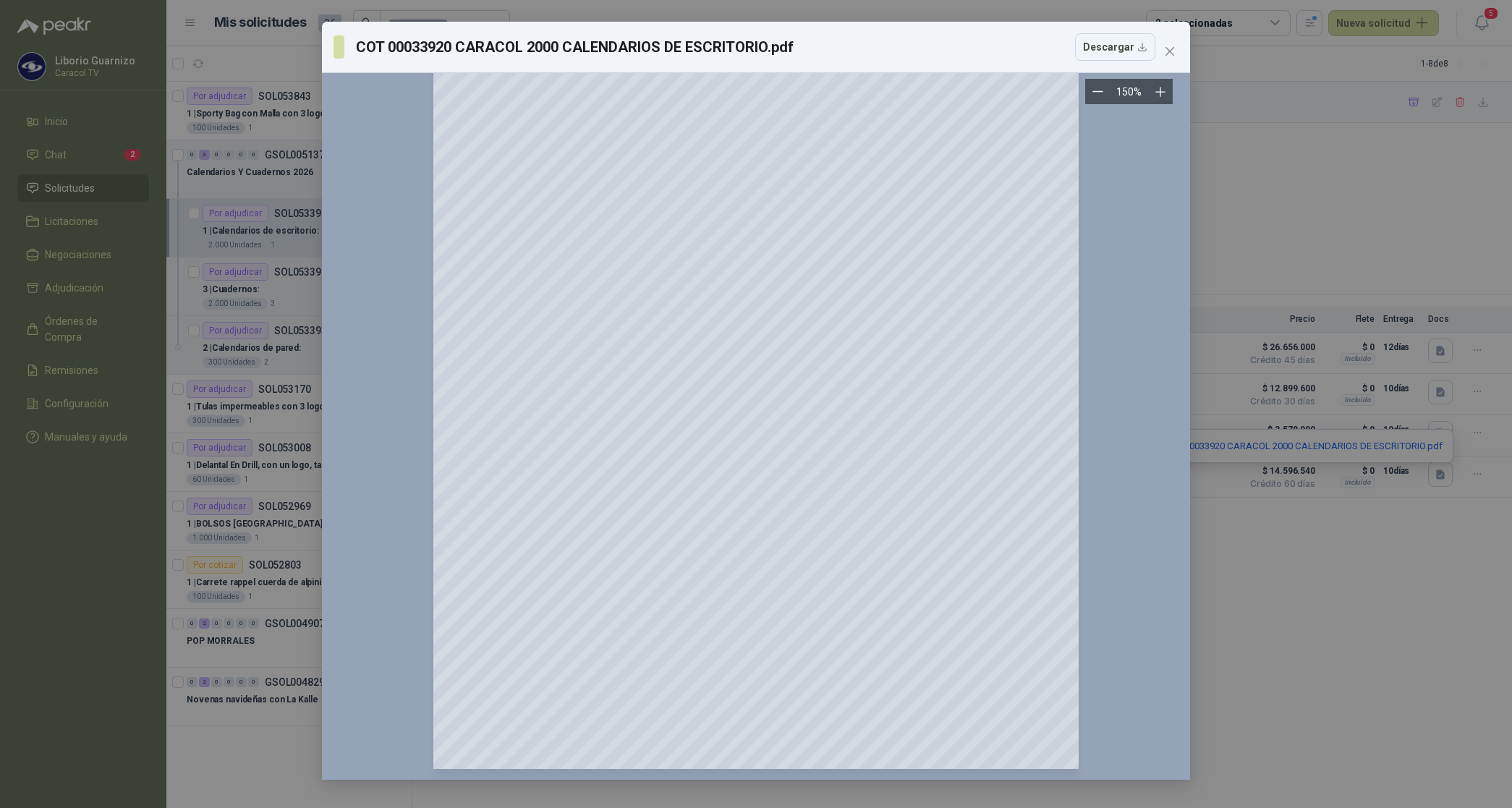
scroll to position [138, 0]
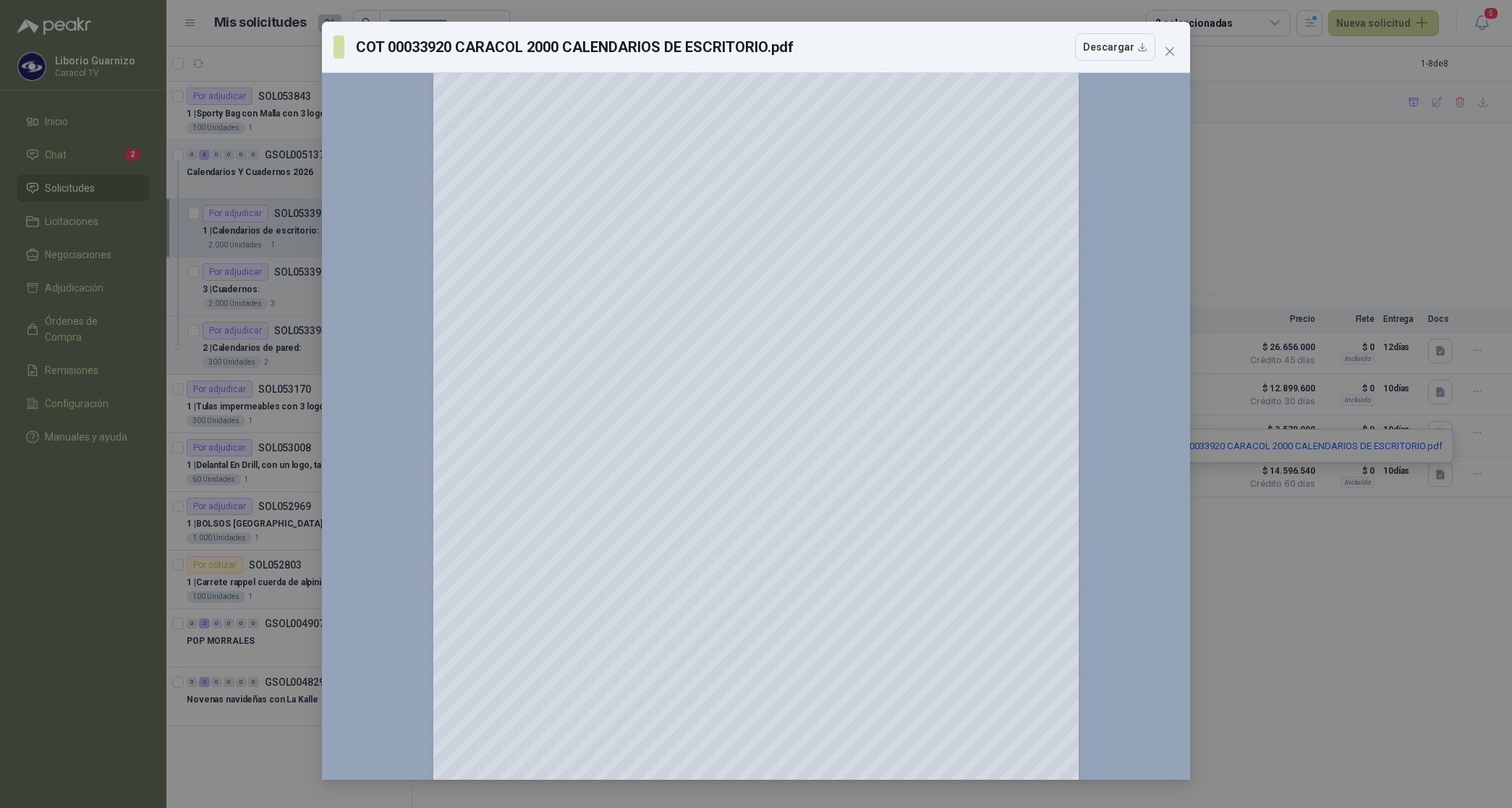
click at [1172, 48] on icon "close" at bounding box center [1170, 52] width 12 height 12
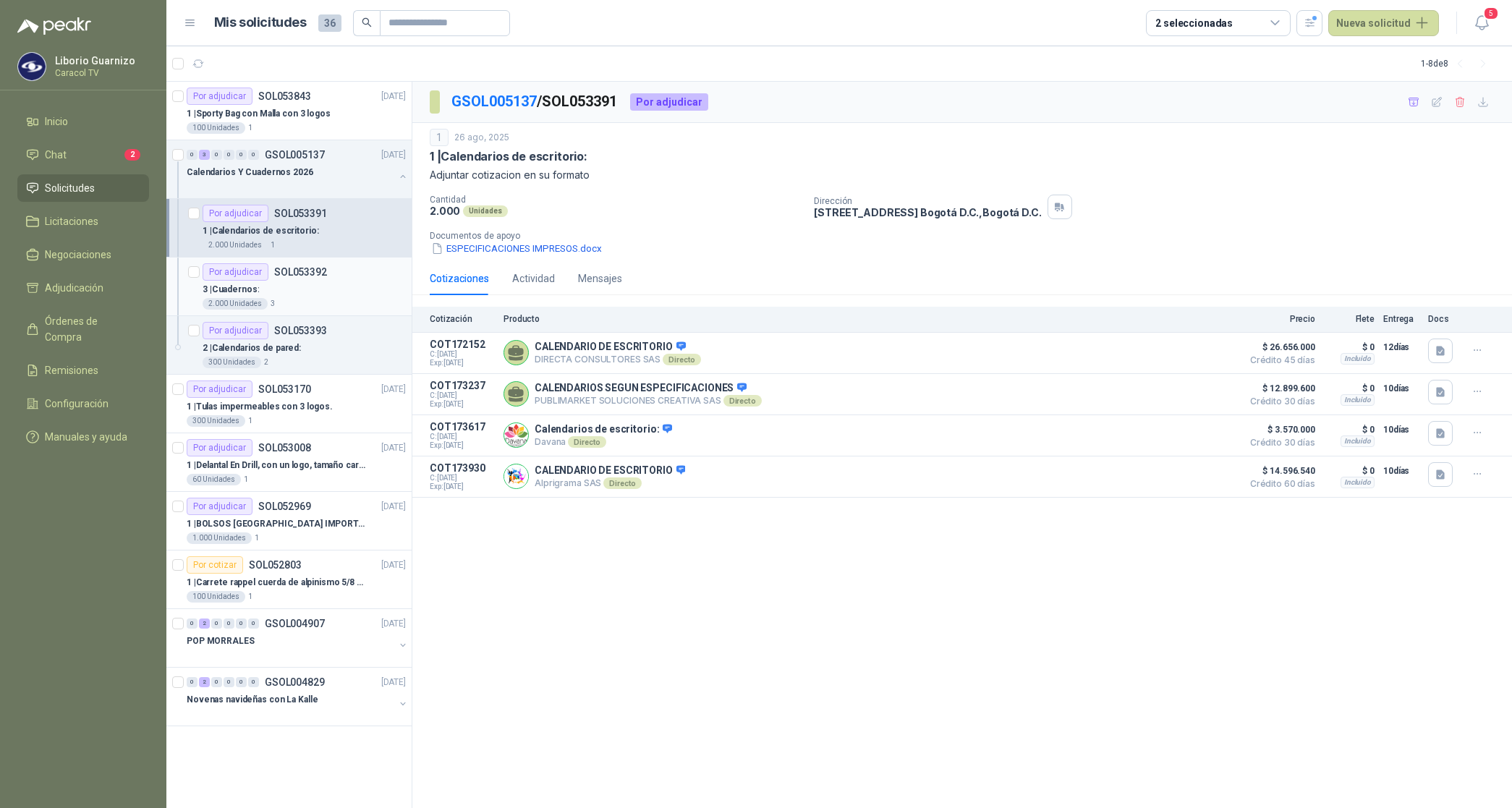
click at [219, 284] on p "3 | Cuadernos:" at bounding box center [231, 289] width 56 height 14
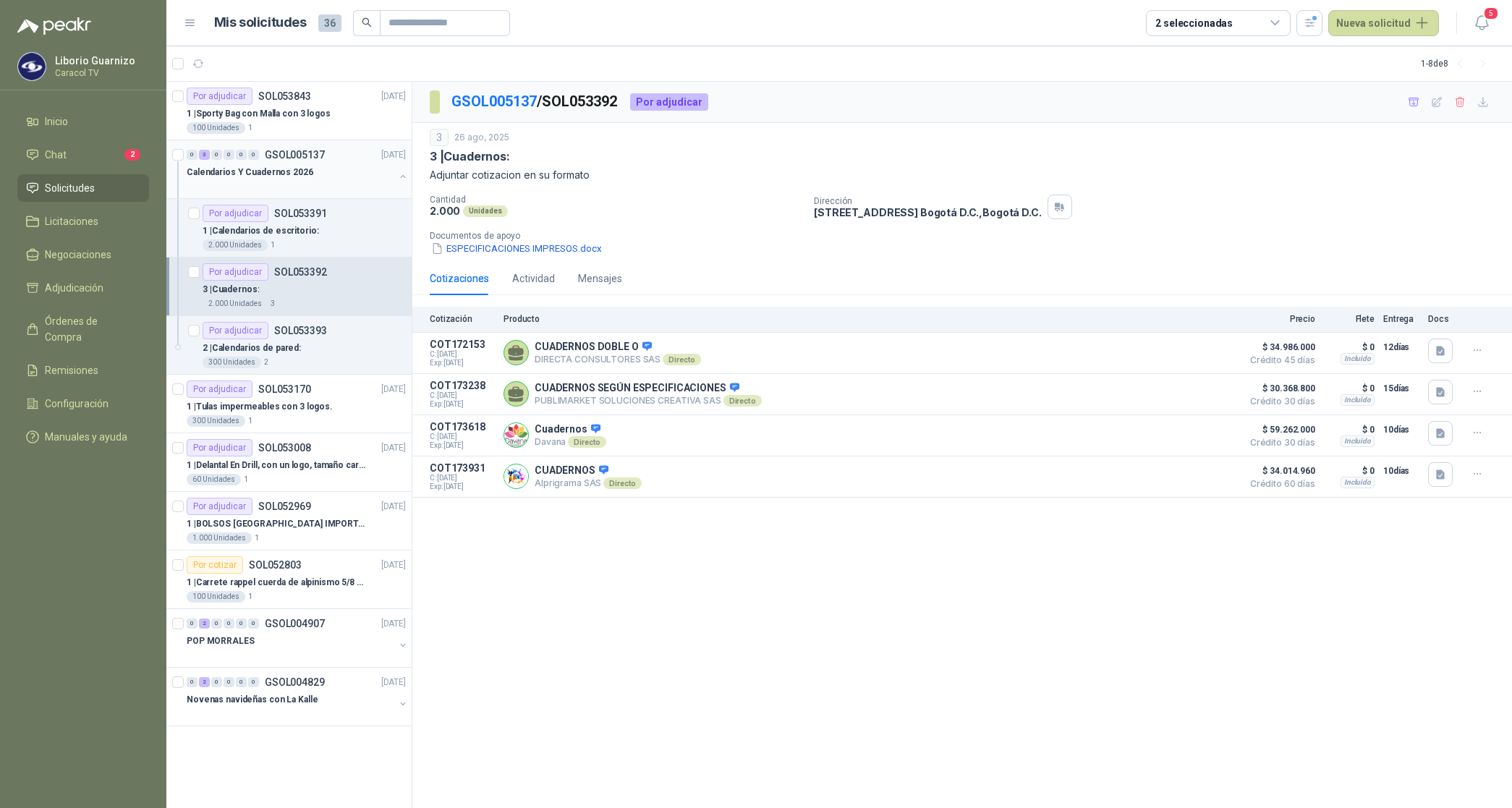
click at [275, 170] on p "Calendarios Y Cuadernos 2026" at bounding box center [250, 172] width 126 height 14
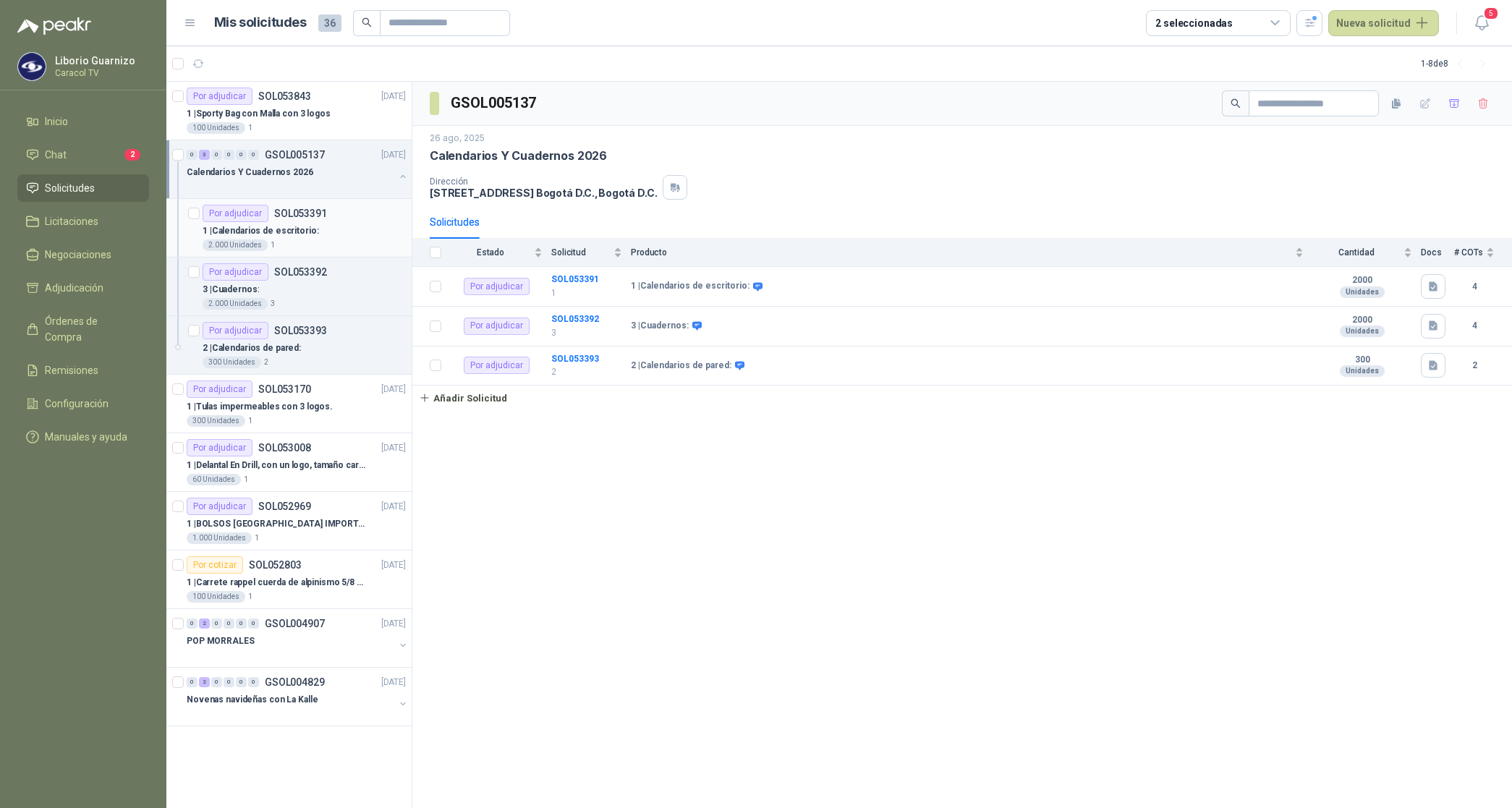
click at [240, 230] on p "1 | Calendarios de escritorio:" at bounding box center [261, 231] width 116 height 14
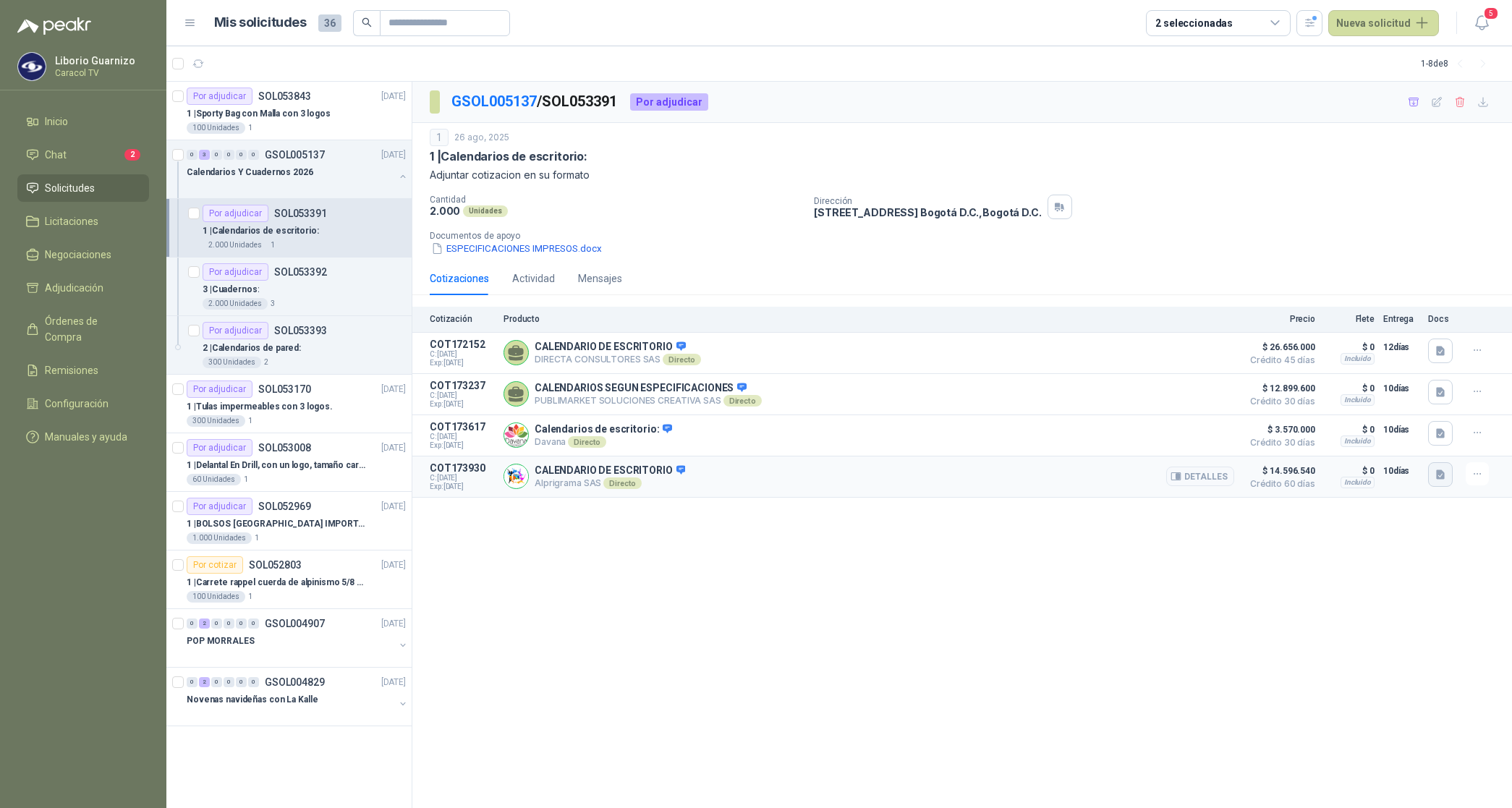
click at [1441, 474] on icon "button" at bounding box center [1440, 474] width 12 height 12
click at [1346, 446] on button "COT 00033920 CARACOL 2000 CALENDARIOS DE ESCRITORIO.pdf" at bounding box center [1295, 446] width 297 height 15
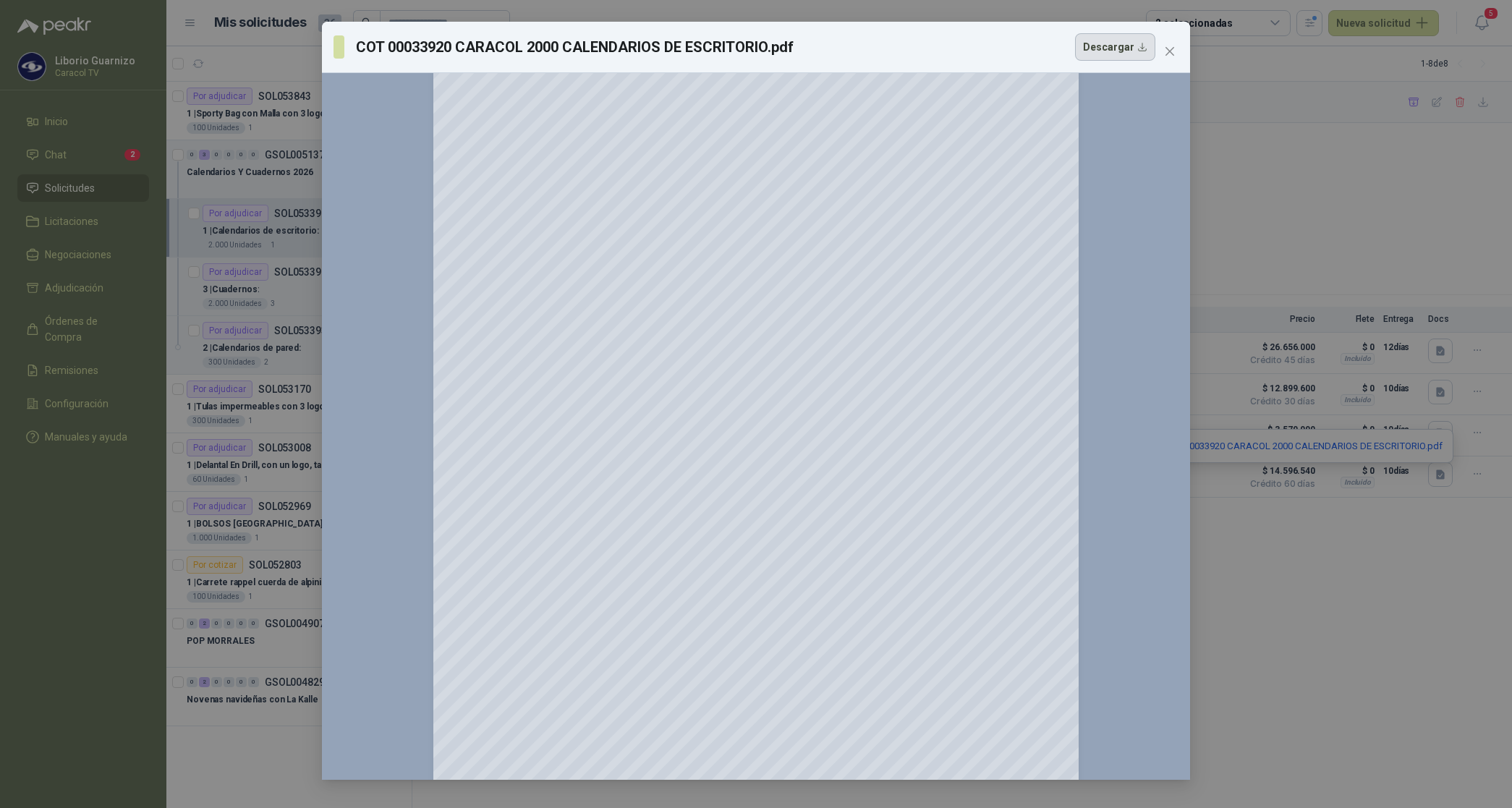
click at [1100, 49] on button "Descargar" at bounding box center [1115, 47] width 81 height 27
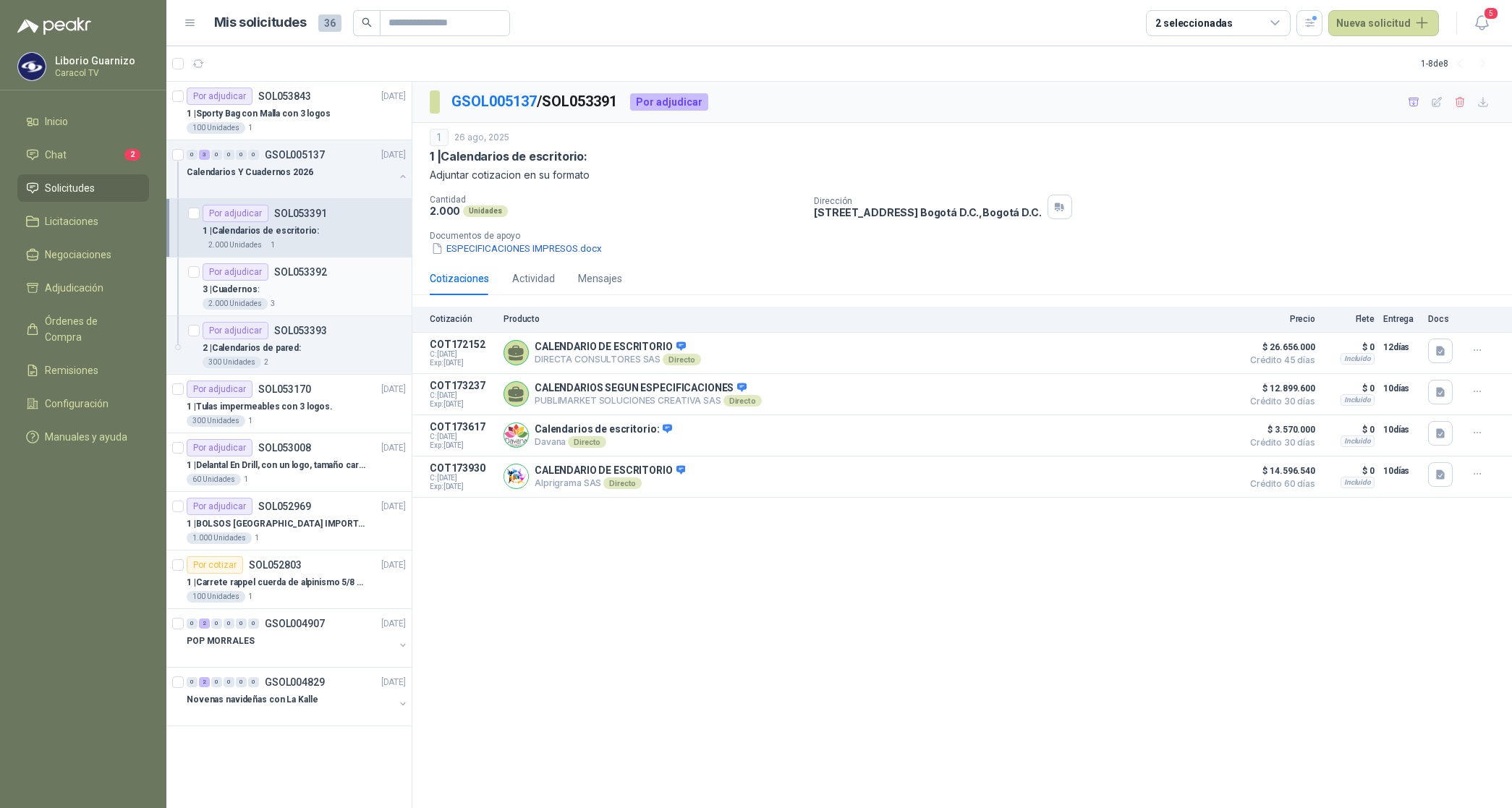
click at [227, 290] on p "3 | Cuadernos:" at bounding box center [231, 289] width 56 height 14
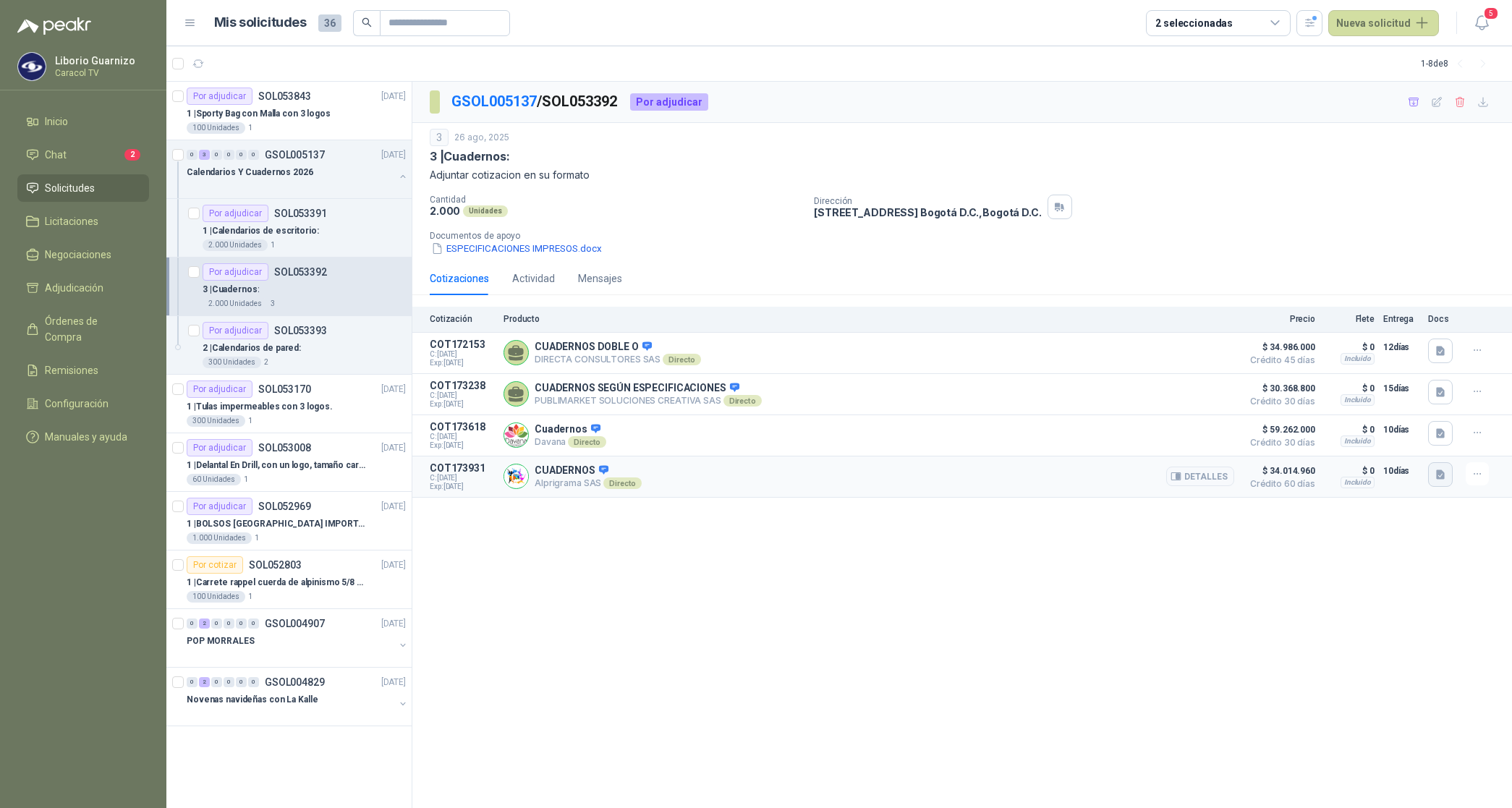
click at [1438, 475] on icon "button" at bounding box center [1440, 474] width 8 height 9
click at [1394, 451] on button "COT 00033924 CARACOL 2000 CUADERNOS.pdf" at bounding box center [1332, 446] width 222 height 15
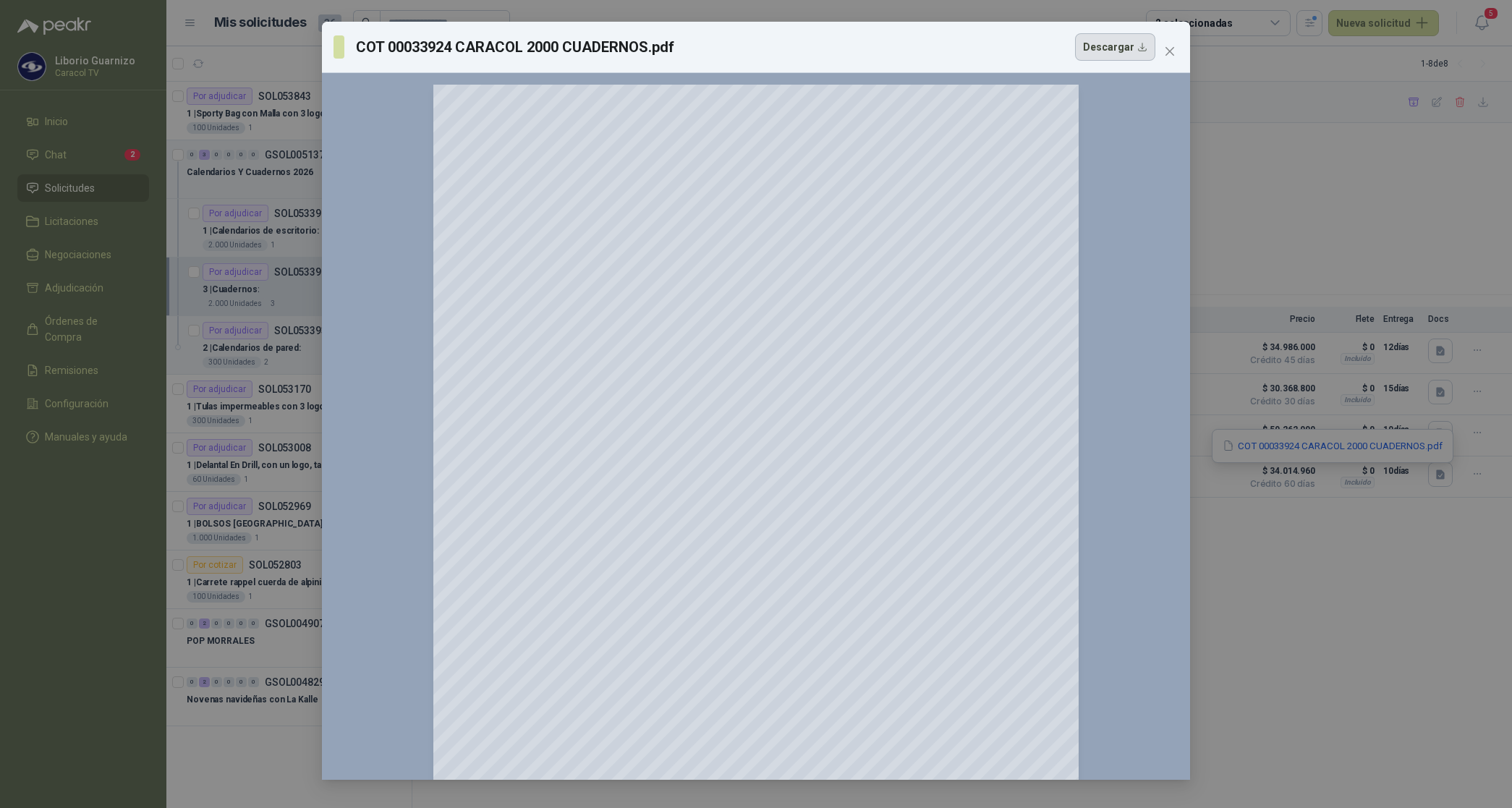
click at [1114, 53] on button "Descargar" at bounding box center [1115, 47] width 81 height 27
click at [960, 38] on div "COT 00033924 CARACOL 2000 CUADERNOS.pdf Descargar" at bounding box center [745, 47] width 822 height 27
click at [1165, 48] on icon "close" at bounding box center [1170, 52] width 12 height 12
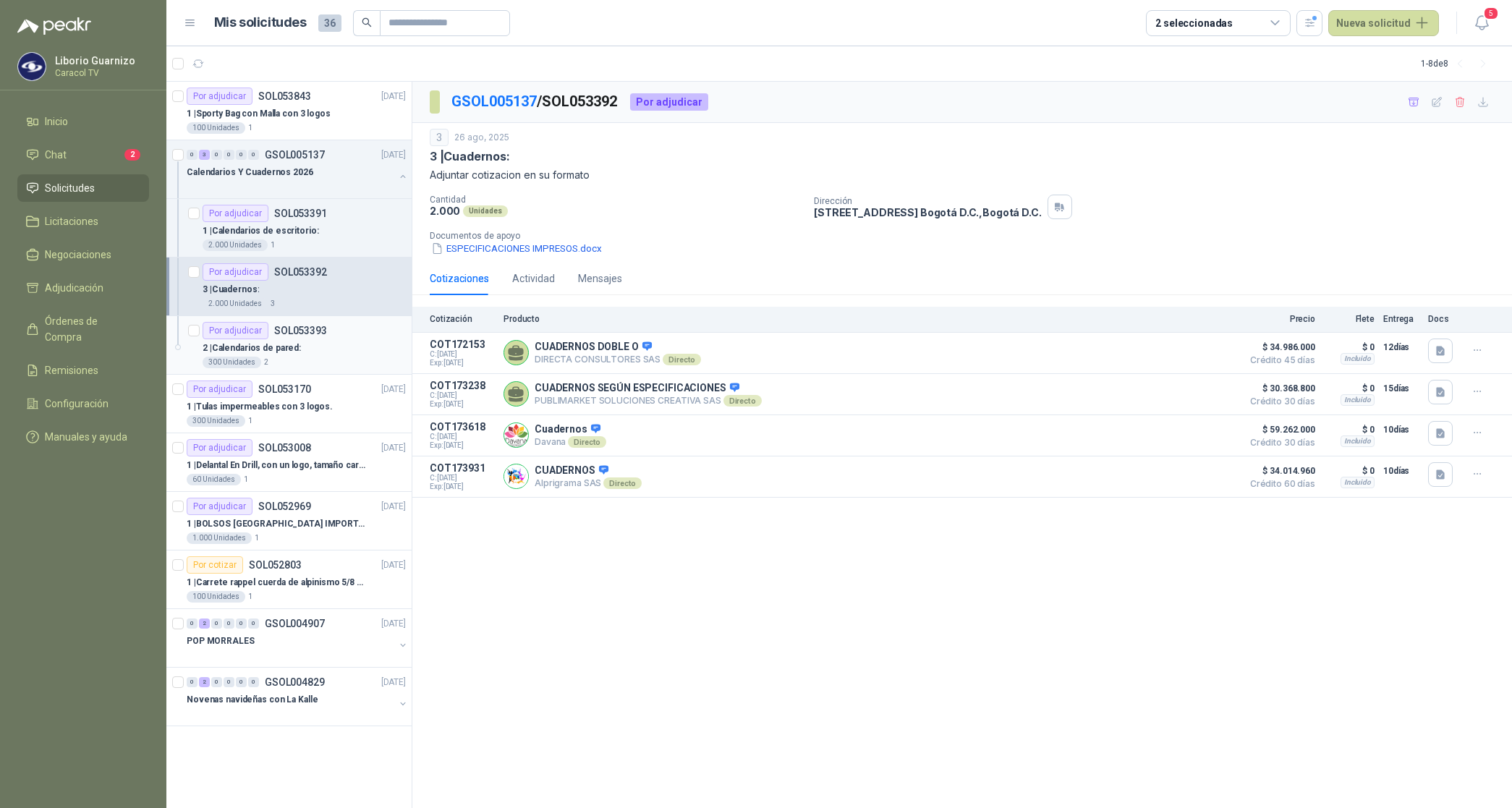
click at [284, 347] on p "2 | Calendarios de pared:" at bounding box center [252, 348] width 98 height 14
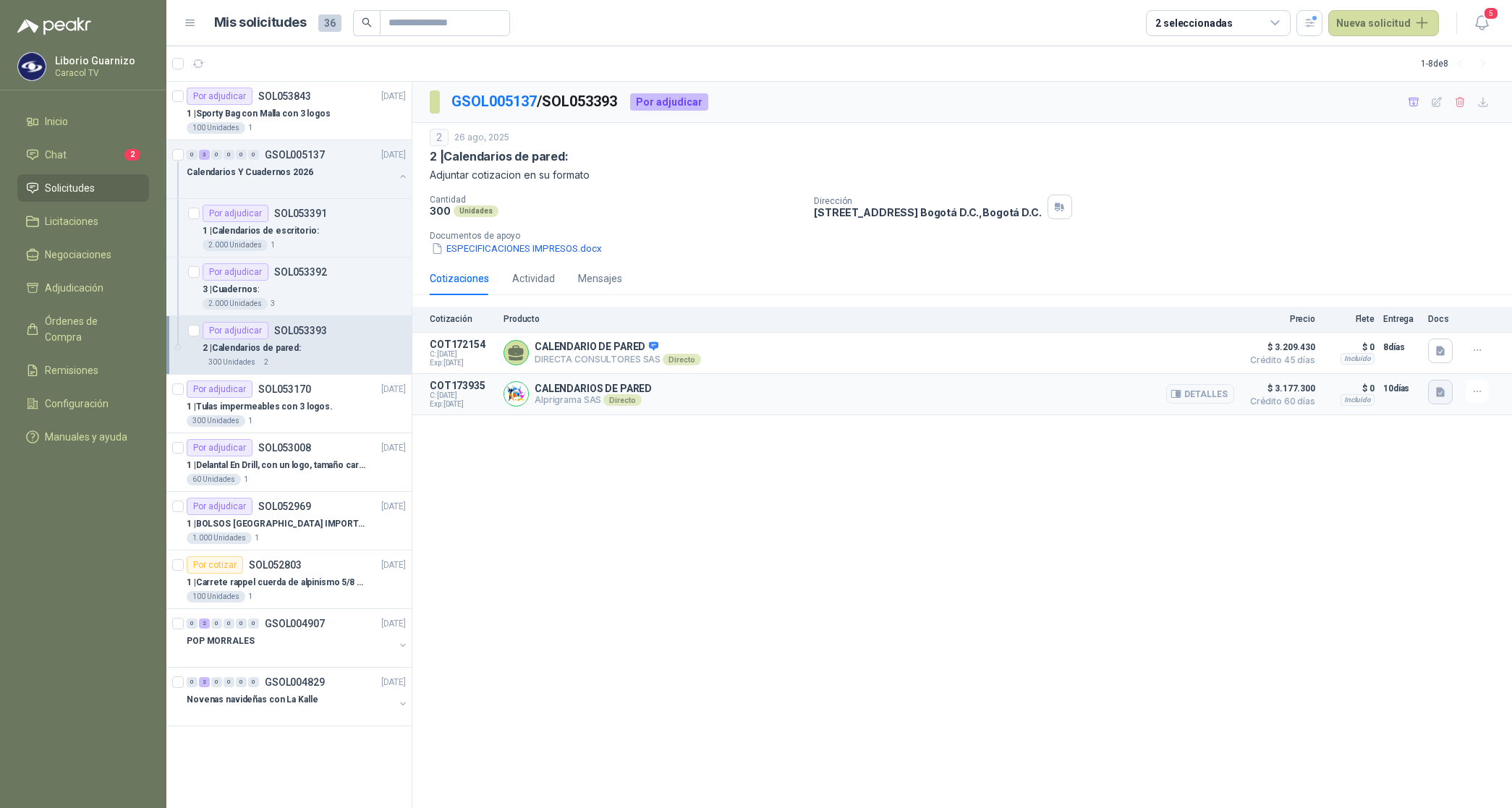
click at [1434, 391] on icon "button" at bounding box center [1440, 392] width 12 height 12
click at [1263, 359] on button "COT 00033922 CARACOL 300 CALENDARIOS DE PARED.pdf" at bounding box center [1309, 362] width 270 height 15
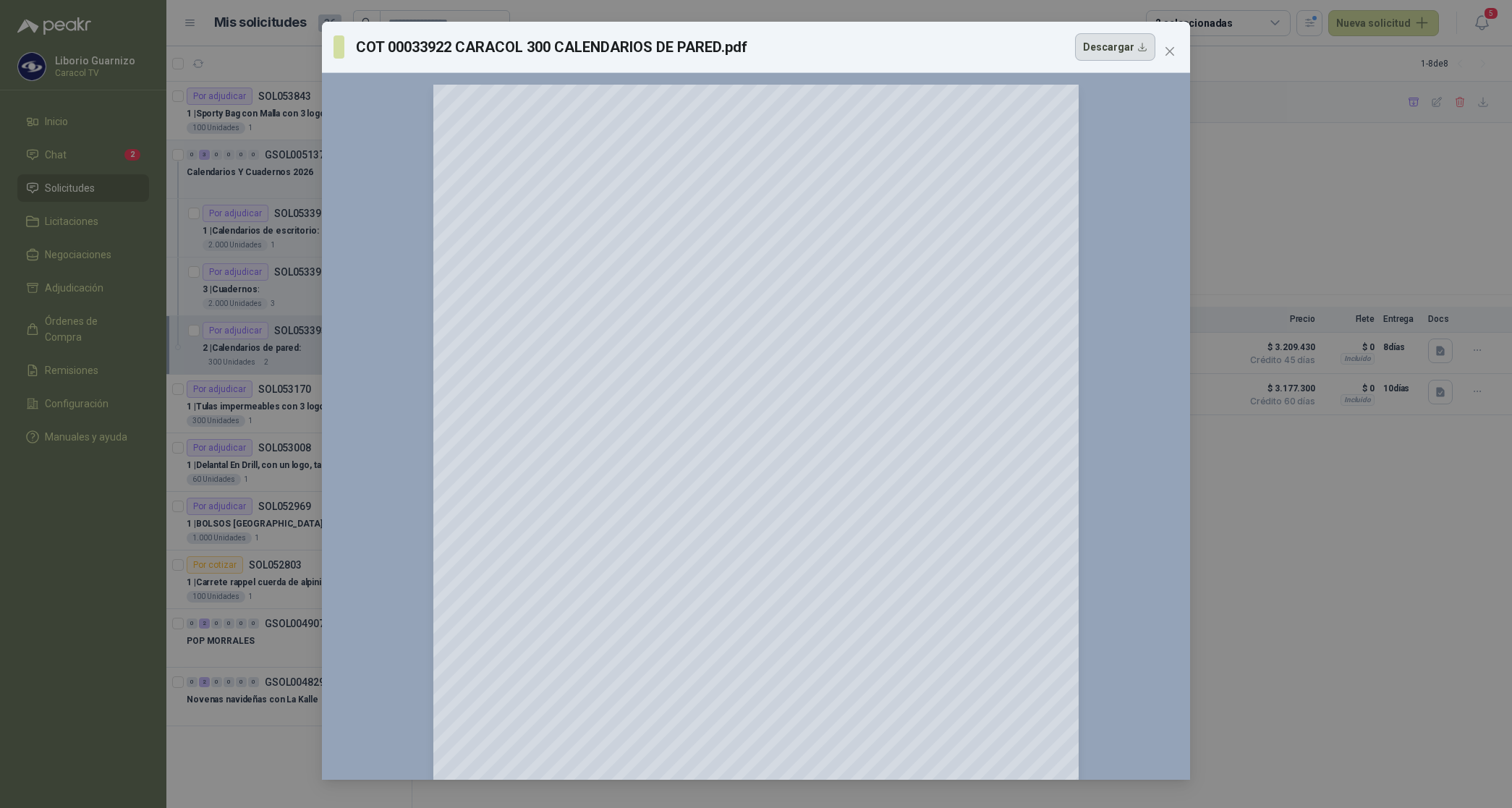
drag, startPoint x: 1108, startPoint y: 42, endPoint x: 1111, endPoint y: 51, distance: 9.5
click at [1109, 45] on button "Descargar" at bounding box center [1115, 47] width 81 height 27
click at [1176, 46] on span "Close" at bounding box center [1169, 52] width 23 height 12
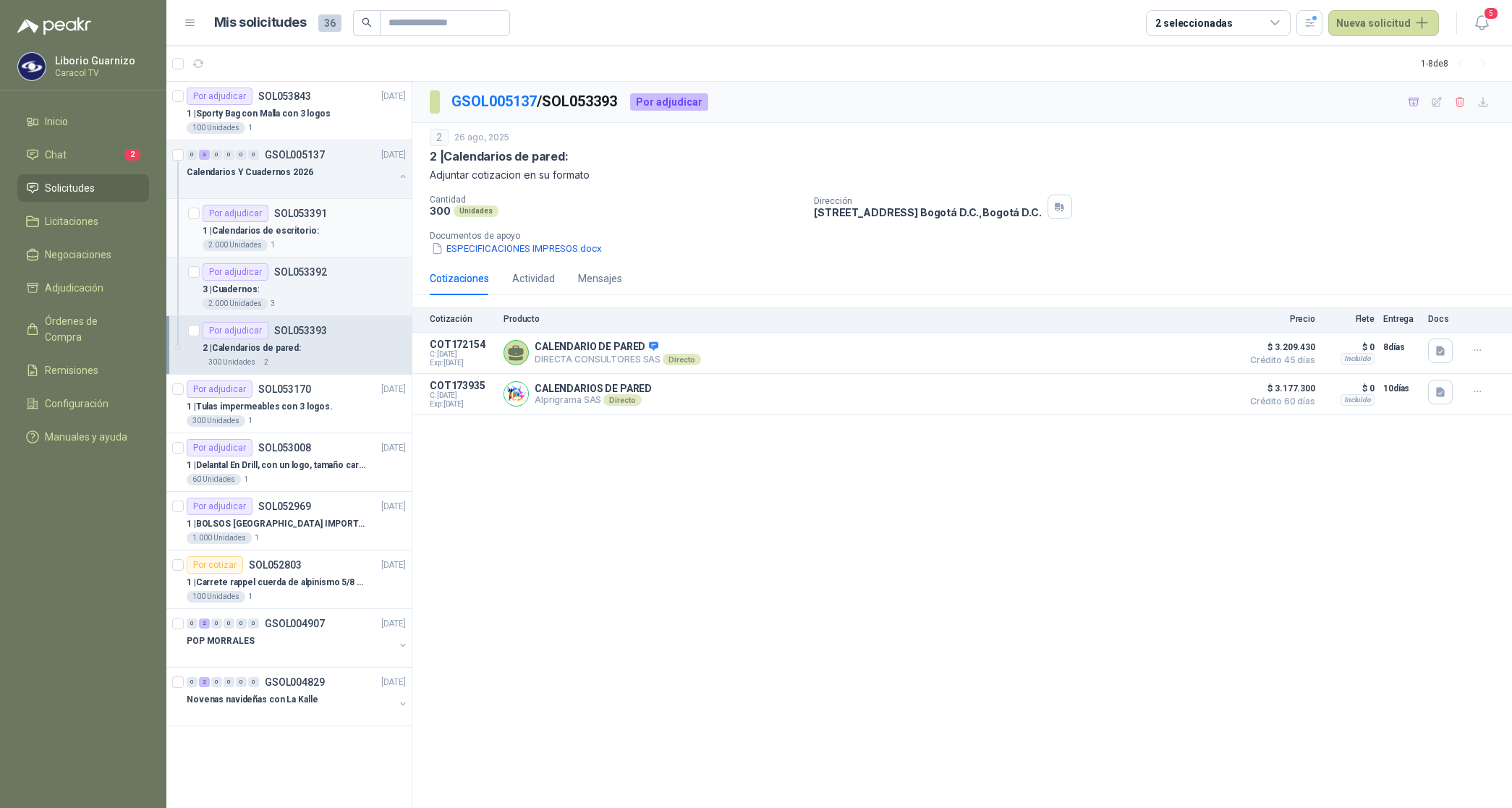
click at [256, 235] on p "1 | Calendarios de escritorio:" at bounding box center [261, 231] width 116 height 14
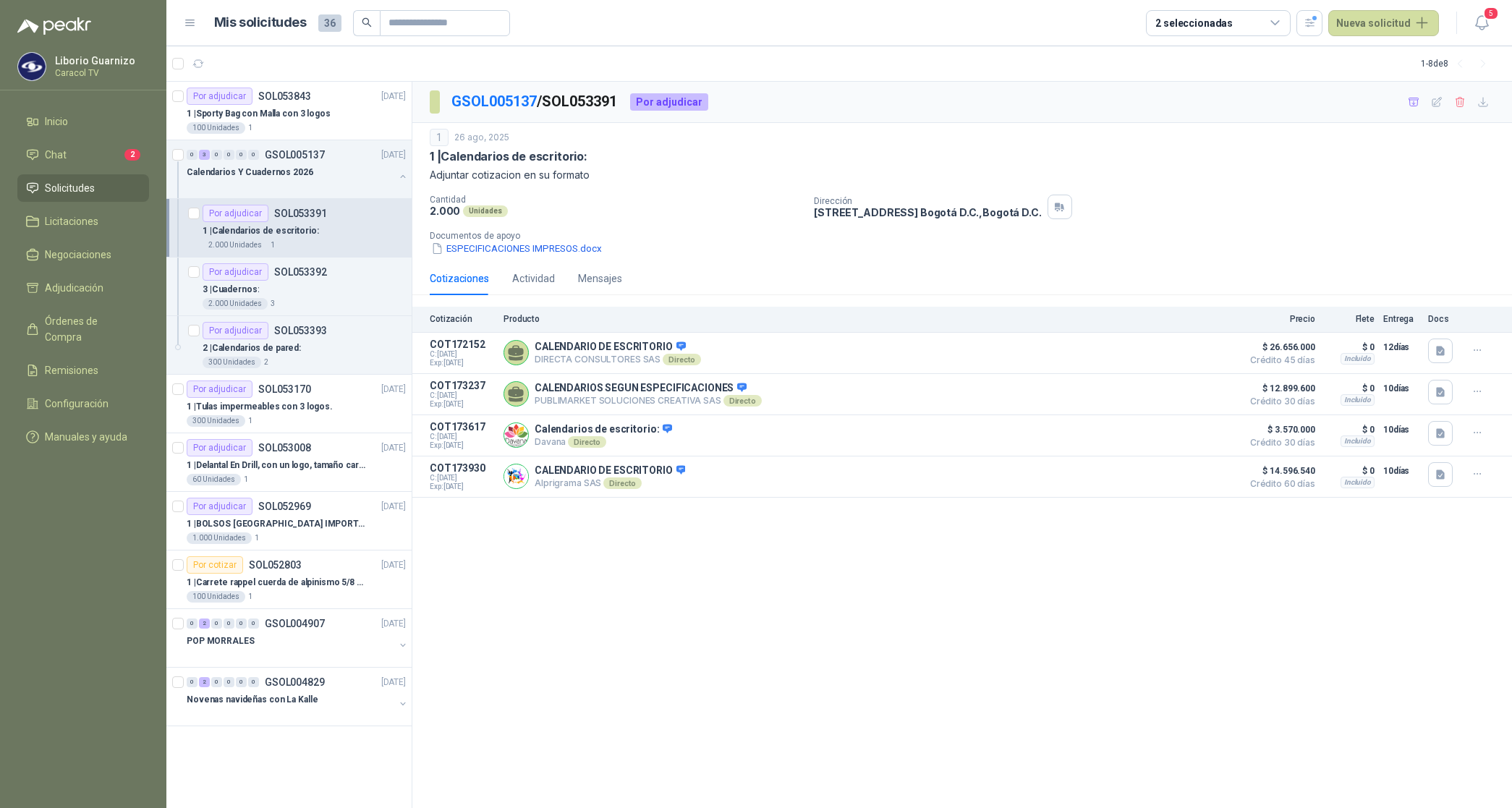
click at [297, 232] on p "1 | Calendarios de escritorio:" at bounding box center [261, 231] width 116 height 14
click at [1443, 432] on icon "button" at bounding box center [1440, 433] width 12 height 12
click at [1387, 394] on div "Davana - Calendario cuadernos 2808.pdf" at bounding box center [1349, 404] width 208 height 34
click at [1383, 405] on button "Davana - Calendario cuadernos 2808.pdf" at bounding box center [1349, 404] width 188 height 15
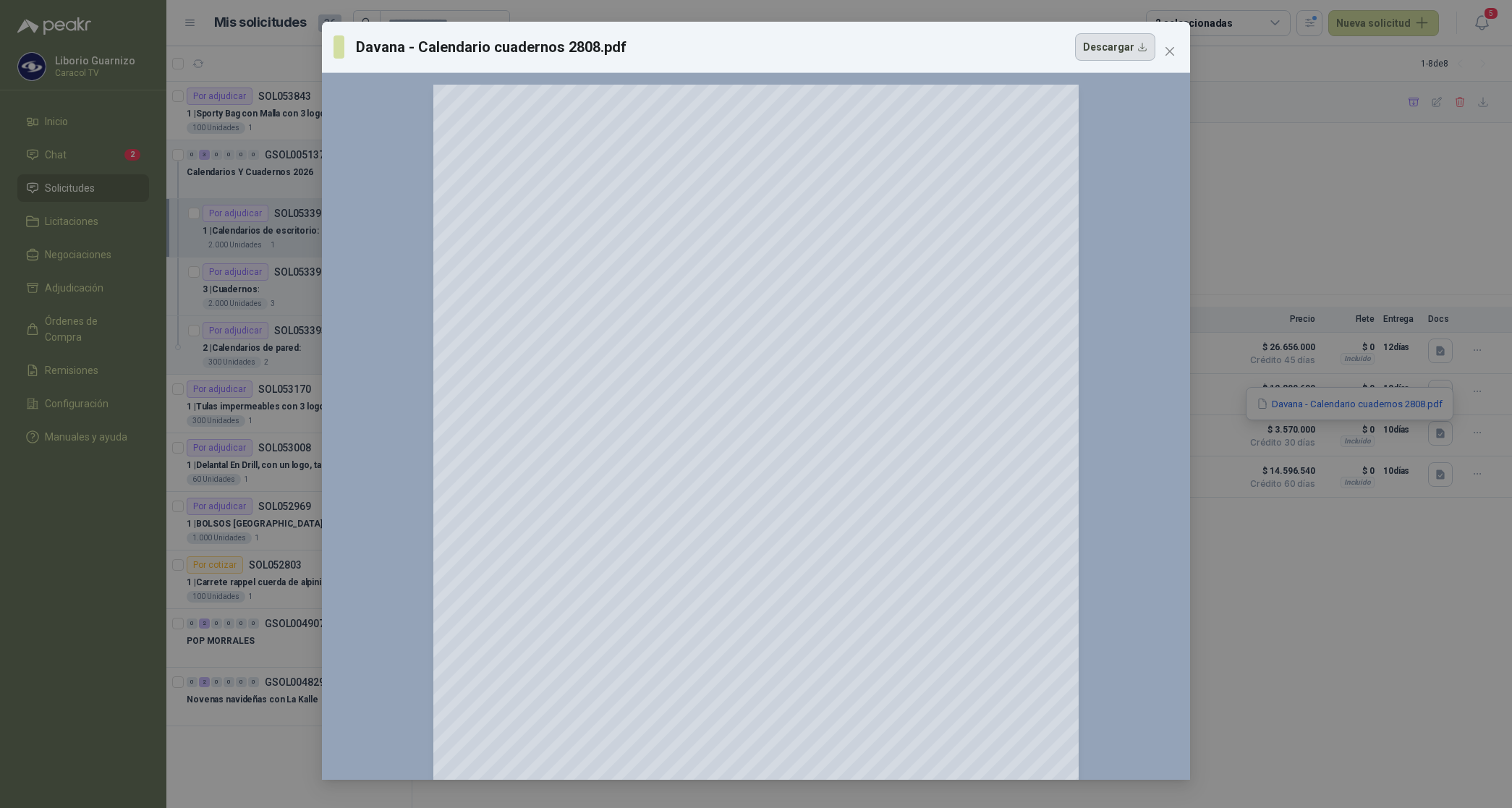
click at [1088, 53] on button "Descargar" at bounding box center [1115, 47] width 81 height 27
click at [868, 44] on div "Davana - Calendario cuadernos 2808.pdf Descargar" at bounding box center [745, 47] width 822 height 27
click at [1165, 44] on button "Close" at bounding box center [1169, 51] width 23 height 23
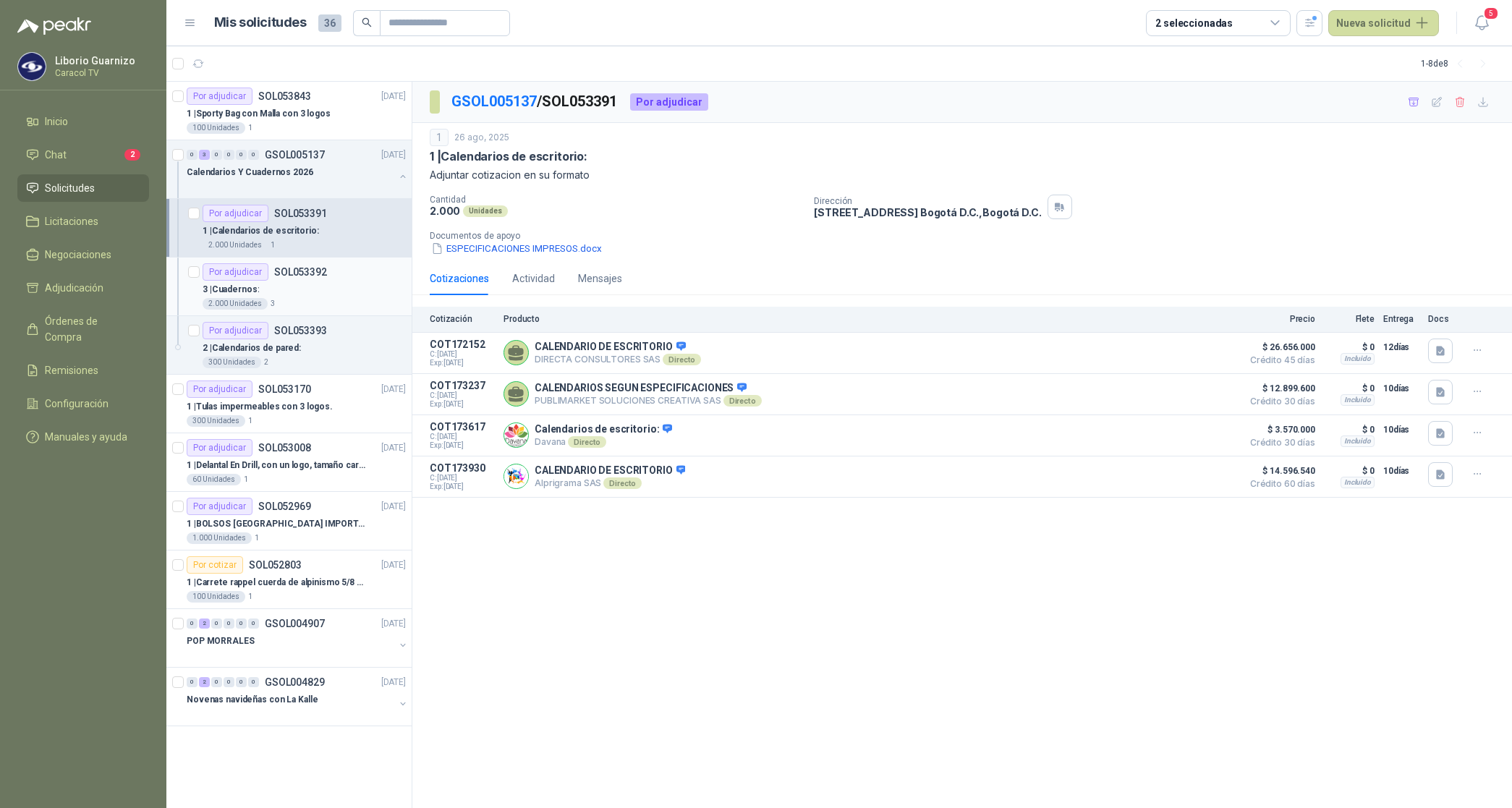
click at [246, 293] on p "3 | Cuadernos:" at bounding box center [231, 289] width 56 height 14
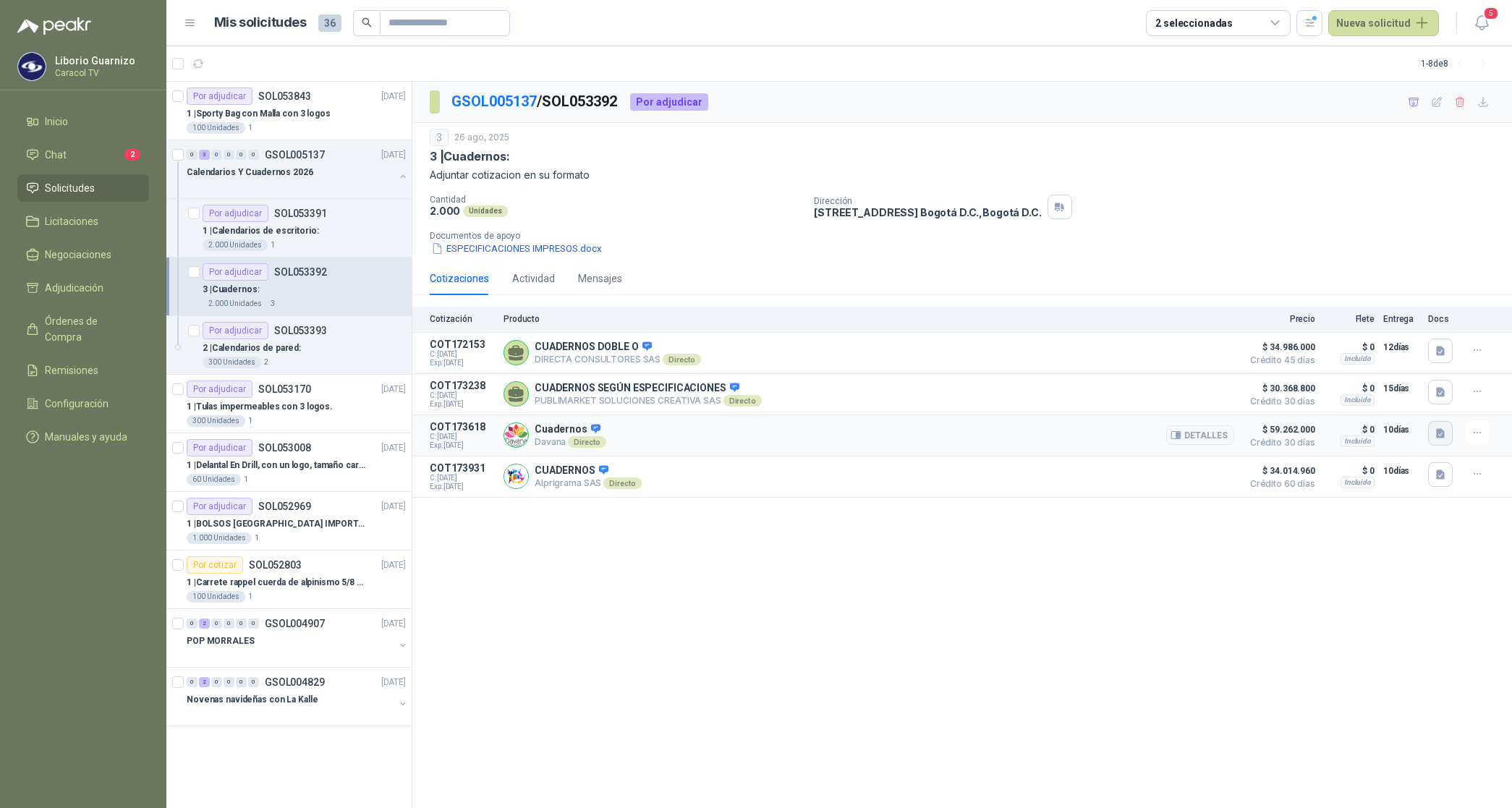
click at [1445, 432] on icon "button" at bounding box center [1440, 433] width 12 height 12
click at [1381, 407] on button "Davana - Calendario cuadernos 2808.pdf" at bounding box center [1349, 404] width 188 height 15
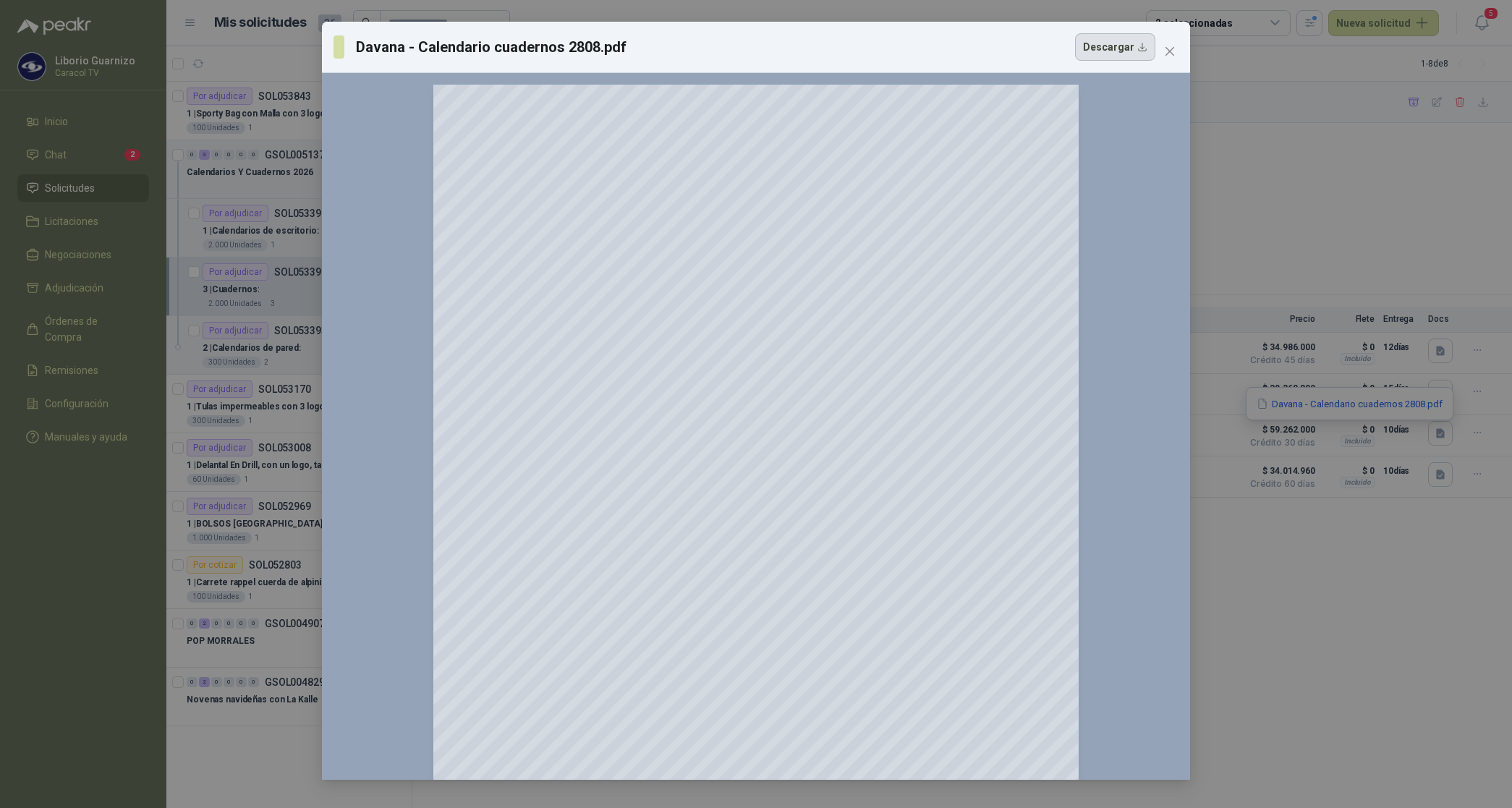
click at [1105, 43] on button "Descargar" at bounding box center [1115, 47] width 81 height 27
drag, startPoint x: 760, startPoint y: 48, endPoint x: 944, endPoint y: 58, distance: 184.3
click at [760, 48] on div "Davana - Calendario cuadernos 2808.pdf Descargar" at bounding box center [745, 47] width 822 height 27
click at [1161, 48] on span "Close" at bounding box center [1169, 52] width 23 height 12
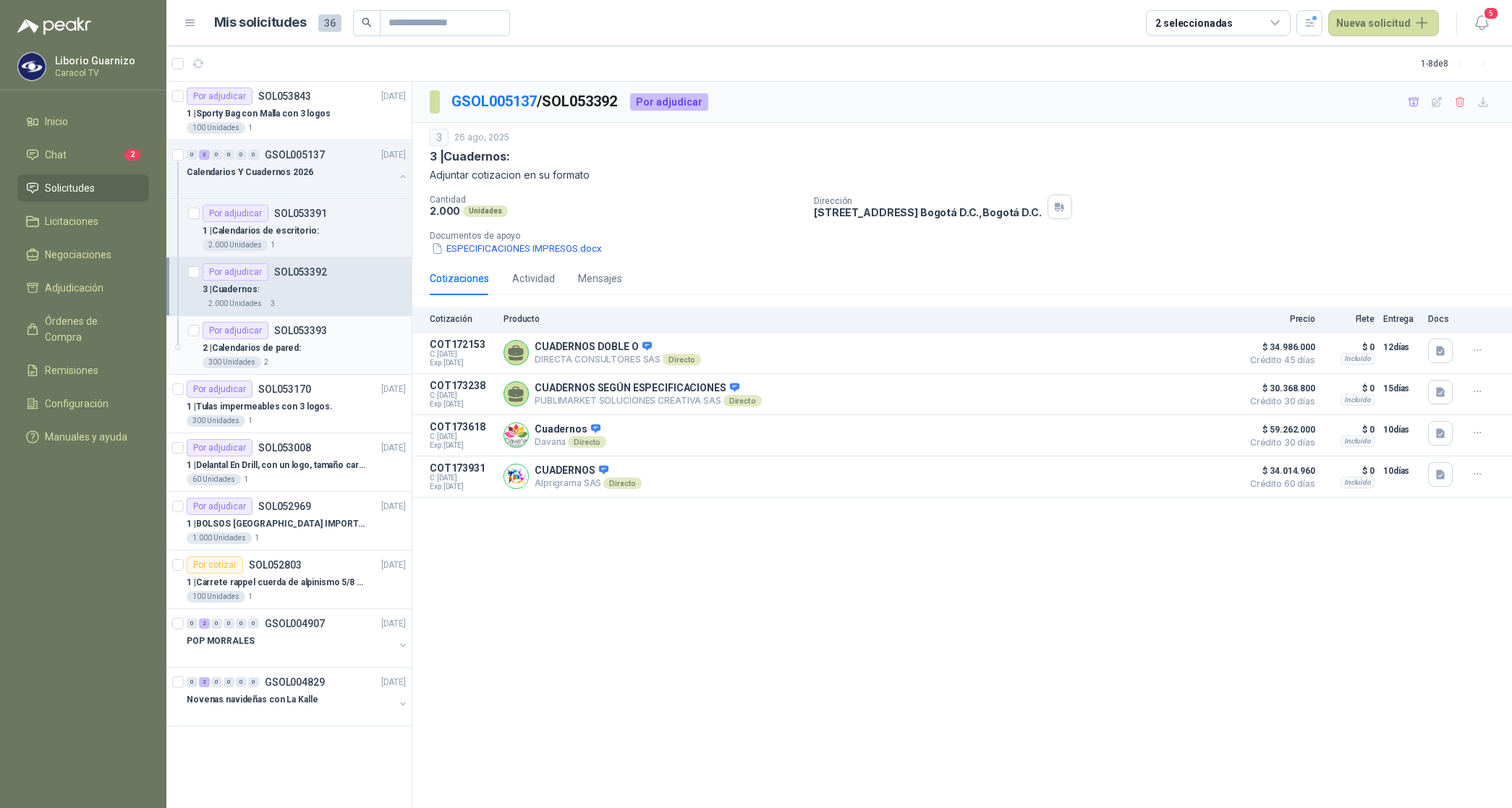
click at [286, 342] on p "2 | Calendarios de pared:" at bounding box center [252, 348] width 98 height 14
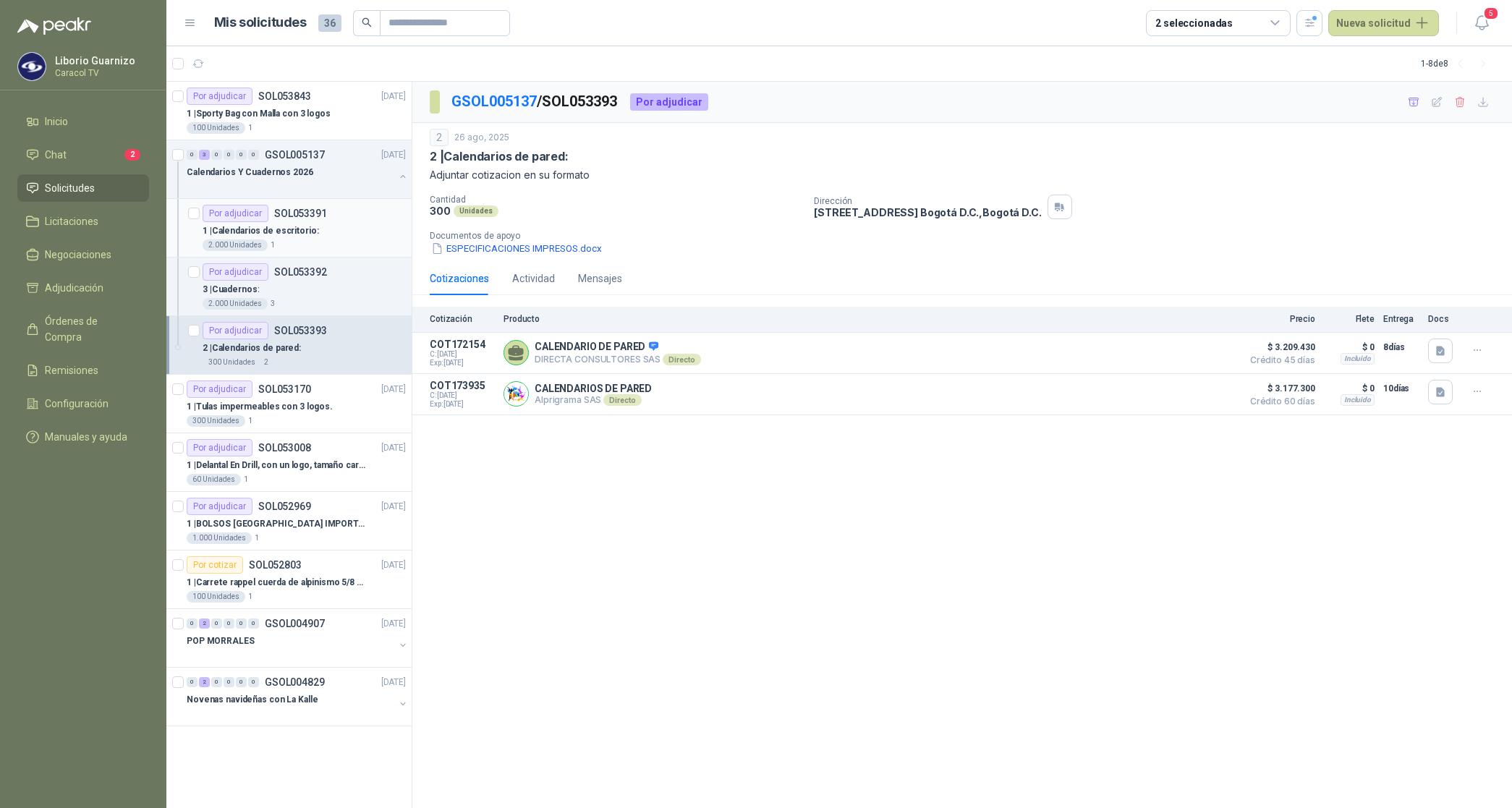
click at [276, 233] on p "1 | Calendarios de escritorio:" at bounding box center [261, 231] width 116 height 14
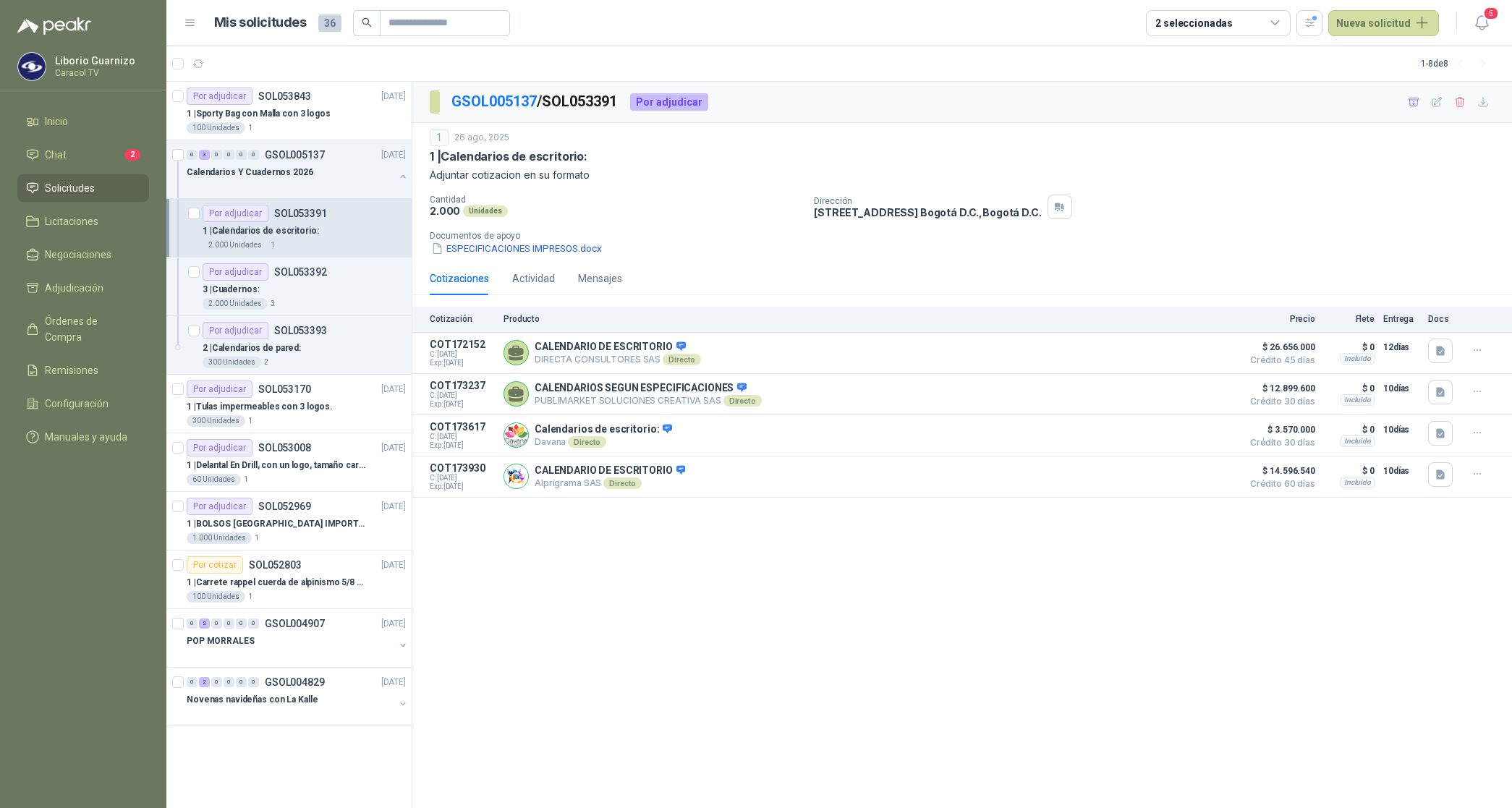
click at [290, 232] on p "1 | Calendarios de escritorio:" at bounding box center [261, 231] width 116 height 14
click at [1434, 348] on icon "button" at bounding box center [1440, 351] width 12 height 12
click at [1373, 318] on button "CARACOL TV CALENDARIOS Y CUADERNOS 6031.pdf" at bounding box center [1321, 318] width 246 height 15
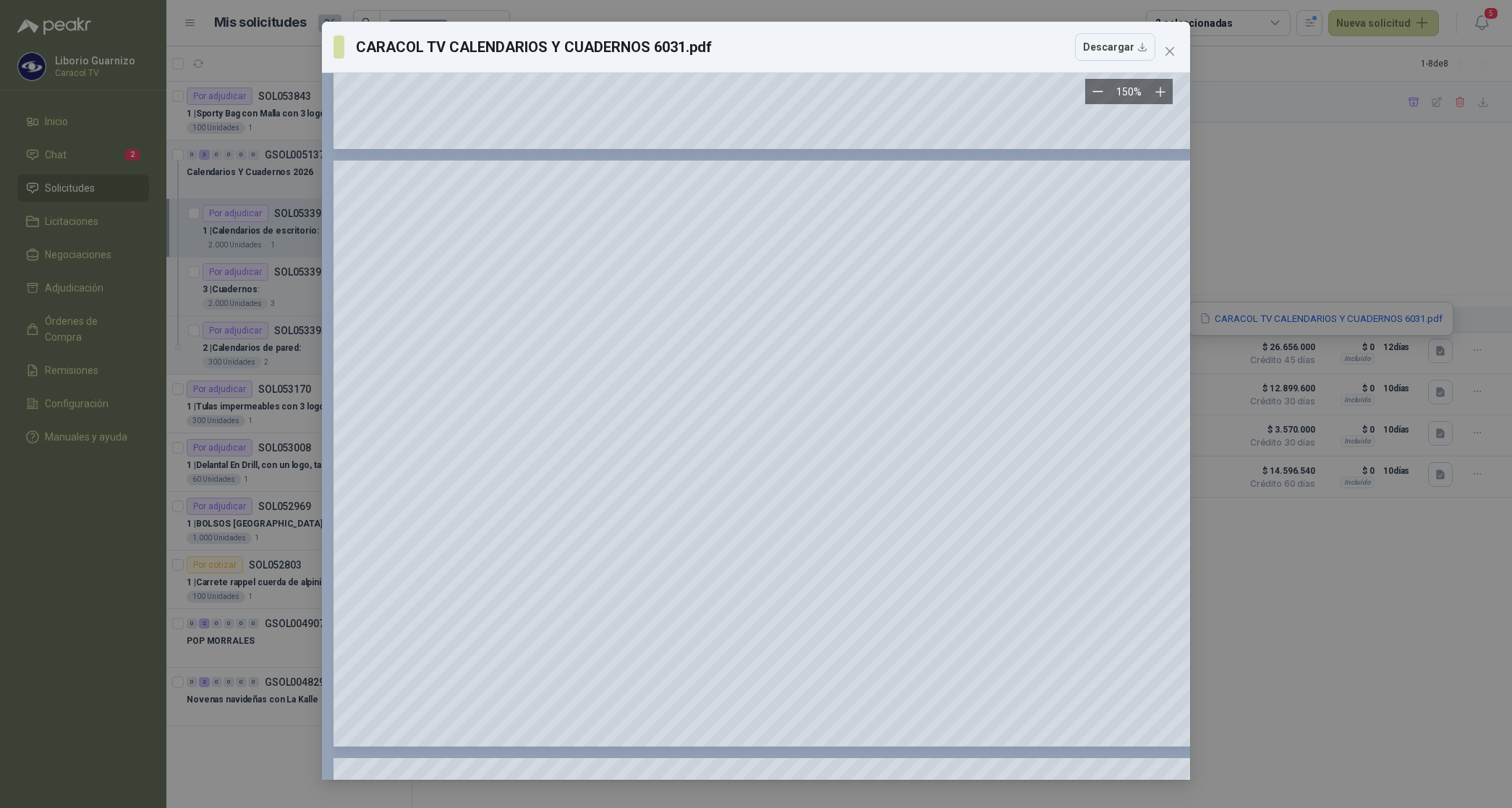
scroll to position [655, 0]
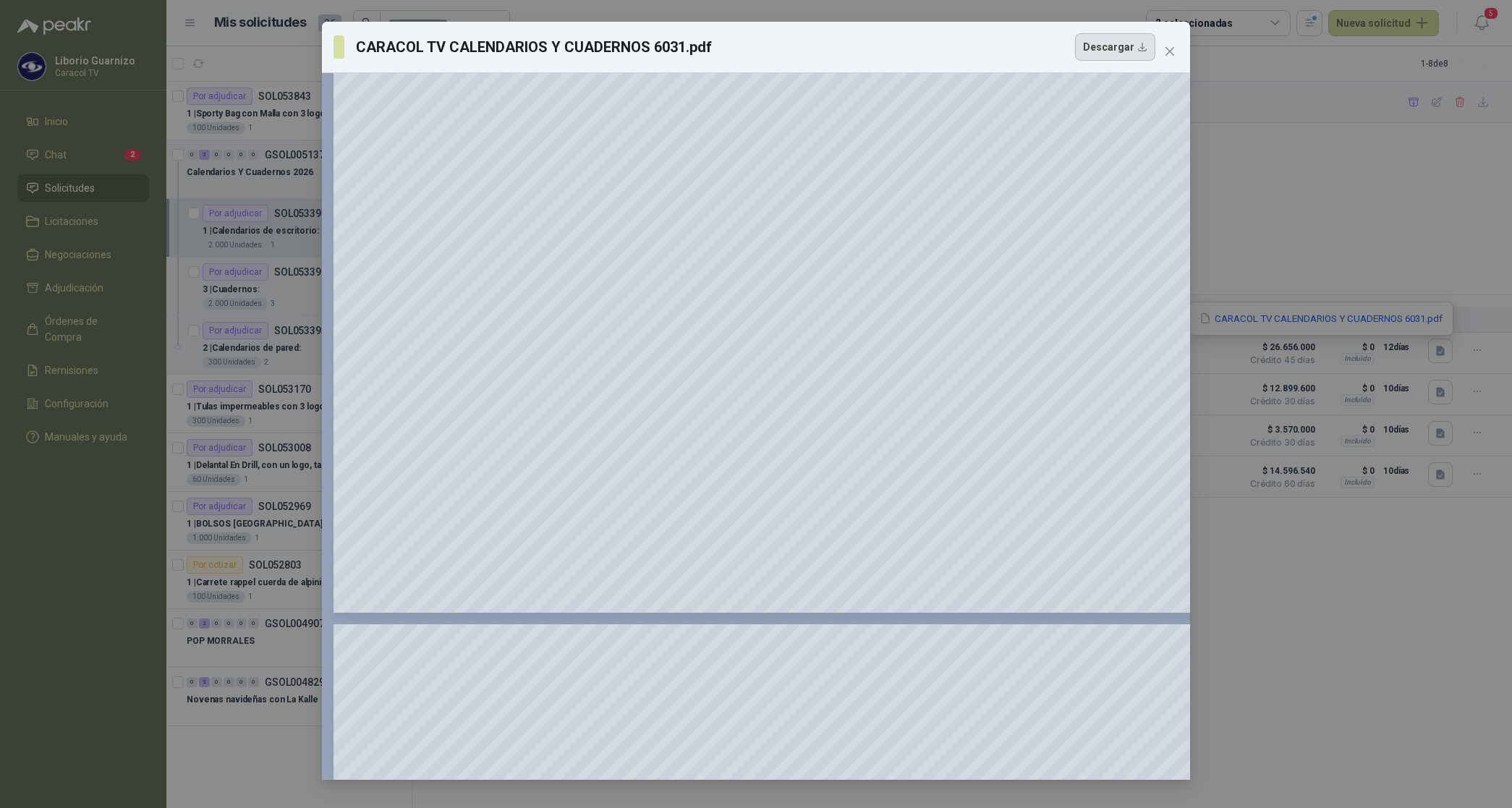
click at [1101, 48] on button "Descargar" at bounding box center [1115, 47] width 81 height 27
click at [1174, 55] on icon "close" at bounding box center [1170, 52] width 12 height 12
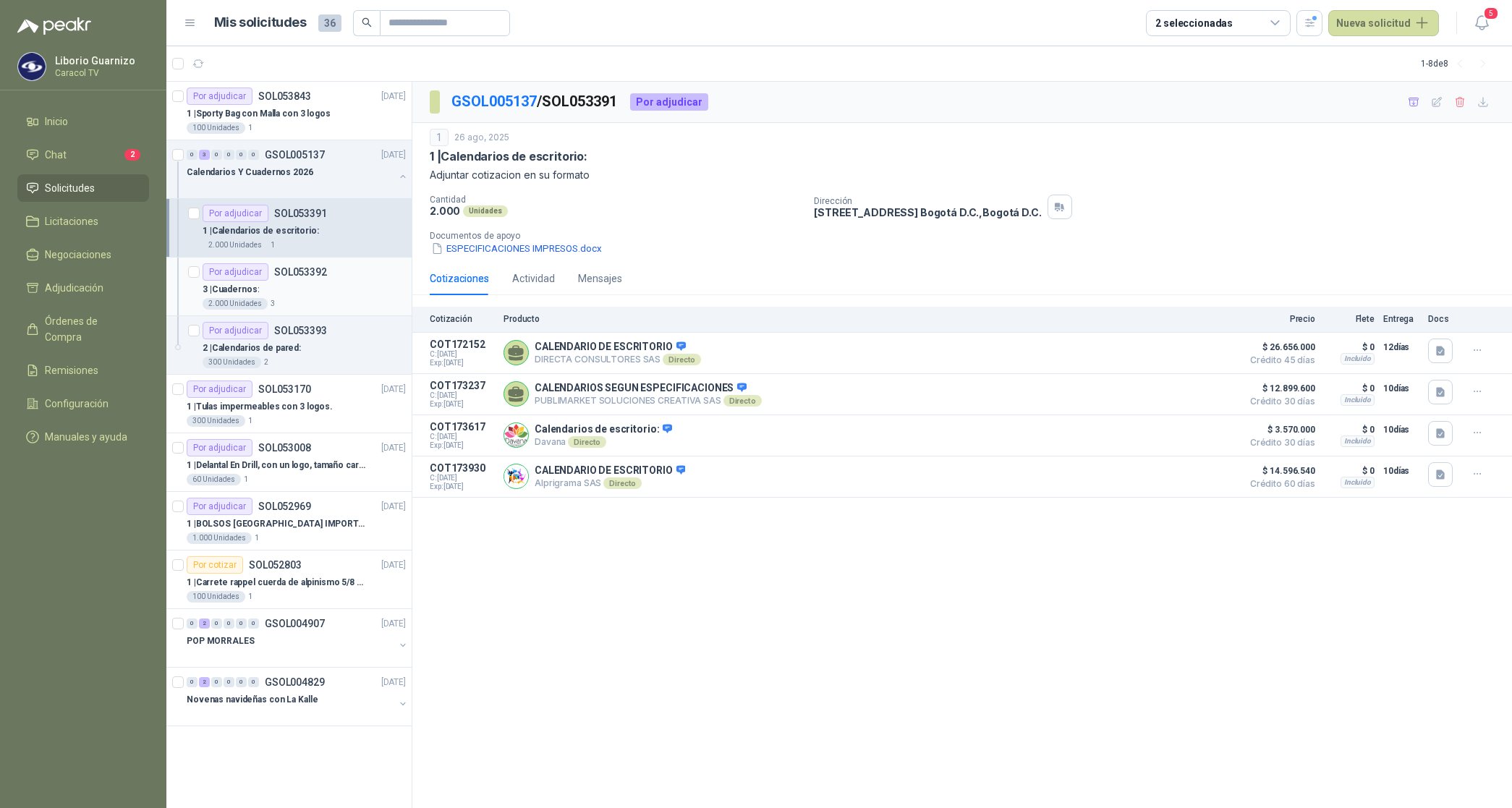
click at [233, 290] on p "3 | Cuadernos:" at bounding box center [231, 289] width 56 height 14
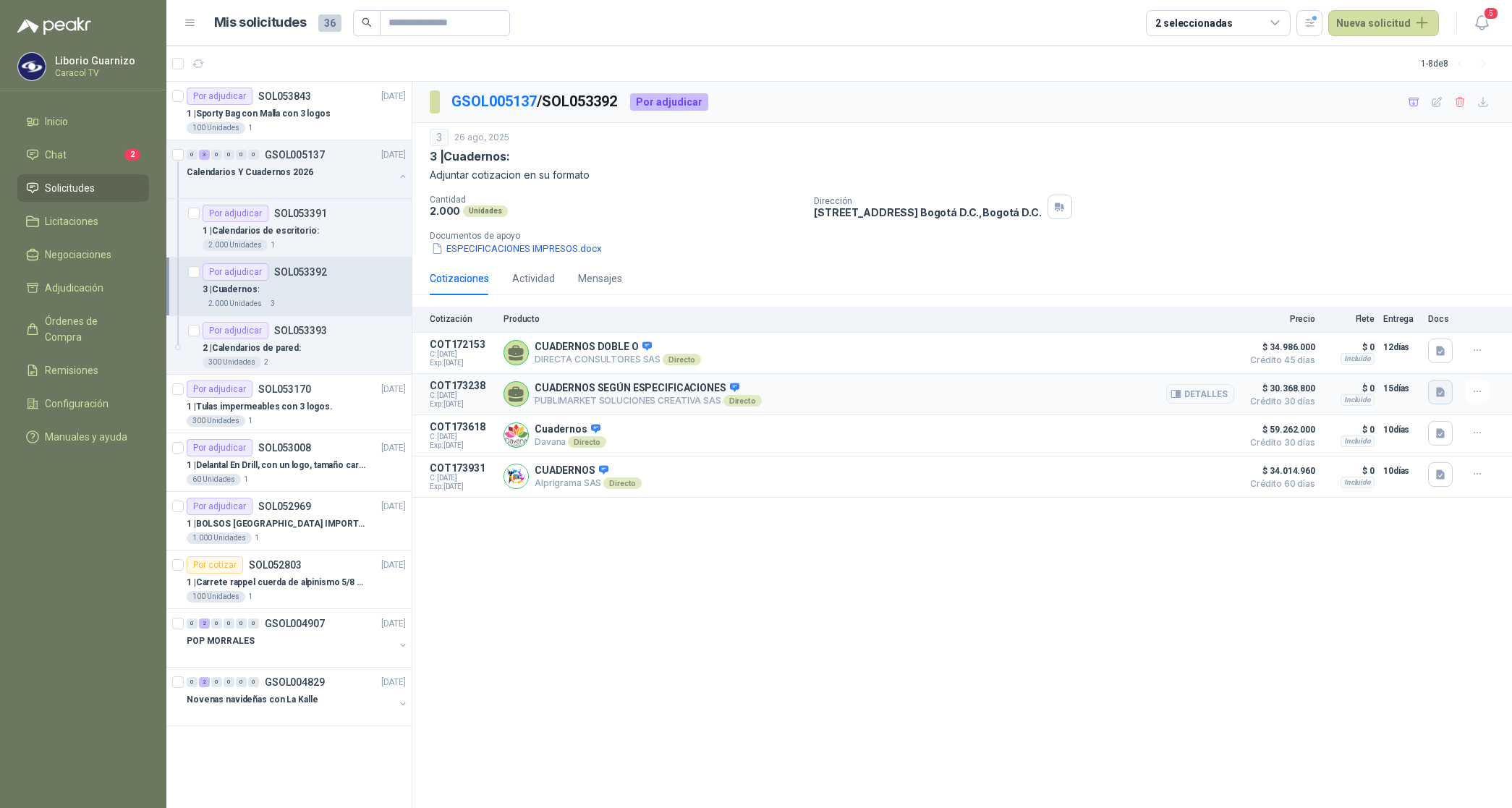
click at [1439, 388] on icon "button" at bounding box center [1440, 392] width 12 height 12
click at [1347, 362] on button "PUBLIMARKET COTIZACION OMG 2768-25 CARACOL-IMPRESOS.pdf" at bounding box center [1290, 362] width 309 height 15
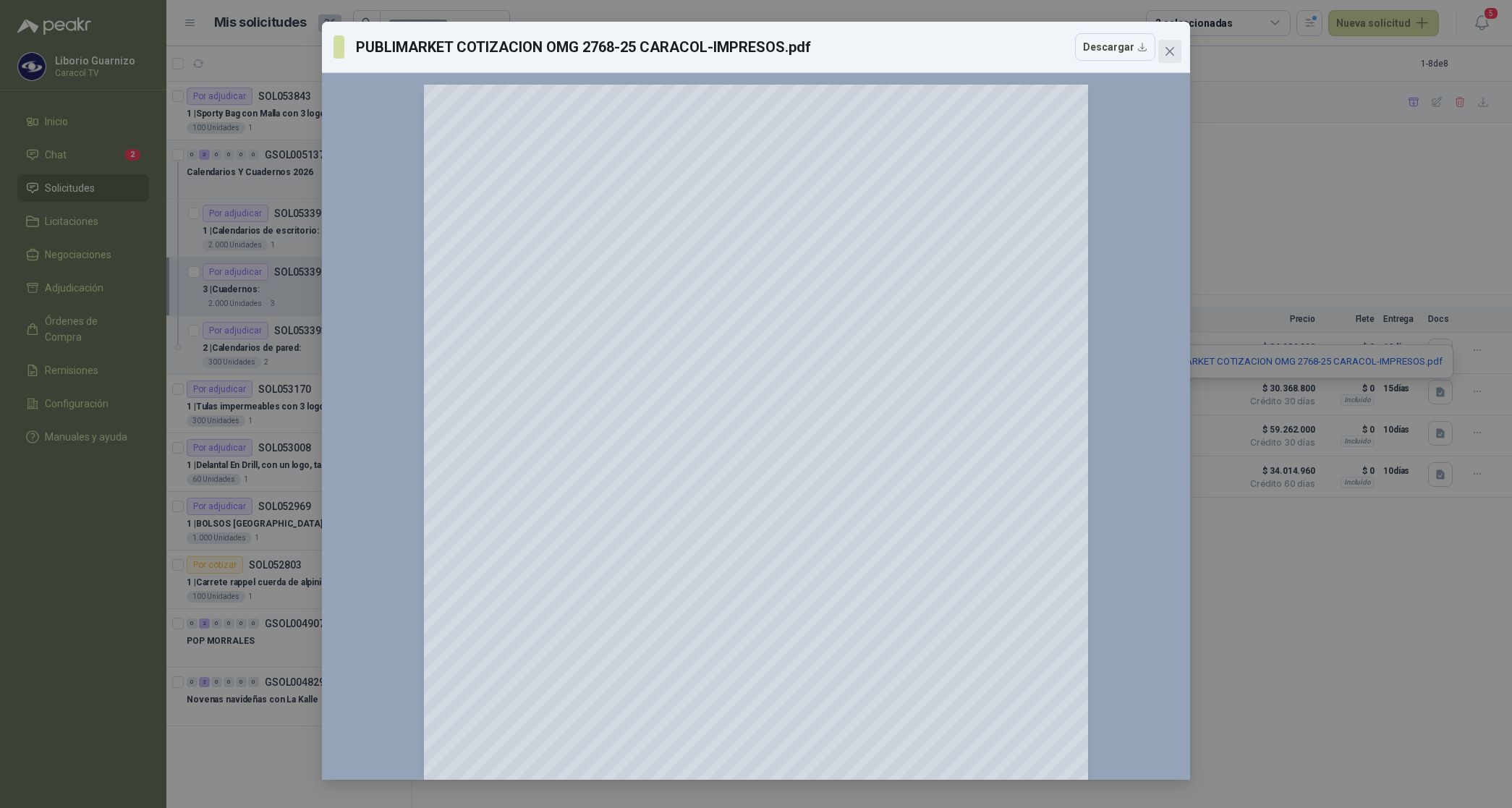
click at [1174, 49] on icon "close" at bounding box center [1170, 52] width 12 height 12
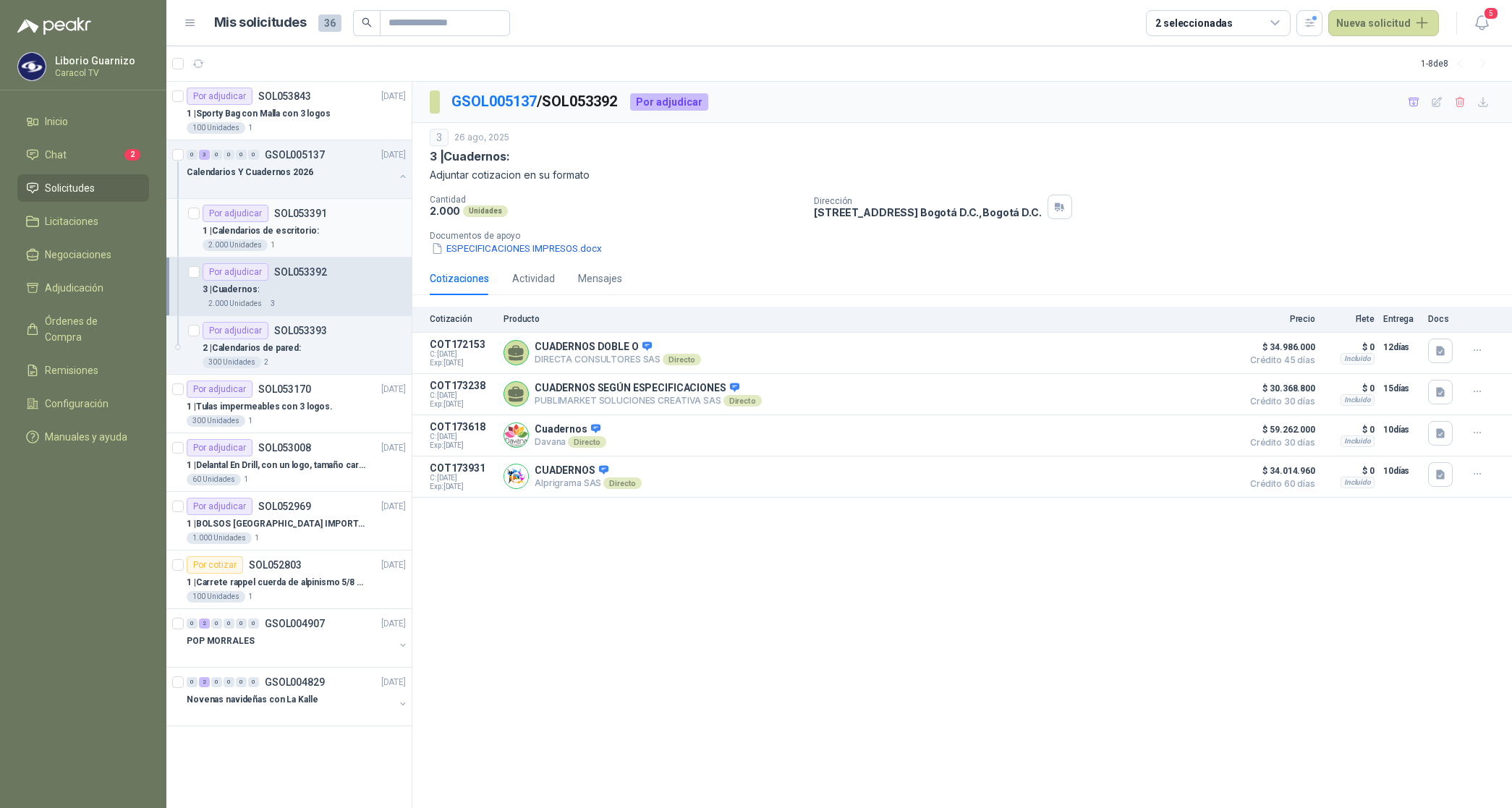
click at [267, 224] on p "1 | Calendarios de escritorio:" at bounding box center [261, 231] width 116 height 14
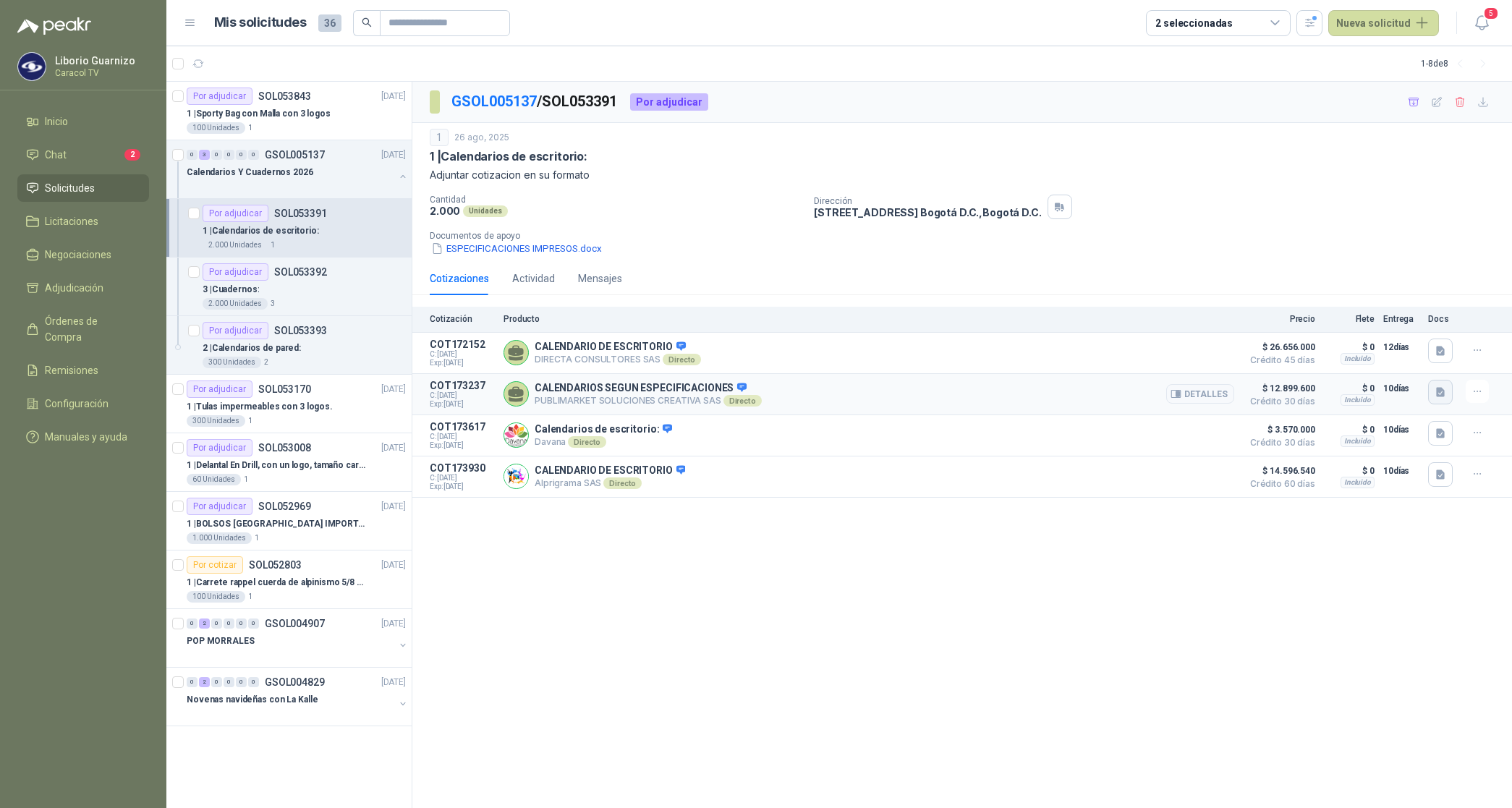
click at [1444, 390] on icon "button" at bounding box center [1440, 392] width 12 height 12
click at [1324, 355] on button "PUBLIMARKET COTIZACION OMG 2768-25 CARACOL-IMPRESOS.pdf" at bounding box center [1290, 362] width 309 height 15
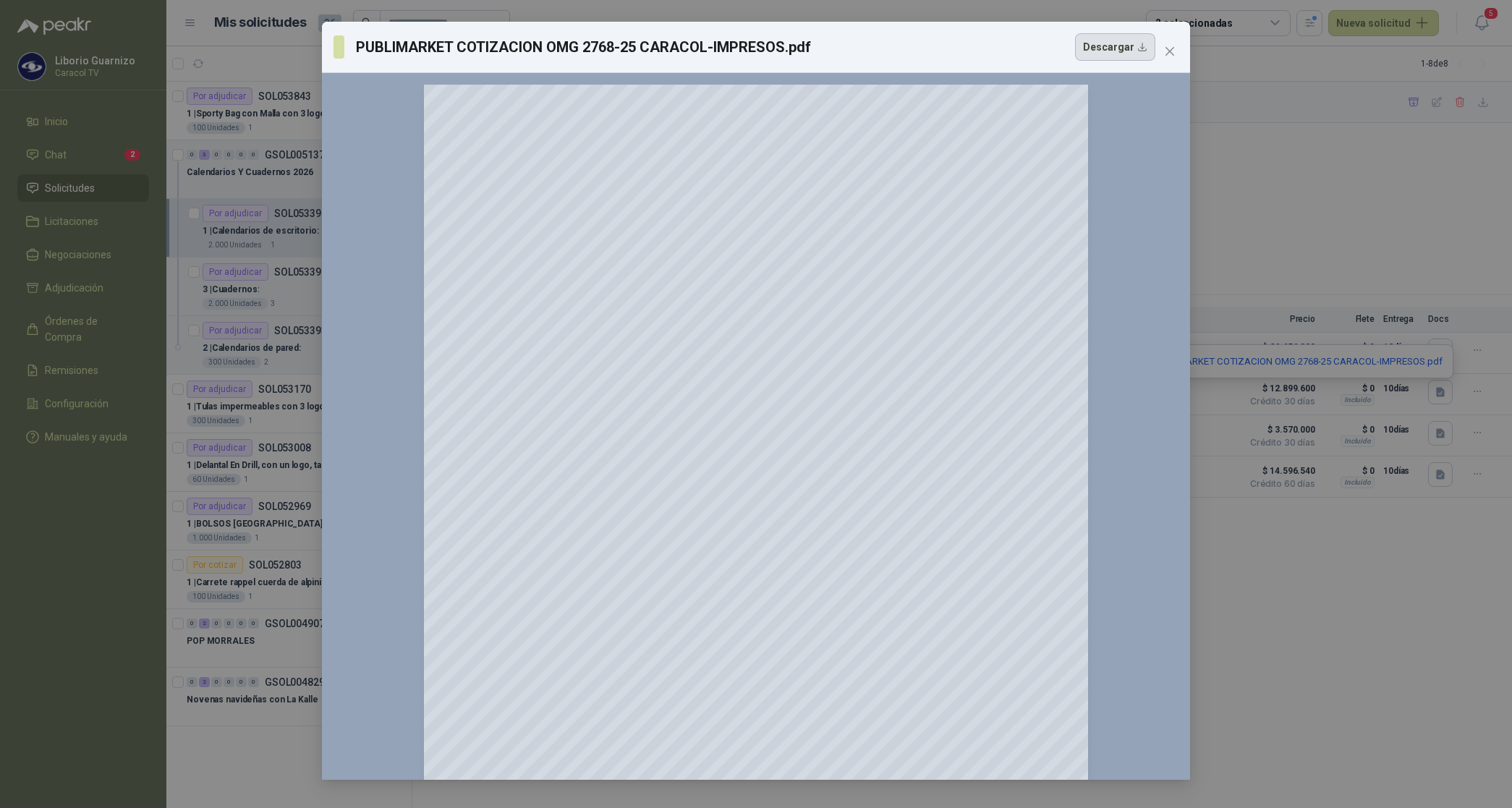
click at [1114, 48] on button "Descargar" at bounding box center [1115, 47] width 81 height 27
click at [866, 53] on div "PUBLIMARKET COTIZACION OMG 2768-25 CARACOL-IMPRESOS.pdf Descargar" at bounding box center [745, 47] width 822 height 27
click at [1165, 46] on icon "close" at bounding box center [1170, 52] width 12 height 12
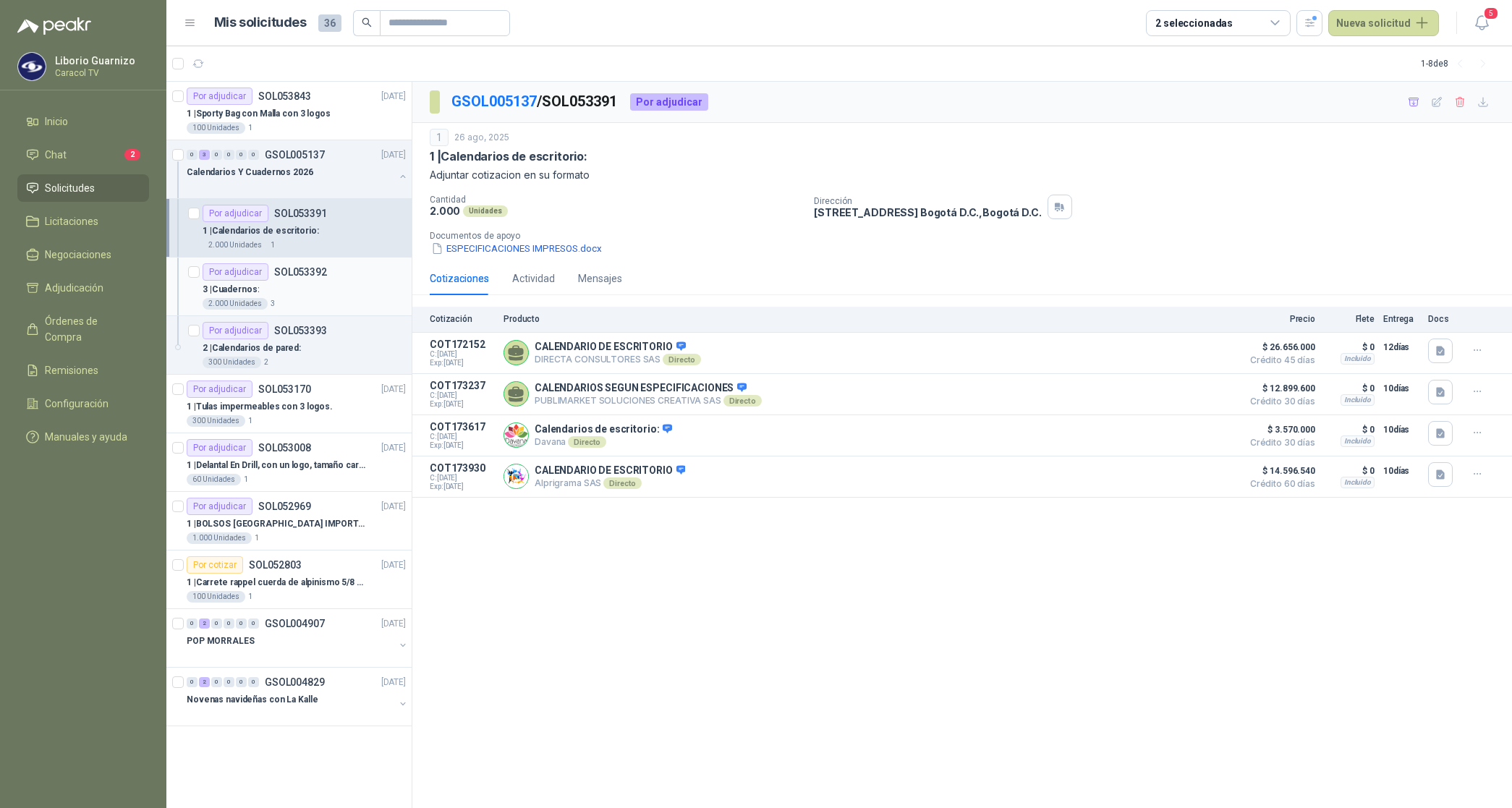
click at [250, 287] on p "3 | Cuadernos:" at bounding box center [231, 289] width 56 height 14
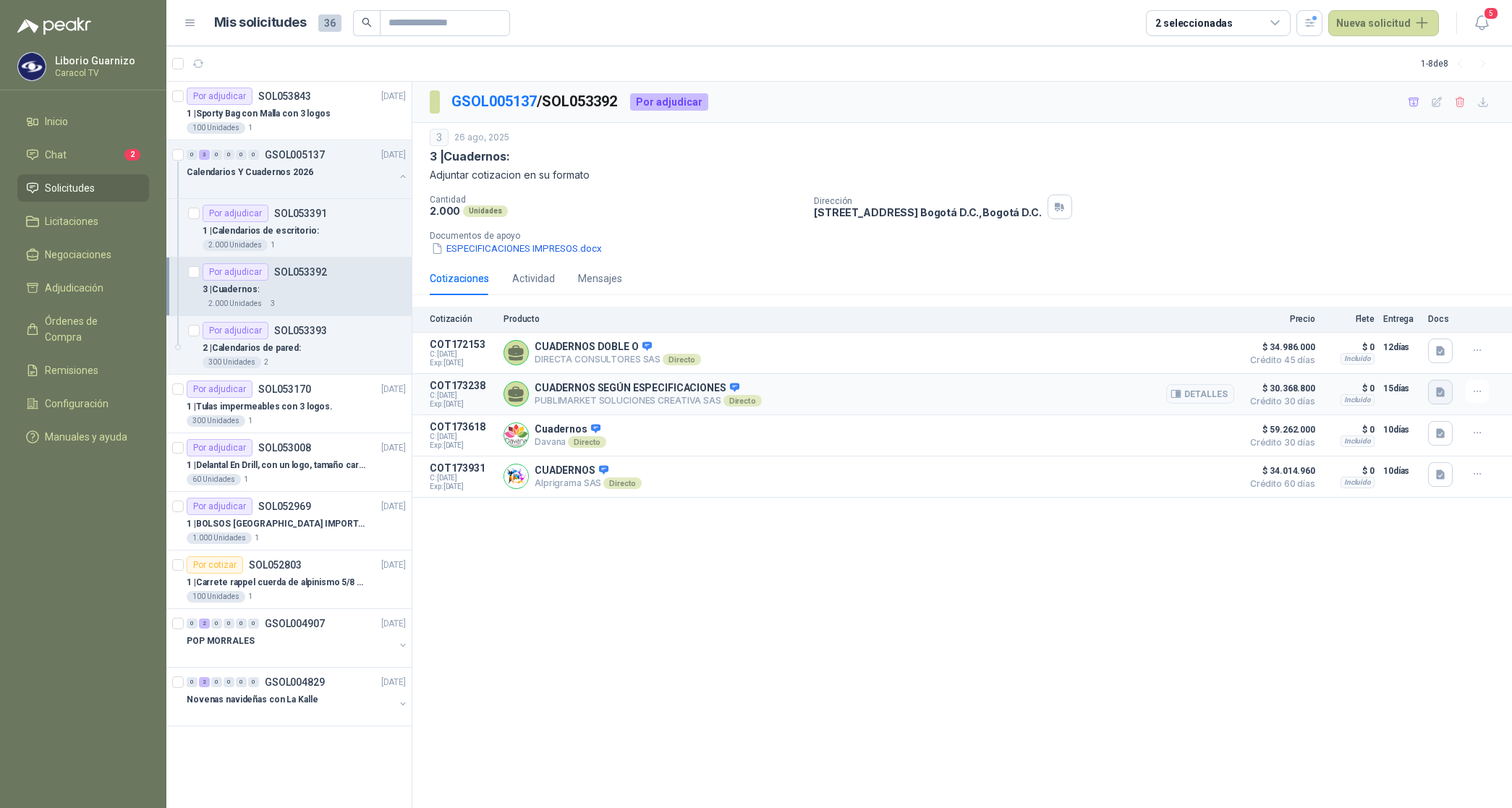
click at [1437, 388] on icon "button" at bounding box center [1440, 392] width 12 height 12
click at [1390, 362] on button "PUBLIMARKET COTIZACION OMG 2768-25 CARACOL-IMPRESOS.pdf" at bounding box center [1290, 362] width 309 height 15
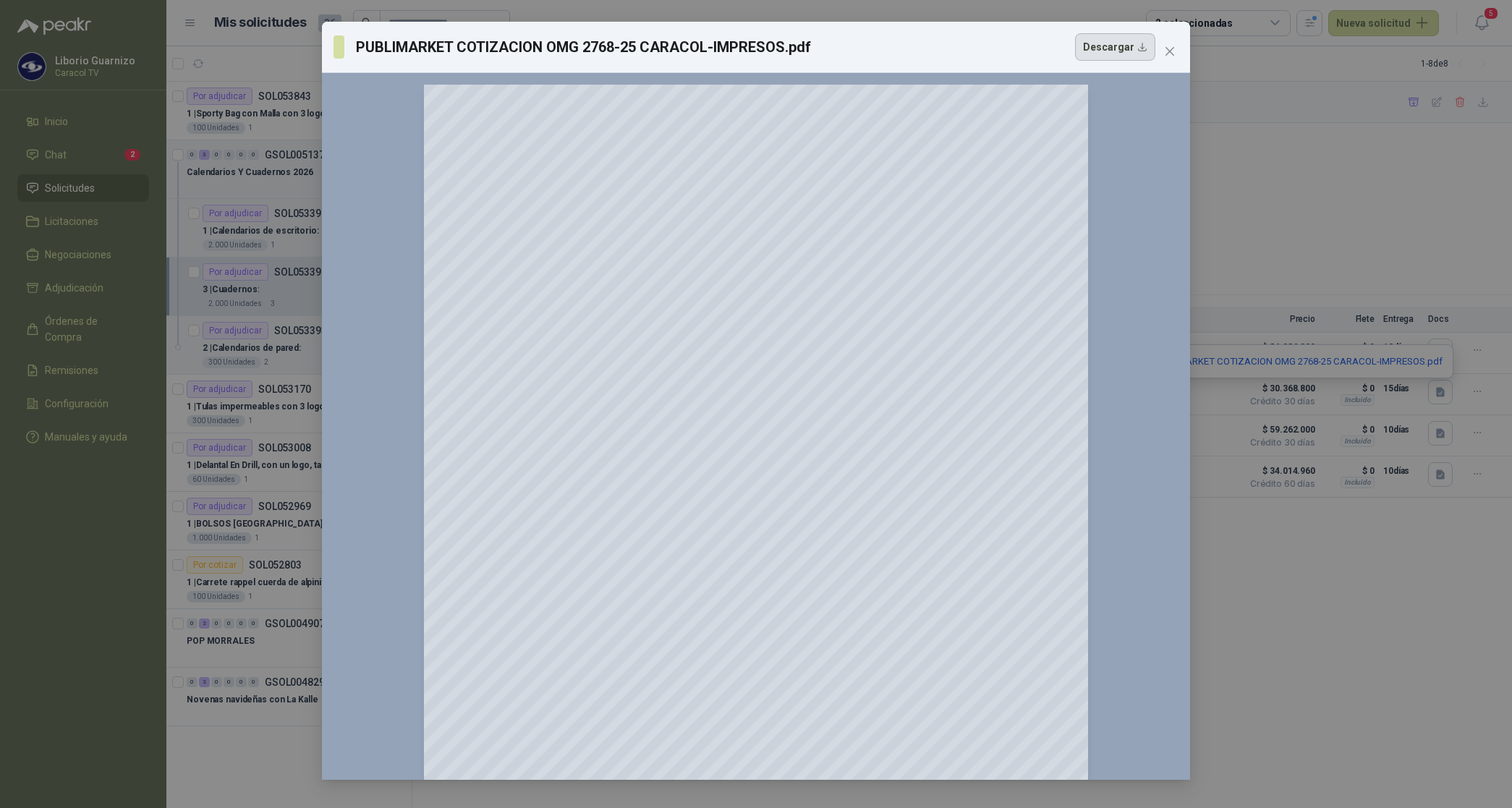
click at [1126, 41] on button "Descargar" at bounding box center [1115, 47] width 81 height 27
click at [715, 45] on h3 "PUBLIMARKET COTIZACION OMG 2768-25 CARACOL-IMPRESOS.pdf" at bounding box center [583, 48] width 456 height 22
click at [1164, 46] on icon "close" at bounding box center [1170, 52] width 12 height 12
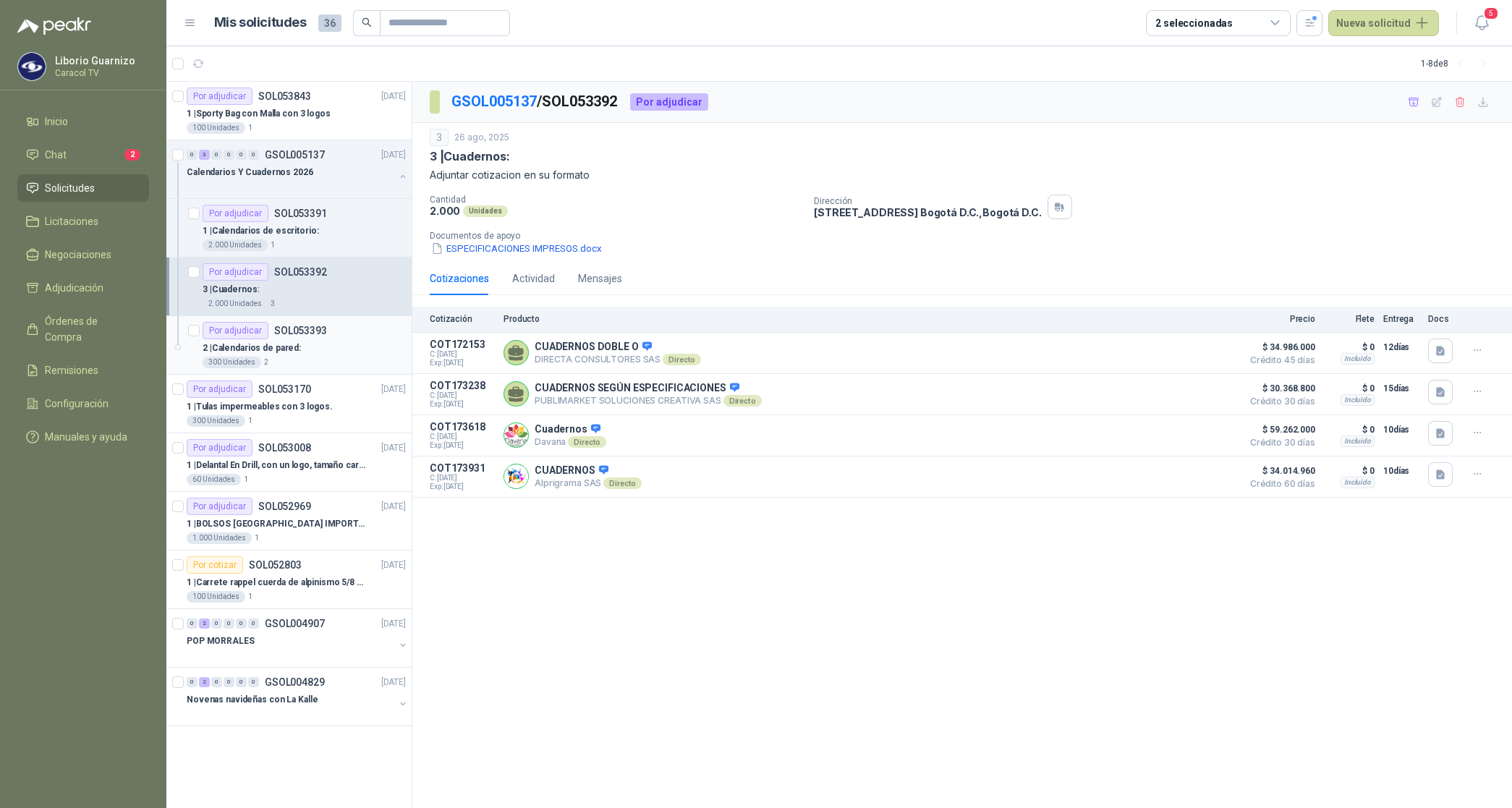
click at [311, 354] on div "2 | Calendarios de pared:" at bounding box center [304, 348] width 203 height 17
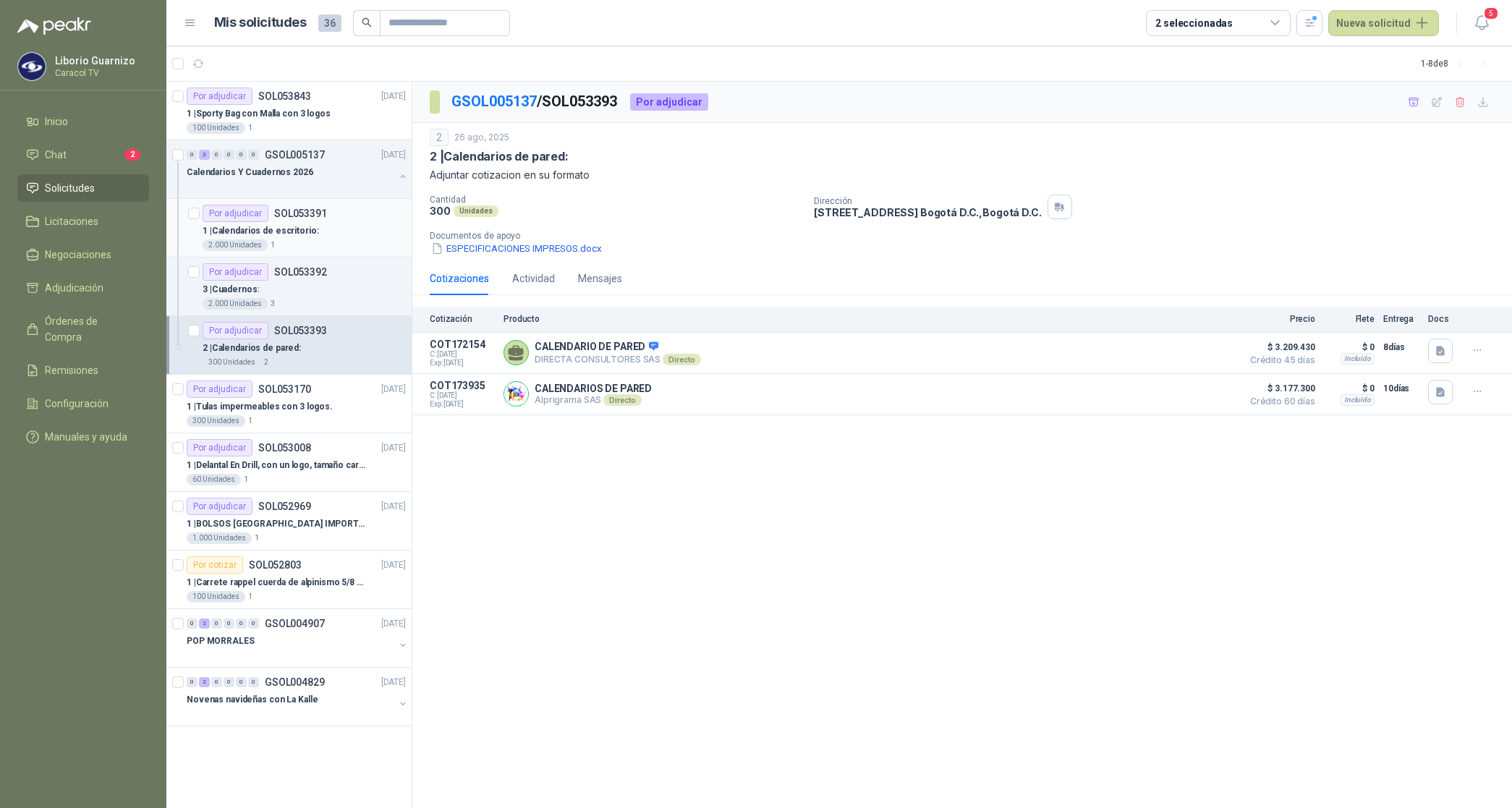
click at [261, 237] on p "1 | Calendarios de escritorio:" at bounding box center [261, 231] width 116 height 14
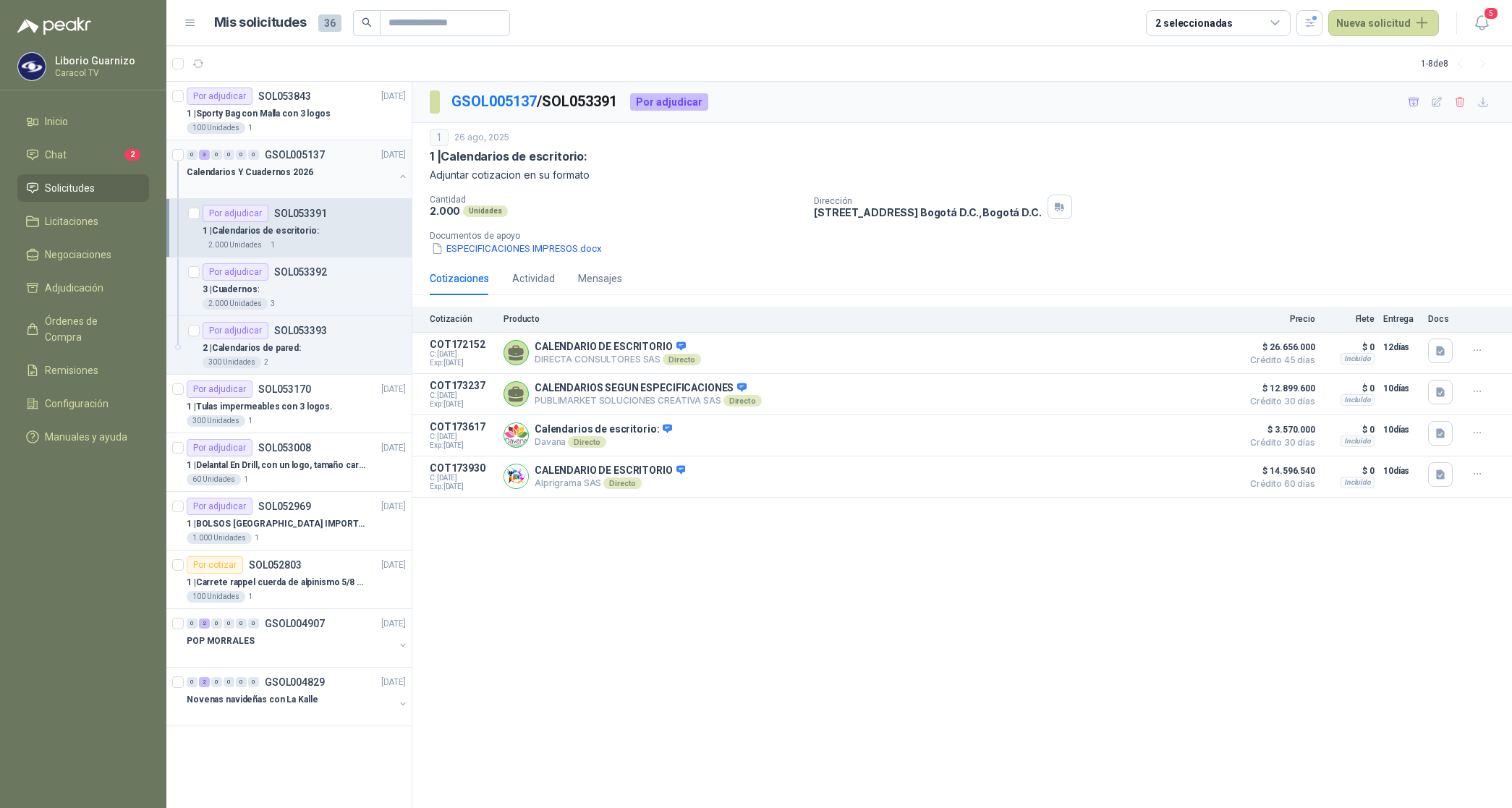
click at [272, 171] on p "Calendarios Y Cuadernos 2026" at bounding box center [250, 172] width 126 height 14
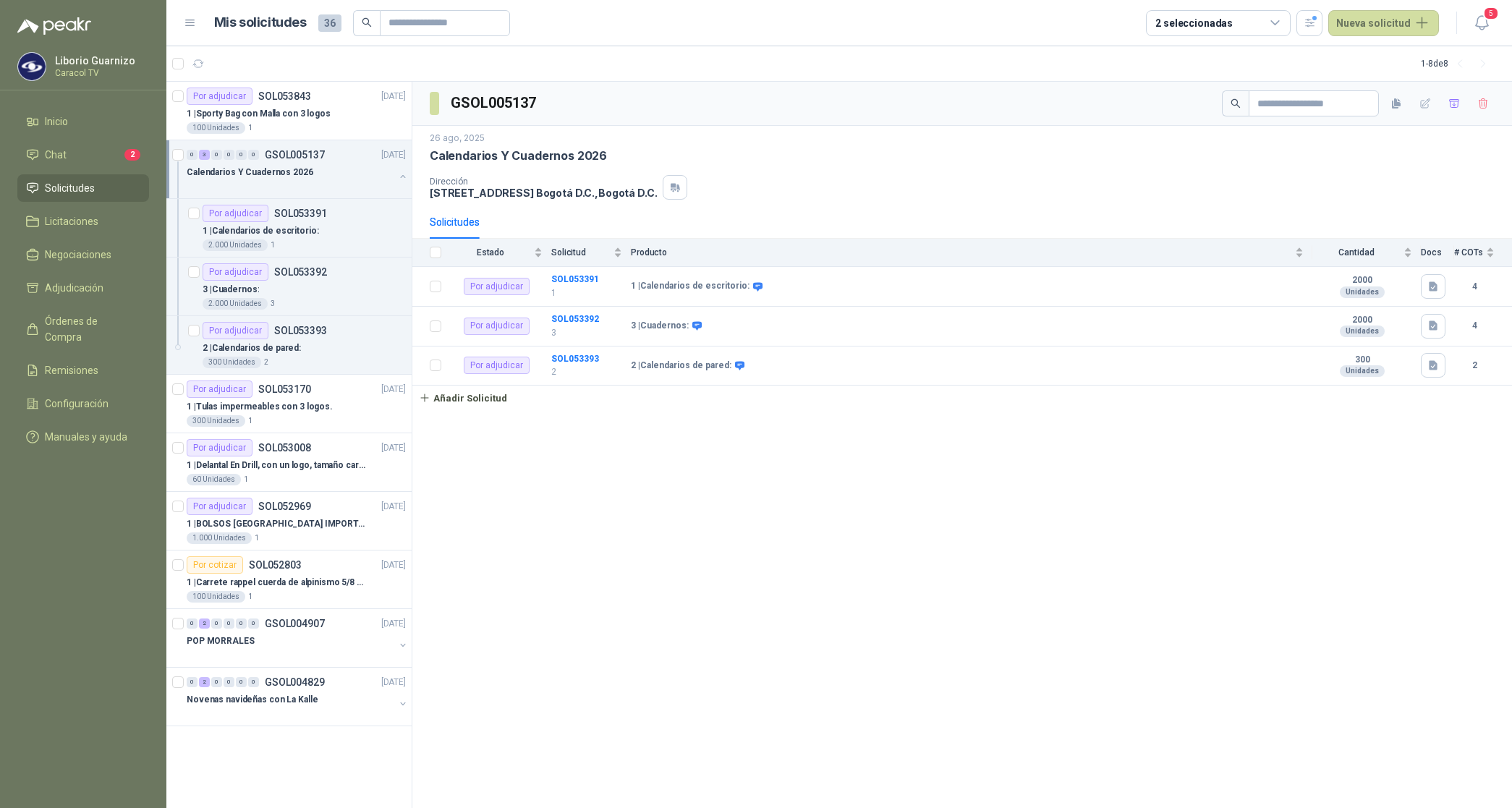
click at [273, 171] on p "Calendarios Y Cuadernos 2026" at bounding box center [250, 172] width 126 height 14
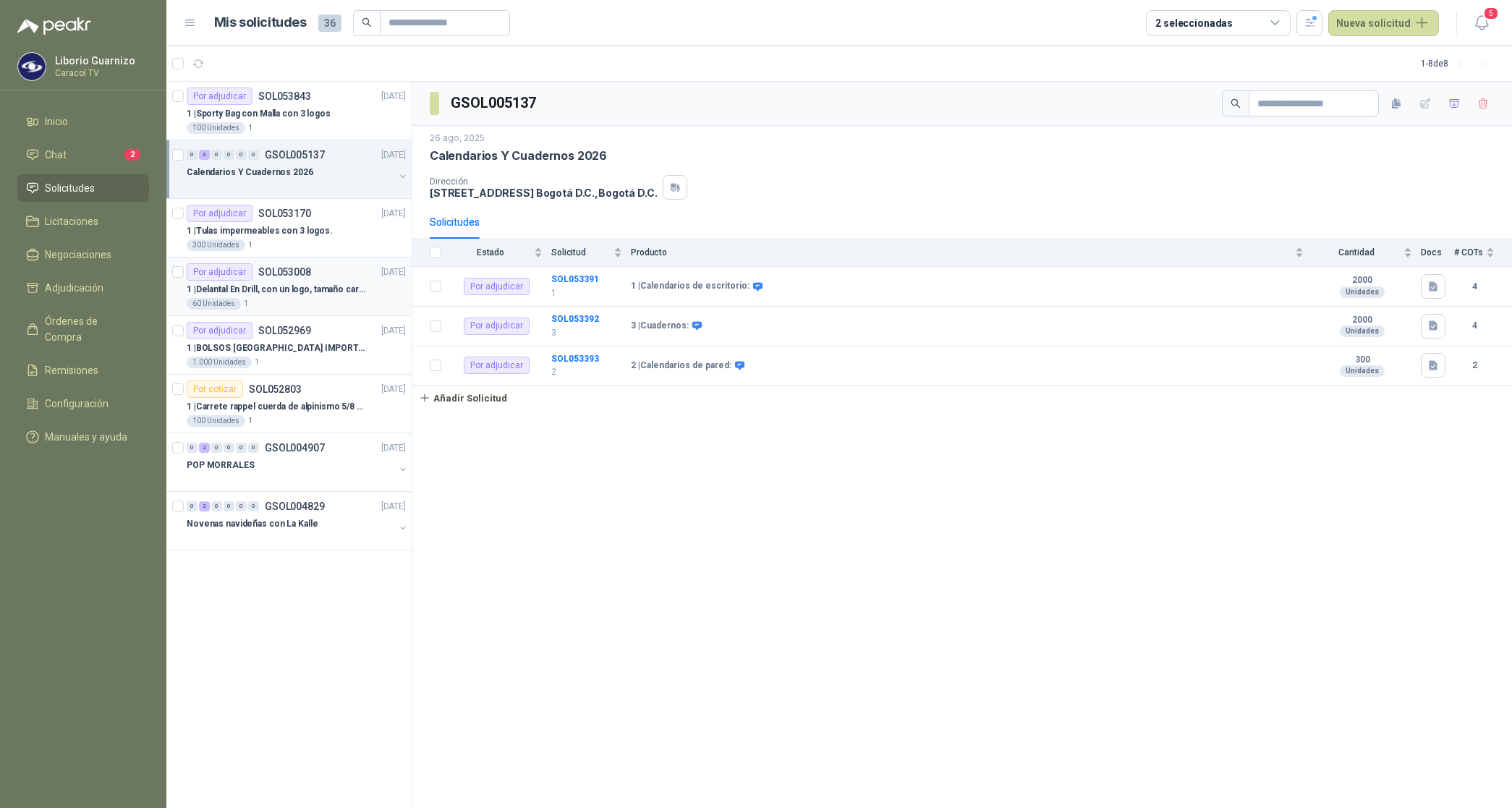
click at [291, 288] on p "1 | Delantal En Drill, con un logo, tamaño carta 1 tinta (Se envia enlacen, com…" at bounding box center [277, 289] width 180 height 14
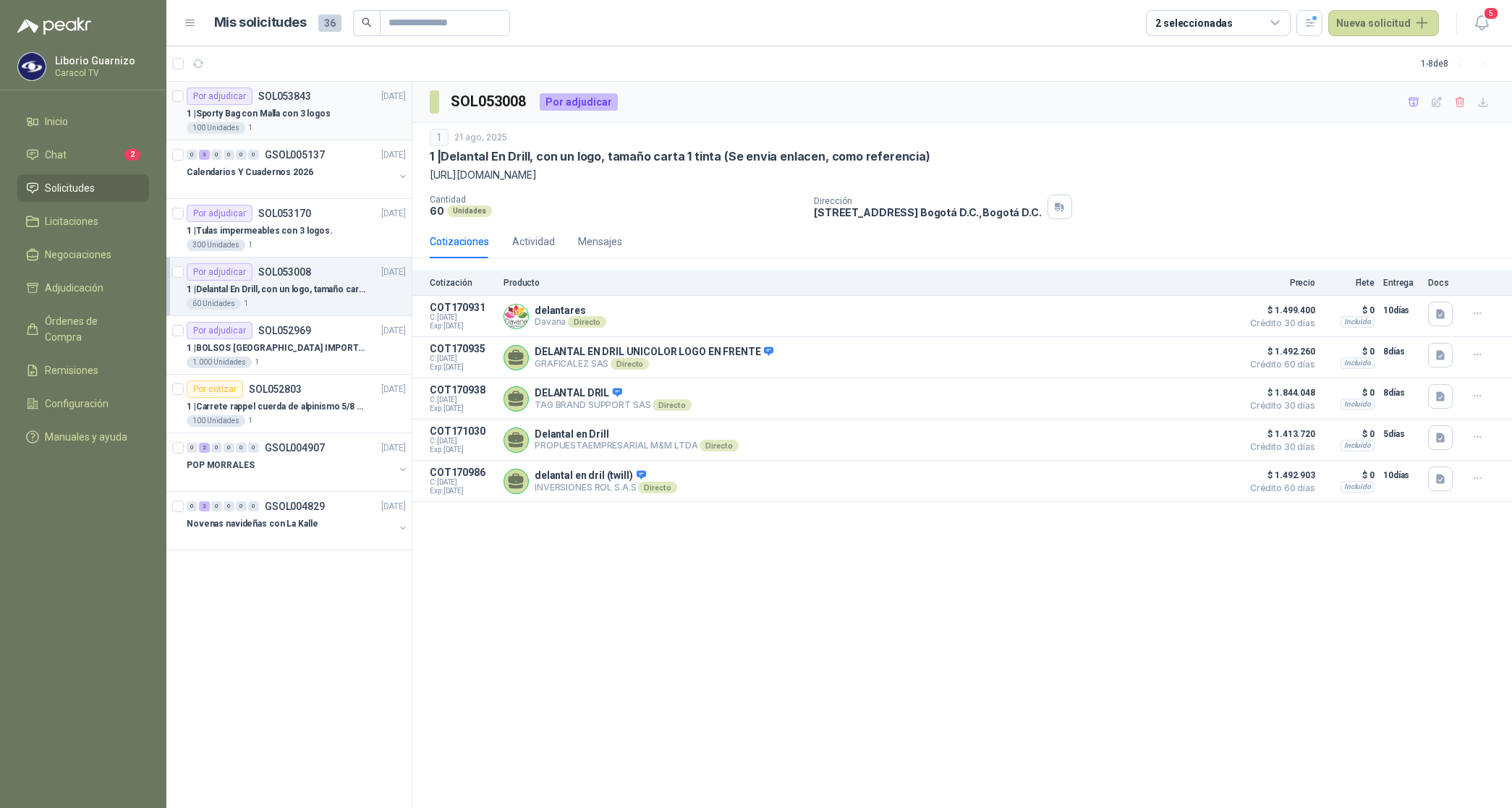
click at [298, 116] on p "1 | Sporty Bag con Malla con 3 logos" at bounding box center [259, 114] width 144 height 14
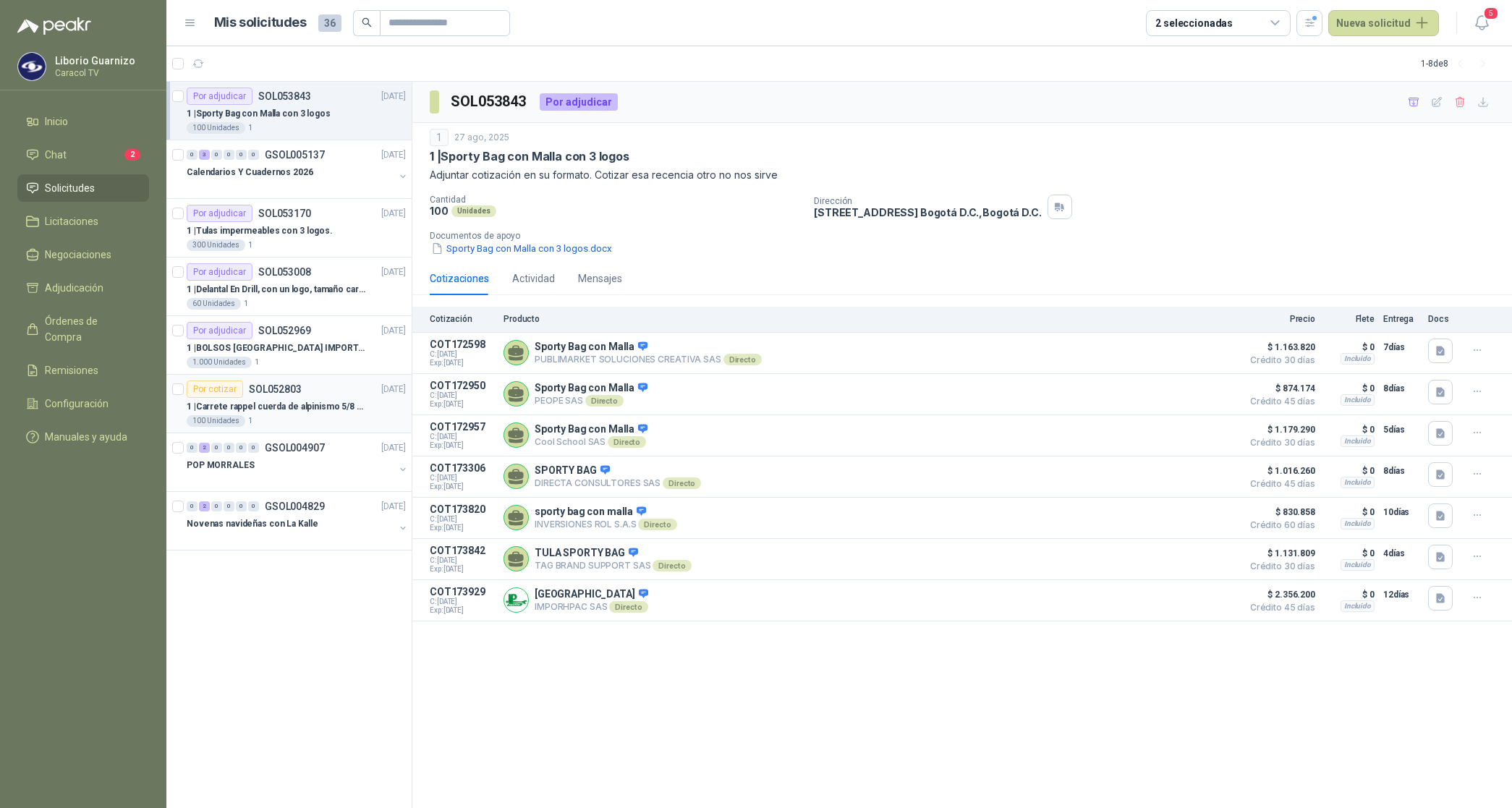
click at [304, 407] on p "1 | Carrete rappel cuerda de alpinismo 5/8 negra 16mm" at bounding box center [277, 407] width 180 height 14
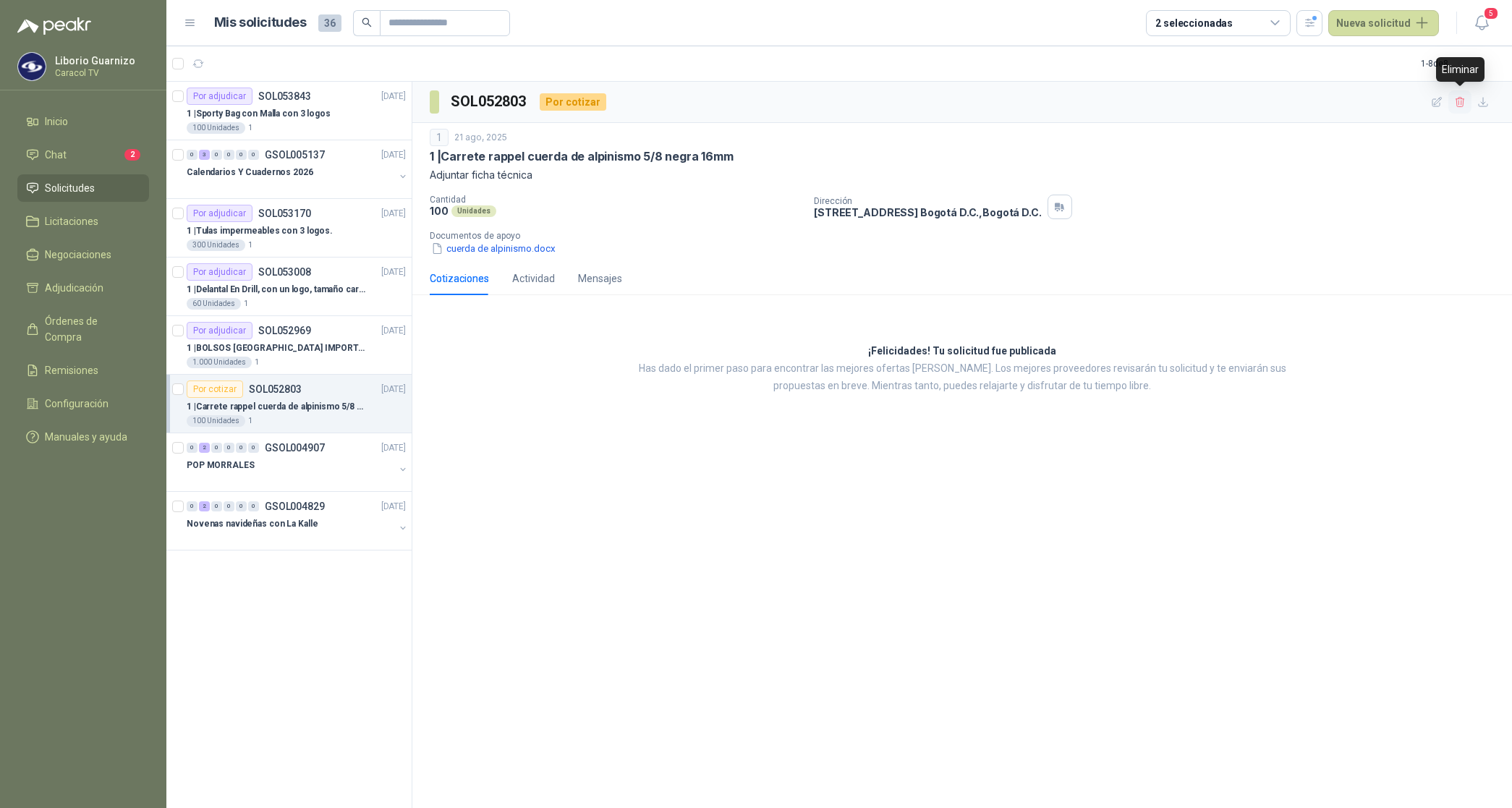
click at [1462, 102] on icon "button" at bounding box center [1459, 102] width 12 height 12
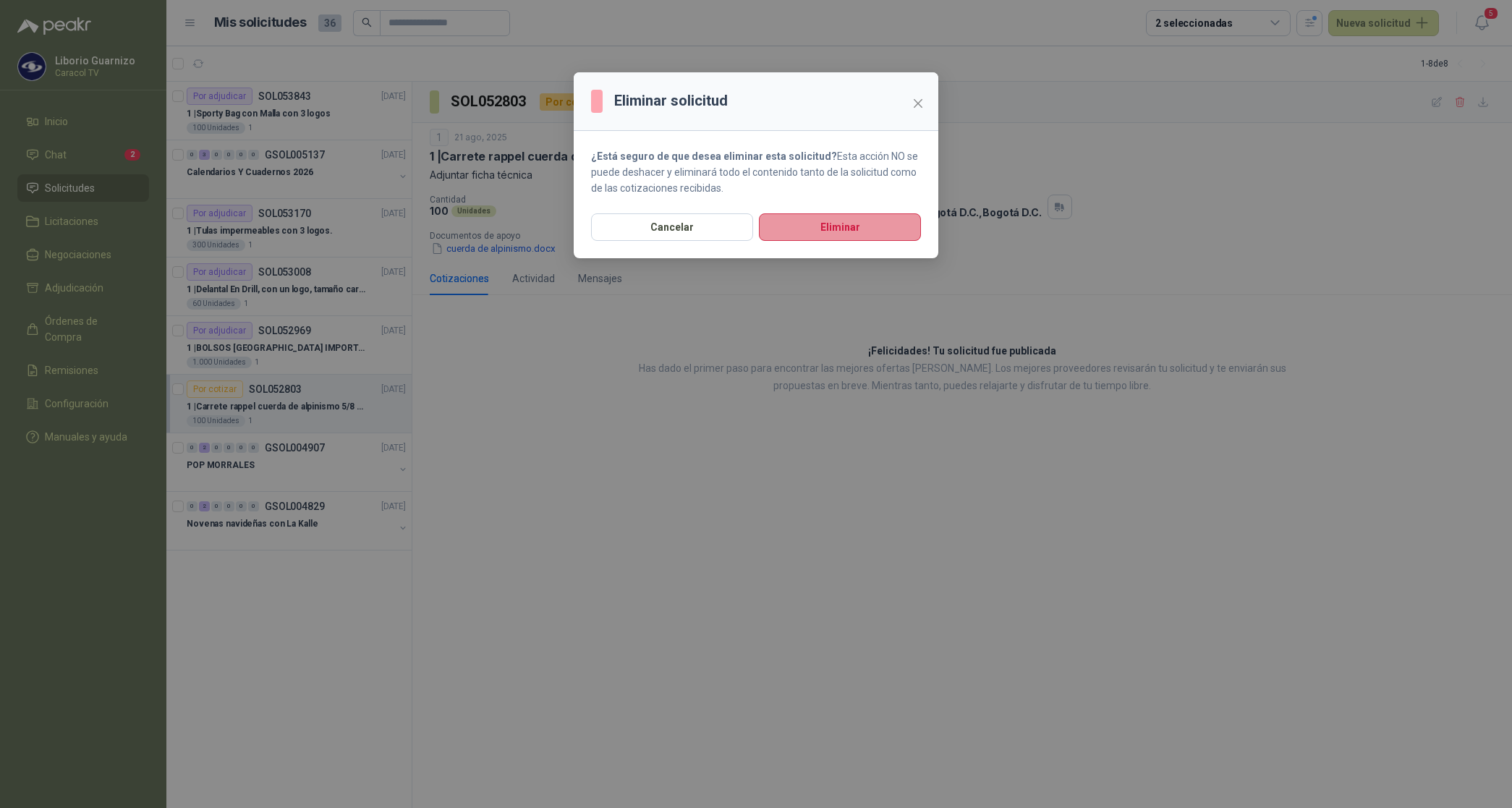
click at [819, 229] on button "Eliminar" at bounding box center [840, 227] width 162 height 27
